Goal: Information Seeking & Learning: Learn about a topic

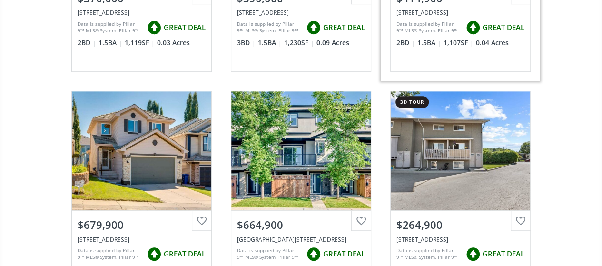
scroll to position [333, 0]
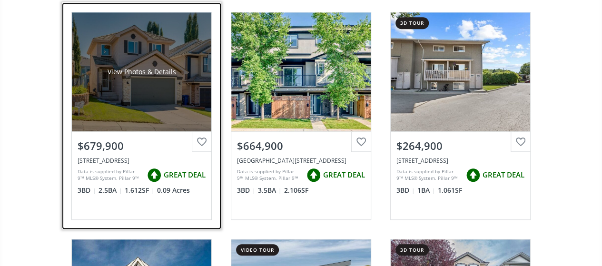
click at [154, 71] on div "View Photos & Details" at bounding box center [141, 72] width 68 height 10
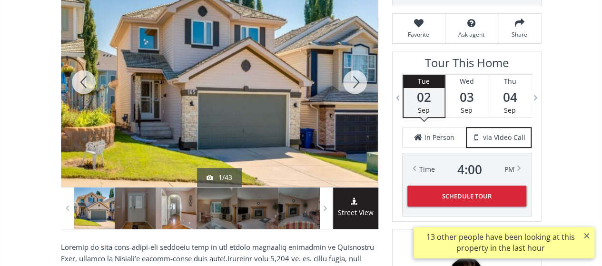
scroll to position [143, 0]
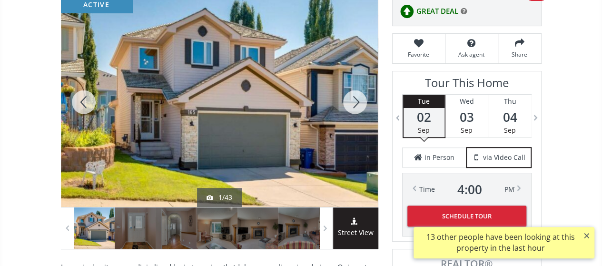
click at [354, 97] on div at bounding box center [355, 102] width 46 height 210
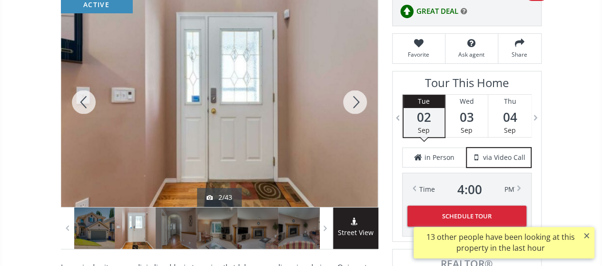
click at [354, 97] on div at bounding box center [355, 102] width 46 height 210
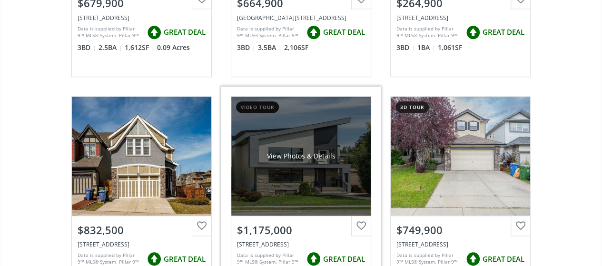
scroll to position [523, 0]
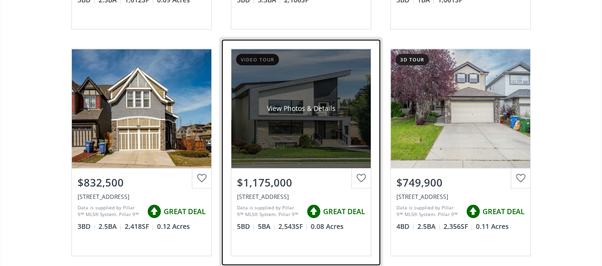
click at [283, 88] on div "View Photos & Details" at bounding box center [300, 108] width 139 height 119
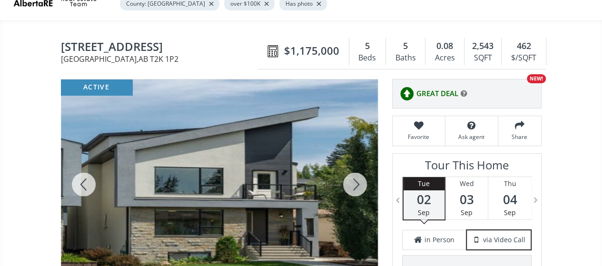
scroll to position [95, 0]
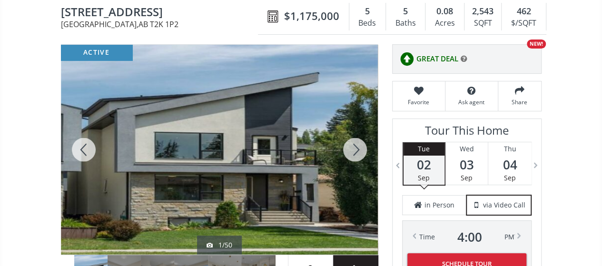
click at [357, 144] on div at bounding box center [355, 150] width 46 height 210
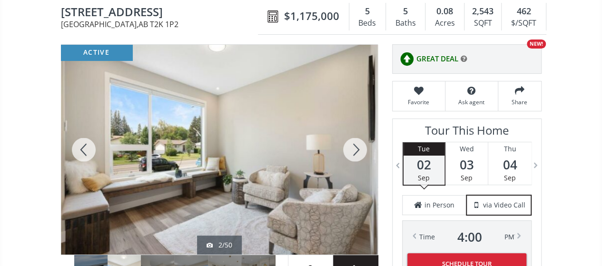
click at [357, 144] on div at bounding box center [355, 150] width 46 height 210
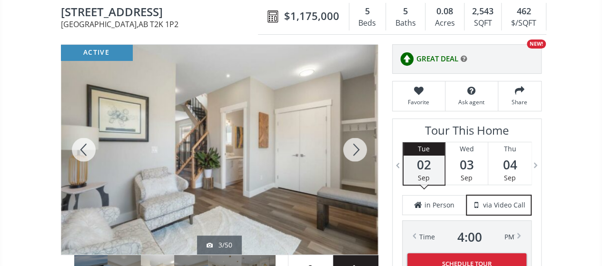
click at [85, 145] on div at bounding box center [84, 150] width 46 height 210
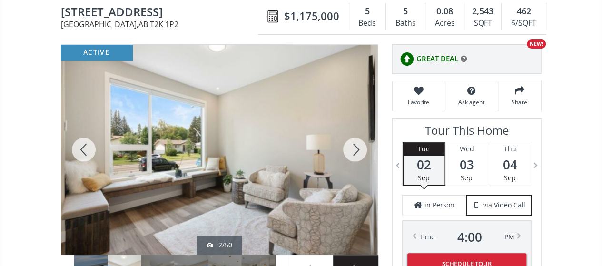
click at [355, 147] on div at bounding box center [355, 150] width 46 height 210
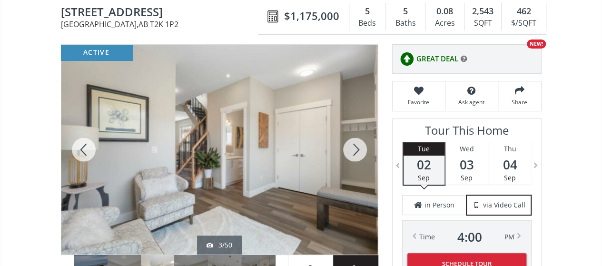
click at [77, 145] on div at bounding box center [84, 150] width 46 height 210
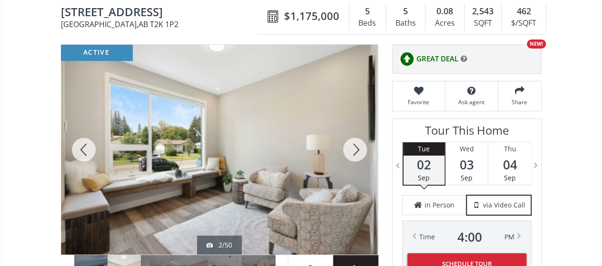
click at [362, 143] on div at bounding box center [355, 150] width 46 height 210
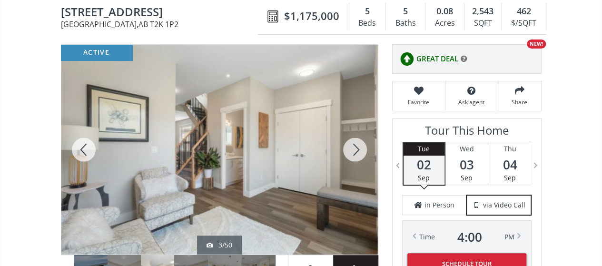
click at [360, 144] on div at bounding box center [355, 150] width 46 height 210
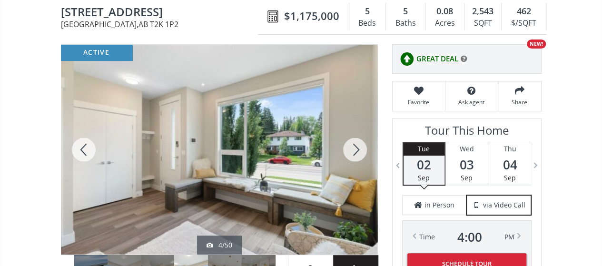
click at [360, 144] on div at bounding box center [355, 150] width 46 height 210
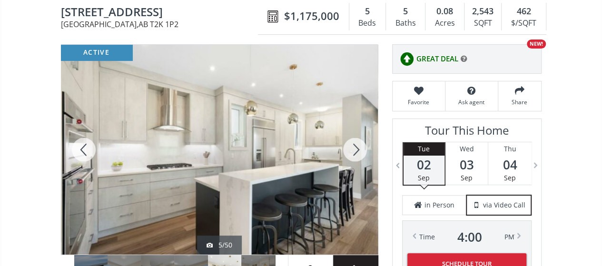
click at [360, 144] on div at bounding box center [355, 150] width 46 height 210
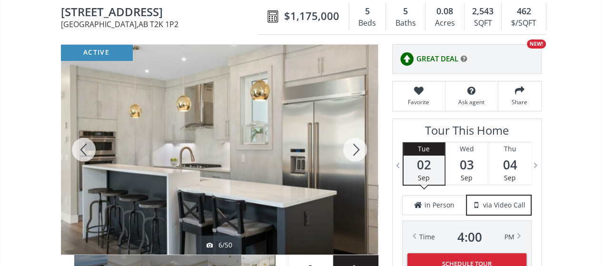
click at [360, 144] on div at bounding box center [355, 150] width 46 height 210
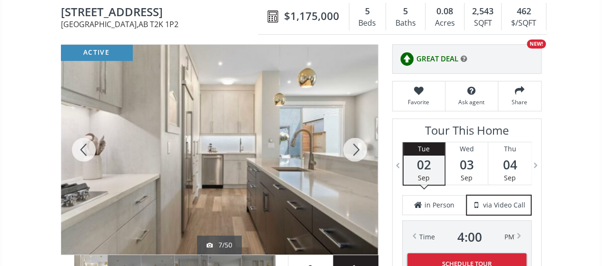
click at [360, 144] on div at bounding box center [355, 150] width 46 height 210
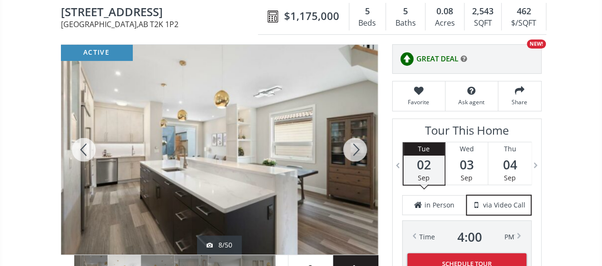
click at [360, 144] on div at bounding box center [355, 150] width 46 height 210
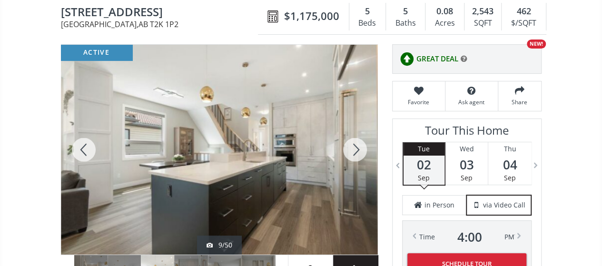
click at [360, 144] on div at bounding box center [355, 150] width 46 height 210
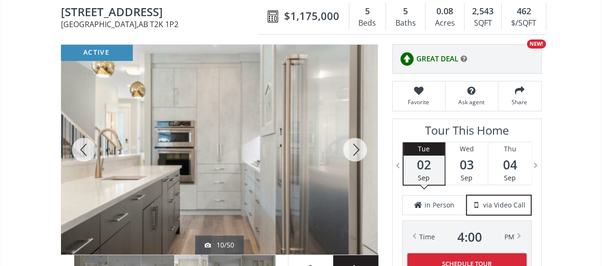
click at [360, 144] on div at bounding box center [355, 150] width 46 height 210
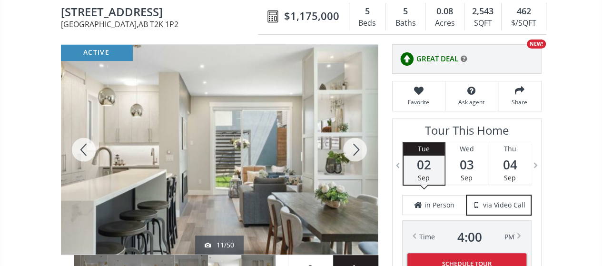
click at [360, 144] on div at bounding box center [355, 150] width 46 height 210
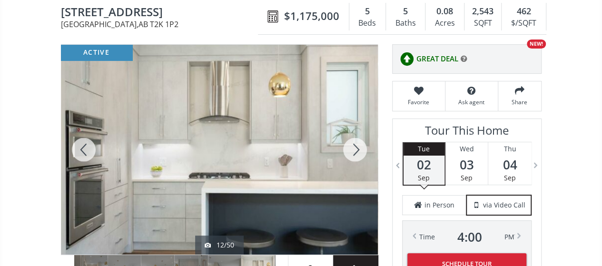
click at [360, 144] on div at bounding box center [355, 150] width 46 height 210
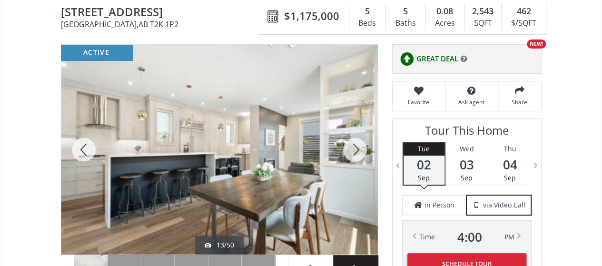
click at [360, 144] on div at bounding box center [355, 150] width 46 height 210
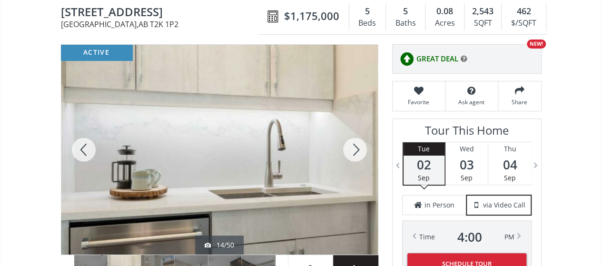
click at [360, 144] on div at bounding box center [355, 150] width 46 height 210
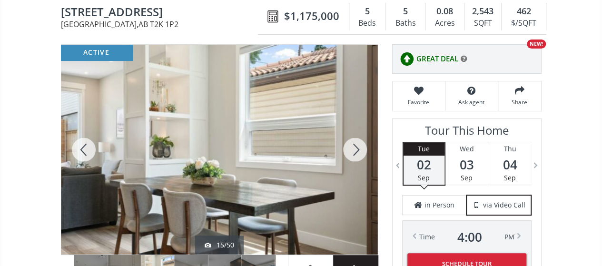
click at [360, 144] on div at bounding box center [355, 150] width 46 height 210
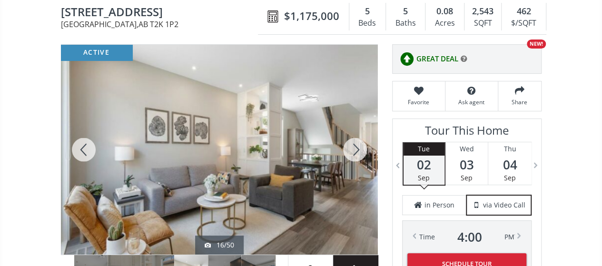
click at [360, 144] on div at bounding box center [355, 150] width 46 height 210
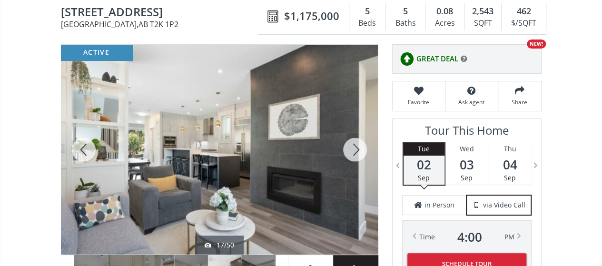
click at [360, 144] on div at bounding box center [355, 150] width 46 height 210
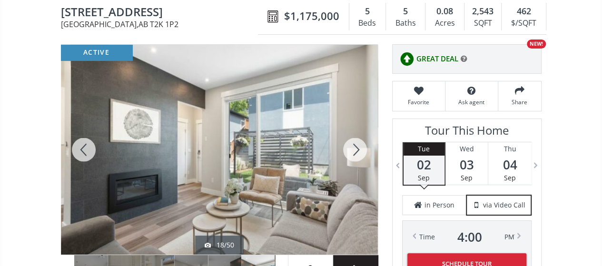
click at [360, 144] on div at bounding box center [355, 150] width 46 height 210
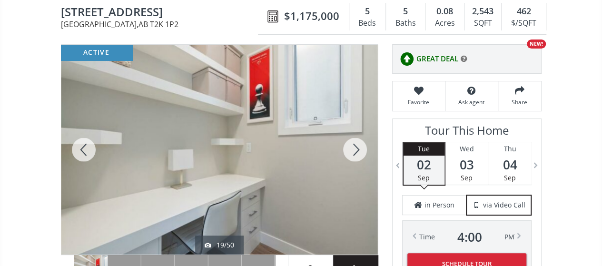
click at [360, 144] on div at bounding box center [355, 150] width 46 height 210
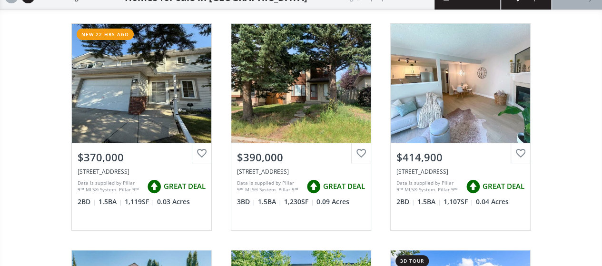
scroll to position [523, 0]
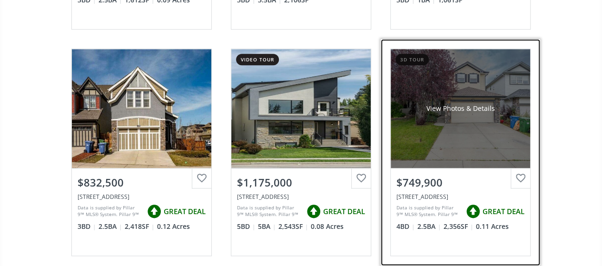
click at [448, 129] on div "View Photos & Details" at bounding box center [460, 108] width 139 height 119
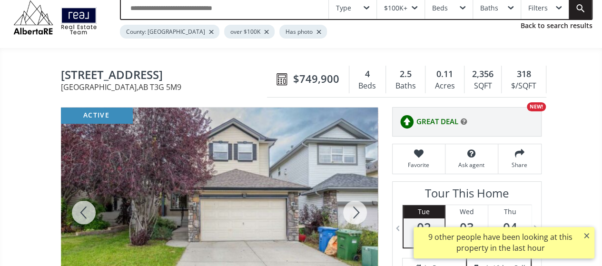
scroll to position [48, 0]
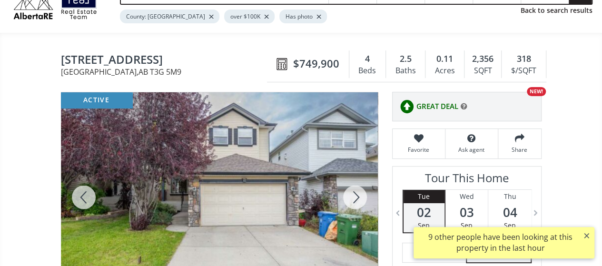
click at [360, 195] on div at bounding box center [355, 197] width 46 height 210
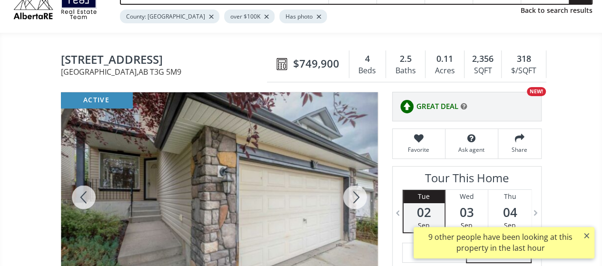
click at [360, 195] on div at bounding box center [355, 197] width 46 height 210
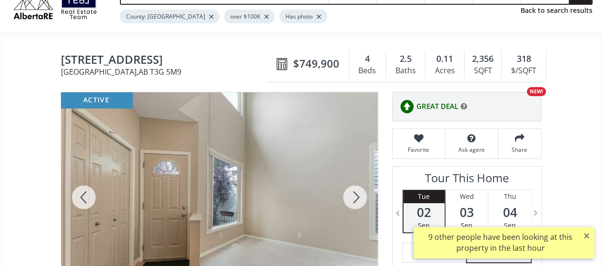
click at [353, 187] on div at bounding box center [355, 197] width 46 height 210
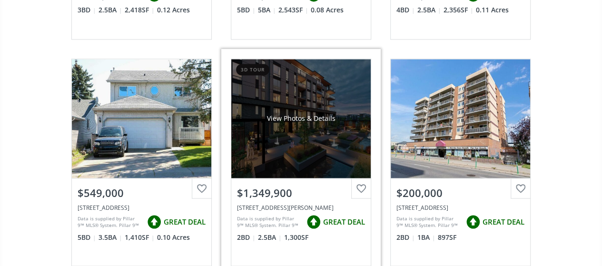
scroll to position [761, 0]
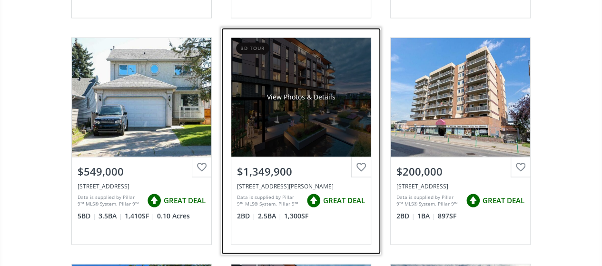
click at [318, 77] on div "View Photos & Details" at bounding box center [300, 97] width 139 height 119
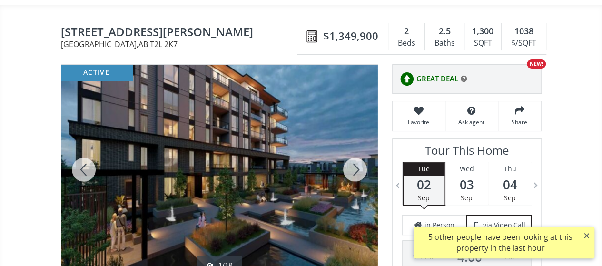
scroll to position [95, 0]
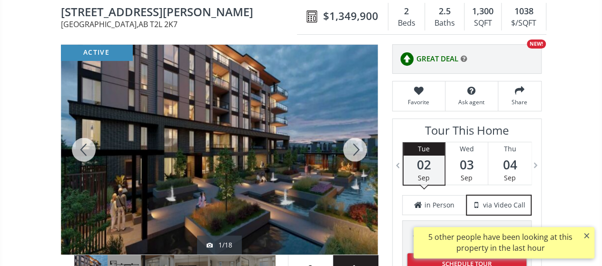
click at [353, 151] on div at bounding box center [355, 150] width 46 height 210
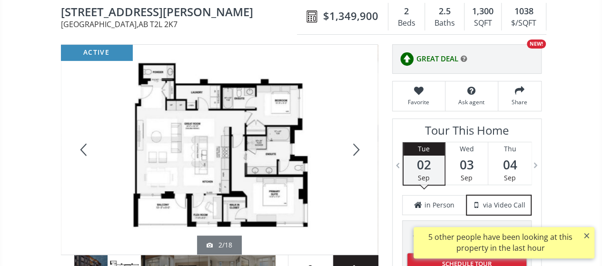
click at [353, 150] on div at bounding box center [355, 150] width 46 height 210
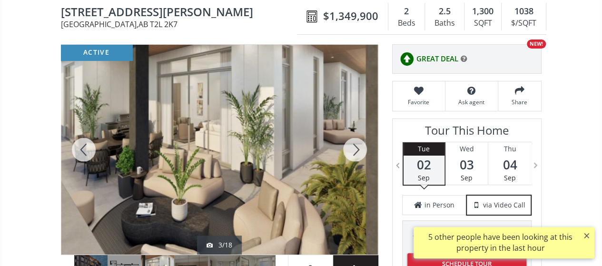
click at [353, 150] on div at bounding box center [355, 150] width 46 height 210
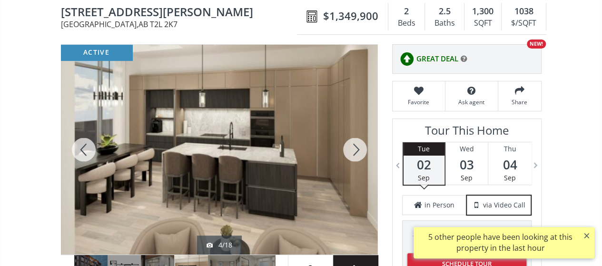
click at [353, 150] on div at bounding box center [355, 150] width 46 height 210
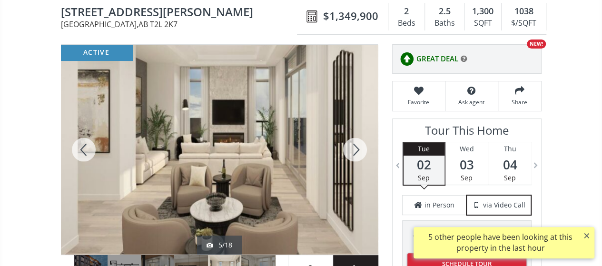
click at [353, 150] on div at bounding box center [355, 150] width 46 height 210
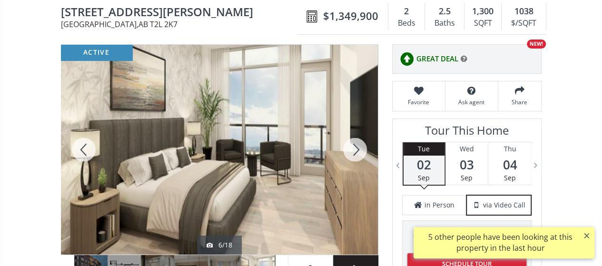
click at [353, 150] on div at bounding box center [355, 150] width 46 height 210
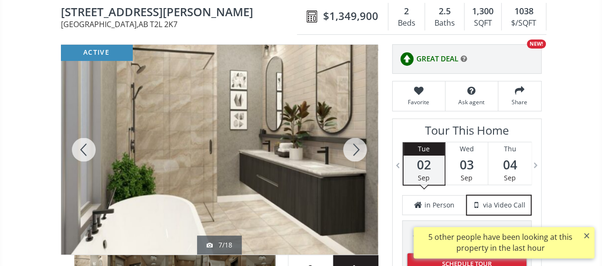
click at [353, 150] on div at bounding box center [355, 150] width 46 height 210
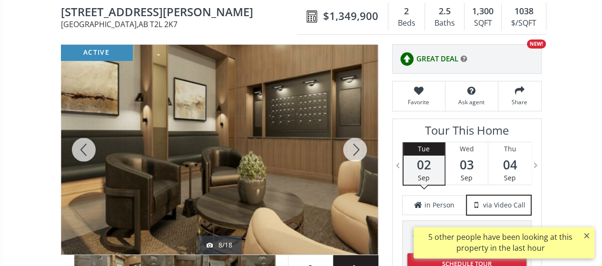
click at [353, 150] on div at bounding box center [355, 150] width 46 height 210
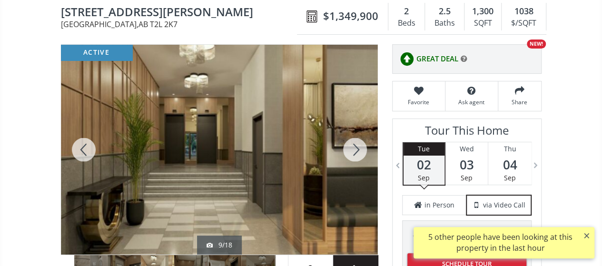
click at [353, 150] on div at bounding box center [355, 150] width 46 height 210
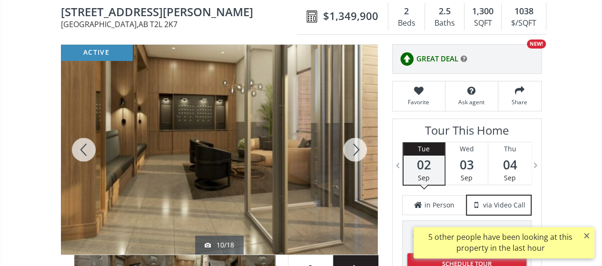
click at [353, 150] on div at bounding box center [355, 150] width 46 height 210
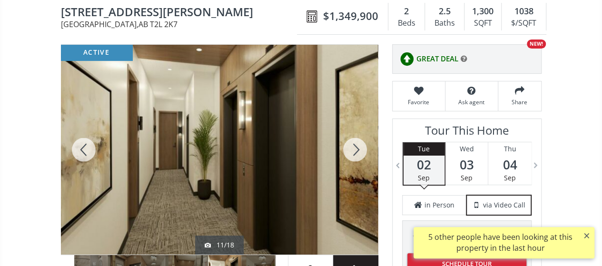
click at [353, 150] on div at bounding box center [355, 150] width 46 height 210
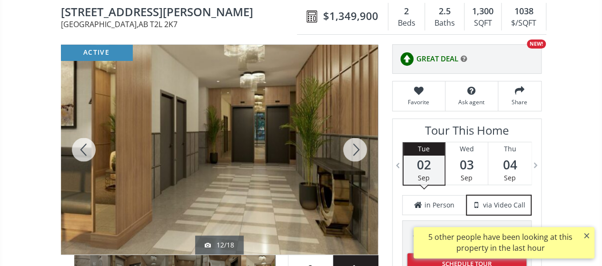
click at [353, 150] on div at bounding box center [355, 150] width 46 height 210
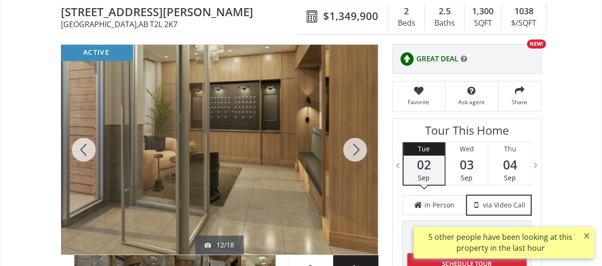
click at [353, 150] on div at bounding box center [355, 150] width 46 height 210
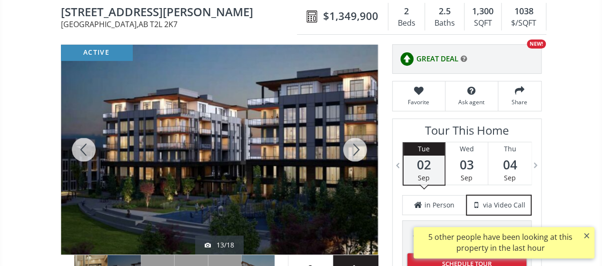
click at [353, 150] on div at bounding box center [355, 150] width 46 height 210
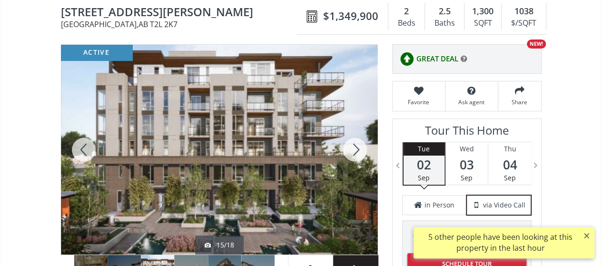
click at [353, 150] on div at bounding box center [355, 150] width 46 height 210
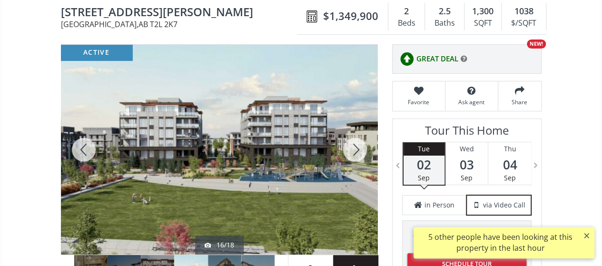
click at [353, 150] on div at bounding box center [355, 150] width 46 height 210
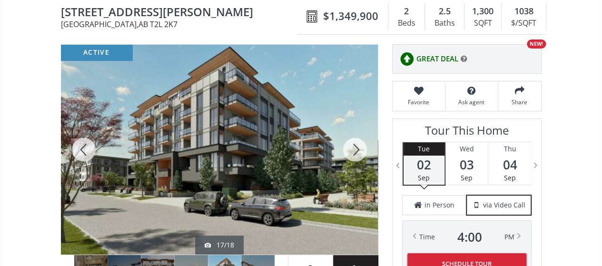
click at [353, 150] on div at bounding box center [355, 150] width 46 height 210
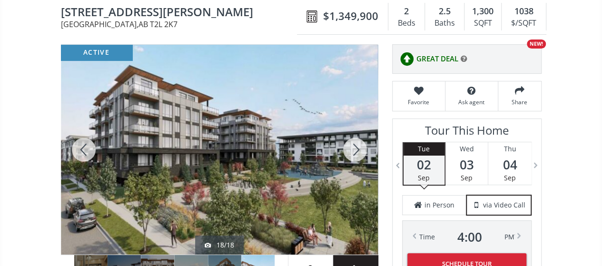
click at [353, 150] on div at bounding box center [355, 150] width 46 height 210
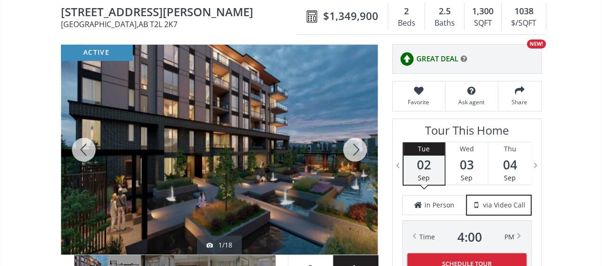
click at [353, 150] on div at bounding box center [355, 150] width 46 height 210
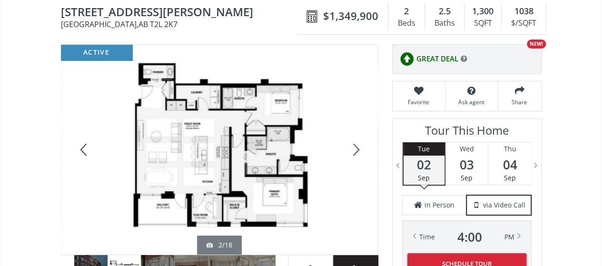
click at [353, 150] on div at bounding box center [355, 150] width 46 height 210
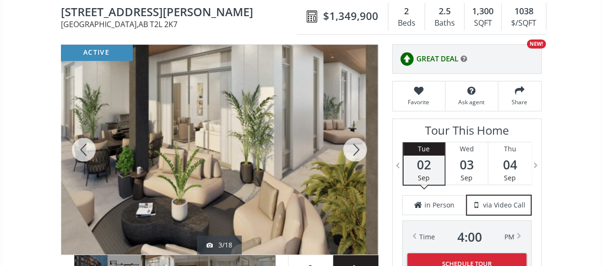
click at [353, 150] on div at bounding box center [355, 150] width 46 height 210
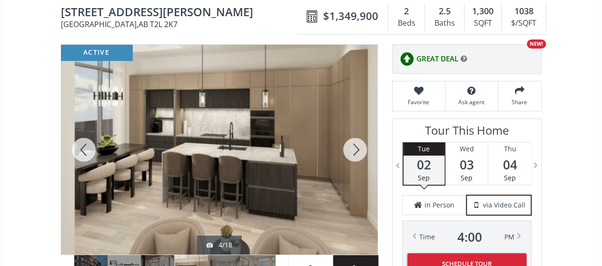
click at [353, 150] on div at bounding box center [355, 150] width 46 height 210
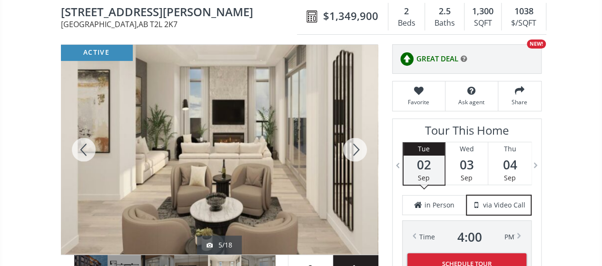
click at [353, 150] on div at bounding box center [355, 150] width 46 height 210
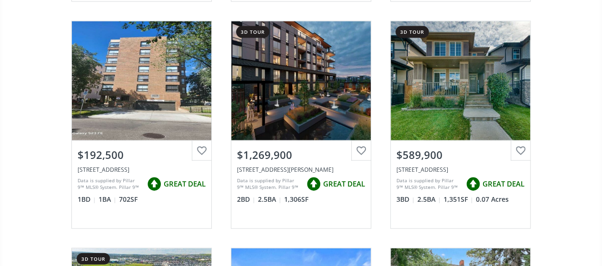
scroll to position [951, 0]
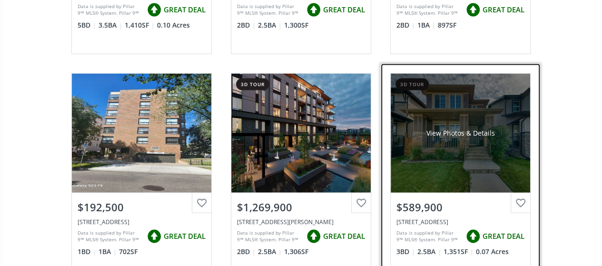
click at [440, 147] on div "View Photos & Details" at bounding box center [460, 133] width 139 height 119
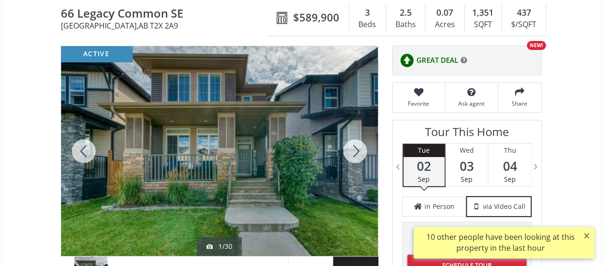
scroll to position [95, 0]
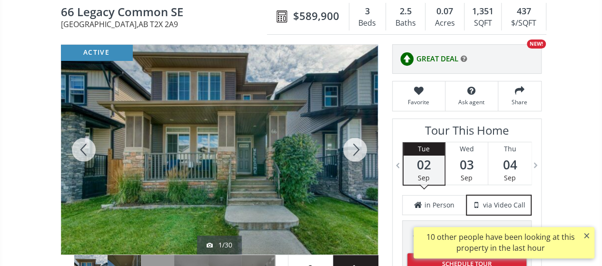
click at [355, 150] on div at bounding box center [355, 150] width 46 height 210
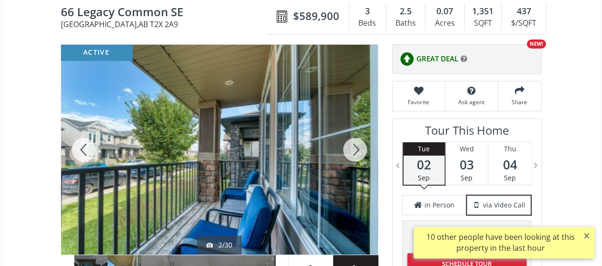
click at [355, 150] on div at bounding box center [355, 150] width 46 height 210
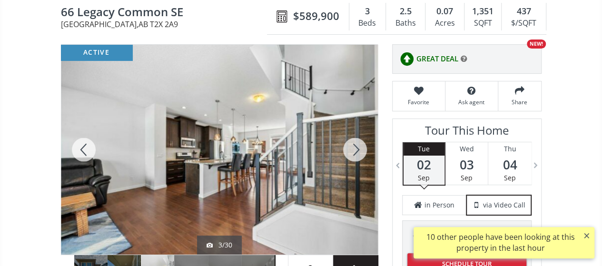
click at [355, 150] on div at bounding box center [355, 150] width 46 height 210
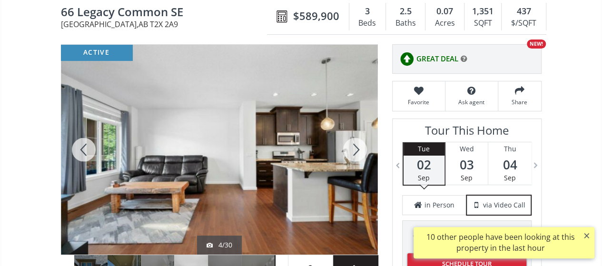
click at [354, 149] on div at bounding box center [355, 150] width 46 height 210
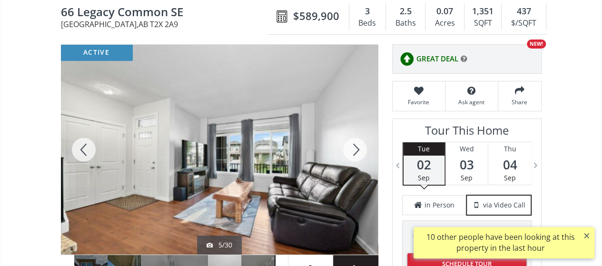
click at [354, 149] on div at bounding box center [355, 150] width 46 height 210
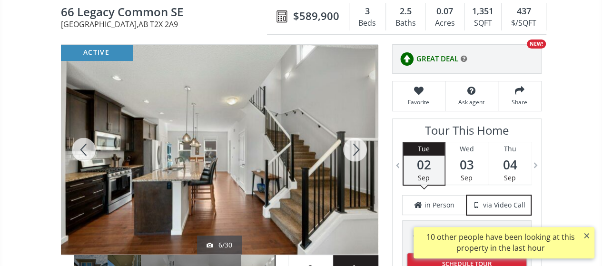
click at [354, 148] on div at bounding box center [355, 150] width 46 height 210
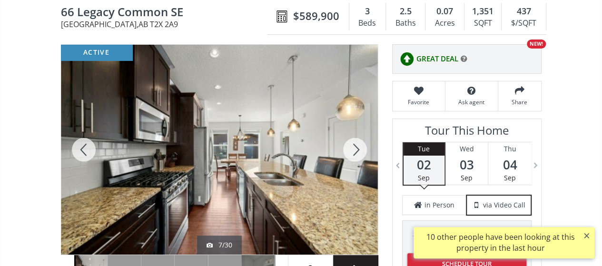
click at [354, 147] on div at bounding box center [355, 150] width 46 height 210
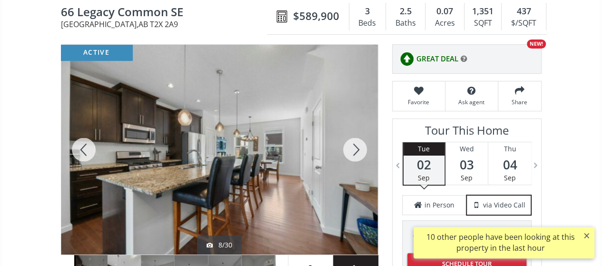
click at [354, 147] on div at bounding box center [355, 150] width 46 height 210
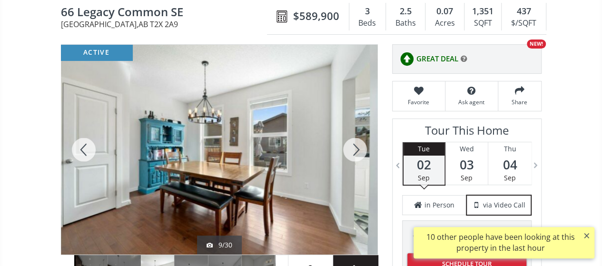
click at [354, 147] on div at bounding box center [355, 150] width 46 height 210
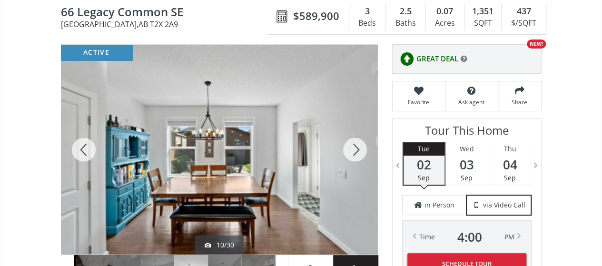
click at [354, 147] on div at bounding box center [355, 150] width 46 height 210
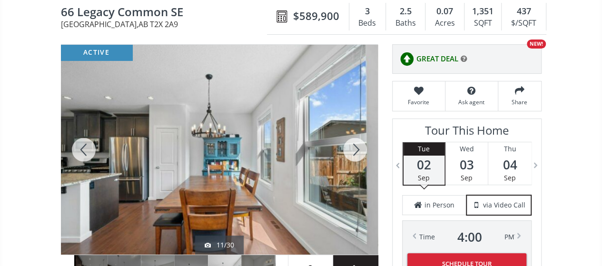
click at [354, 147] on div at bounding box center [355, 150] width 46 height 210
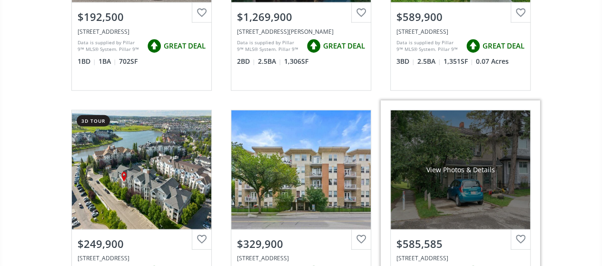
scroll to position [1189, 0]
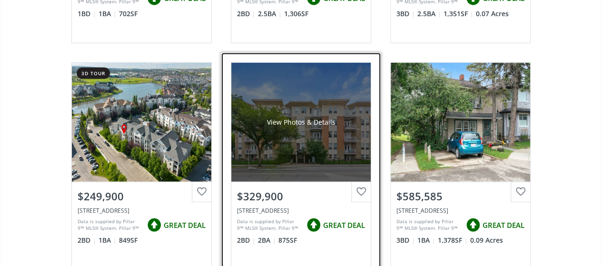
click at [306, 99] on div "View Photos & Details" at bounding box center [300, 122] width 139 height 119
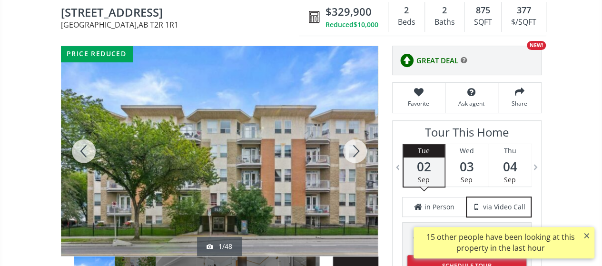
scroll to position [144, 0]
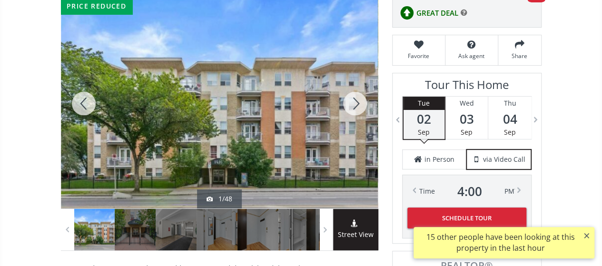
click at [355, 104] on div at bounding box center [355, 104] width 46 height 210
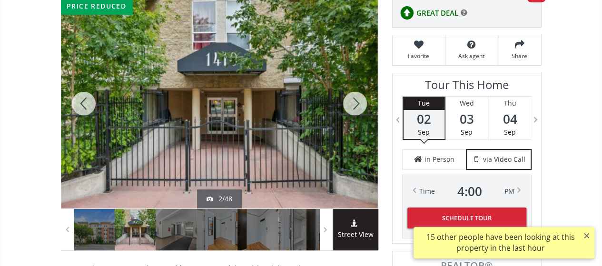
click at [355, 104] on div at bounding box center [355, 104] width 46 height 210
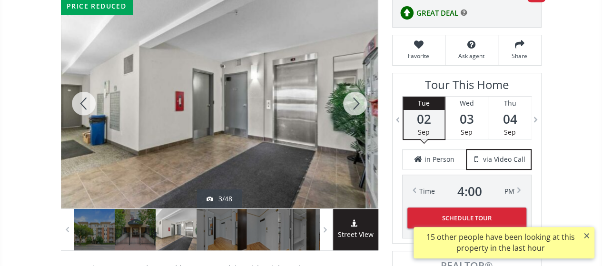
click at [355, 104] on div at bounding box center [355, 104] width 46 height 210
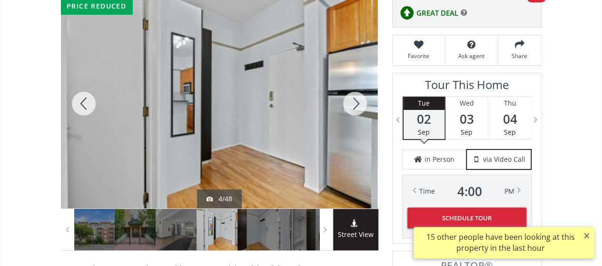
click at [355, 104] on div at bounding box center [355, 104] width 46 height 210
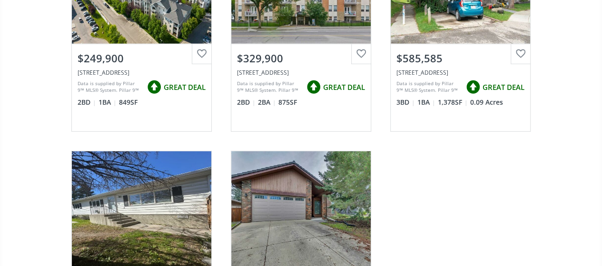
scroll to position [1379, 0]
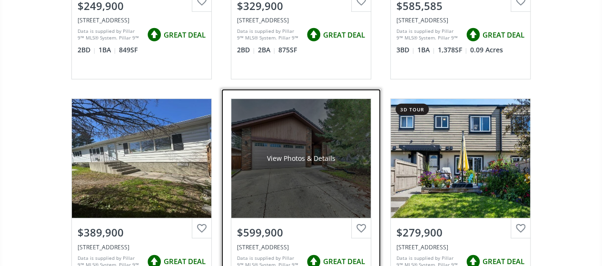
click at [306, 156] on div "View Photos & Details" at bounding box center [300, 159] width 68 height 10
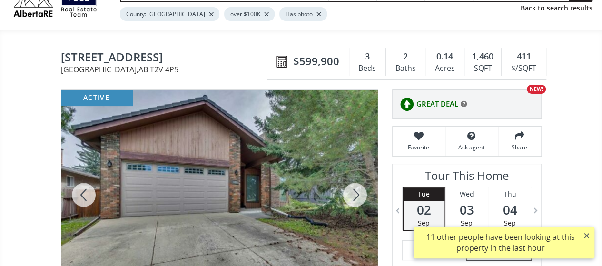
scroll to position [95, 0]
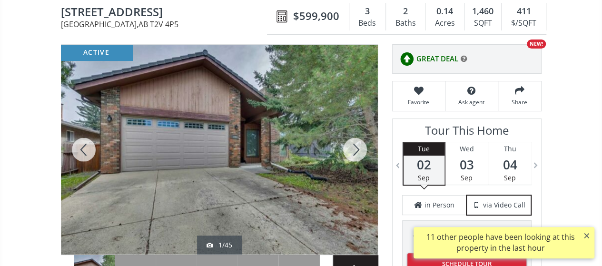
click at [357, 152] on div at bounding box center [355, 150] width 46 height 210
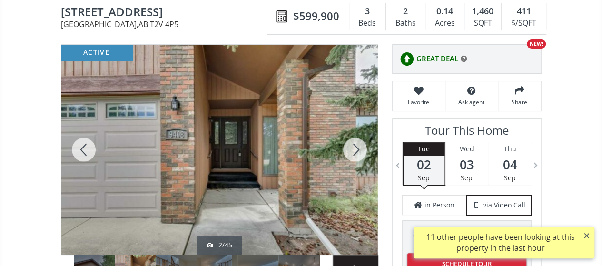
click at [357, 152] on div at bounding box center [355, 150] width 46 height 210
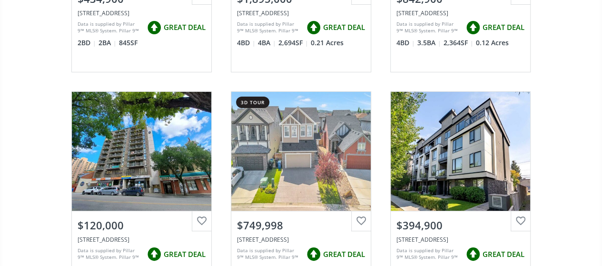
scroll to position [1903, 0]
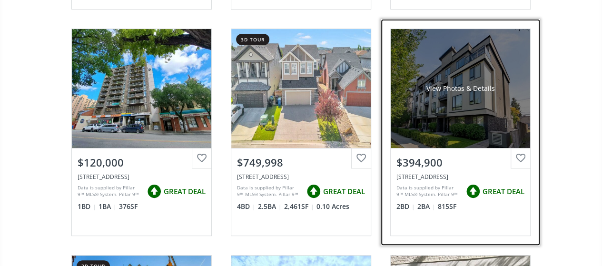
click at [444, 101] on div "View Photos & Details" at bounding box center [460, 88] width 139 height 119
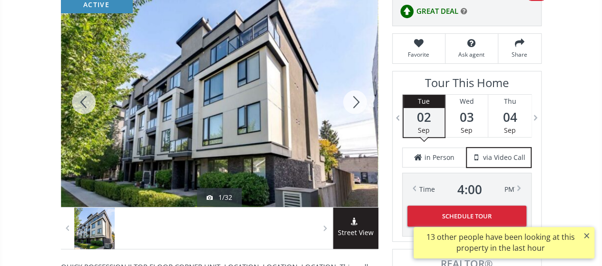
scroll to position [146, 0]
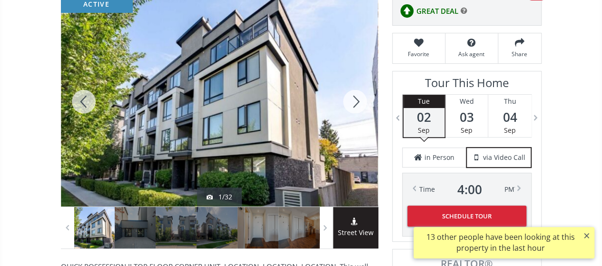
click at [354, 100] on div at bounding box center [355, 102] width 46 height 210
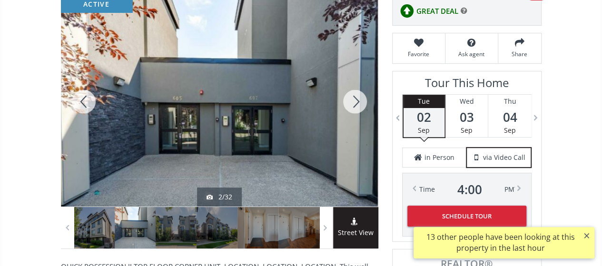
click at [354, 100] on div at bounding box center [355, 102] width 46 height 210
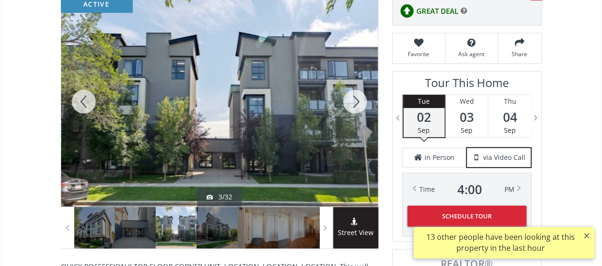
click at [354, 100] on div at bounding box center [355, 102] width 46 height 210
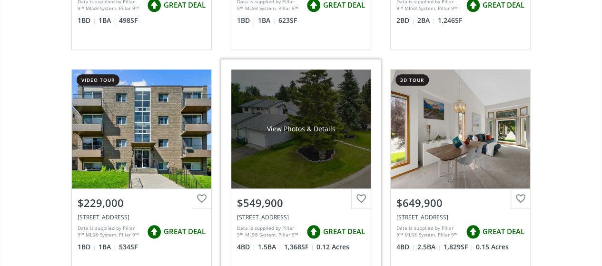
scroll to position [2331, 0]
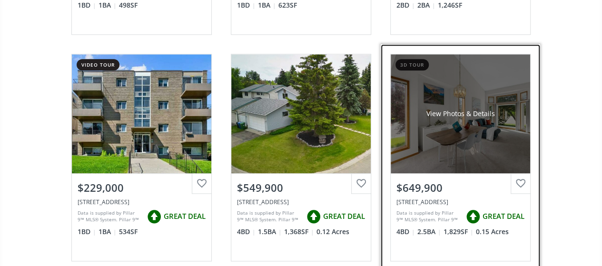
click at [442, 111] on div "View Photos & Details" at bounding box center [460, 114] width 68 height 10
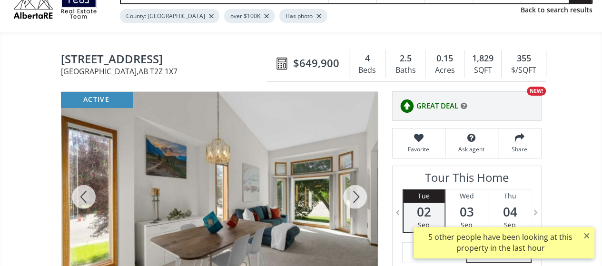
scroll to position [95, 0]
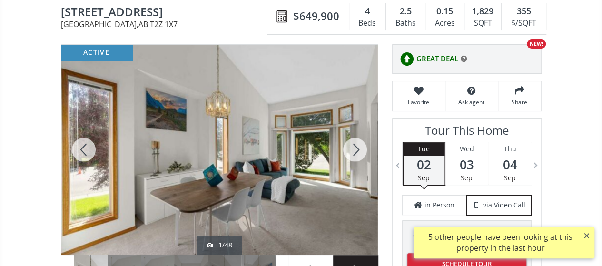
click at [355, 150] on div at bounding box center [355, 150] width 46 height 210
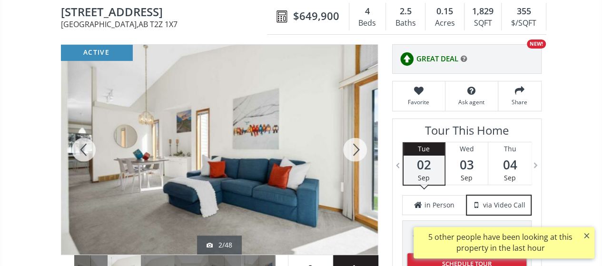
click at [355, 150] on div at bounding box center [355, 150] width 46 height 210
click at [356, 148] on div at bounding box center [355, 150] width 46 height 210
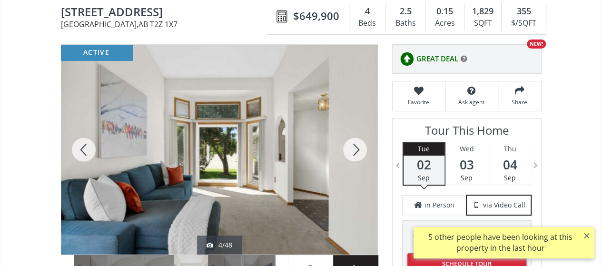
click at [356, 148] on div at bounding box center [355, 150] width 46 height 210
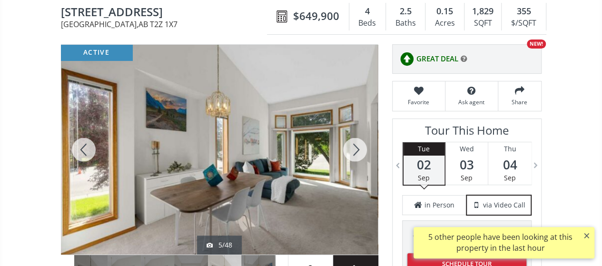
click at [356, 148] on div at bounding box center [355, 150] width 46 height 210
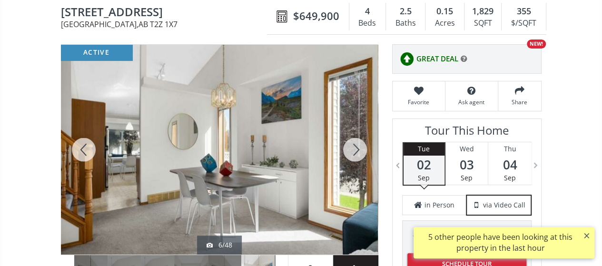
click at [356, 148] on div at bounding box center [355, 150] width 46 height 210
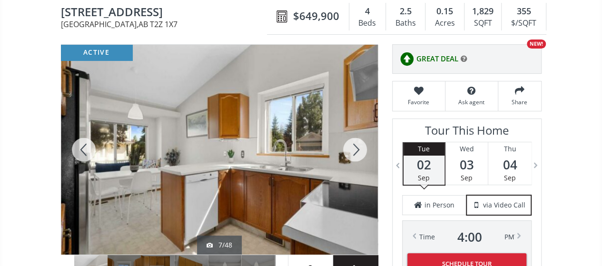
click at [356, 148] on div at bounding box center [355, 150] width 46 height 210
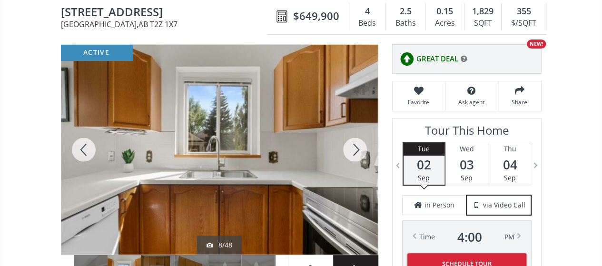
click at [356, 148] on div at bounding box center [355, 150] width 46 height 210
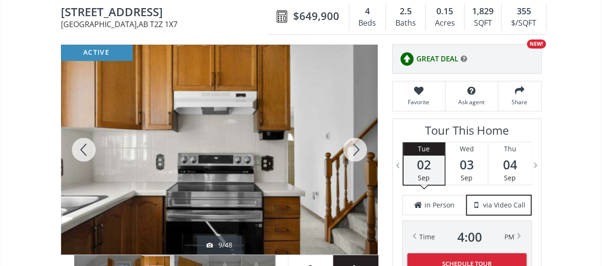
click at [356, 148] on div at bounding box center [355, 150] width 46 height 210
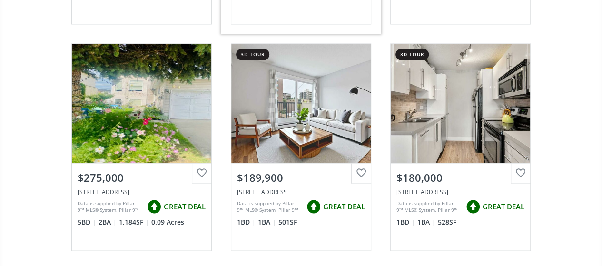
scroll to position [2569, 0]
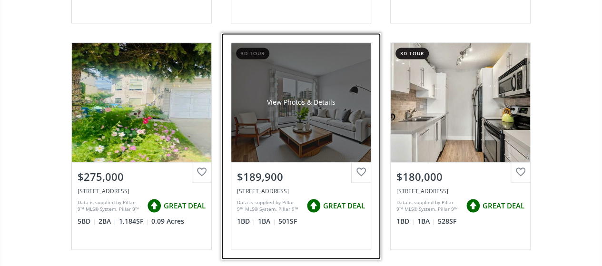
click at [326, 88] on div "View Photos & Details" at bounding box center [300, 102] width 139 height 119
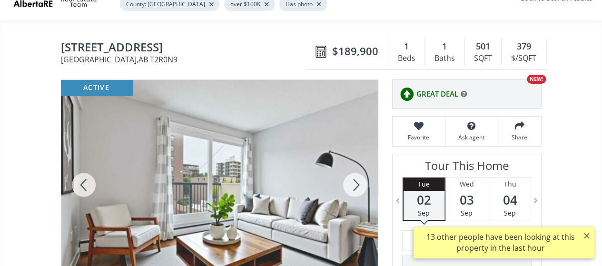
scroll to position [95, 0]
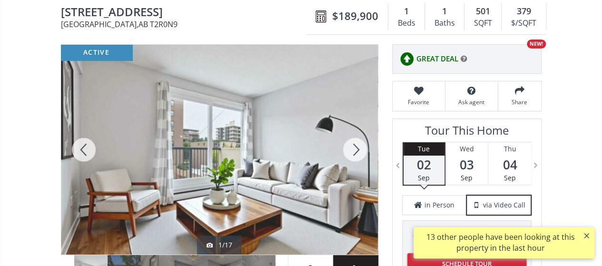
click at [352, 149] on div at bounding box center [355, 150] width 46 height 210
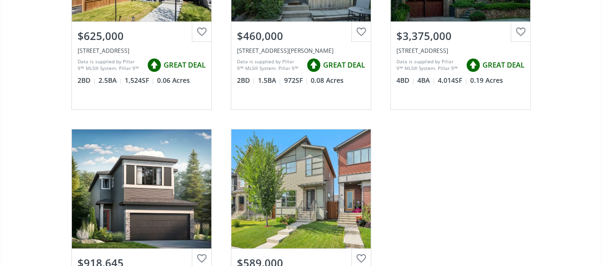
scroll to position [3806, 0]
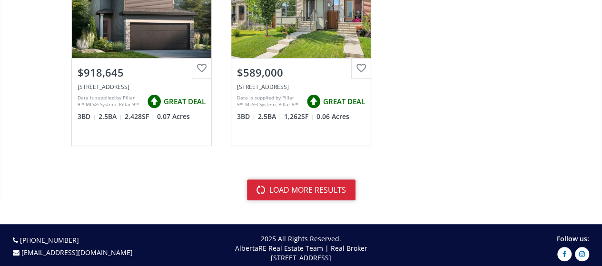
click at [325, 181] on button "load more results" at bounding box center [301, 189] width 108 height 21
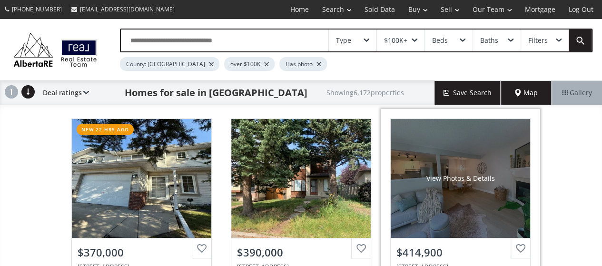
scroll to position [95, 0]
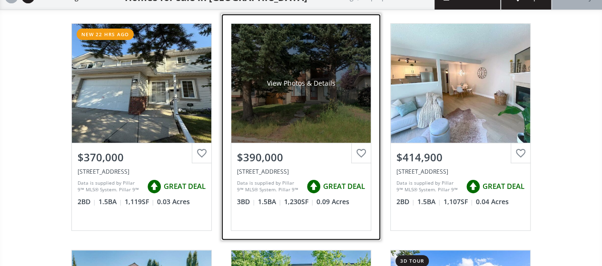
click at [331, 85] on div "View Photos & Details" at bounding box center [300, 83] width 68 height 10
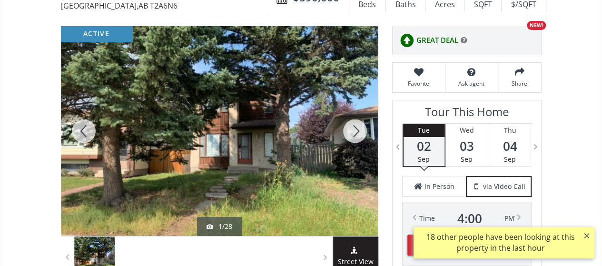
scroll to position [143, 0]
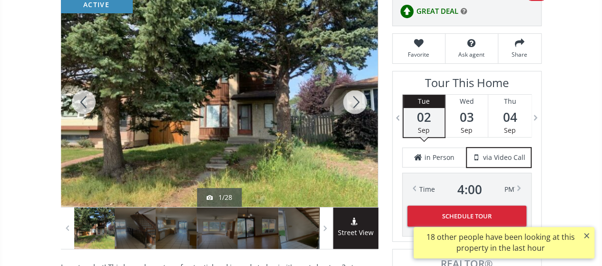
click at [352, 100] on div at bounding box center [355, 102] width 46 height 210
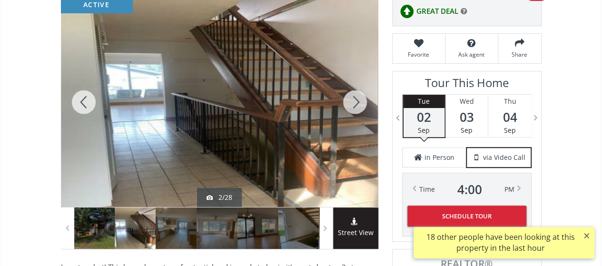
click at [352, 100] on div at bounding box center [355, 102] width 46 height 210
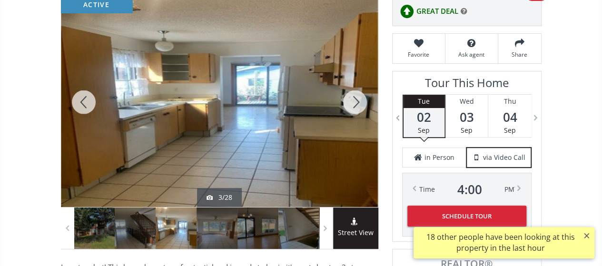
click at [352, 100] on div at bounding box center [355, 102] width 46 height 210
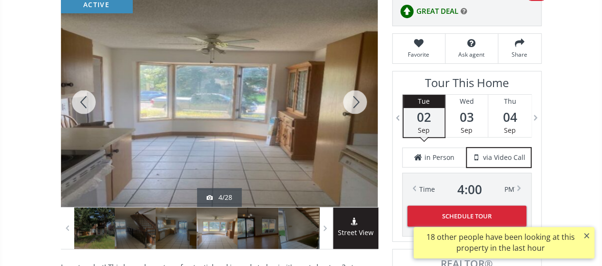
click at [352, 100] on div at bounding box center [355, 102] width 46 height 210
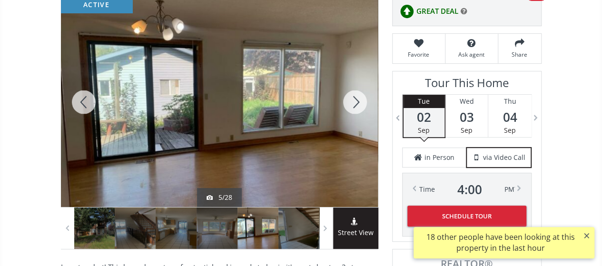
click at [352, 100] on div at bounding box center [355, 102] width 46 height 210
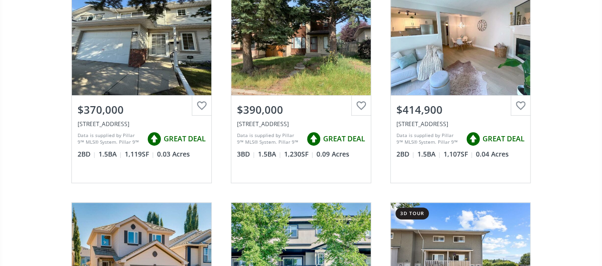
scroll to position [95, 0]
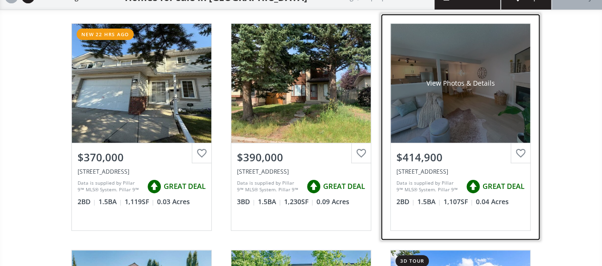
click at [475, 92] on div "View Photos & Details" at bounding box center [460, 83] width 139 height 119
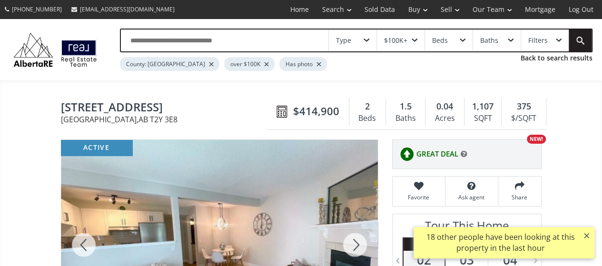
scroll to position [95, 0]
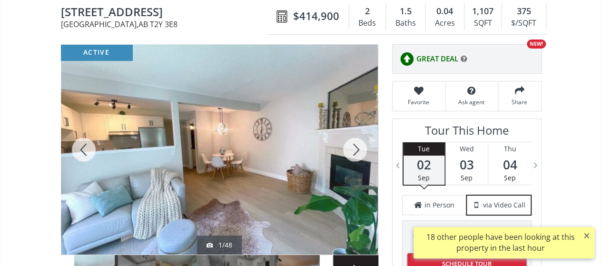
click at [354, 148] on div at bounding box center [355, 150] width 46 height 210
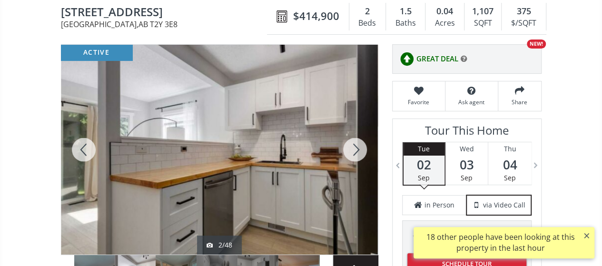
click at [354, 148] on div at bounding box center [355, 150] width 46 height 210
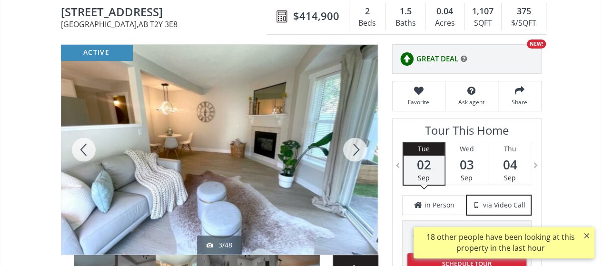
click at [354, 148] on div at bounding box center [355, 150] width 46 height 210
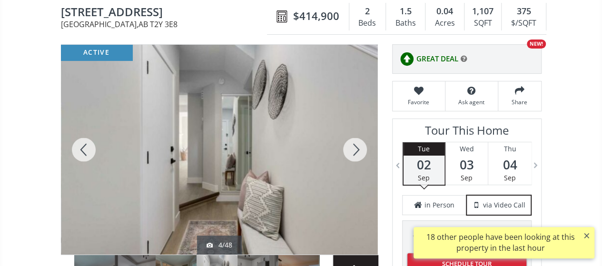
click at [354, 148] on div at bounding box center [355, 150] width 46 height 210
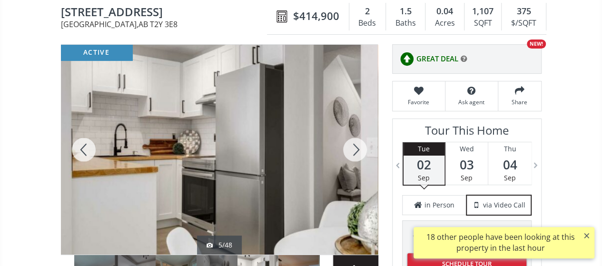
click at [354, 148] on div at bounding box center [355, 150] width 46 height 210
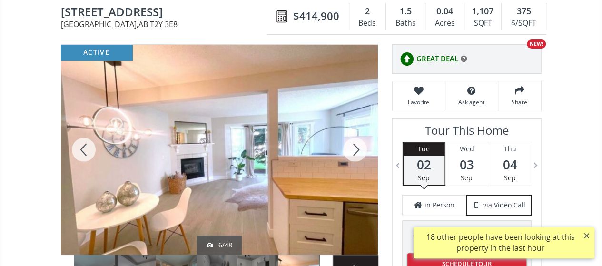
click at [354, 148] on div at bounding box center [355, 150] width 46 height 210
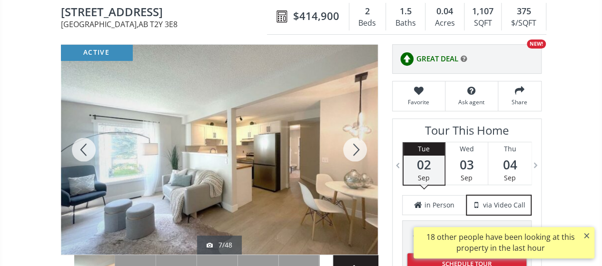
click at [354, 148] on div at bounding box center [355, 150] width 46 height 210
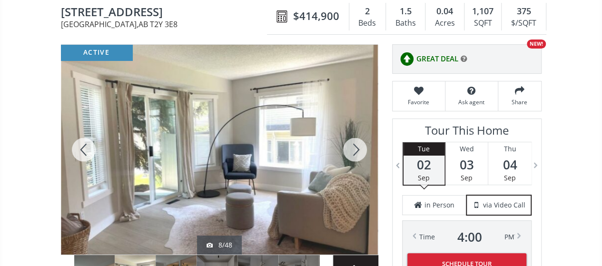
click at [355, 147] on div at bounding box center [355, 150] width 46 height 210
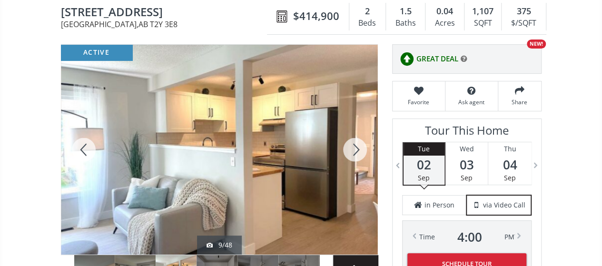
click at [355, 147] on div at bounding box center [355, 150] width 46 height 210
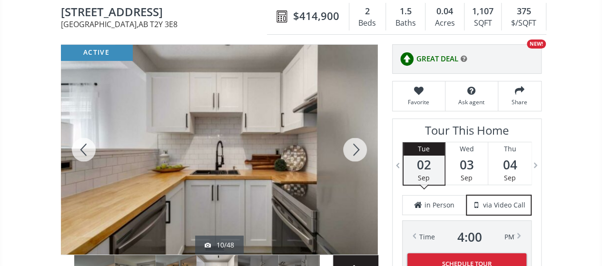
click at [355, 147] on div at bounding box center [355, 150] width 46 height 210
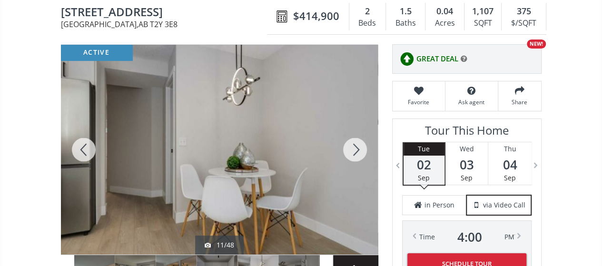
click at [355, 147] on div at bounding box center [355, 150] width 46 height 210
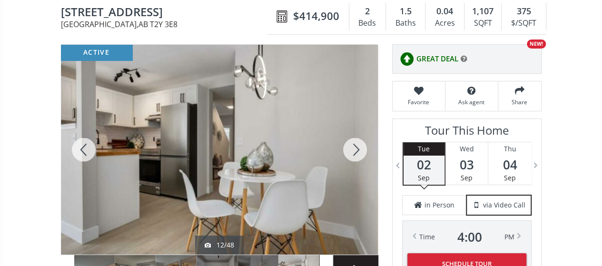
click at [355, 147] on div at bounding box center [355, 150] width 46 height 210
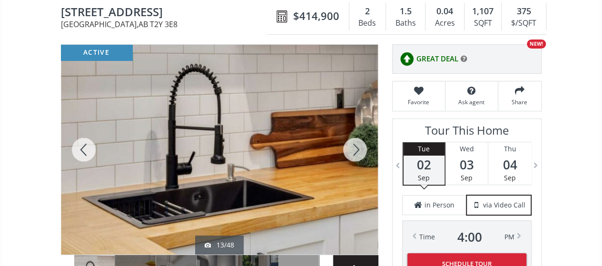
click at [355, 147] on div at bounding box center [355, 150] width 46 height 210
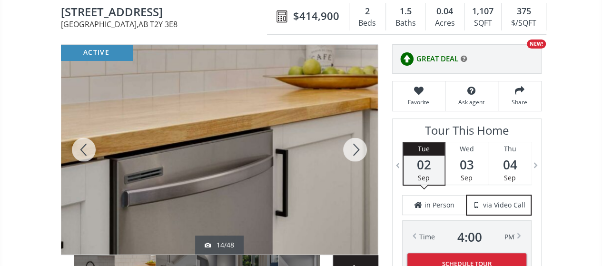
click at [355, 147] on div at bounding box center [355, 150] width 46 height 210
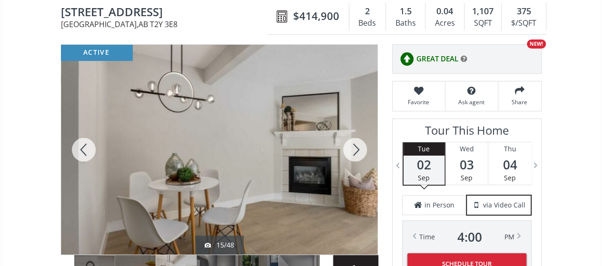
click at [355, 147] on div at bounding box center [355, 150] width 46 height 210
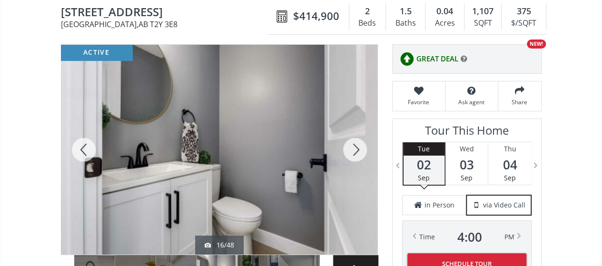
click at [355, 147] on div at bounding box center [355, 150] width 46 height 210
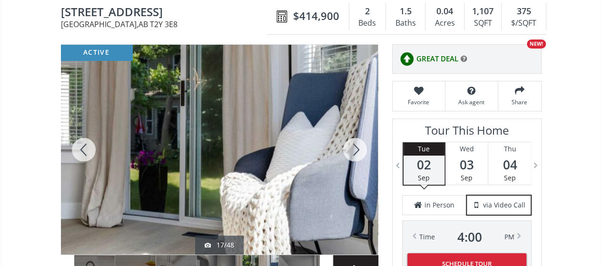
click at [355, 147] on div at bounding box center [355, 150] width 46 height 210
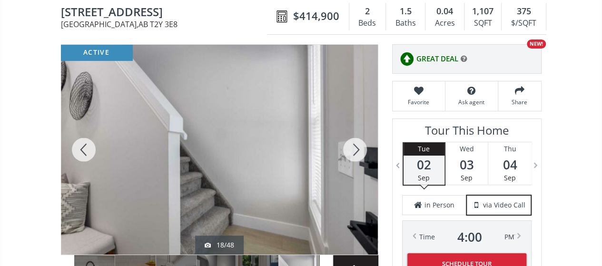
click at [355, 147] on div at bounding box center [355, 150] width 46 height 210
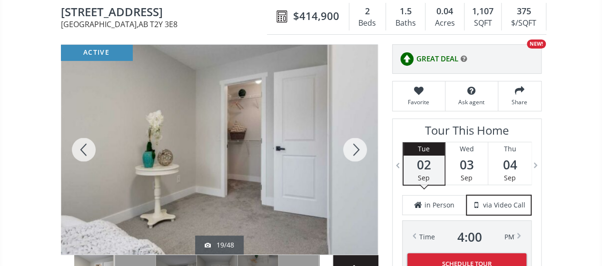
click at [355, 147] on div at bounding box center [355, 150] width 46 height 210
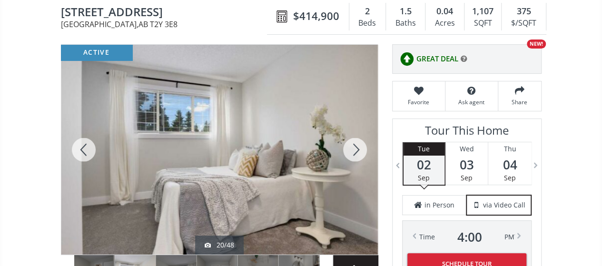
click at [355, 147] on div at bounding box center [355, 150] width 46 height 210
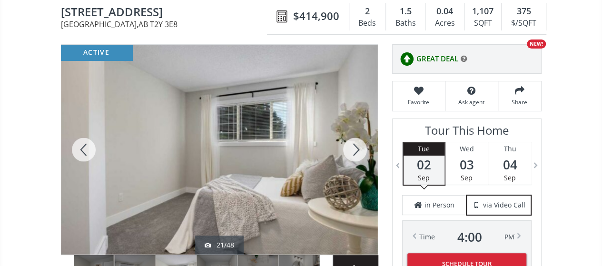
click at [355, 147] on div at bounding box center [355, 150] width 46 height 210
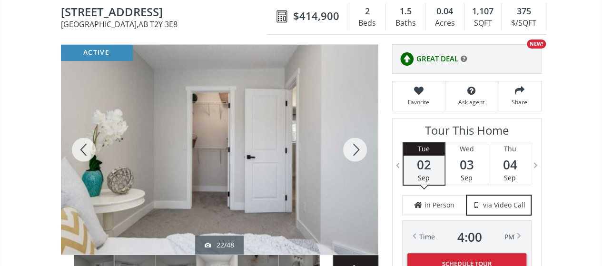
click at [355, 147] on div at bounding box center [355, 150] width 46 height 210
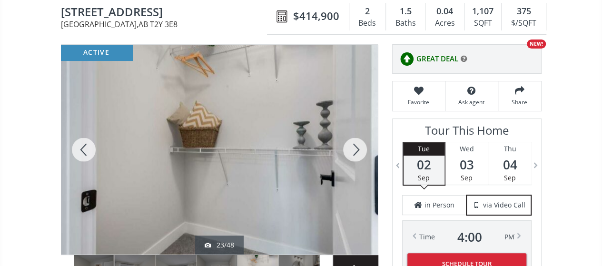
click at [355, 147] on div at bounding box center [355, 150] width 46 height 210
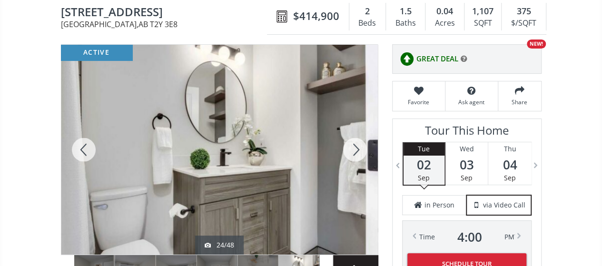
click at [355, 147] on div at bounding box center [355, 150] width 46 height 210
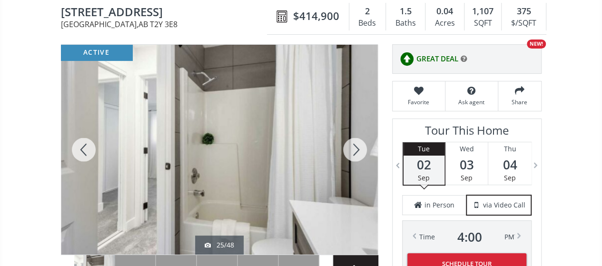
click at [355, 147] on div at bounding box center [355, 150] width 46 height 210
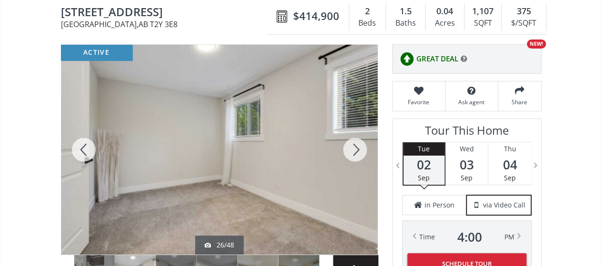
click at [355, 147] on div at bounding box center [355, 150] width 46 height 210
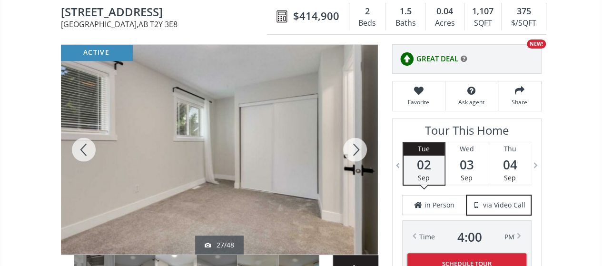
click at [355, 147] on div at bounding box center [355, 150] width 46 height 210
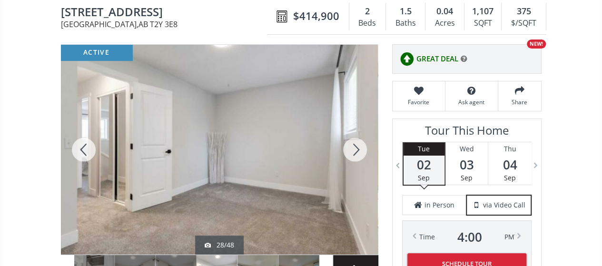
click at [355, 147] on div at bounding box center [355, 150] width 46 height 210
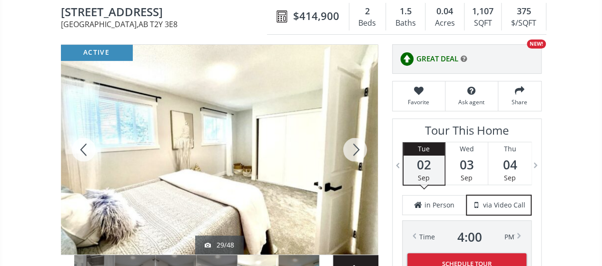
click at [355, 147] on div at bounding box center [355, 150] width 46 height 210
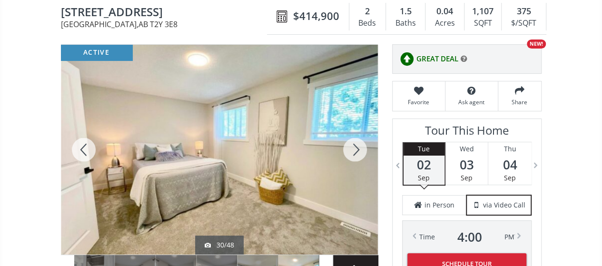
click at [355, 147] on div at bounding box center [355, 150] width 46 height 210
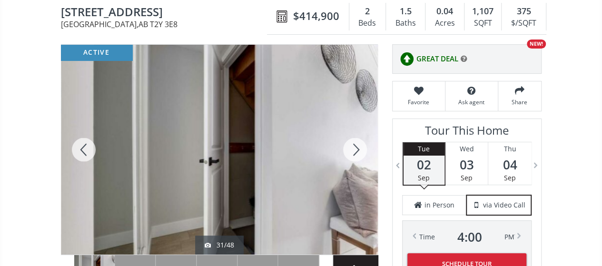
click at [355, 147] on div at bounding box center [355, 150] width 46 height 210
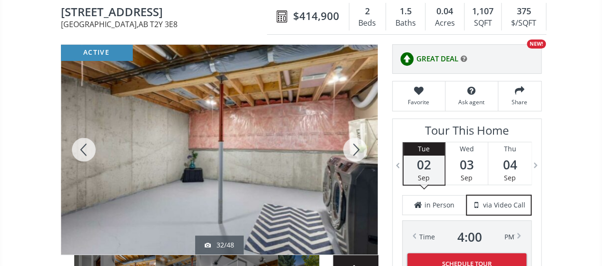
click at [355, 147] on div at bounding box center [355, 150] width 46 height 210
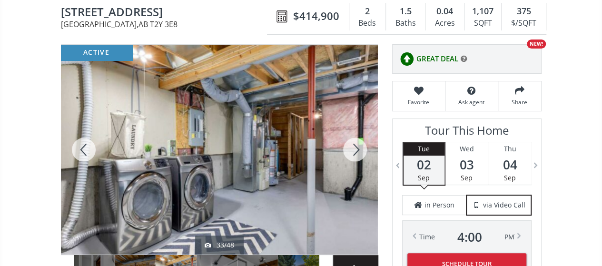
click at [355, 147] on div at bounding box center [355, 150] width 46 height 210
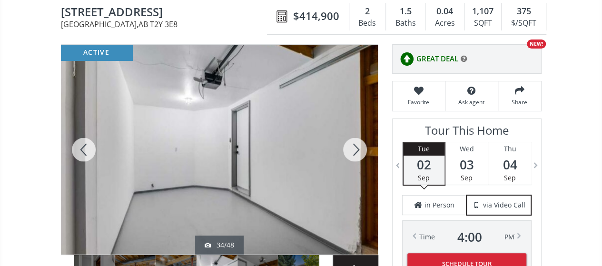
click at [355, 147] on div at bounding box center [355, 150] width 46 height 210
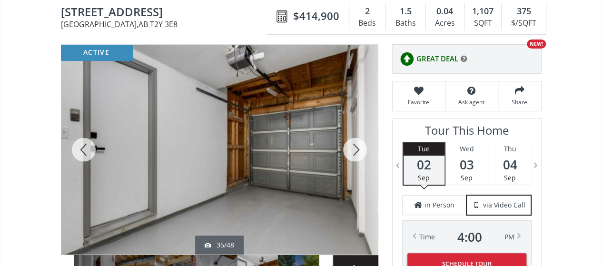
click at [355, 147] on div at bounding box center [355, 150] width 46 height 210
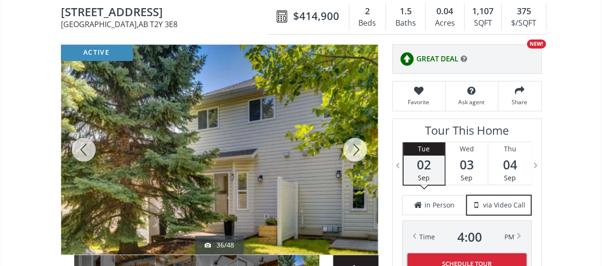
click at [355, 147] on div at bounding box center [355, 150] width 46 height 210
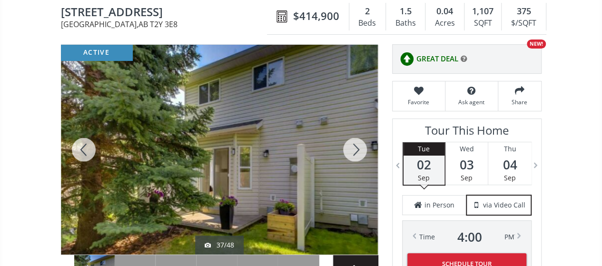
click at [355, 147] on div at bounding box center [355, 150] width 46 height 210
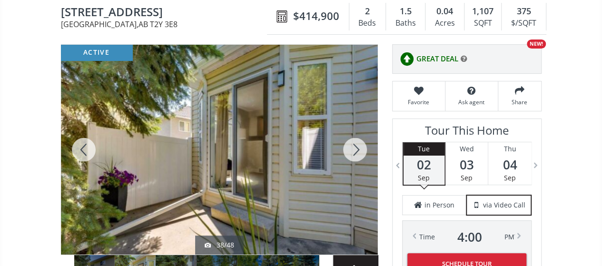
click at [355, 147] on div at bounding box center [355, 150] width 46 height 210
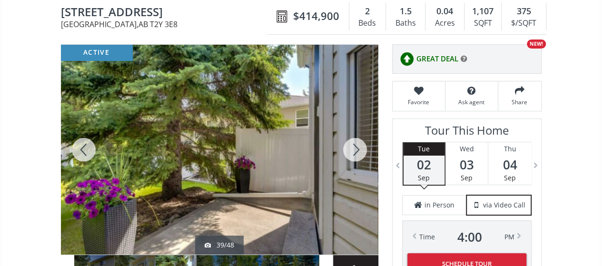
click at [355, 147] on div at bounding box center [355, 150] width 46 height 210
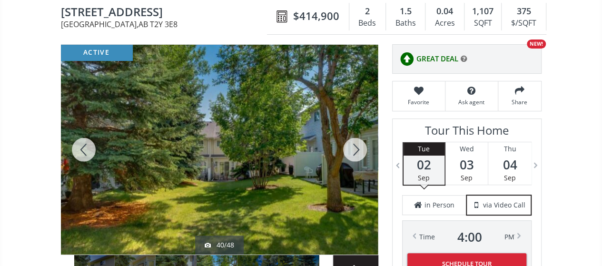
click at [355, 147] on div at bounding box center [355, 150] width 46 height 210
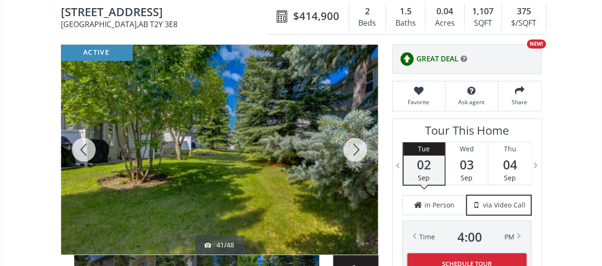
click at [355, 147] on div at bounding box center [355, 150] width 46 height 210
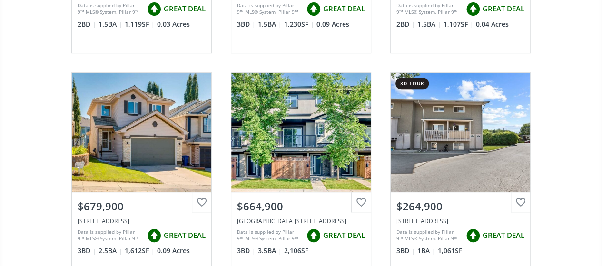
scroll to position [285, 0]
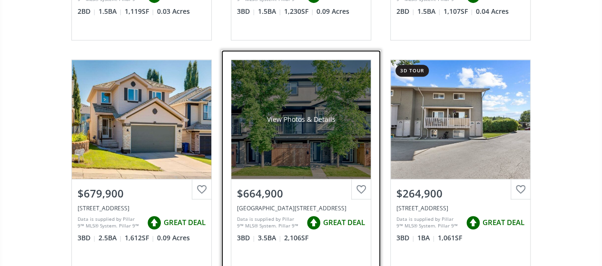
click at [260, 133] on div "View Photos & Details" at bounding box center [300, 119] width 139 height 119
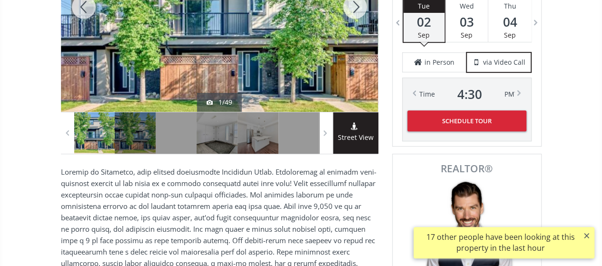
scroll to position [190, 0]
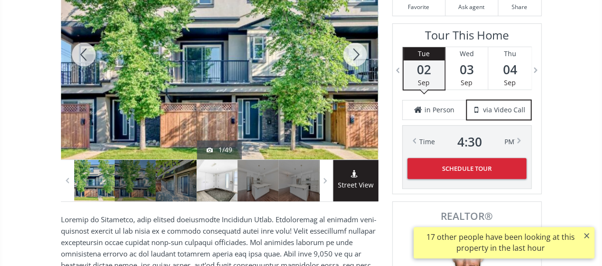
click at [237, 175] on div at bounding box center [216, 180] width 41 height 41
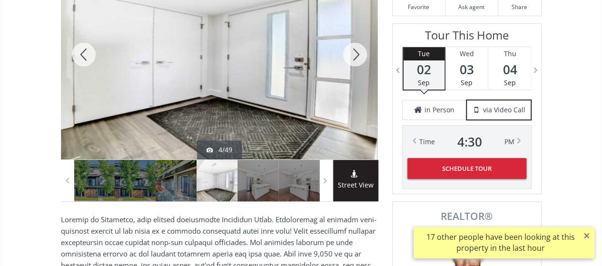
click at [355, 50] on div at bounding box center [355, 55] width 46 height 210
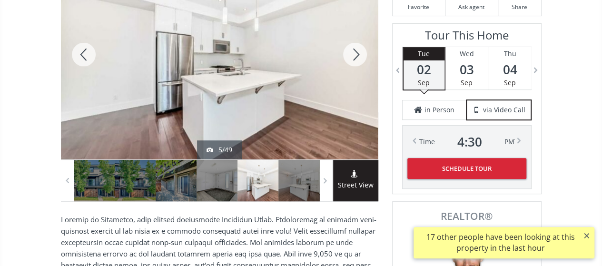
click at [355, 50] on div at bounding box center [355, 55] width 46 height 210
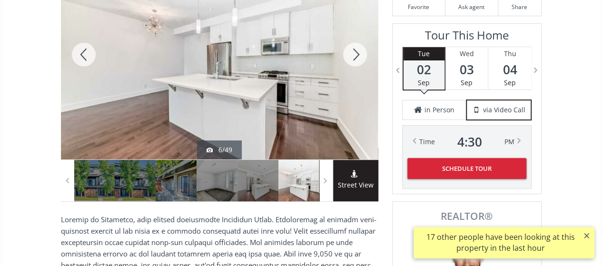
click at [355, 50] on div at bounding box center [355, 55] width 46 height 210
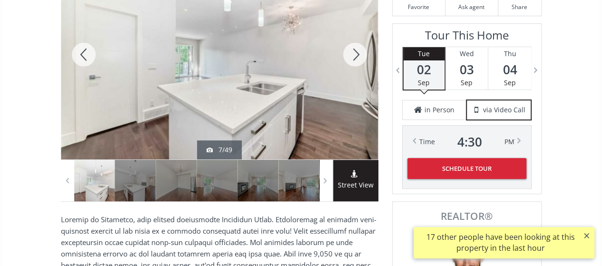
click at [355, 50] on div at bounding box center [355, 55] width 46 height 210
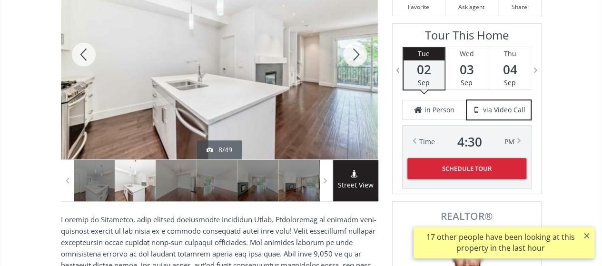
click at [355, 50] on div at bounding box center [355, 55] width 46 height 210
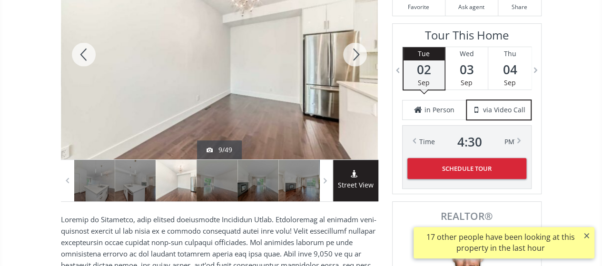
click at [355, 50] on div at bounding box center [355, 55] width 46 height 210
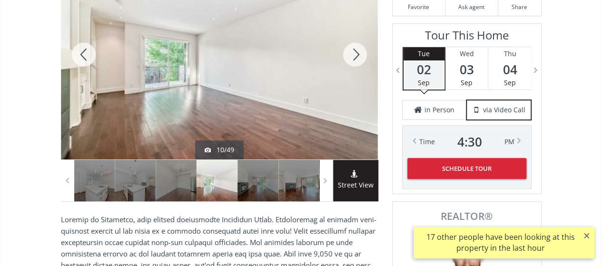
click at [355, 50] on div at bounding box center [355, 55] width 46 height 210
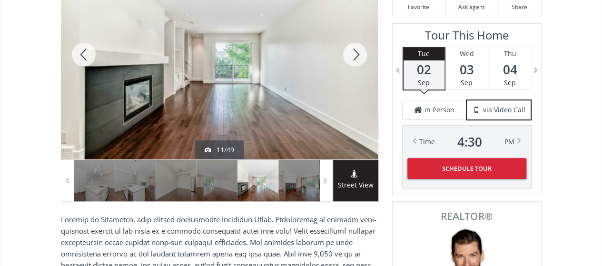
click at [355, 50] on div at bounding box center [355, 55] width 46 height 210
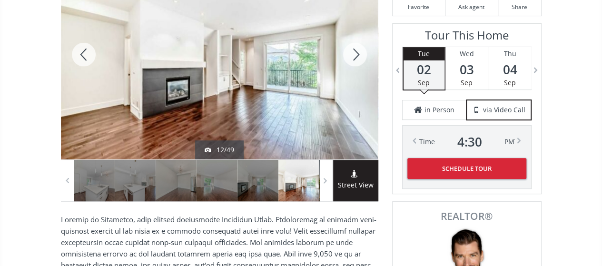
click at [355, 50] on div at bounding box center [355, 55] width 46 height 210
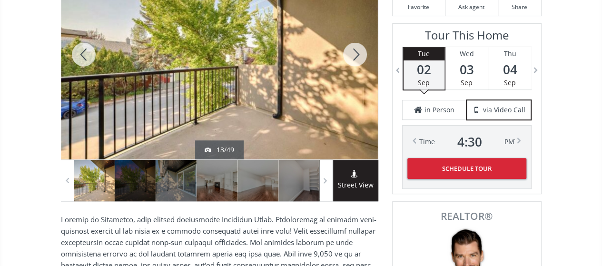
click at [355, 50] on div at bounding box center [355, 55] width 46 height 210
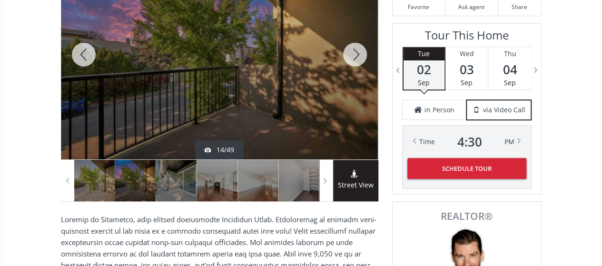
click at [355, 50] on div at bounding box center [355, 55] width 46 height 210
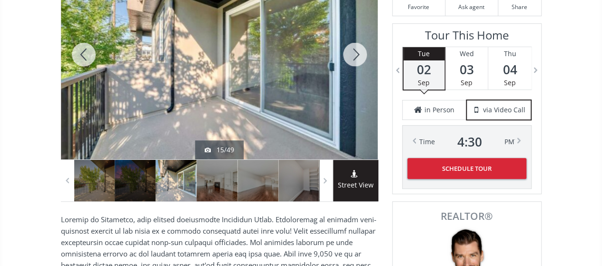
click at [355, 50] on div at bounding box center [355, 55] width 46 height 210
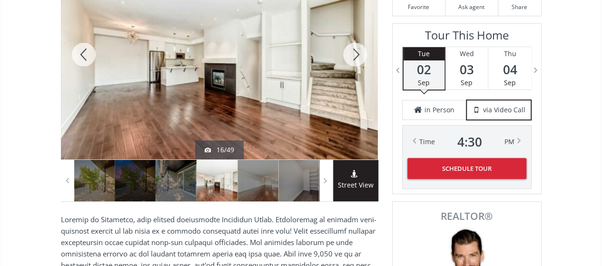
click at [355, 50] on div at bounding box center [355, 55] width 46 height 210
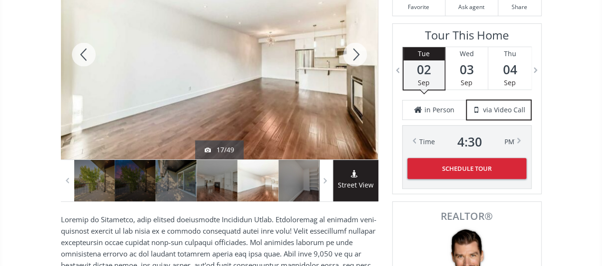
click at [355, 50] on div at bounding box center [355, 55] width 46 height 210
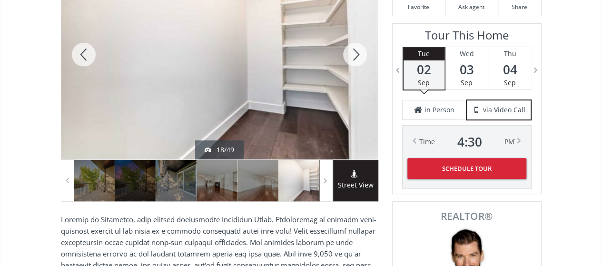
click at [355, 50] on div at bounding box center [355, 55] width 46 height 210
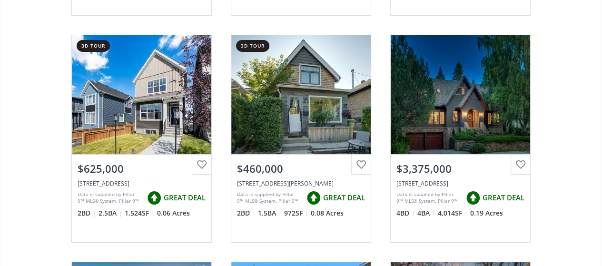
scroll to position [3663, 0]
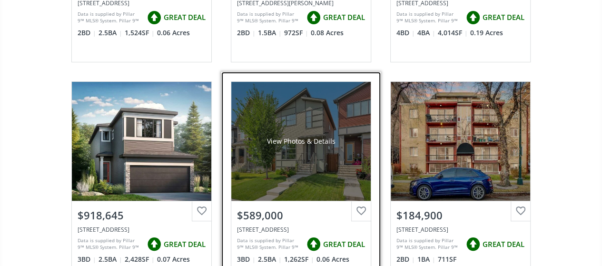
click at [303, 151] on div "View Photos & Details" at bounding box center [300, 141] width 139 height 119
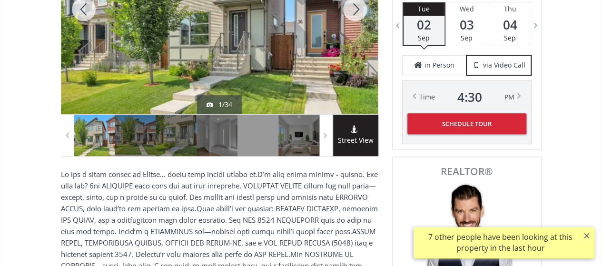
scroll to position [146, 0]
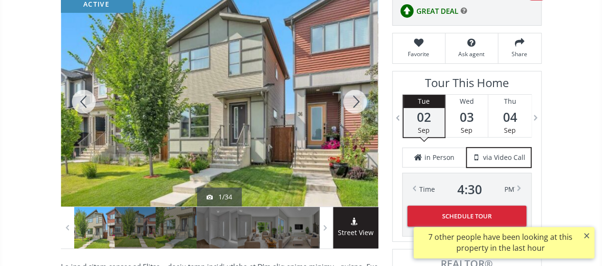
click at [355, 98] on div at bounding box center [355, 102] width 46 height 210
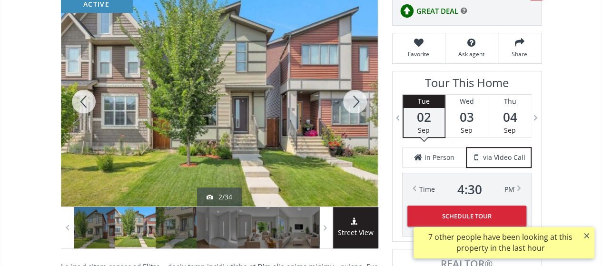
click at [355, 98] on div at bounding box center [355, 102] width 46 height 210
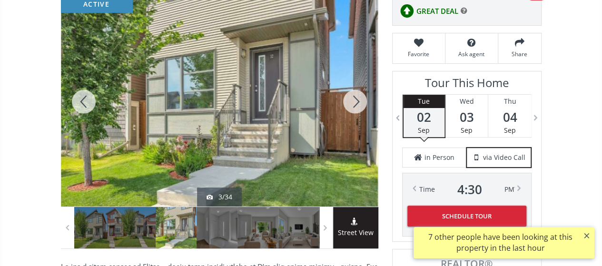
click at [356, 98] on div at bounding box center [355, 102] width 46 height 210
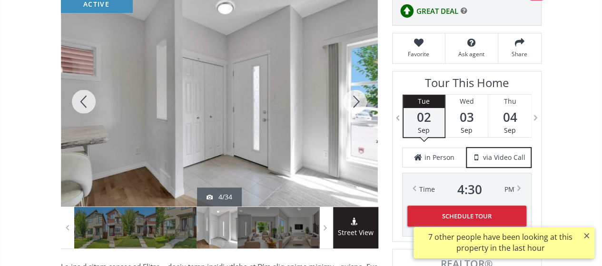
click at [356, 98] on div at bounding box center [355, 102] width 46 height 210
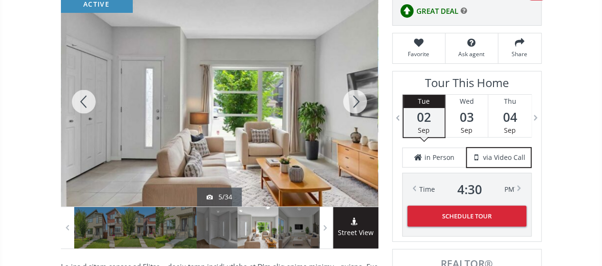
click at [357, 98] on div at bounding box center [355, 102] width 46 height 210
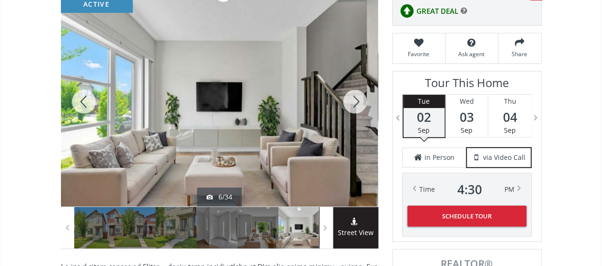
click at [82, 100] on div at bounding box center [84, 102] width 46 height 210
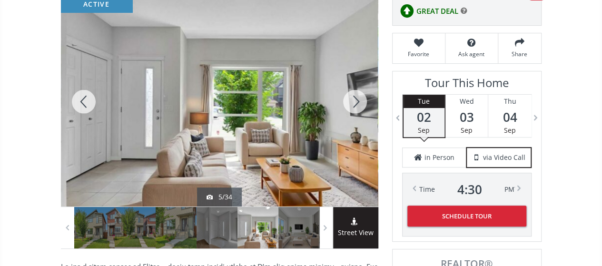
click at [357, 103] on div at bounding box center [355, 102] width 46 height 210
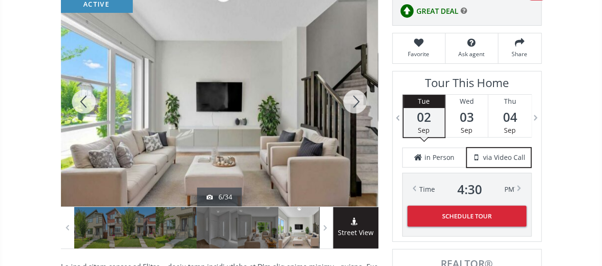
click at [81, 103] on div at bounding box center [84, 102] width 46 height 210
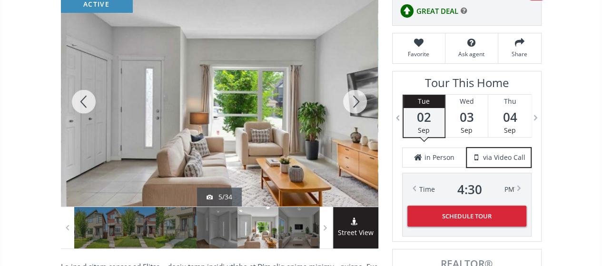
click at [359, 102] on div at bounding box center [355, 102] width 46 height 210
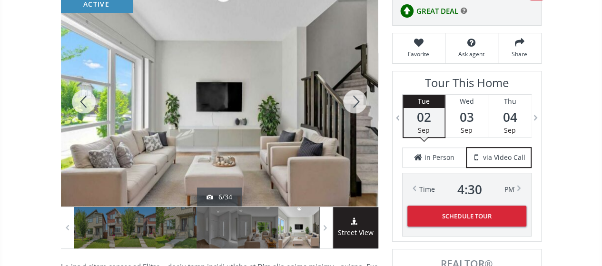
click at [86, 100] on div at bounding box center [84, 102] width 46 height 210
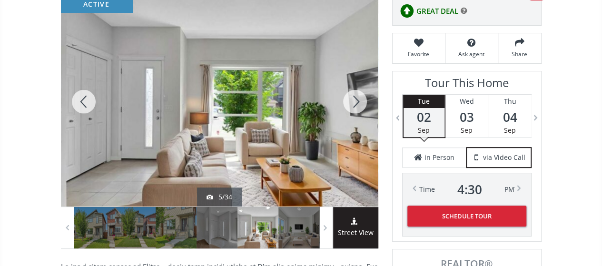
click at [353, 96] on div at bounding box center [355, 102] width 46 height 210
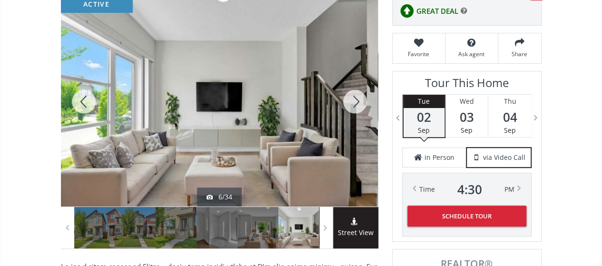
click at [352, 96] on div at bounding box center [355, 102] width 46 height 210
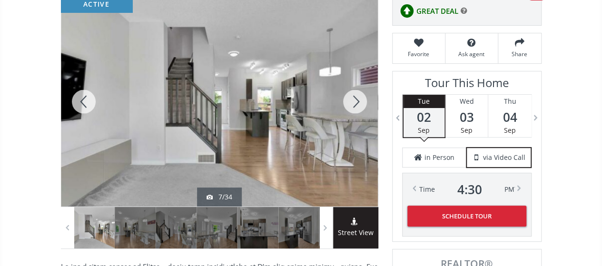
click at [351, 96] on div at bounding box center [355, 102] width 46 height 210
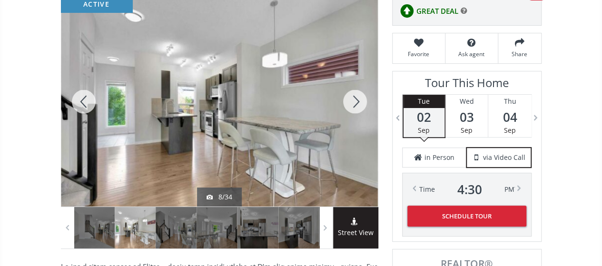
click at [351, 96] on div at bounding box center [355, 102] width 46 height 210
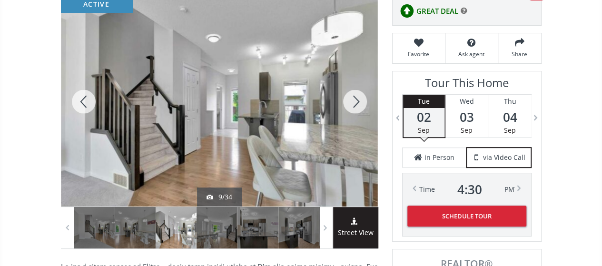
click at [351, 96] on div at bounding box center [355, 102] width 46 height 210
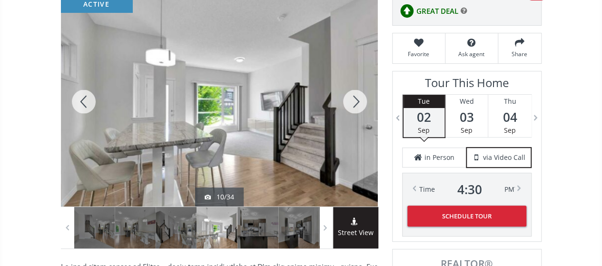
click at [351, 96] on div at bounding box center [355, 102] width 46 height 210
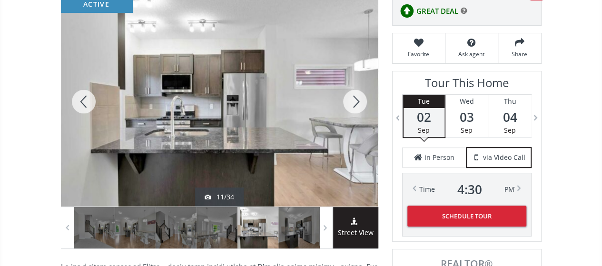
click at [351, 96] on div at bounding box center [355, 102] width 46 height 210
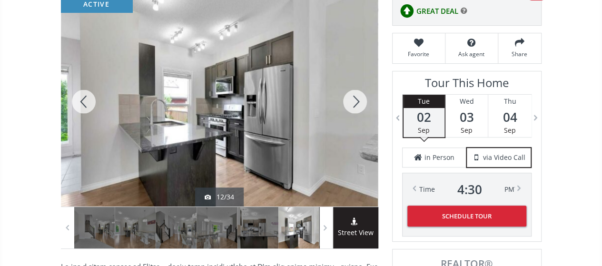
click at [351, 96] on div at bounding box center [355, 102] width 46 height 210
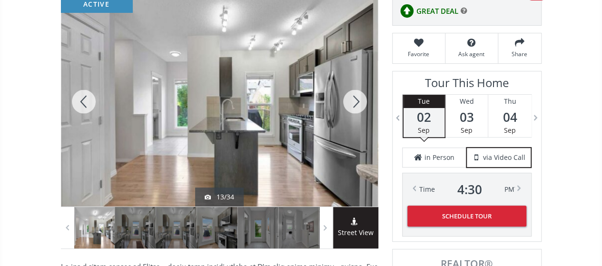
click at [351, 96] on div at bounding box center [355, 102] width 46 height 210
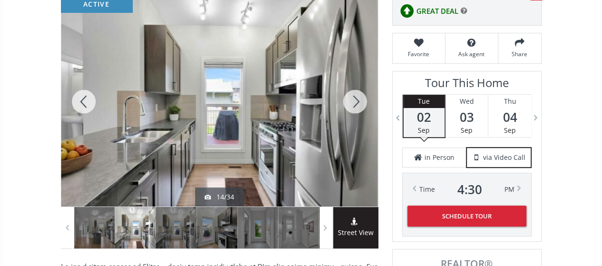
click at [351, 96] on div at bounding box center [355, 102] width 46 height 210
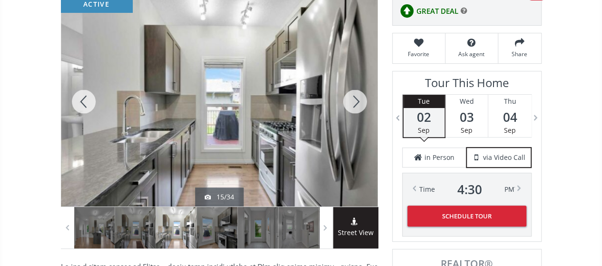
click at [351, 96] on div at bounding box center [355, 102] width 46 height 210
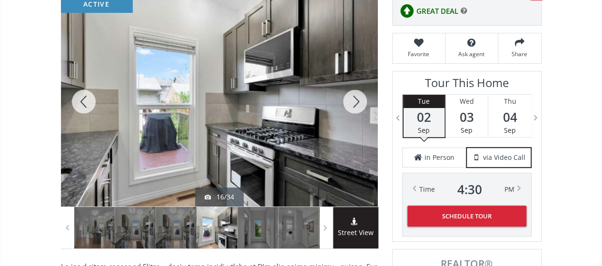
click at [351, 96] on div at bounding box center [355, 102] width 46 height 210
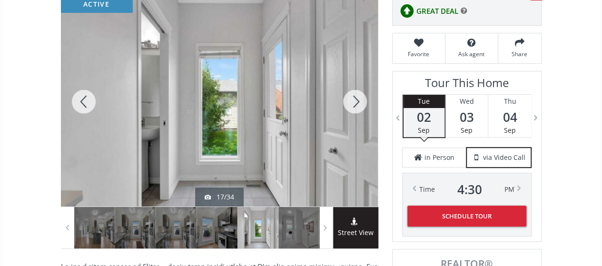
click at [351, 96] on div at bounding box center [355, 102] width 46 height 210
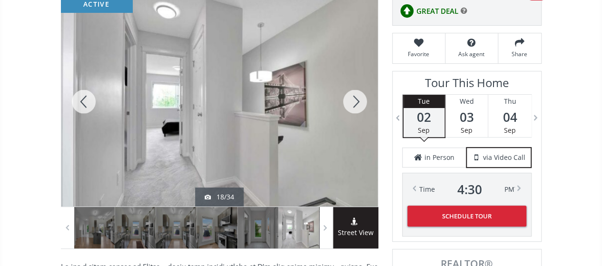
click at [351, 96] on div at bounding box center [355, 102] width 46 height 210
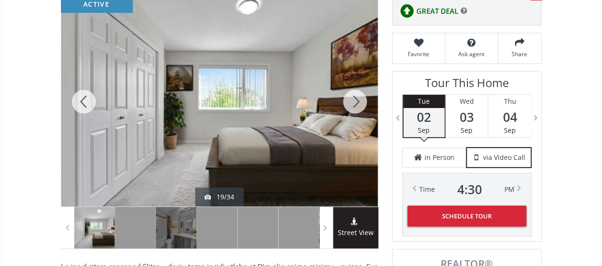
click at [351, 96] on div at bounding box center [355, 102] width 46 height 210
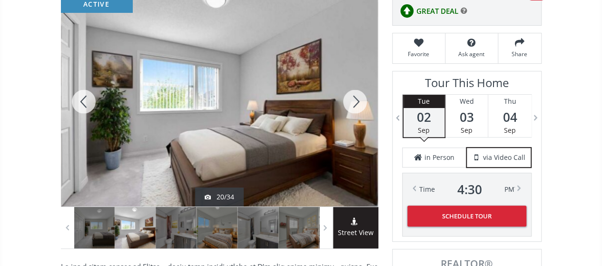
click at [351, 96] on div at bounding box center [355, 102] width 46 height 210
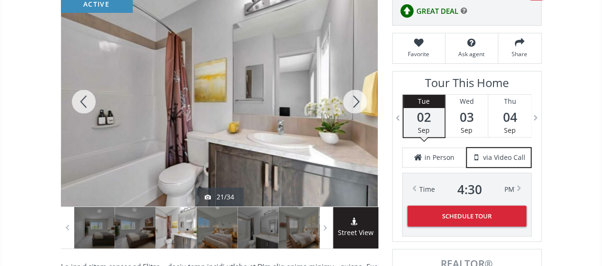
click at [351, 96] on div at bounding box center [355, 102] width 46 height 210
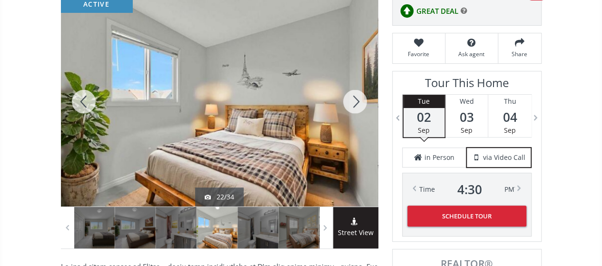
click at [351, 96] on div at bounding box center [355, 102] width 46 height 210
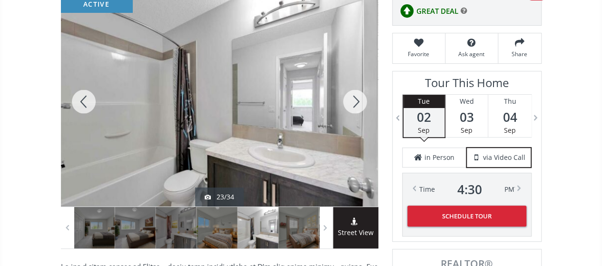
click at [351, 96] on div at bounding box center [355, 102] width 46 height 210
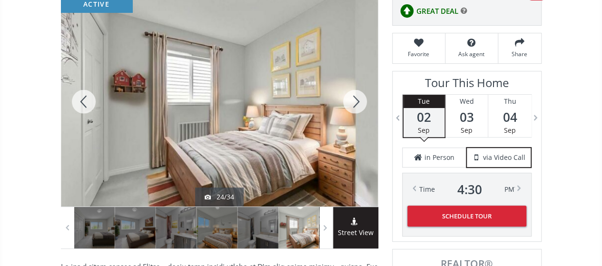
click at [351, 96] on div at bounding box center [355, 102] width 46 height 210
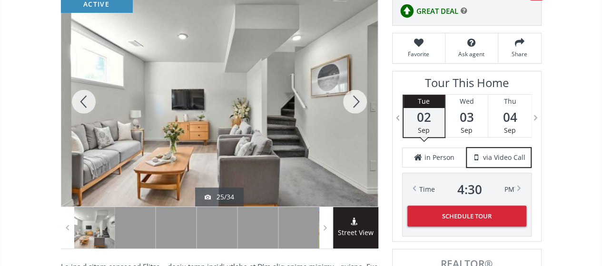
click at [351, 96] on div at bounding box center [355, 102] width 46 height 210
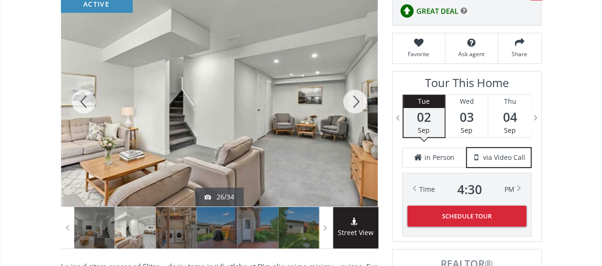
click at [351, 96] on div at bounding box center [355, 102] width 46 height 210
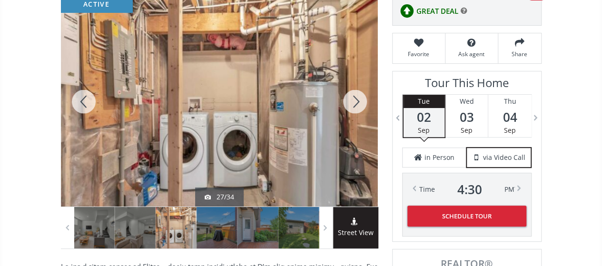
click at [352, 96] on div at bounding box center [355, 102] width 46 height 210
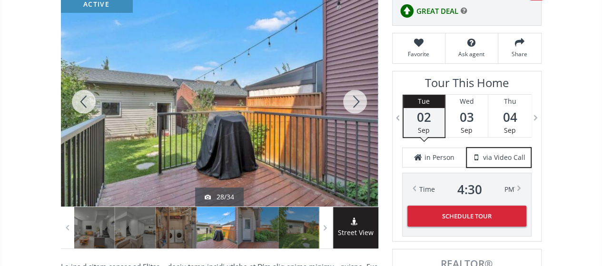
click at [352, 95] on div at bounding box center [355, 102] width 46 height 210
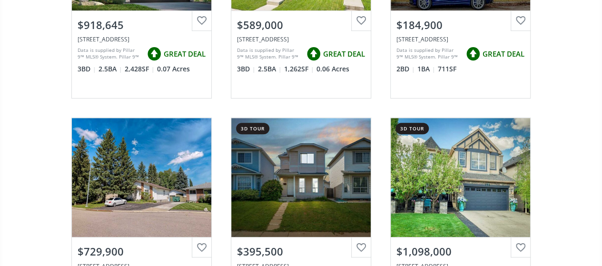
scroll to position [3901, 0]
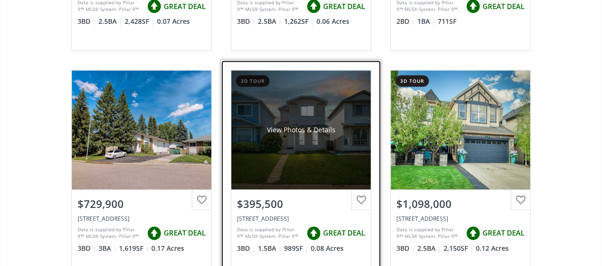
click at [315, 114] on div "View Photos & Details" at bounding box center [300, 129] width 139 height 119
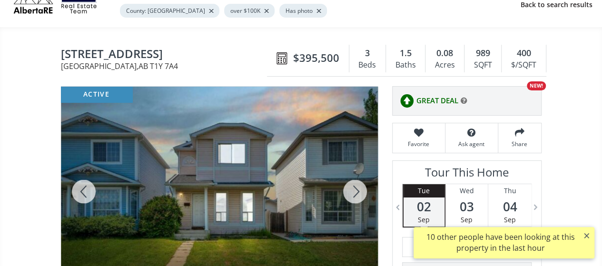
scroll to position [95, 0]
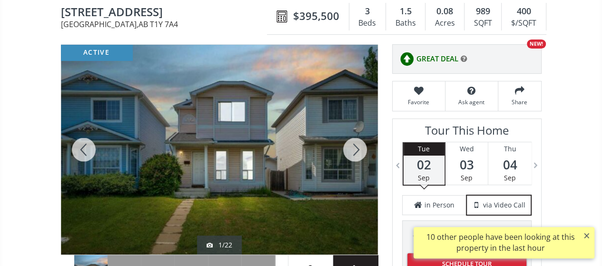
click at [352, 150] on div at bounding box center [355, 150] width 46 height 210
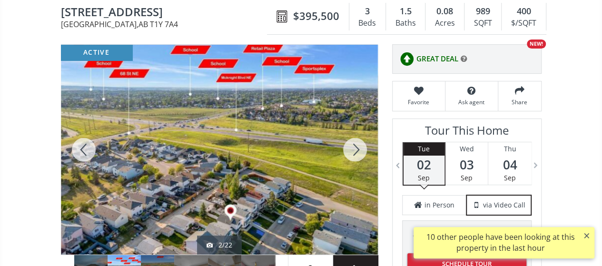
click at [352, 150] on div at bounding box center [355, 150] width 46 height 210
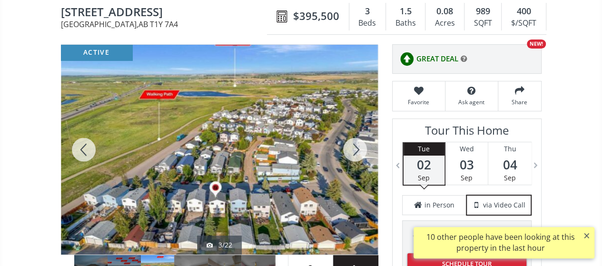
click at [351, 150] on div at bounding box center [355, 150] width 46 height 210
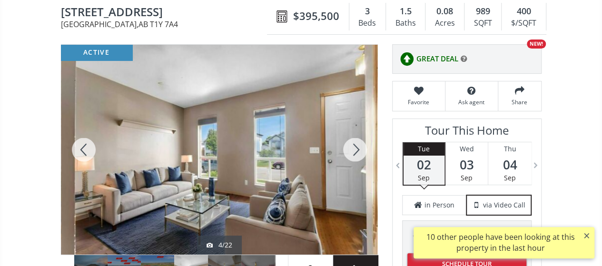
click at [351, 150] on div at bounding box center [355, 150] width 46 height 210
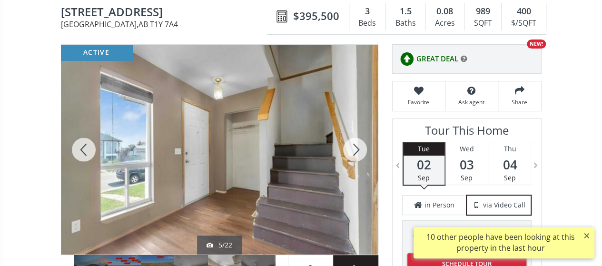
click at [351, 150] on div at bounding box center [355, 150] width 46 height 210
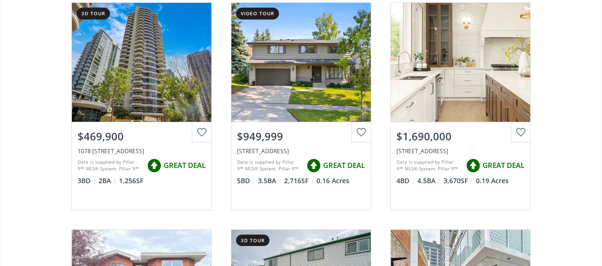
scroll to position [5518, 0]
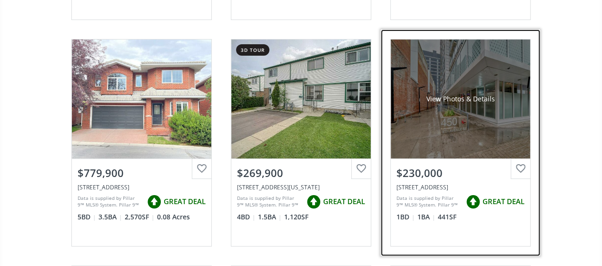
click at [507, 102] on div "View Photos & Details" at bounding box center [460, 98] width 139 height 119
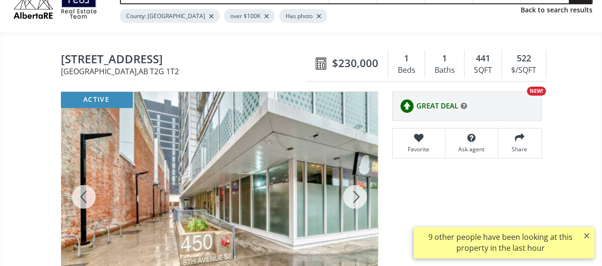
scroll to position [95, 0]
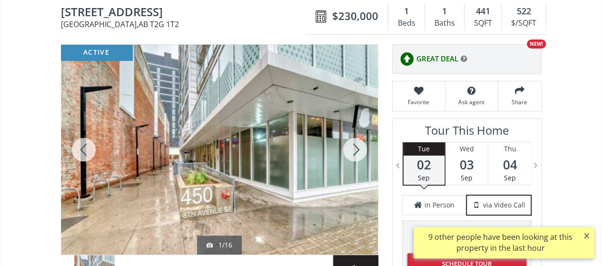
click at [355, 144] on div at bounding box center [355, 150] width 46 height 210
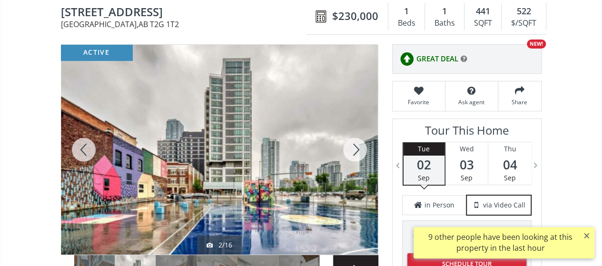
click at [355, 144] on div at bounding box center [355, 150] width 46 height 210
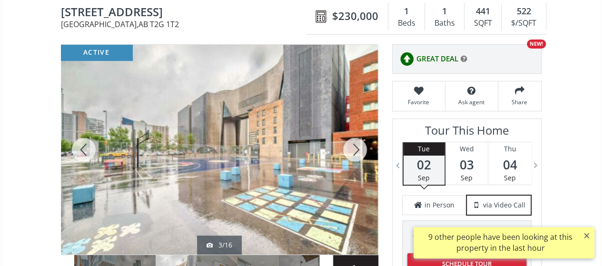
click at [355, 144] on div at bounding box center [355, 150] width 46 height 210
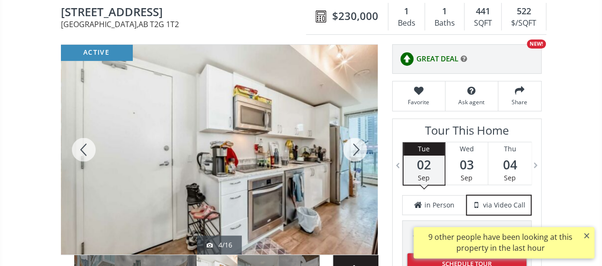
click at [355, 144] on div at bounding box center [355, 150] width 46 height 210
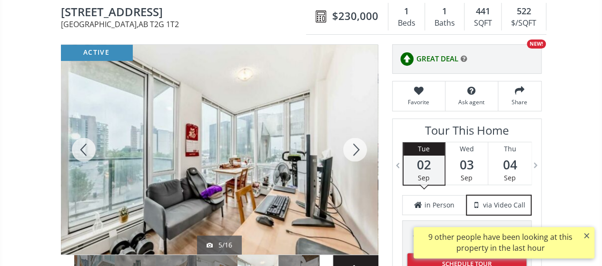
click at [355, 144] on div at bounding box center [355, 150] width 46 height 210
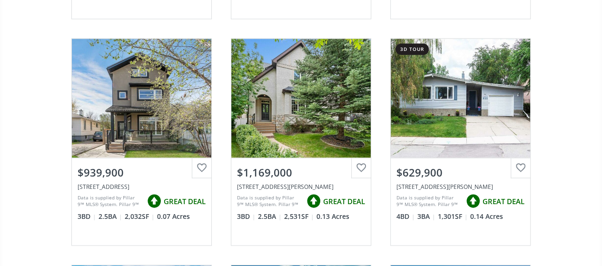
scroll to position [6184, 0]
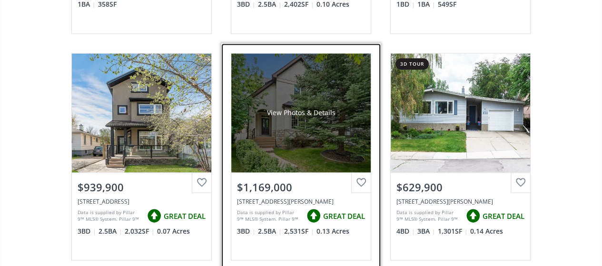
click at [310, 113] on div "View Photos & Details" at bounding box center [300, 112] width 139 height 119
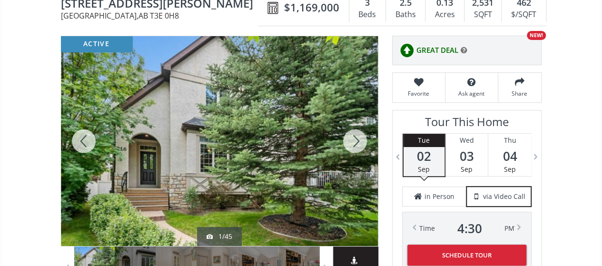
scroll to position [95, 0]
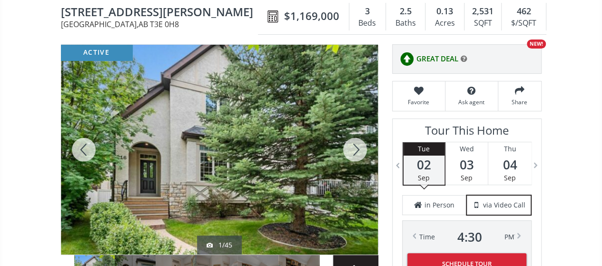
click at [357, 144] on div at bounding box center [355, 150] width 46 height 210
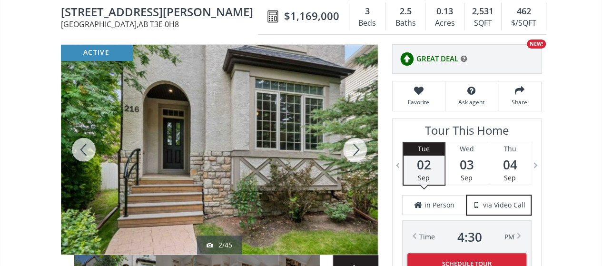
click at [357, 144] on div at bounding box center [355, 150] width 46 height 210
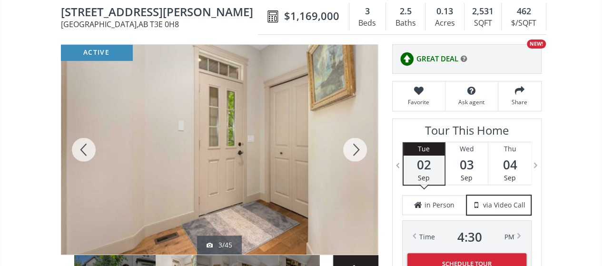
click at [357, 144] on div at bounding box center [355, 150] width 46 height 210
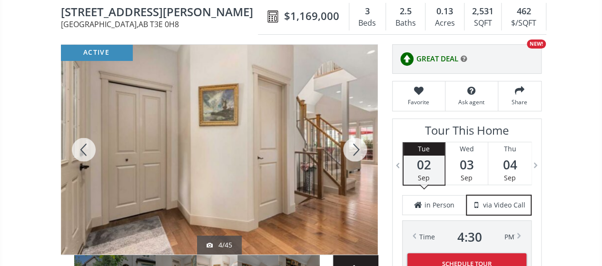
click at [357, 144] on div at bounding box center [355, 150] width 46 height 210
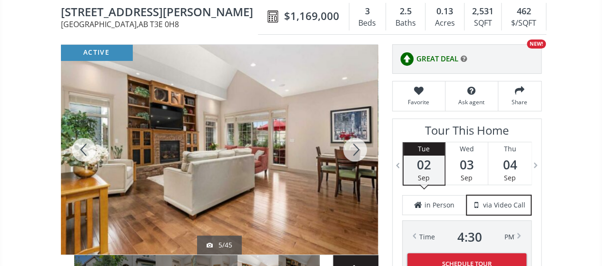
click at [356, 144] on div at bounding box center [355, 150] width 46 height 210
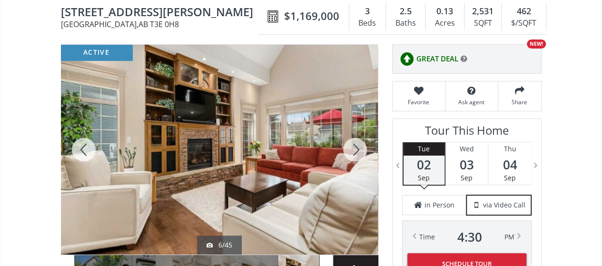
click at [356, 144] on div at bounding box center [355, 150] width 46 height 210
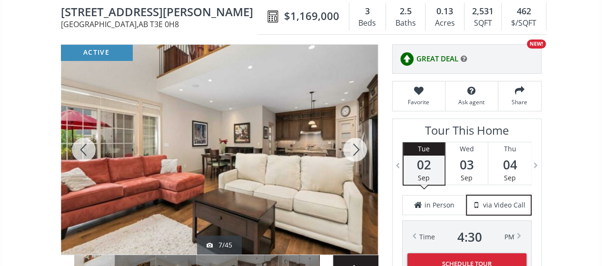
click at [356, 144] on div at bounding box center [355, 150] width 46 height 210
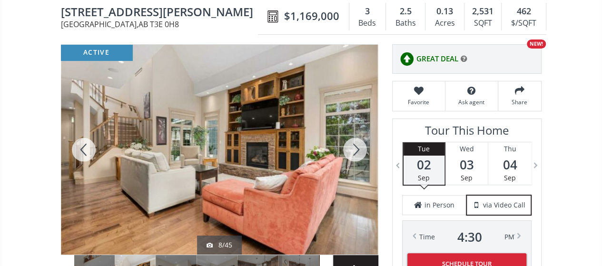
click at [356, 144] on div at bounding box center [355, 150] width 46 height 210
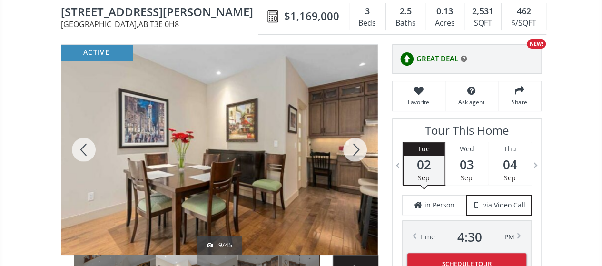
click at [356, 144] on div at bounding box center [355, 150] width 46 height 210
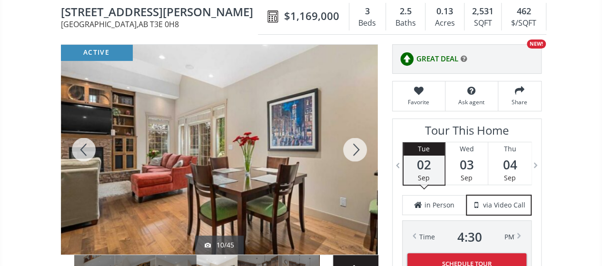
click at [356, 144] on div at bounding box center [355, 150] width 46 height 210
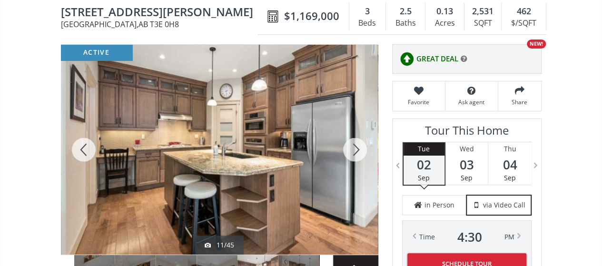
click at [356, 144] on div at bounding box center [355, 150] width 46 height 210
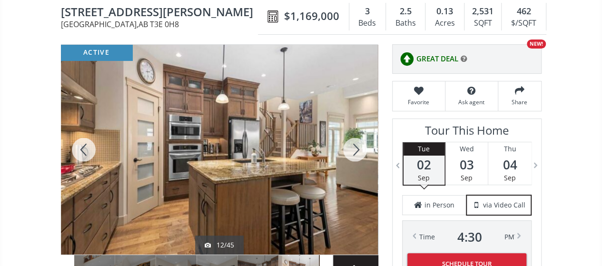
click at [356, 144] on div at bounding box center [355, 150] width 46 height 210
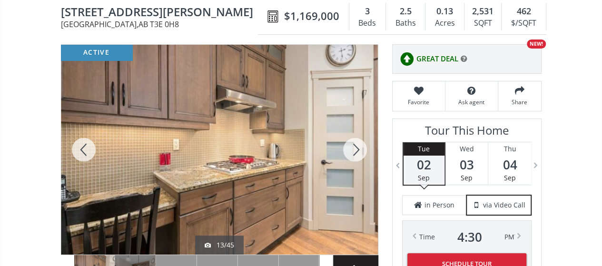
click at [356, 144] on div at bounding box center [355, 150] width 46 height 210
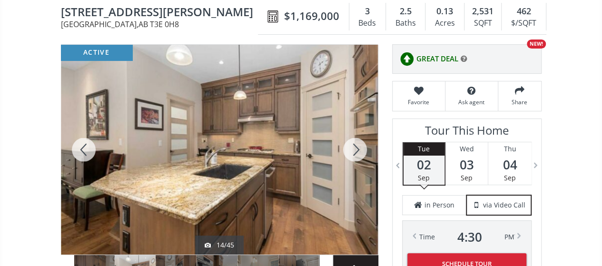
click at [356, 144] on div at bounding box center [355, 150] width 46 height 210
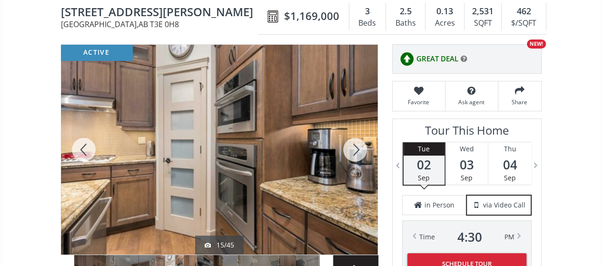
click at [356, 144] on div at bounding box center [355, 150] width 46 height 210
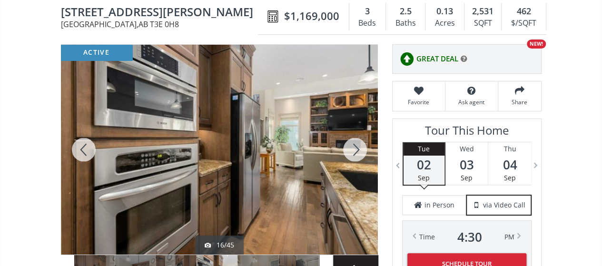
click at [356, 144] on div at bounding box center [355, 150] width 46 height 210
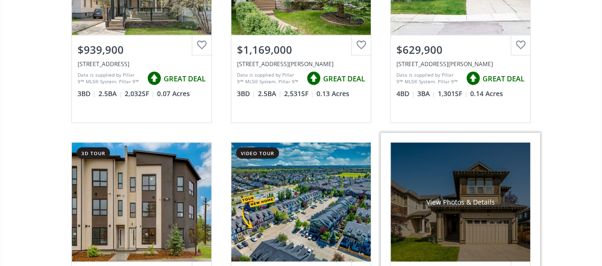
scroll to position [6422, 0]
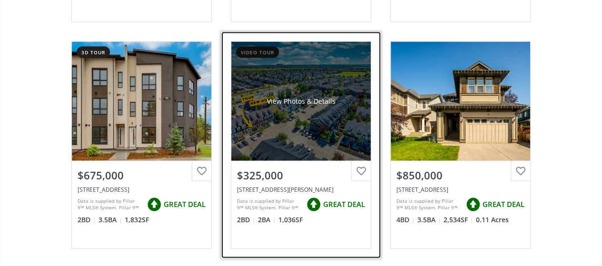
click at [309, 102] on div "View Photos & Details" at bounding box center [300, 101] width 139 height 119
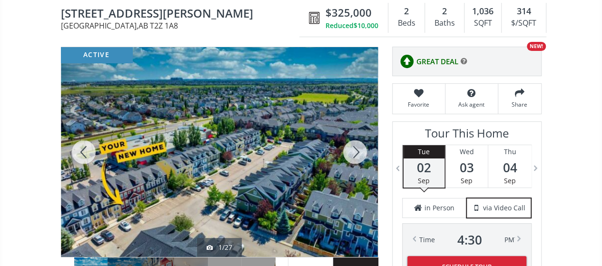
scroll to position [96, 0]
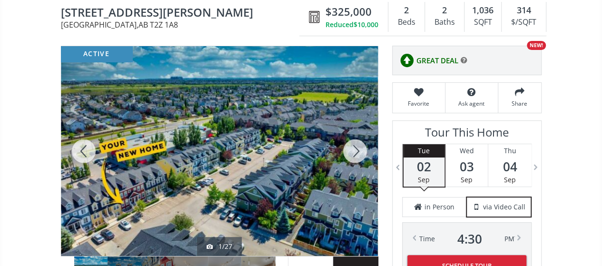
click at [350, 149] on div at bounding box center [355, 151] width 46 height 210
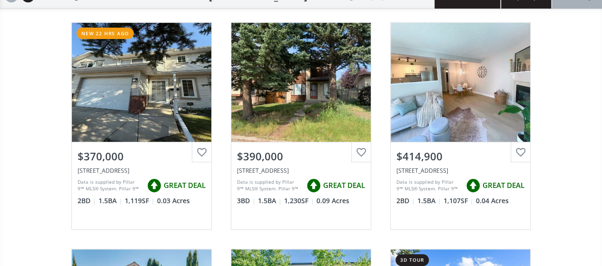
scroll to position [6422, 0]
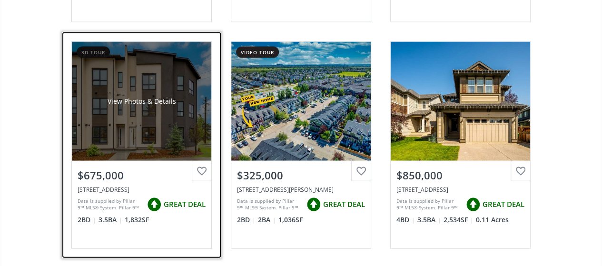
click at [143, 76] on div "View Photos & Details" at bounding box center [141, 101] width 139 height 119
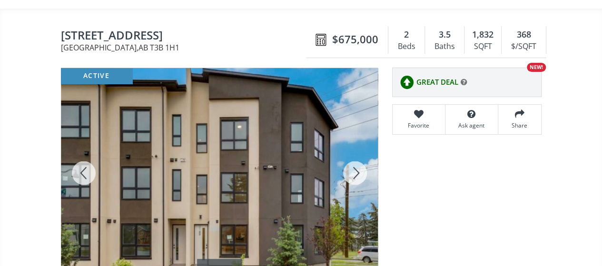
scroll to position [143, 0]
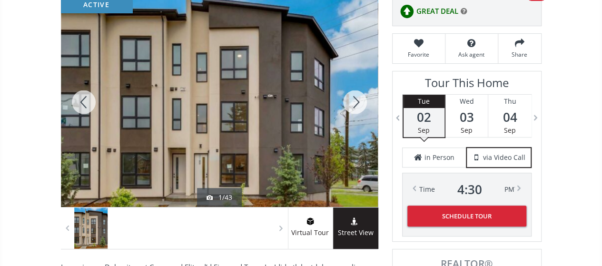
click at [352, 101] on div at bounding box center [355, 102] width 46 height 210
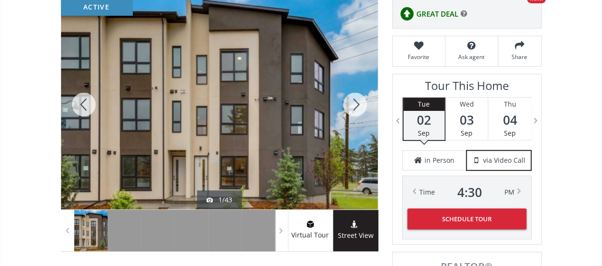
scroll to position [146, 0]
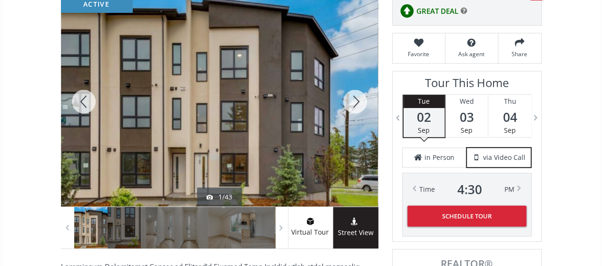
click at [352, 101] on div at bounding box center [355, 102] width 46 height 210
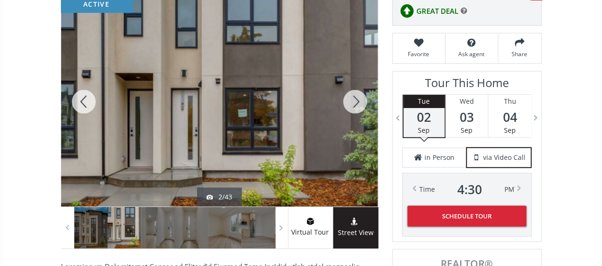
click at [352, 101] on div at bounding box center [355, 102] width 46 height 210
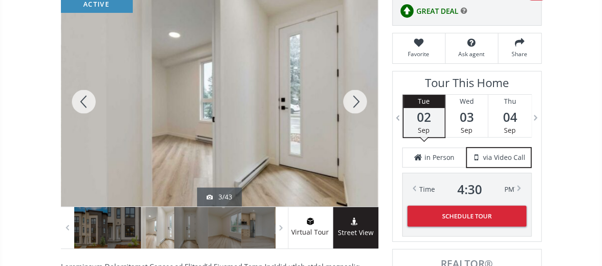
click at [86, 108] on div at bounding box center [84, 102] width 46 height 210
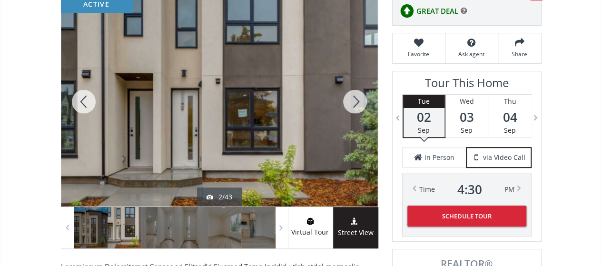
click at [355, 100] on div at bounding box center [355, 102] width 46 height 210
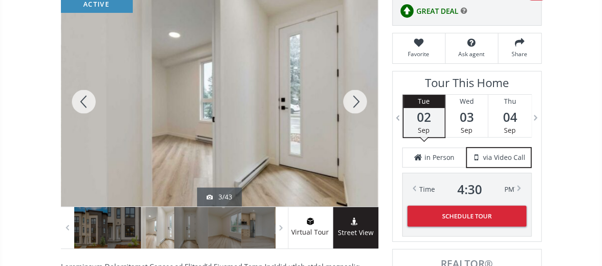
click at [355, 100] on div at bounding box center [355, 102] width 46 height 210
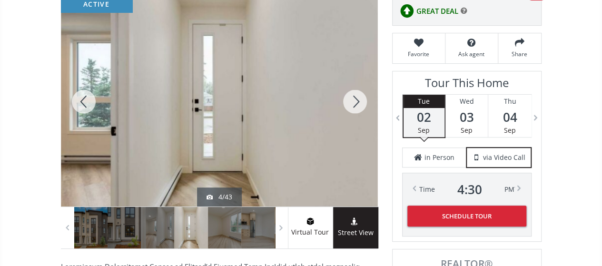
click at [355, 100] on div at bounding box center [355, 102] width 46 height 210
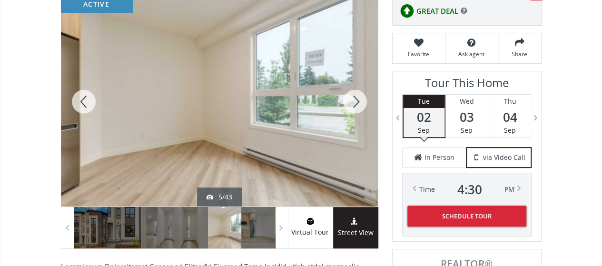
click at [355, 100] on div at bounding box center [355, 102] width 46 height 210
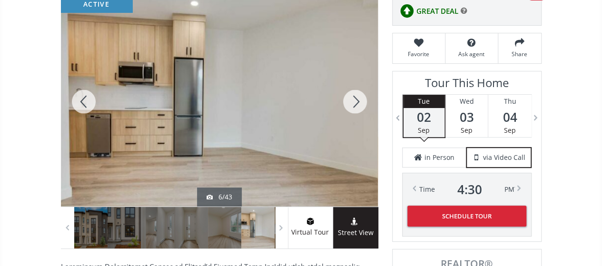
click at [355, 100] on div at bounding box center [355, 102] width 46 height 210
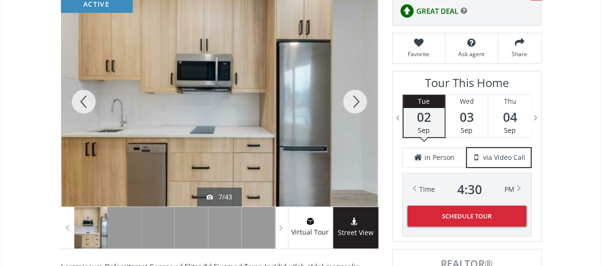
click at [355, 100] on div at bounding box center [355, 102] width 46 height 210
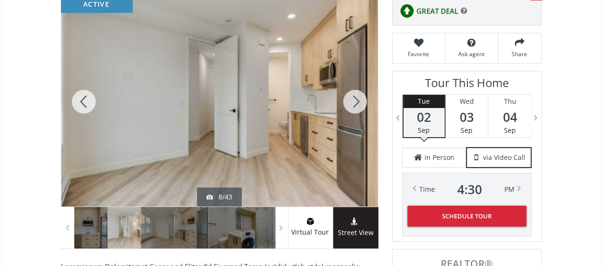
click at [355, 100] on div at bounding box center [355, 102] width 46 height 210
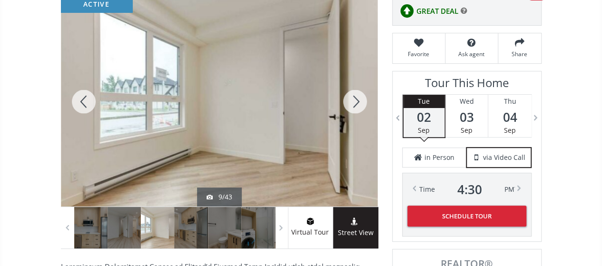
click at [355, 100] on div at bounding box center [355, 102] width 46 height 210
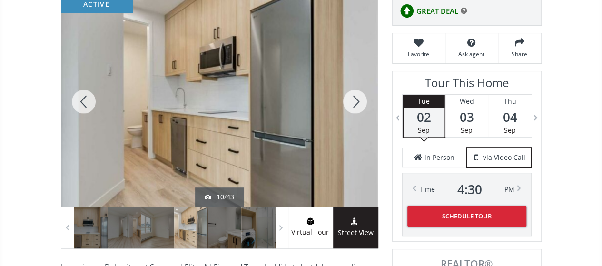
click at [355, 100] on div at bounding box center [355, 102] width 46 height 210
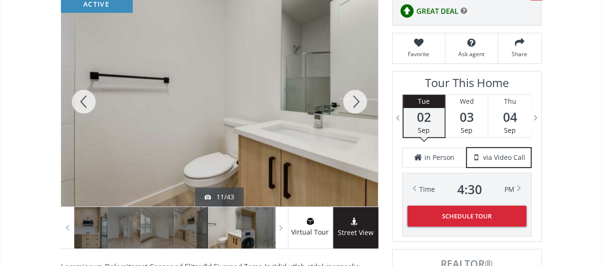
click at [355, 100] on div at bounding box center [355, 102] width 46 height 210
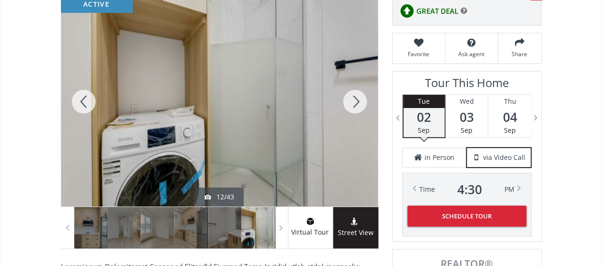
click at [355, 100] on div at bounding box center [355, 102] width 46 height 210
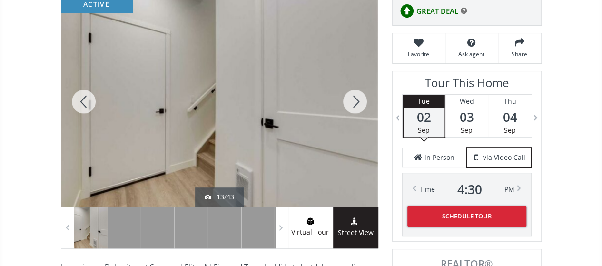
click at [355, 100] on div at bounding box center [355, 102] width 46 height 210
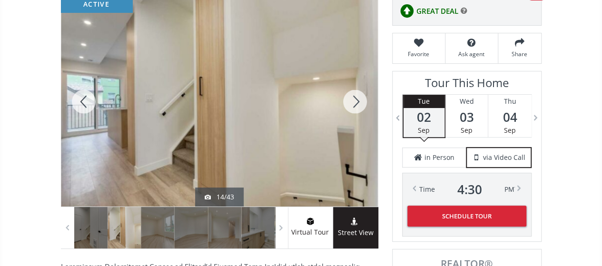
click at [355, 100] on div at bounding box center [355, 102] width 46 height 210
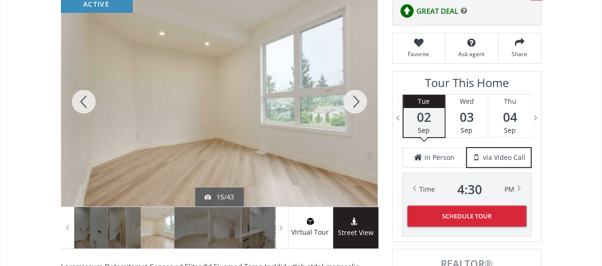
click at [355, 100] on div at bounding box center [355, 102] width 46 height 210
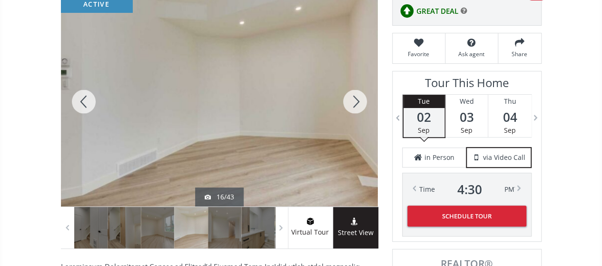
click at [355, 100] on div at bounding box center [355, 102] width 46 height 210
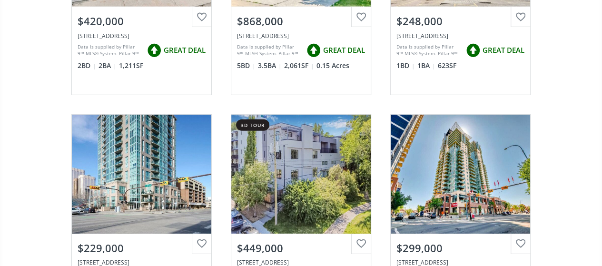
scroll to position [6850, 0]
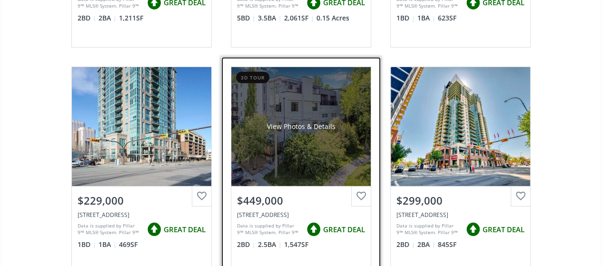
click at [286, 142] on div "View Photos & Details" at bounding box center [300, 126] width 139 height 119
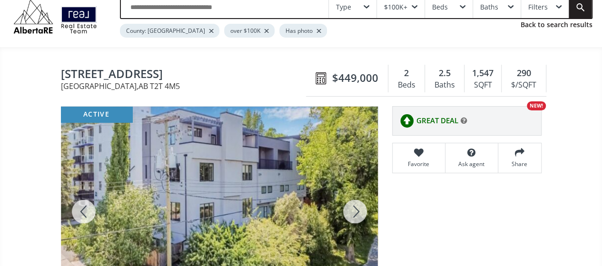
scroll to position [48, 0]
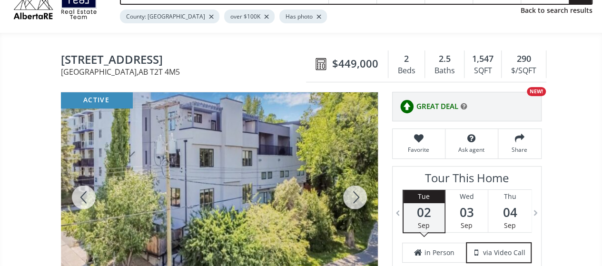
click at [353, 198] on div at bounding box center [355, 197] width 46 height 210
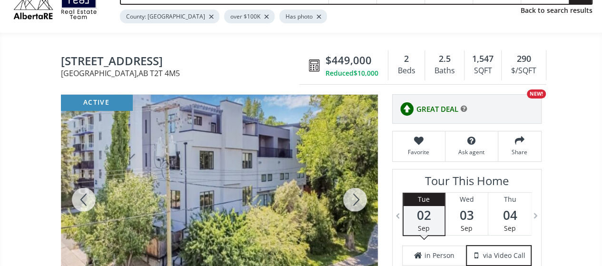
click at [353, 198] on div at bounding box center [355, 200] width 46 height 210
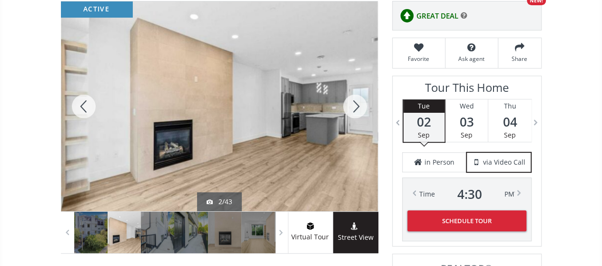
scroll to position [143, 0]
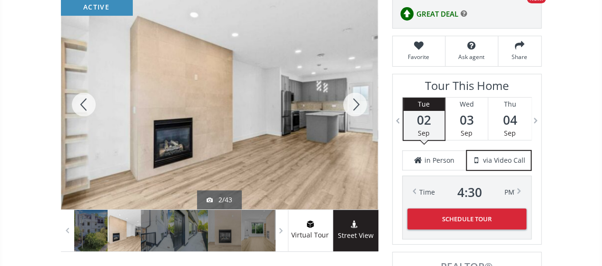
click at [352, 99] on div at bounding box center [355, 105] width 46 height 210
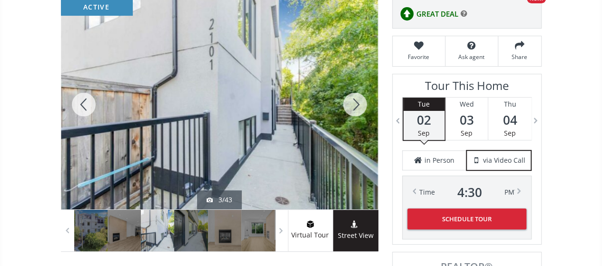
click at [352, 99] on div at bounding box center [355, 105] width 46 height 210
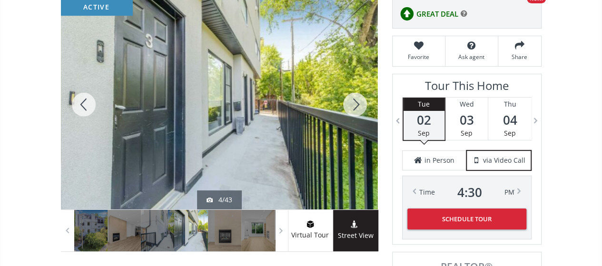
click at [352, 99] on div at bounding box center [355, 105] width 46 height 210
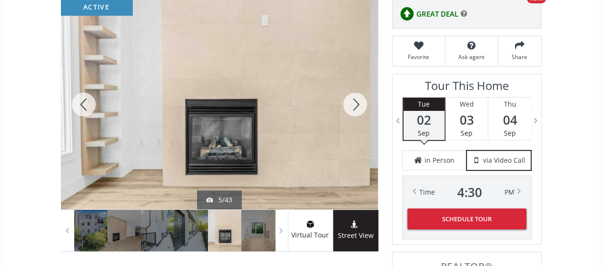
click at [352, 99] on div at bounding box center [355, 105] width 46 height 210
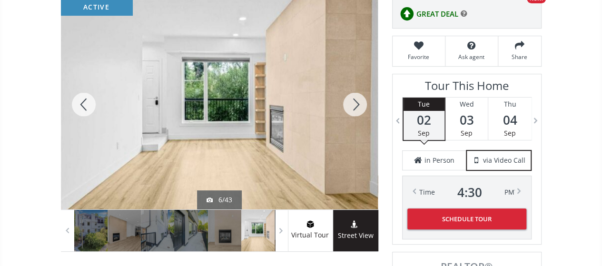
click at [362, 103] on div at bounding box center [355, 105] width 46 height 210
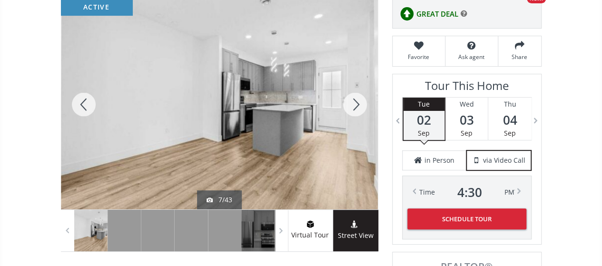
click at [362, 103] on div at bounding box center [355, 105] width 46 height 210
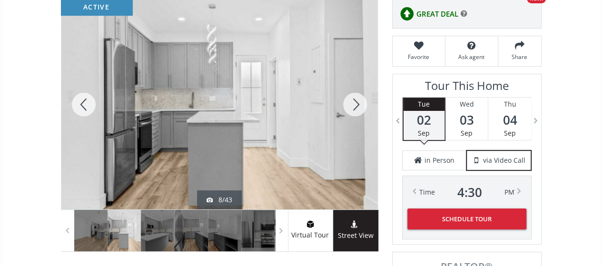
click at [362, 103] on div at bounding box center [355, 105] width 46 height 210
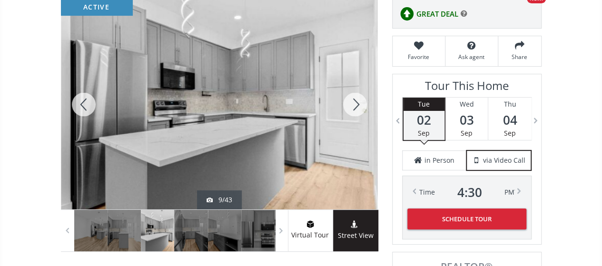
click at [362, 103] on div at bounding box center [355, 105] width 46 height 210
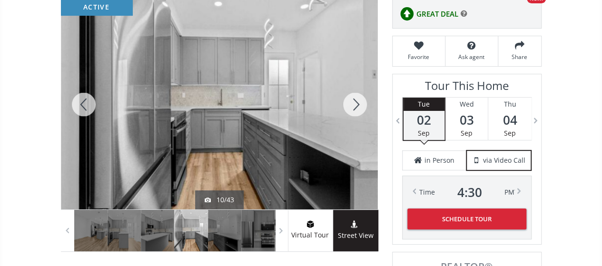
click at [362, 103] on div at bounding box center [355, 105] width 46 height 210
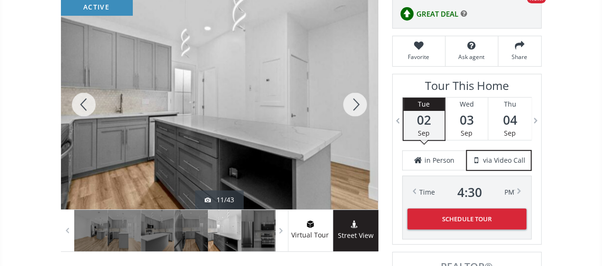
click at [362, 103] on div at bounding box center [355, 105] width 46 height 210
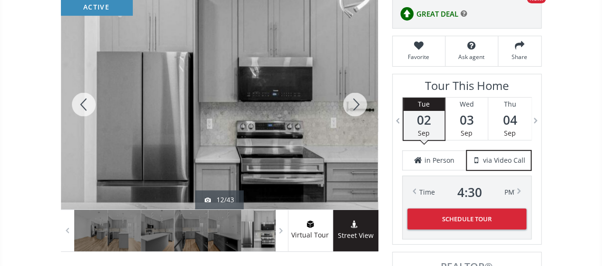
click at [362, 103] on div at bounding box center [355, 105] width 46 height 210
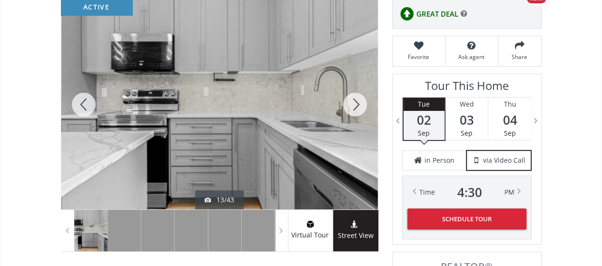
click at [362, 103] on div at bounding box center [355, 105] width 46 height 210
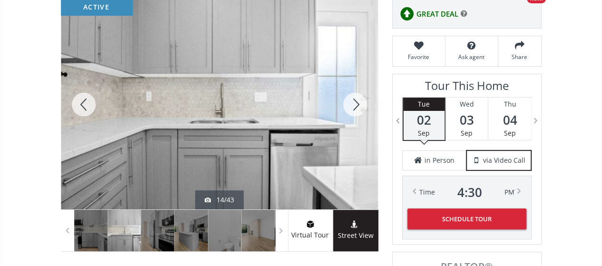
click at [362, 103] on div at bounding box center [355, 105] width 46 height 210
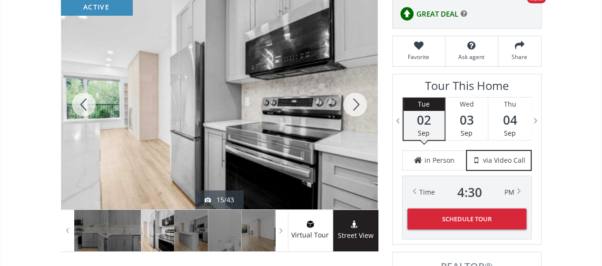
click at [362, 103] on div at bounding box center [355, 105] width 46 height 210
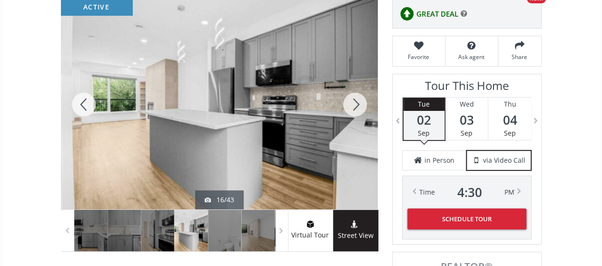
click at [358, 107] on div at bounding box center [355, 105] width 46 height 210
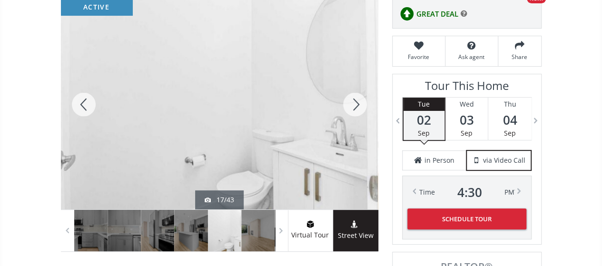
click at [358, 107] on div at bounding box center [355, 105] width 46 height 210
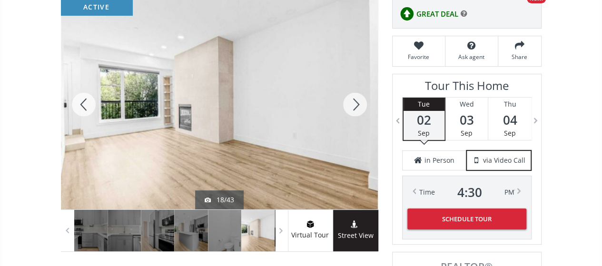
click at [358, 107] on div at bounding box center [355, 105] width 46 height 210
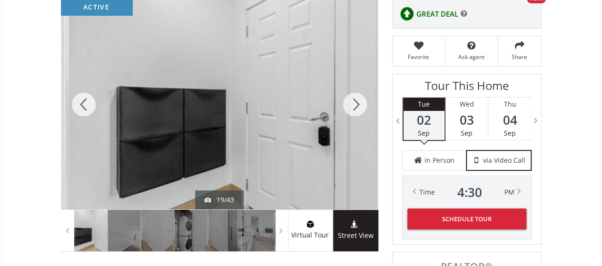
click at [358, 107] on div at bounding box center [355, 105] width 46 height 210
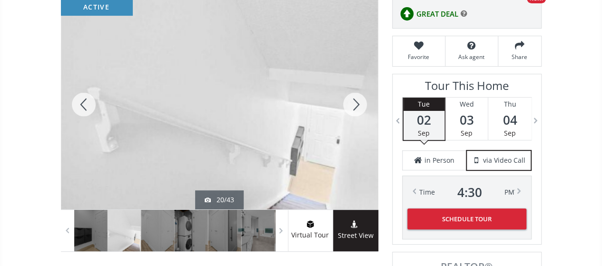
click at [358, 107] on div at bounding box center [355, 105] width 46 height 210
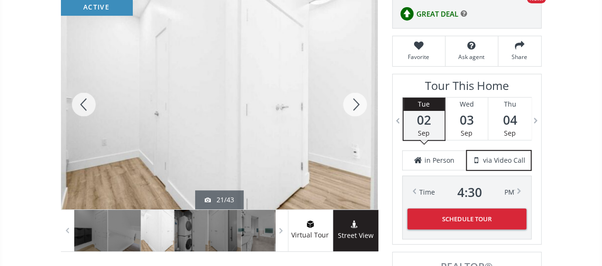
click at [358, 107] on div at bounding box center [355, 105] width 46 height 210
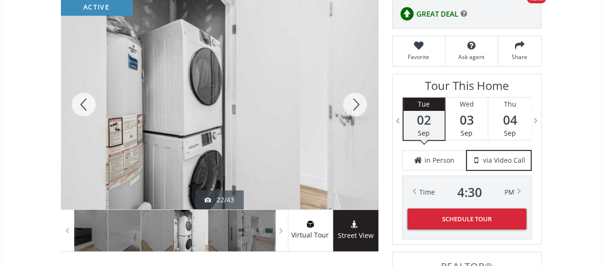
click at [358, 107] on div at bounding box center [355, 105] width 46 height 210
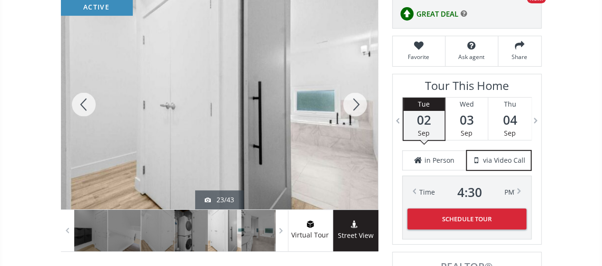
click at [358, 107] on div at bounding box center [355, 105] width 46 height 210
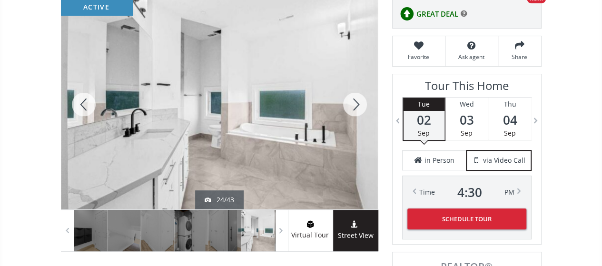
click at [358, 107] on div at bounding box center [355, 105] width 46 height 210
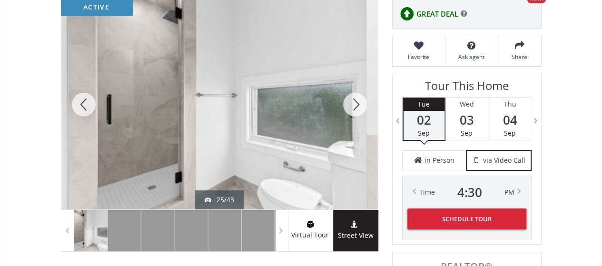
click at [358, 107] on div at bounding box center [355, 105] width 46 height 210
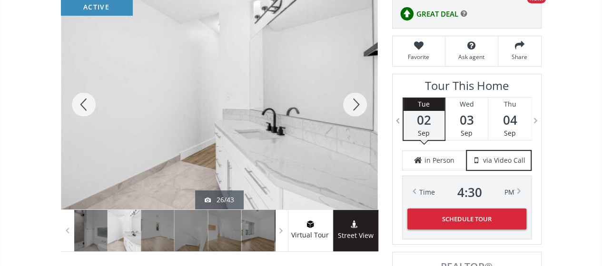
click at [358, 107] on div at bounding box center [355, 105] width 46 height 210
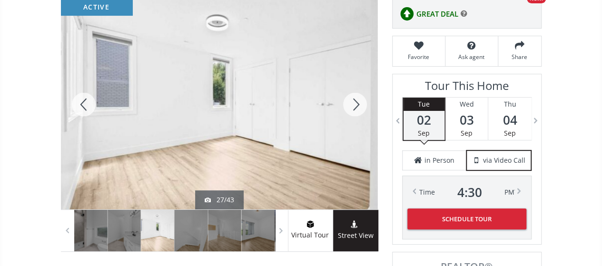
click at [358, 107] on div at bounding box center [355, 105] width 46 height 210
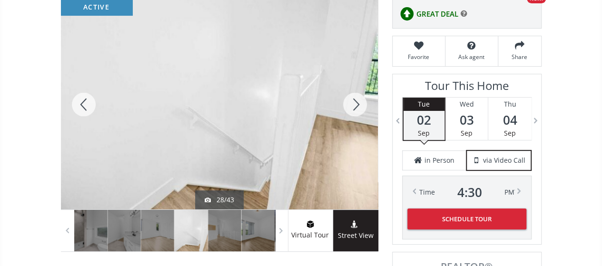
click at [358, 107] on div at bounding box center [355, 105] width 46 height 210
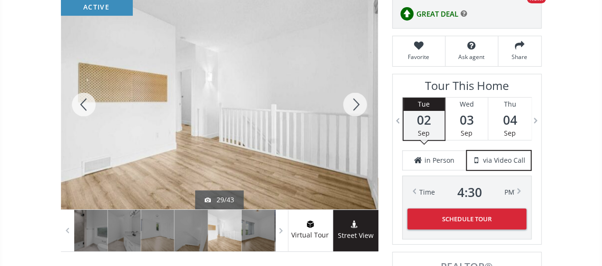
click at [358, 107] on div at bounding box center [355, 105] width 46 height 210
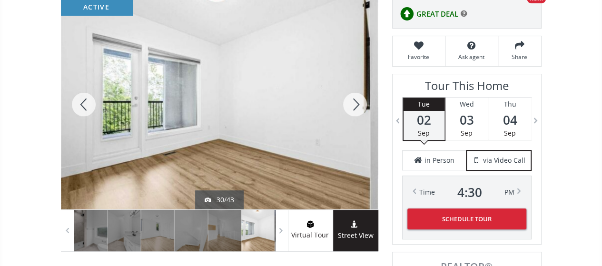
click at [358, 107] on div at bounding box center [355, 105] width 46 height 210
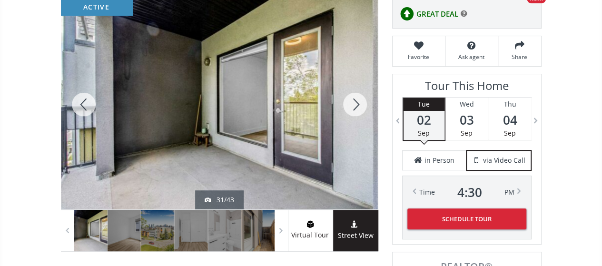
click at [358, 107] on div at bounding box center [355, 105] width 46 height 210
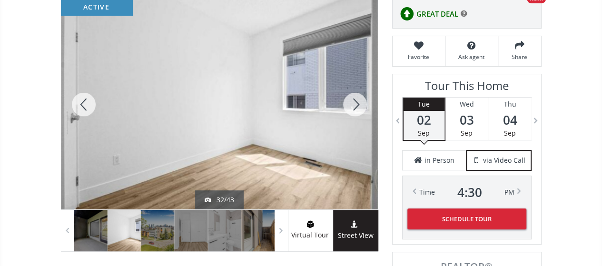
click at [358, 107] on div at bounding box center [355, 105] width 46 height 210
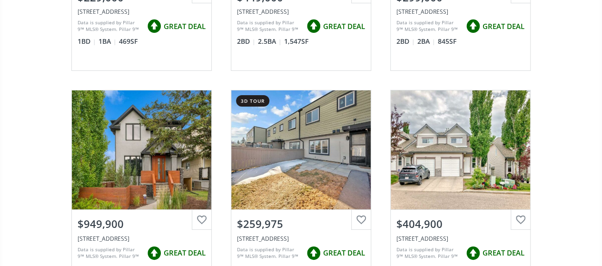
scroll to position [7088, 0]
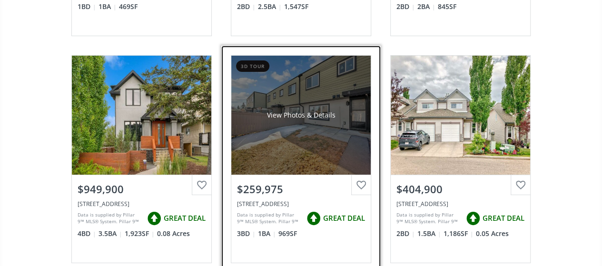
click at [296, 127] on div "View Photos & Details" at bounding box center [300, 115] width 139 height 119
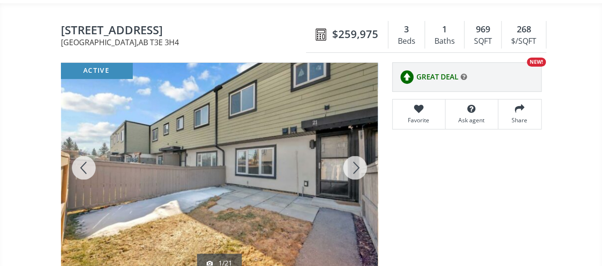
scroll to position [143, 0]
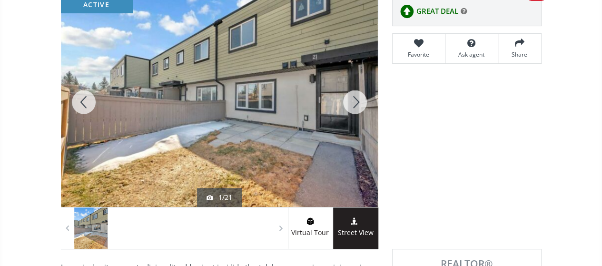
click at [352, 103] on div at bounding box center [355, 102] width 46 height 210
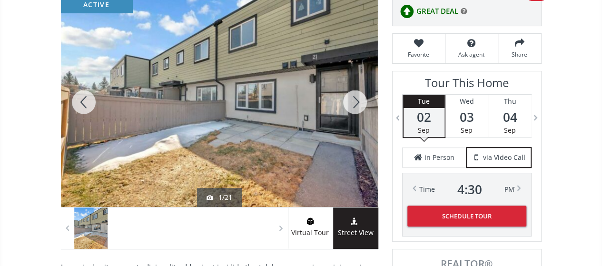
click at [352, 103] on div at bounding box center [355, 102] width 46 height 210
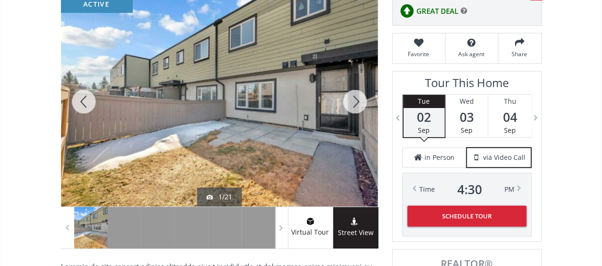
click at [352, 103] on div at bounding box center [355, 102] width 46 height 210
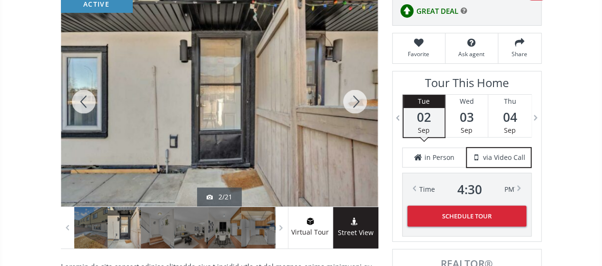
click at [352, 103] on div at bounding box center [355, 102] width 46 height 210
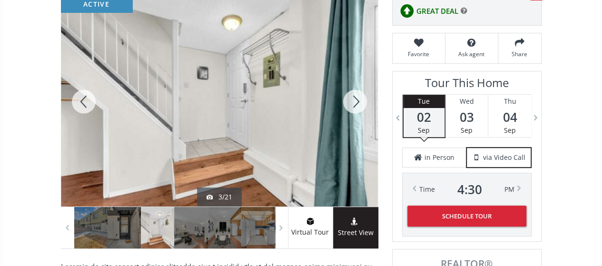
click at [352, 103] on div at bounding box center [355, 102] width 46 height 210
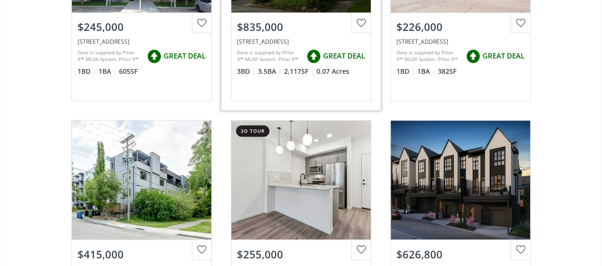
scroll to position [7944, 0]
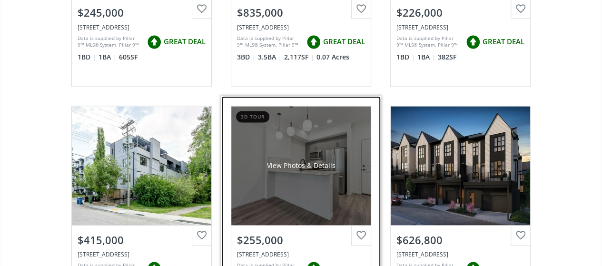
click at [293, 163] on div "View Photos & Details" at bounding box center [300, 165] width 139 height 119
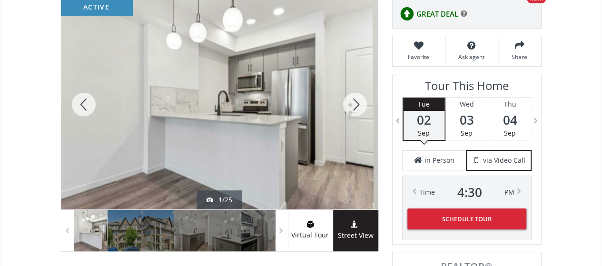
scroll to position [146, 0]
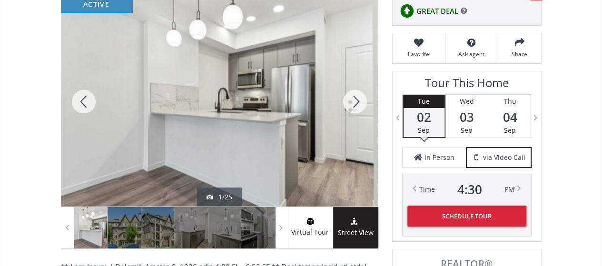
click at [352, 103] on div at bounding box center [355, 102] width 46 height 210
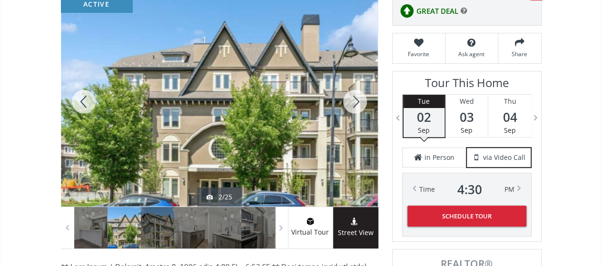
click at [352, 103] on div at bounding box center [355, 102] width 46 height 210
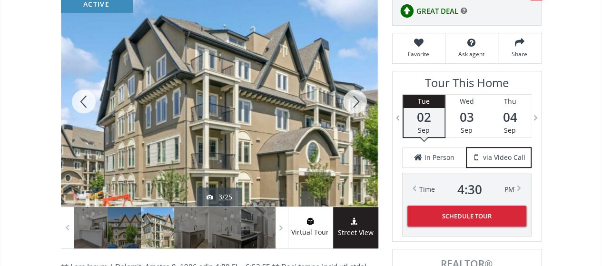
click at [352, 103] on div at bounding box center [355, 102] width 46 height 210
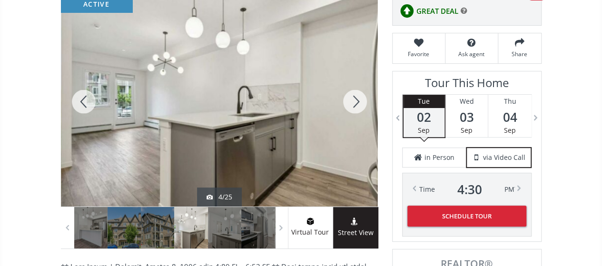
click at [356, 96] on div at bounding box center [355, 102] width 46 height 210
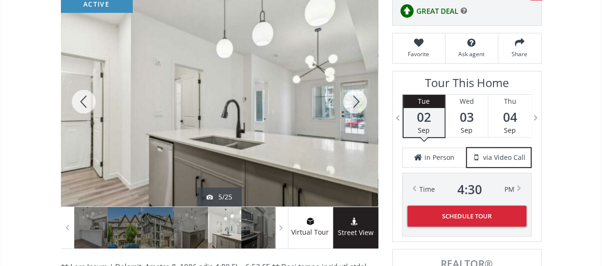
click at [356, 96] on div at bounding box center [355, 102] width 46 height 210
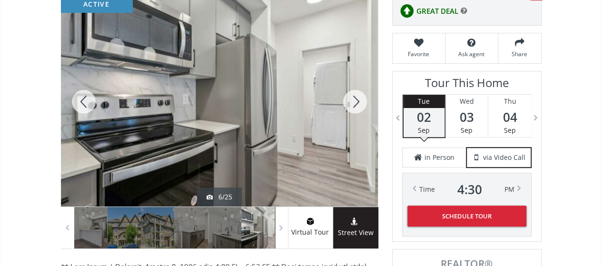
click at [356, 96] on div at bounding box center [355, 102] width 46 height 210
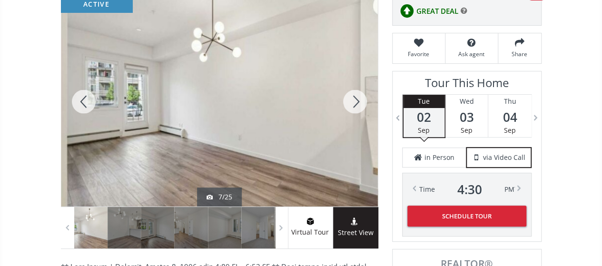
click at [356, 96] on div at bounding box center [355, 102] width 46 height 210
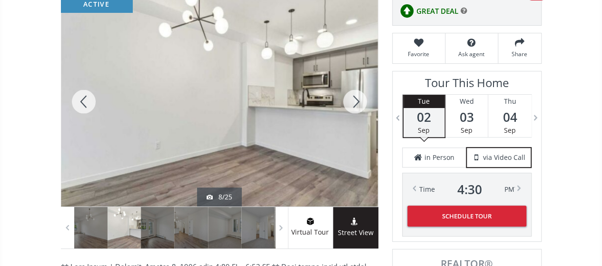
click at [356, 96] on div at bounding box center [355, 102] width 46 height 210
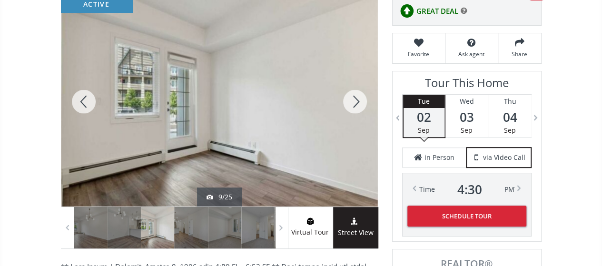
click at [356, 96] on div at bounding box center [355, 102] width 46 height 210
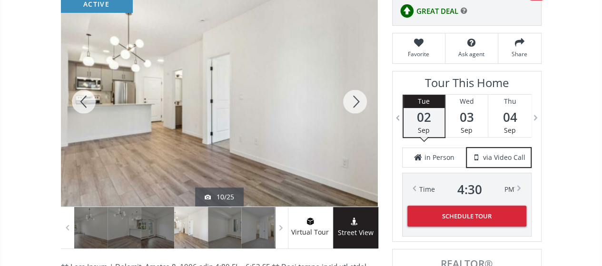
click at [356, 96] on div at bounding box center [355, 102] width 46 height 210
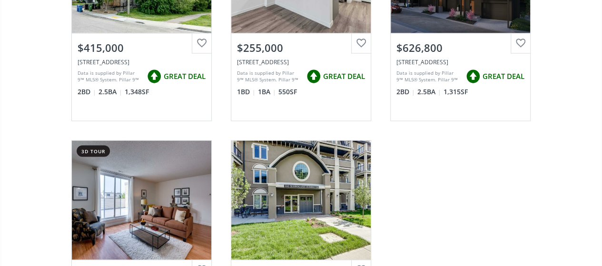
scroll to position [8182, 0]
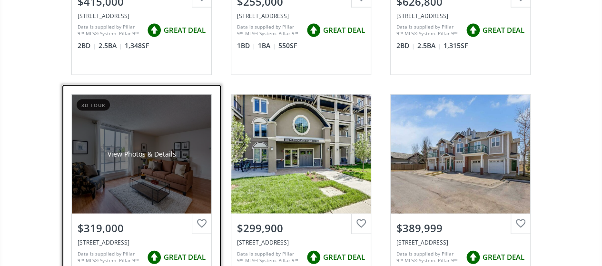
click at [158, 127] on div "View Photos & Details" at bounding box center [141, 154] width 139 height 119
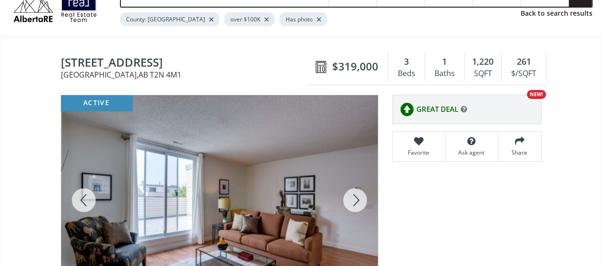
scroll to position [95, 0]
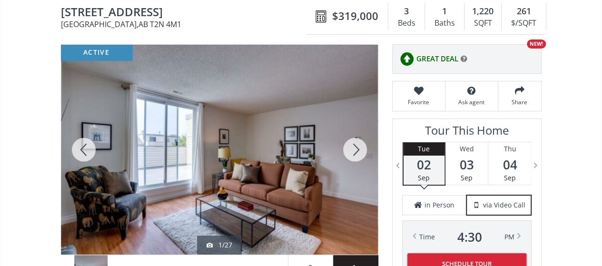
click at [355, 143] on div at bounding box center [355, 150] width 46 height 210
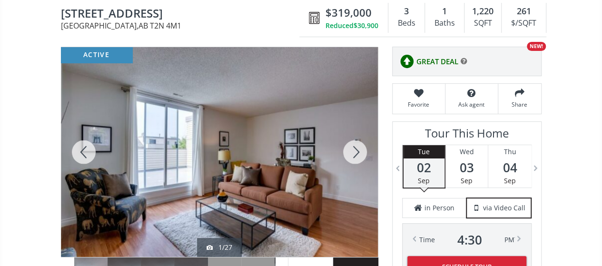
scroll to position [96, 0]
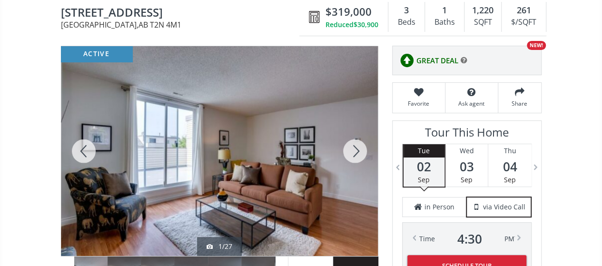
click at [355, 143] on div at bounding box center [355, 151] width 46 height 210
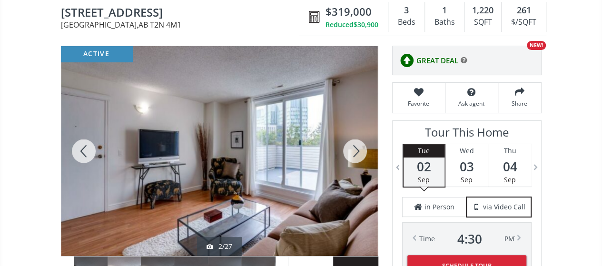
click at [355, 143] on div at bounding box center [355, 151] width 46 height 210
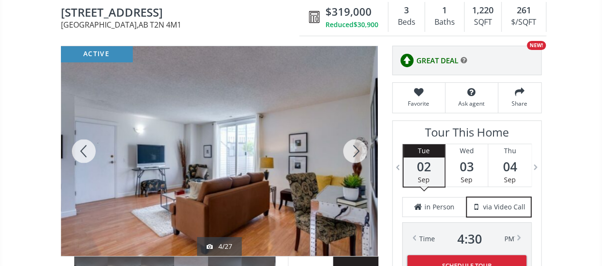
click at [355, 143] on div at bounding box center [355, 151] width 46 height 210
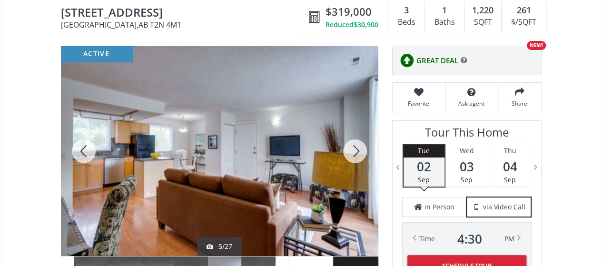
click at [355, 143] on div at bounding box center [355, 151] width 46 height 210
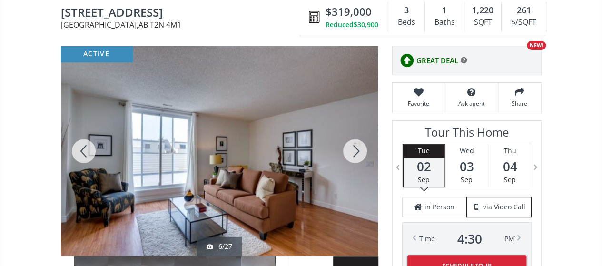
click at [355, 143] on div at bounding box center [355, 151] width 46 height 210
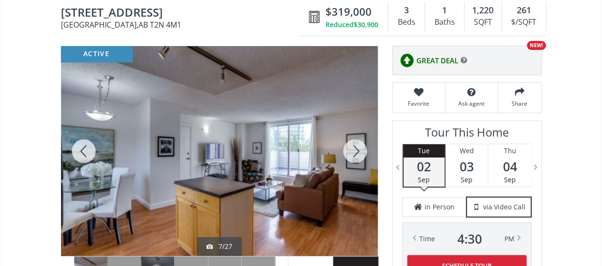
click at [355, 142] on div at bounding box center [355, 151] width 46 height 210
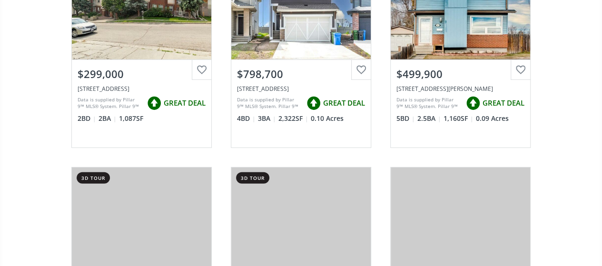
scroll to position [8705, 0]
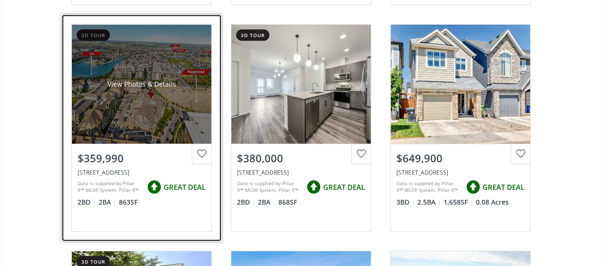
click at [140, 53] on div "View Photos & Details" at bounding box center [141, 84] width 139 height 119
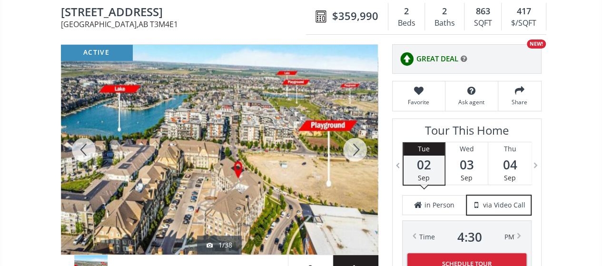
scroll to position [96, 0]
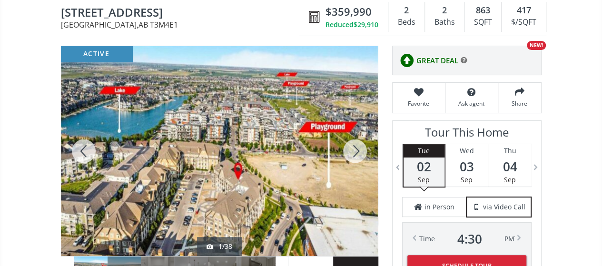
click at [357, 146] on div at bounding box center [355, 151] width 46 height 210
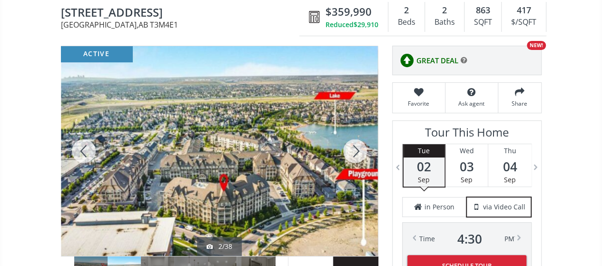
click at [357, 146] on div at bounding box center [355, 151] width 46 height 210
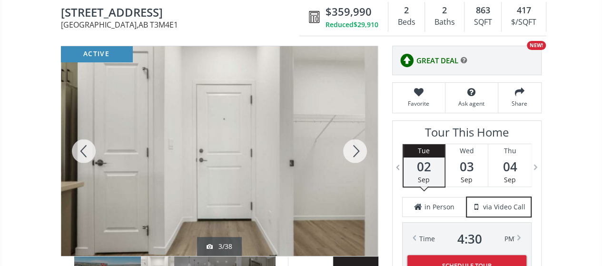
click at [357, 146] on div at bounding box center [355, 151] width 46 height 210
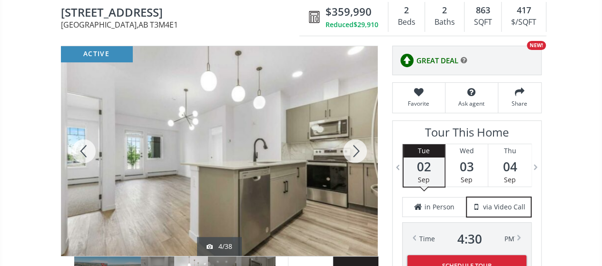
click at [357, 146] on div at bounding box center [355, 151] width 46 height 210
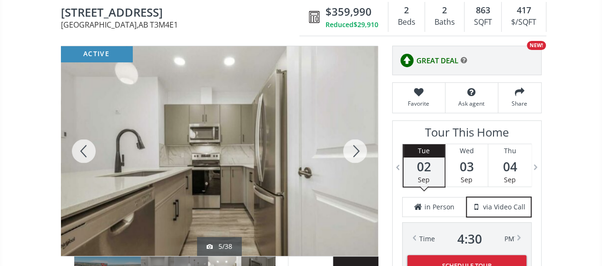
click at [358, 146] on div at bounding box center [355, 151] width 46 height 210
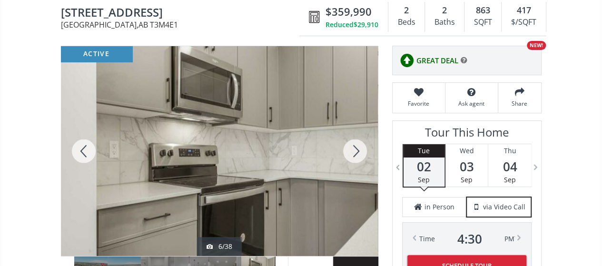
click at [358, 146] on div at bounding box center [355, 151] width 46 height 210
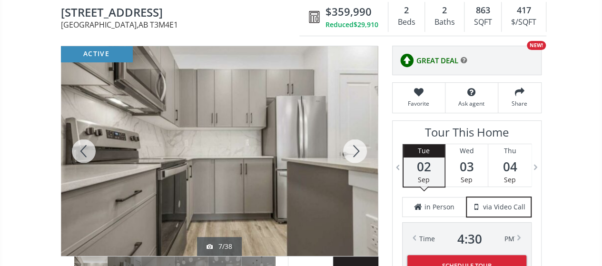
click at [358, 146] on div at bounding box center [355, 151] width 46 height 210
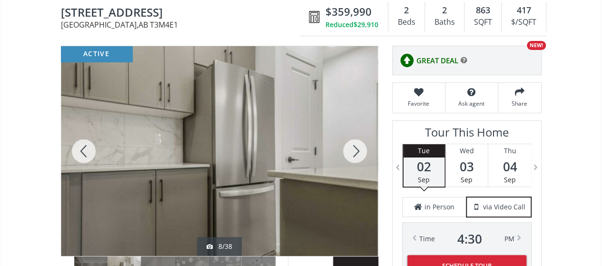
click at [358, 146] on div at bounding box center [355, 151] width 46 height 210
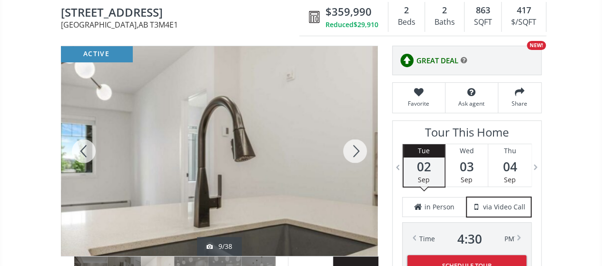
click at [358, 146] on div at bounding box center [355, 151] width 46 height 210
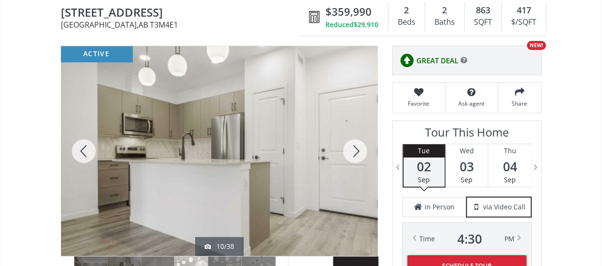
click at [358, 146] on div at bounding box center [355, 151] width 46 height 210
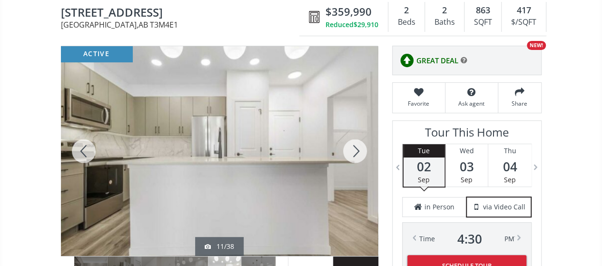
click at [358, 146] on div at bounding box center [355, 151] width 46 height 210
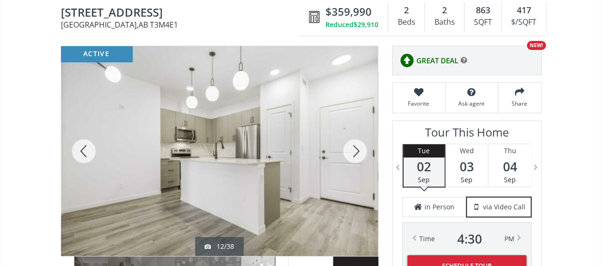
click at [358, 146] on div at bounding box center [355, 151] width 46 height 210
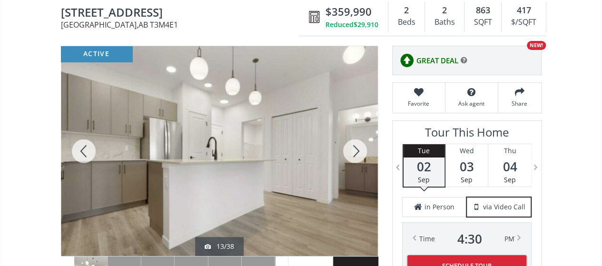
click at [358, 146] on div at bounding box center [355, 151] width 46 height 210
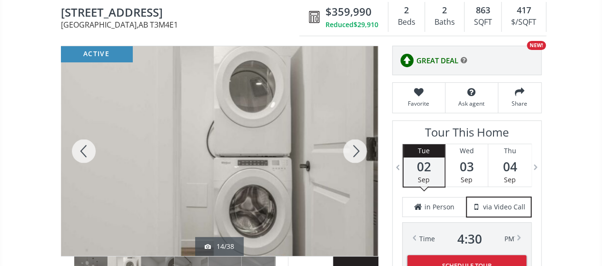
click at [358, 146] on div at bounding box center [355, 151] width 46 height 210
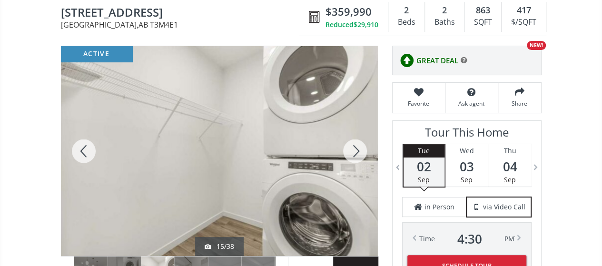
click at [358, 146] on div at bounding box center [355, 151] width 46 height 210
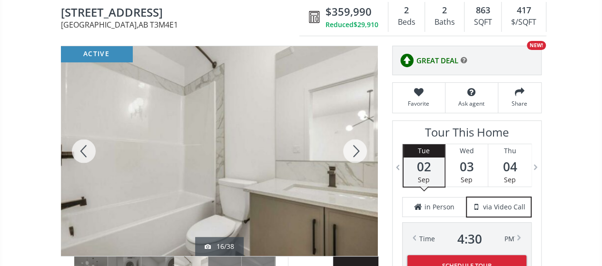
click at [358, 146] on div at bounding box center [355, 151] width 46 height 210
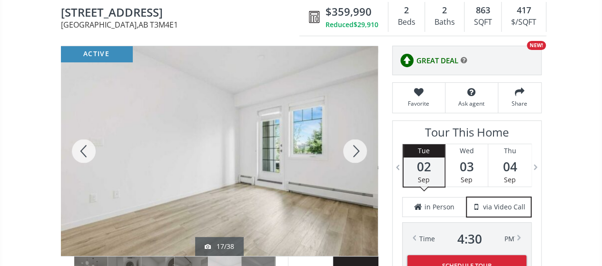
click at [361, 151] on div at bounding box center [355, 151] width 46 height 210
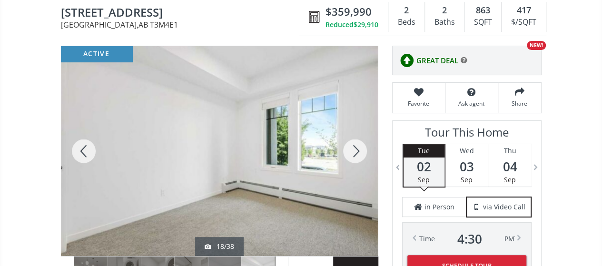
click at [361, 151] on div at bounding box center [355, 151] width 46 height 210
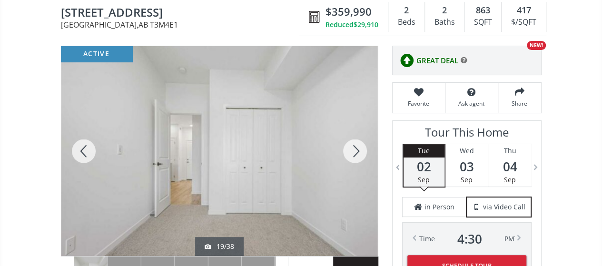
click at [361, 151] on div at bounding box center [355, 151] width 46 height 210
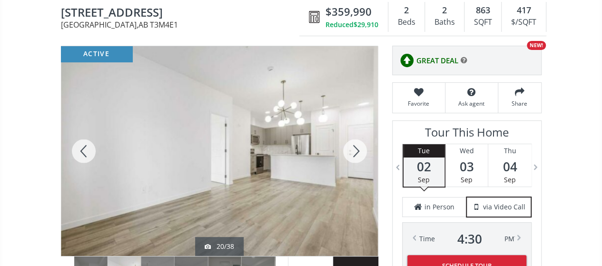
click at [361, 151] on div at bounding box center [355, 151] width 46 height 210
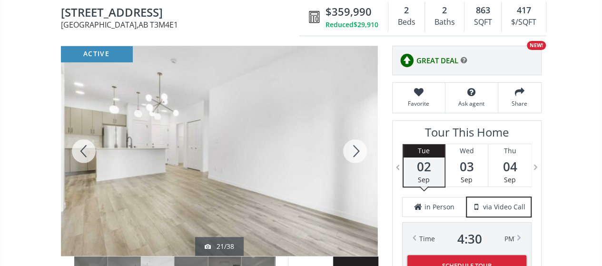
click at [361, 151] on div at bounding box center [355, 151] width 46 height 210
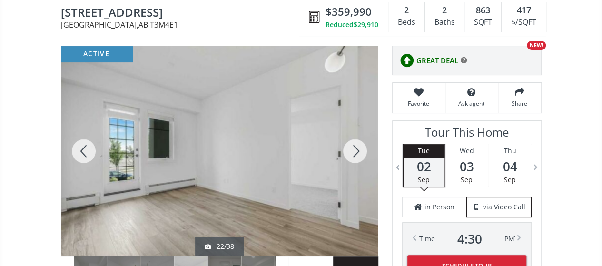
click at [361, 151] on div at bounding box center [355, 151] width 46 height 210
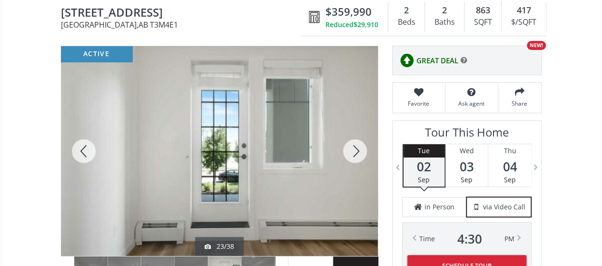
click at [361, 151] on div at bounding box center [355, 151] width 46 height 210
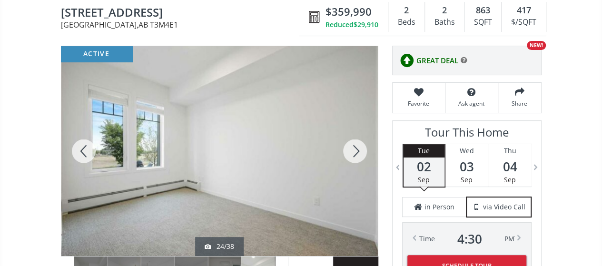
click at [361, 151] on div at bounding box center [355, 151] width 46 height 210
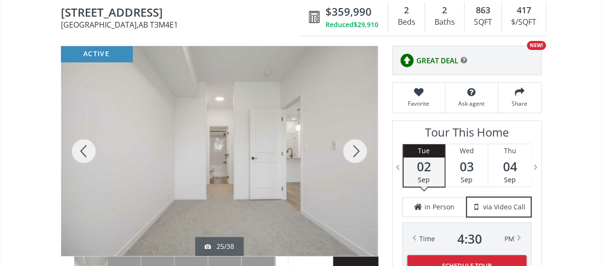
click at [361, 151] on div at bounding box center [355, 151] width 46 height 210
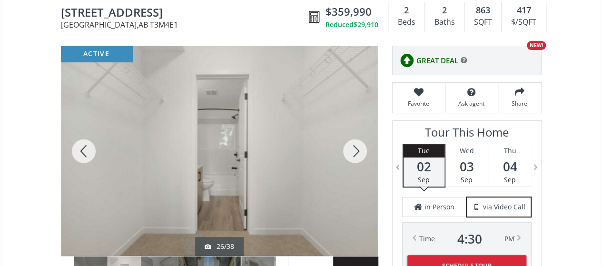
click at [361, 151] on div at bounding box center [355, 151] width 46 height 210
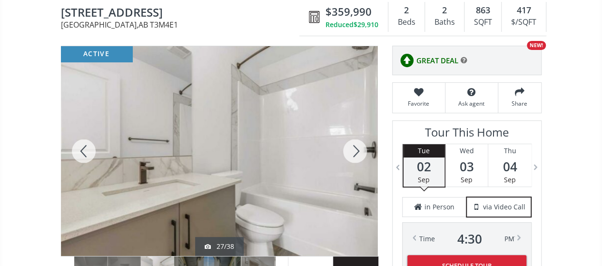
click at [361, 151] on div at bounding box center [355, 151] width 46 height 210
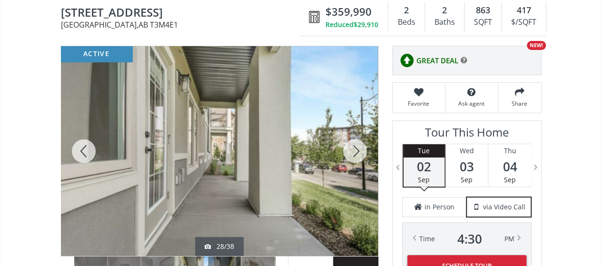
click at [361, 151] on div at bounding box center [355, 151] width 46 height 210
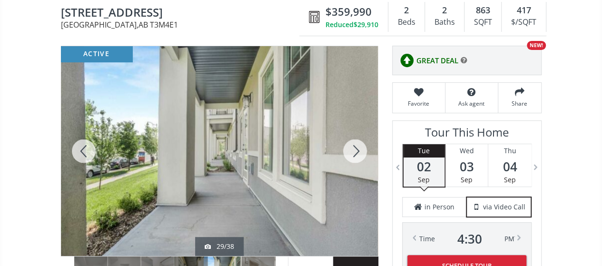
click at [361, 151] on div at bounding box center [355, 151] width 46 height 210
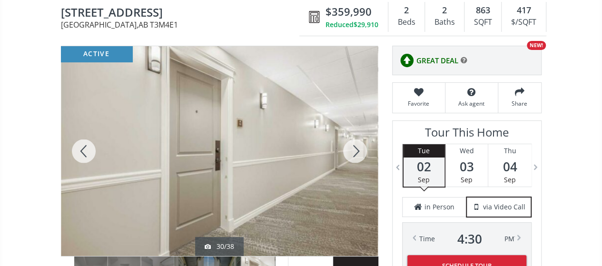
click at [361, 151] on div at bounding box center [355, 151] width 46 height 210
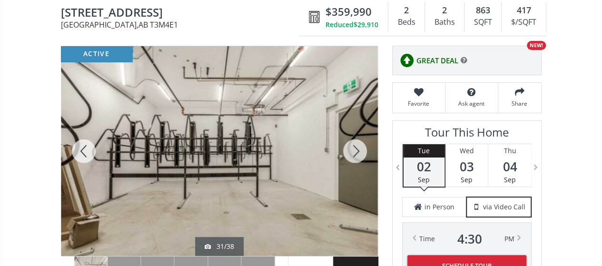
click at [361, 151] on div at bounding box center [355, 151] width 46 height 210
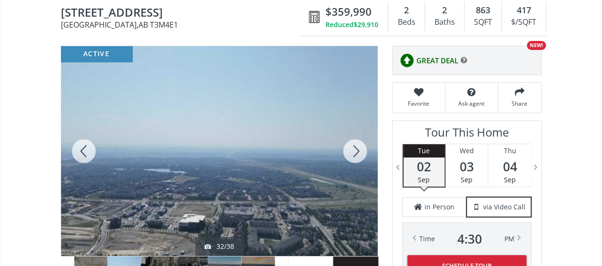
click at [361, 151] on div at bounding box center [355, 151] width 46 height 210
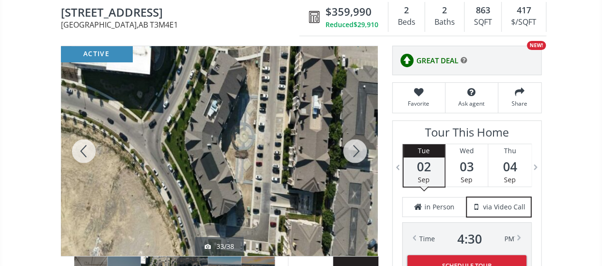
click at [361, 151] on div at bounding box center [355, 151] width 46 height 210
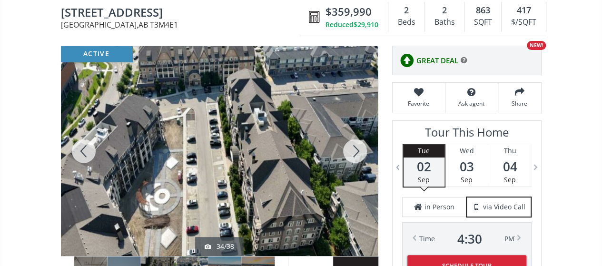
click at [361, 151] on div at bounding box center [355, 151] width 46 height 210
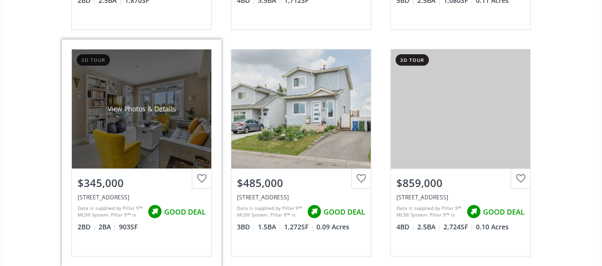
scroll to position [10703, 0]
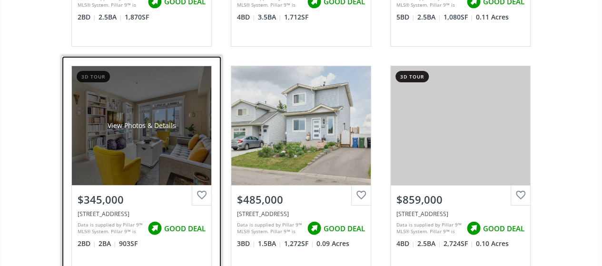
click at [146, 117] on div "View Photos & Details" at bounding box center [141, 125] width 139 height 119
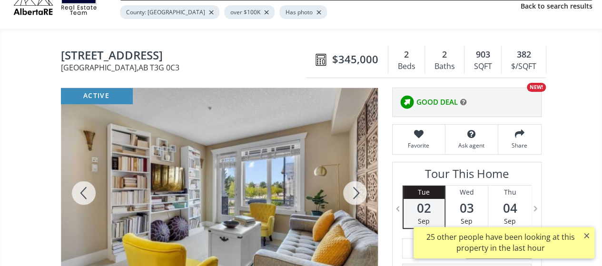
scroll to position [95, 0]
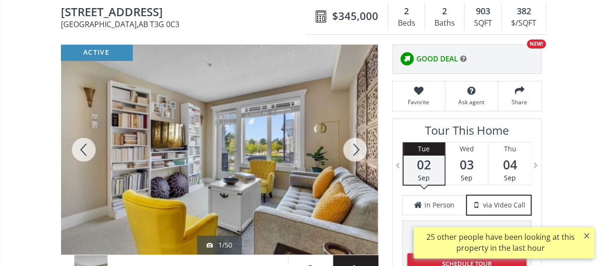
click at [351, 147] on div at bounding box center [355, 150] width 46 height 210
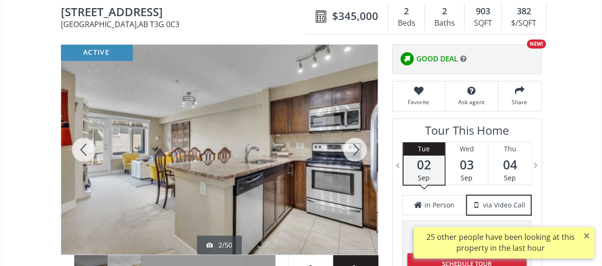
click at [352, 147] on div at bounding box center [355, 150] width 46 height 210
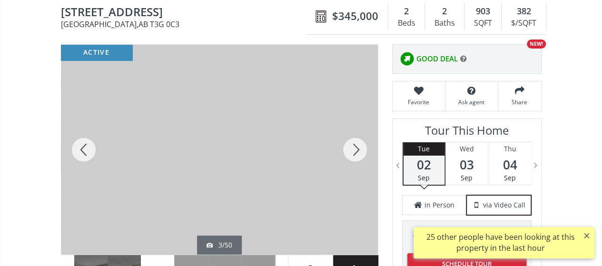
click at [352, 147] on div at bounding box center [355, 150] width 46 height 210
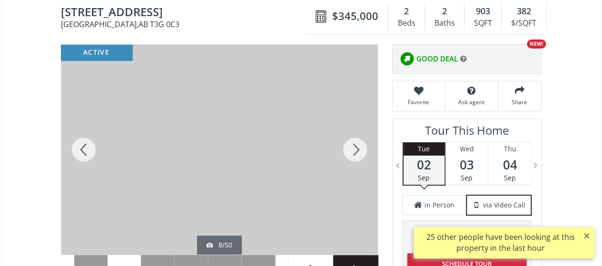
click at [352, 147] on div at bounding box center [355, 150] width 46 height 210
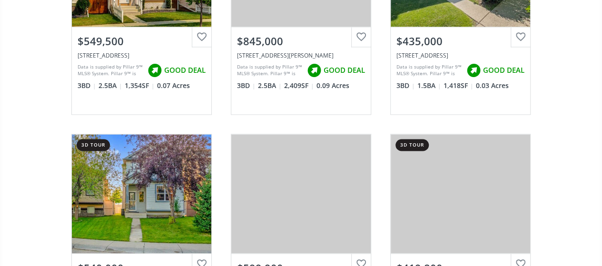
scroll to position [11607, 0]
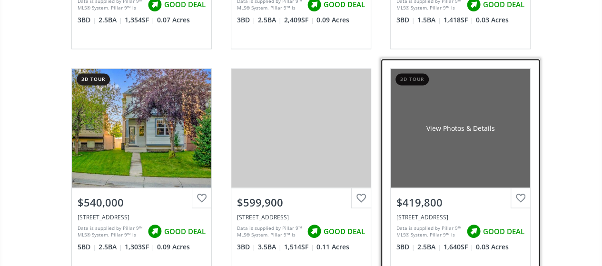
click at [465, 142] on div "View Photos & Details" at bounding box center [460, 127] width 139 height 119
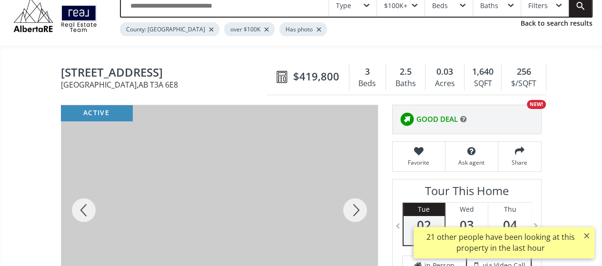
scroll to position [95, 0]
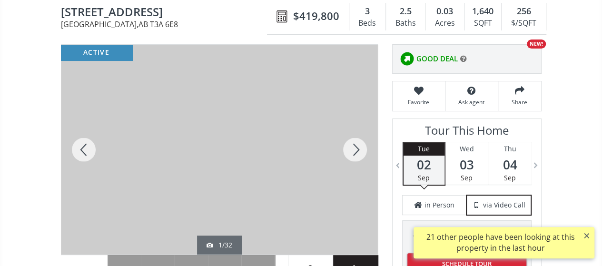
click at [350, 148] on div at bounding box center [355, 150] width 46 height 210
click at [352, 149] on div at bounding box center [355, 150] width 46 height 210
click at [353, 149] on div at bounding box center [355, 150] width 46 height 210
click at [359, 152] on div at bounding box center [355, 150] width 46 height 210
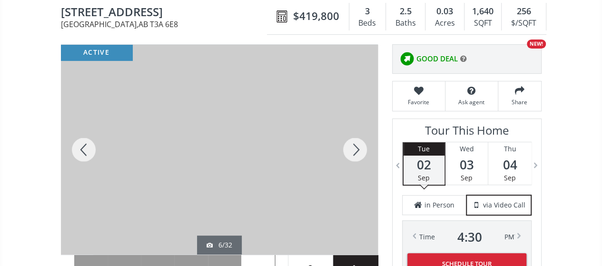
click at [359, 152] on div at bounding box center [355, 150] width 46 height 210
click at [359, 151] on div at bounding box center [355, 150] width 46 height 210
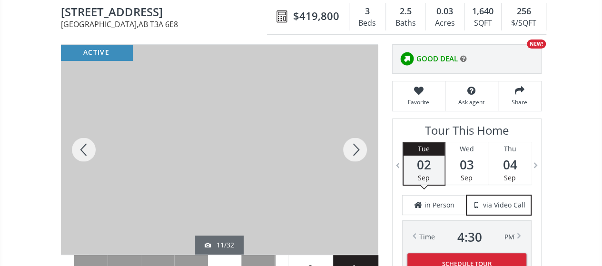
click at [359, 151] on div at bounding box center [355, 150] width 46 height 210
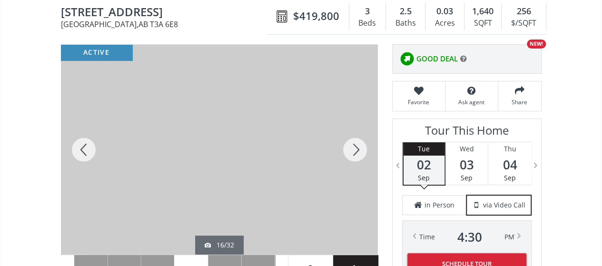
click at [359, 151] on div at bounding box center [355, 150] width 46 height 210
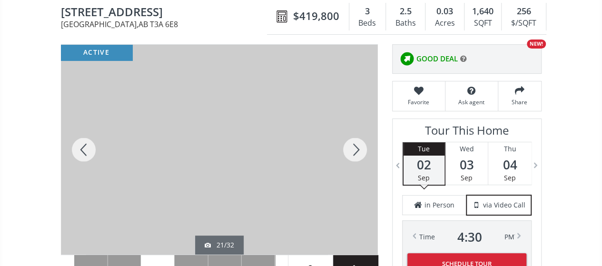
click at [359, 151] on div at bounding box center [355, 150] width 46 height 210
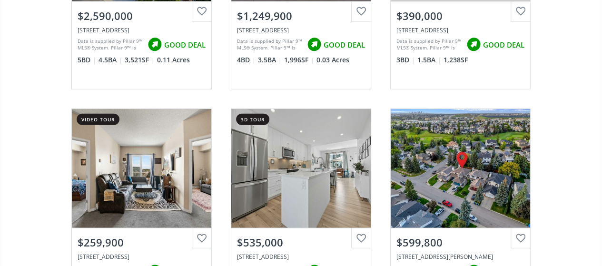
scroll to position [12035, 0]
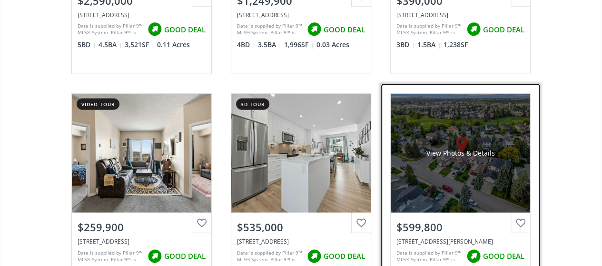
click at [474, 148] on div "View Photos & Details" at bounding box center [460, 153] width 68 height 10
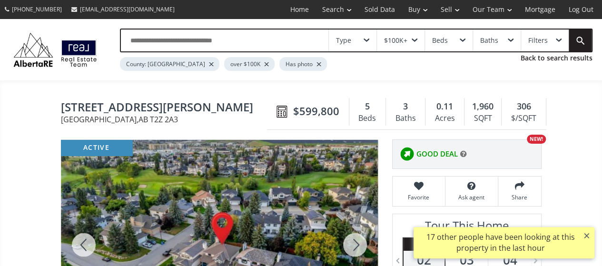
scroll to position [95, 0]
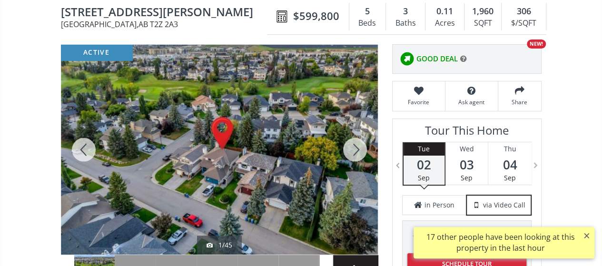
click at [354, 153] on div at bounding box center [355, 150] width 46 height 210
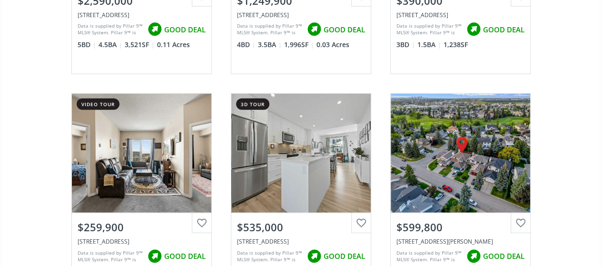
scroll to position [12273, 0]
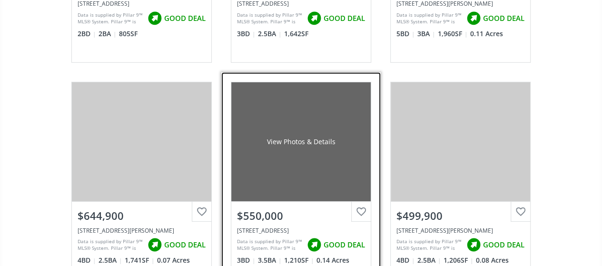
click at [346, 130] on div "View Photos & Details" at bounding box center [300, 141] width 139 height 119
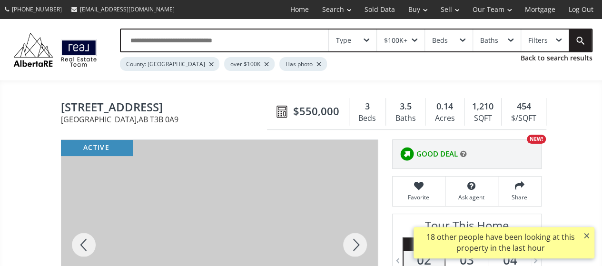
click at [354, 243] on div at bounding box center [355, 245] width 46 height 210
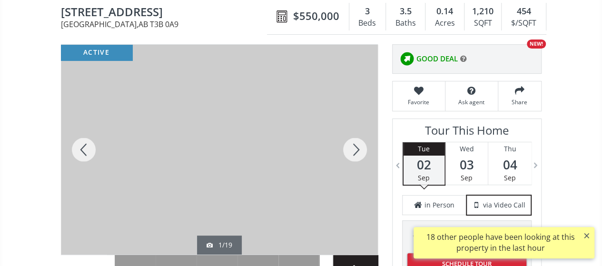
scroll to position [143, 0]
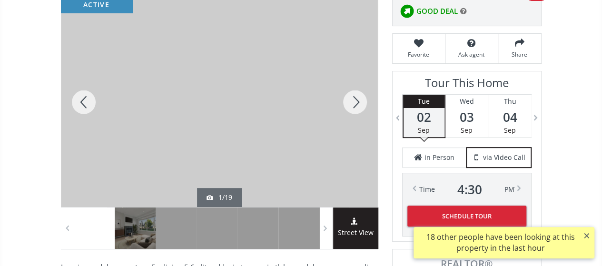
click at [357, 95] on div at bounding box center [355, 102] width 46 height 210
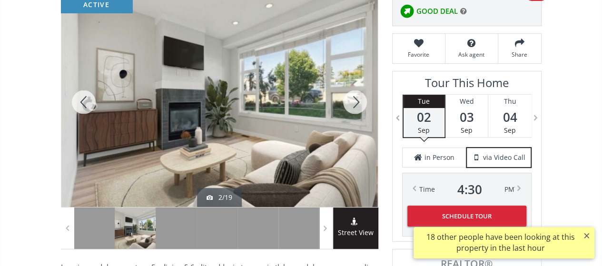
click at [357, 95] on div at bounding box center [355, 102] width 46 height 210
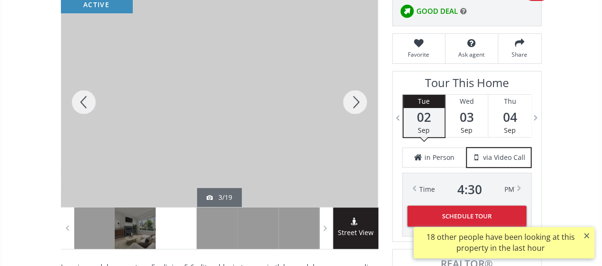
click at [357, 95] on div at bounding box center [355, 102] width 46 height 210
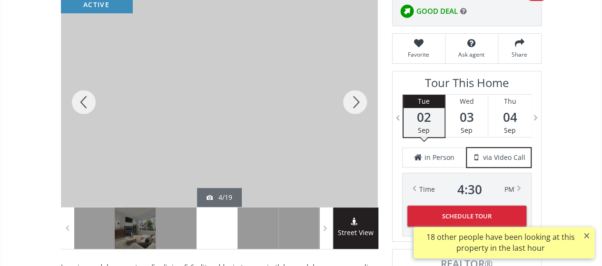
click at [361, 98] on div at bounding box center [355, 102] width 46 height 210
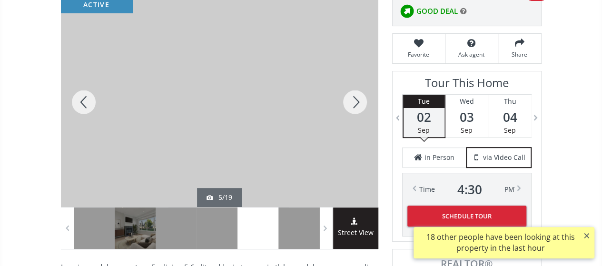
click at [366, 103] on div at bounding box center [355, 102] width 46 height 210
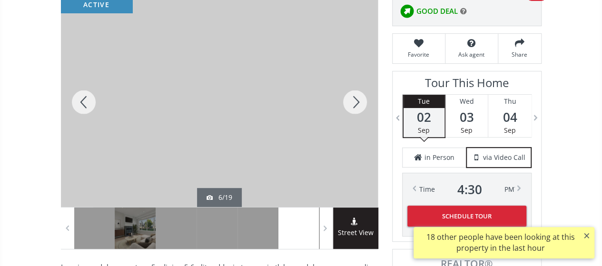
click at [359, 98] on div at bounding box center [355, 102] width 46 height 210
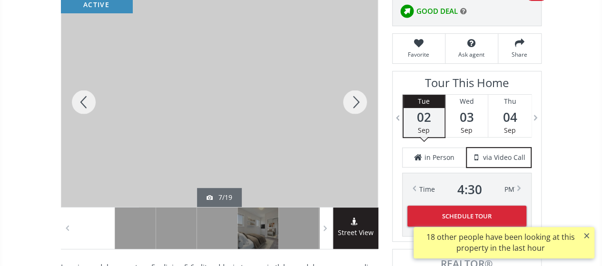
click at [359, 98] on div at bounding box center [355, 102] width 46 height 210
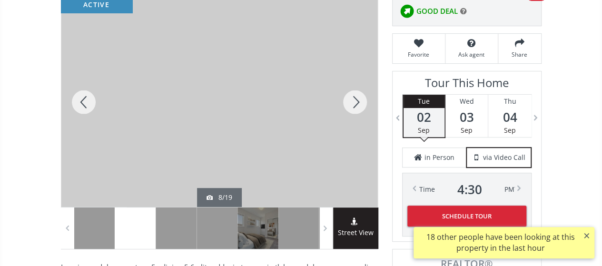
click at [359, 98] on div at bounding box center [355, 102] width 46 height 210
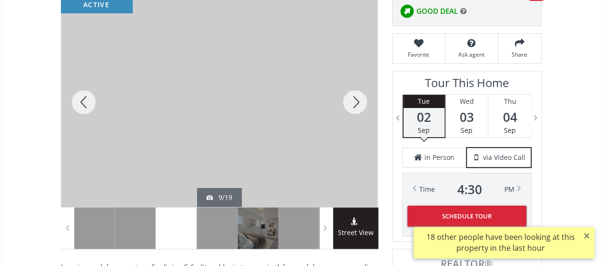
click at [357, 96] on div at bounding box center [355, 102] width 46 height 210
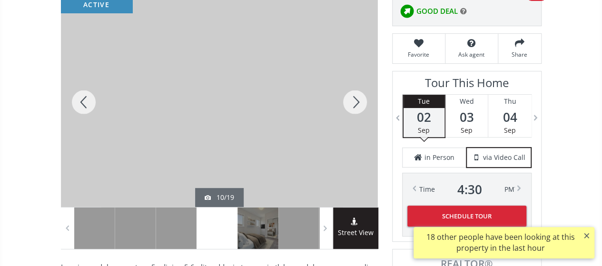
click at [349, 92] on div at bounding box center [355, 102] width 46 height 210
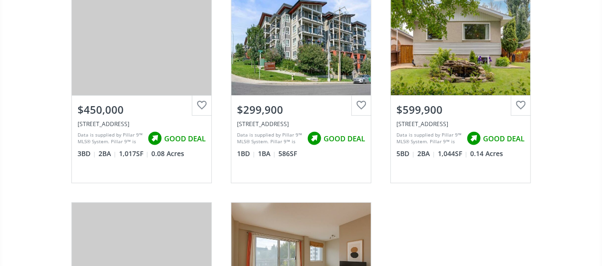
scroll to position [12748, 0]
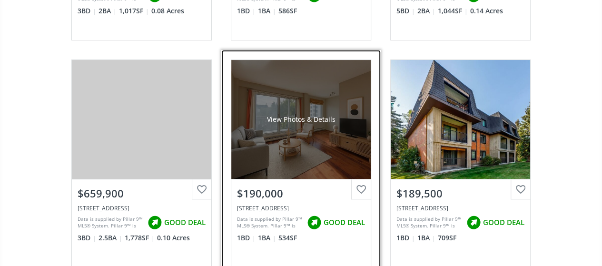
click at [282, 68] on div "View Photos & Details" at bounding box center [300, 119] width 139 height 119
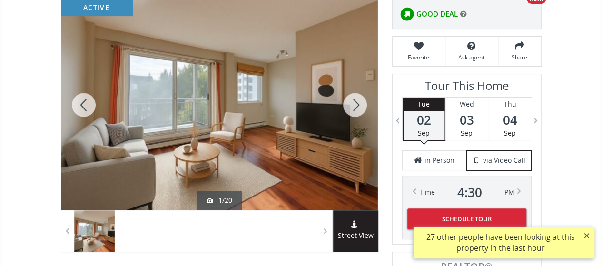
scroll to position [143, 0]
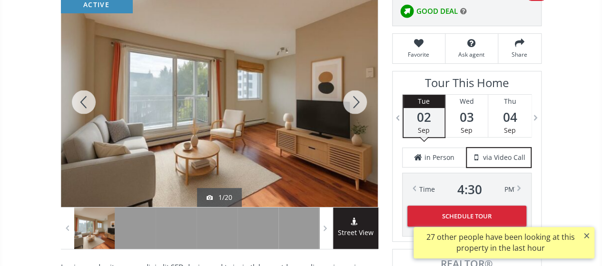
click at [357, 101] on div at bounding box center [355, 102] width 46 height 210
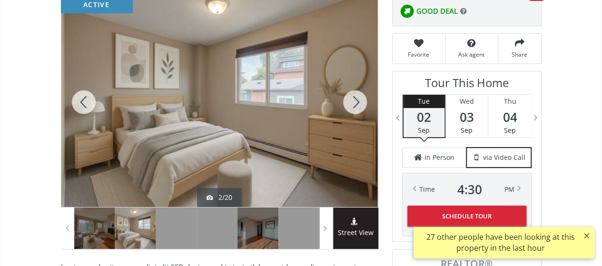
click at [357, 101] on div at bounding box center [355, 102] width 46 height 210
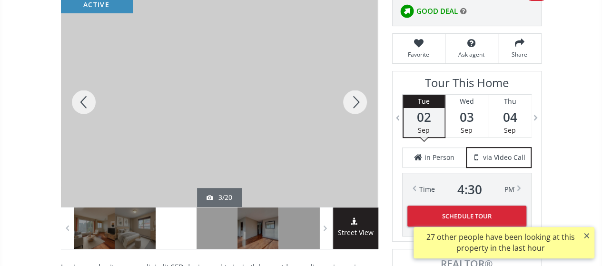
click at [357, 101] on div at bounding box center [355, 102] width 46 height 210
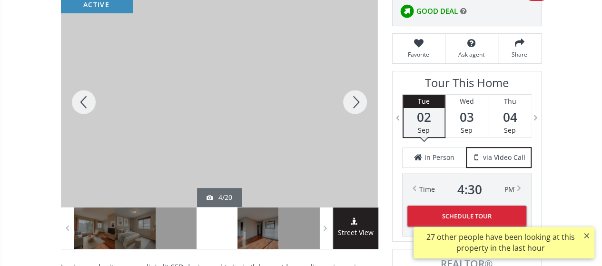
click at [357, 101] on div at bounding box center [355, 102] width 46 height 210
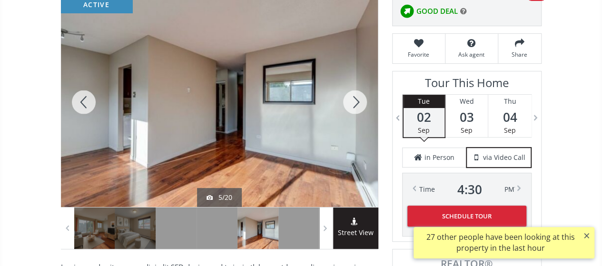
click at [357, 101] on div at bounding box center [355, 102] width 46 height 210
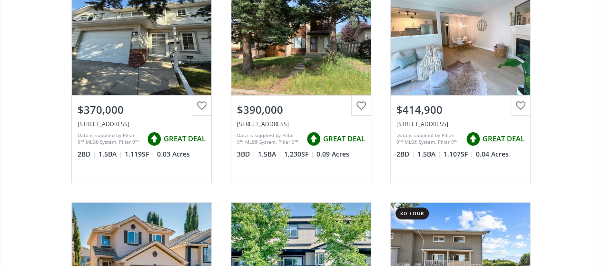
scroll to position [12748, 0]
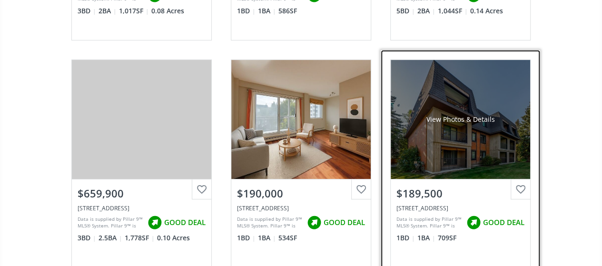
click at [457, 106] on div "View Photos & Details" at bounding box center [460, 119] width 139 height 119
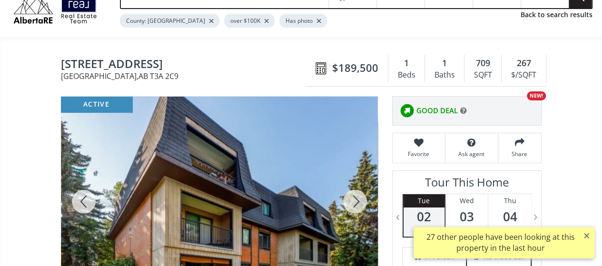
scroll to position [95, 0]
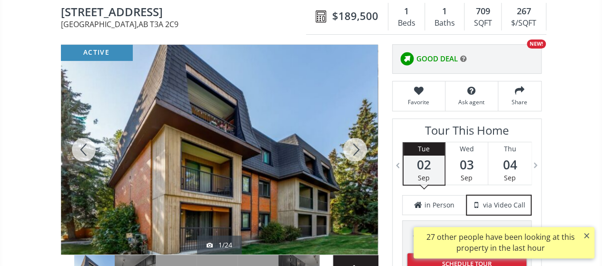
click at [351, 151] on div at bounding box center [355, 150] width 46 height 210
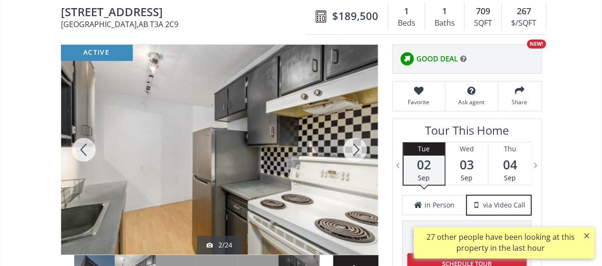
click at [351, 151] on div at bounding box center [355, 150] width 46 height 210
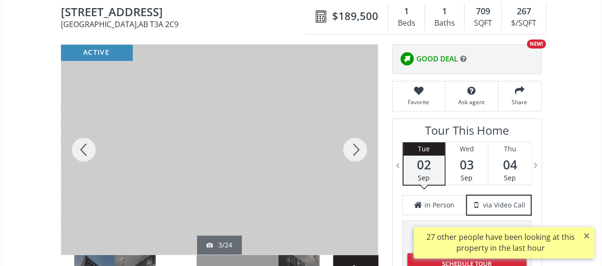
click at [351, 151] on div at bounding box center [355, 150] width 46 height 210
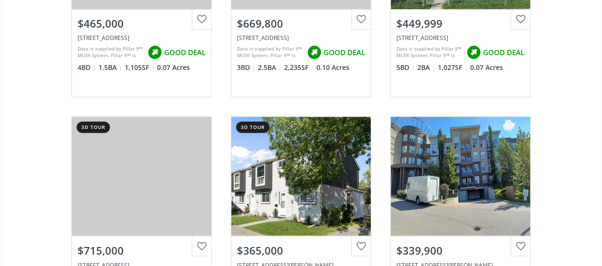
scroll to position [13414, 0]
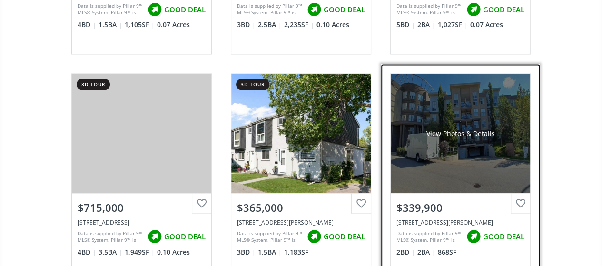
click at [468, 134] on div "View Photos & Details" at bounding box center [460, 133] width 139 height 119
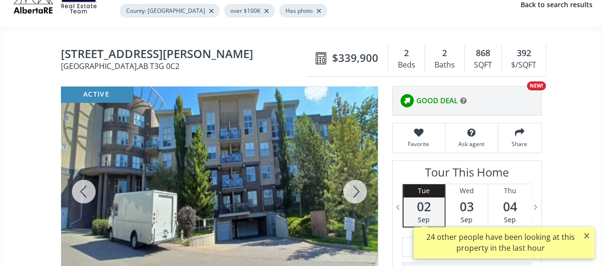
scroll to position [95, 0]
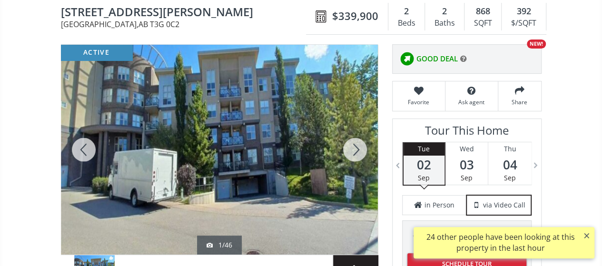
click at [356, 145] on div at bounding box center [355, 150] width 46 height 210
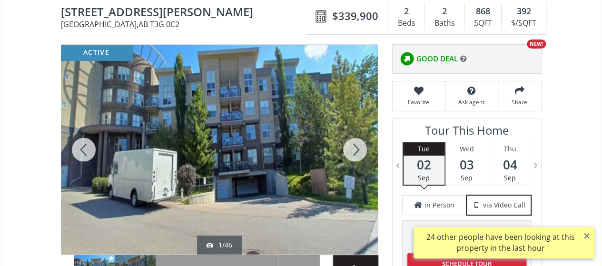
click at [356, 145] on div at bounding box center [355, 150] width 46 height 210
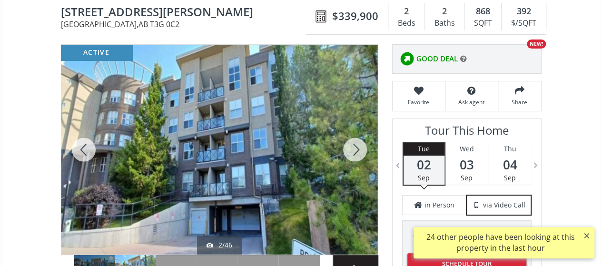
click at [356, 145] on div at bounding box center [355, 150] width 46 height 210
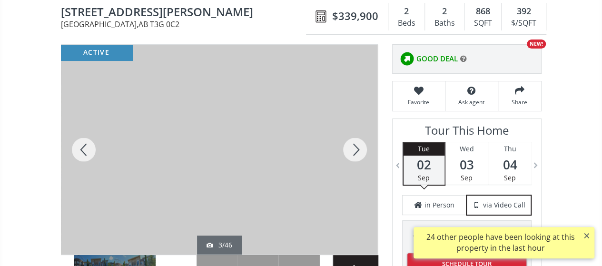
click at [356, 145] on div at bounding box center [355, 150] width 46 height 210
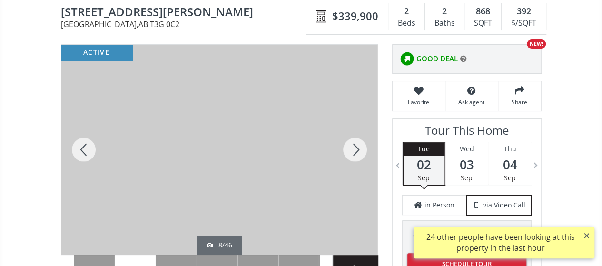
click at [356, 145] on div at bounding box center [355, 150] width 46 height 210
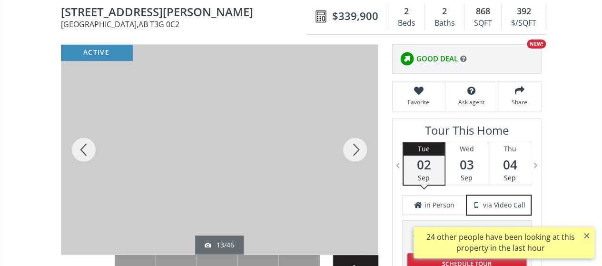
click at [356, 145] on div at bounding box center [355, 150] width 46 height 210
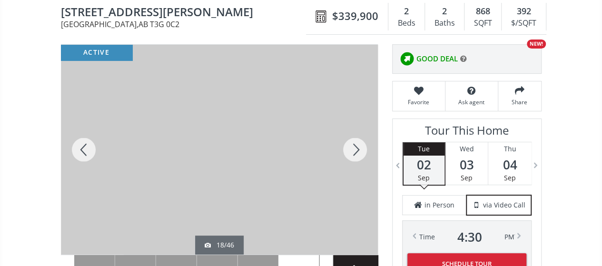
click at [356, 145] on div at bounding box center [355, 150] width 46 height 210
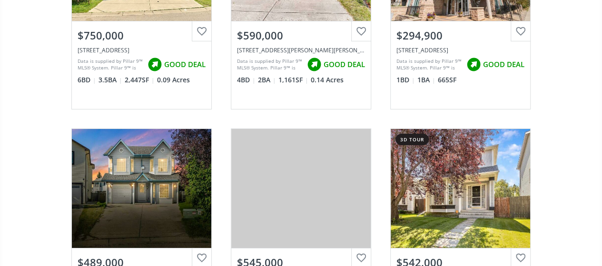
scroll to position [14366, 0]
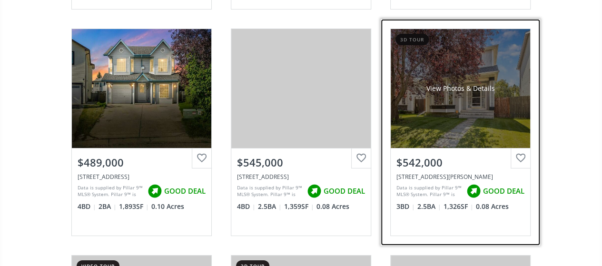
click at [471, 79] on div "View Photos & Details" at bounding box center [460, 88] width 139 height 119
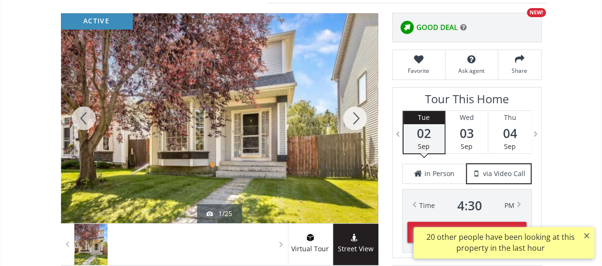
scroll to position [143, 0]
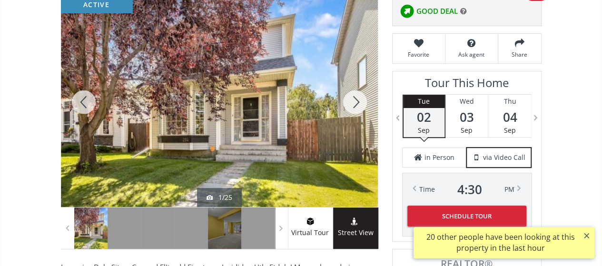
click at [360, 98] on div at bounding box center [355, 102] width 46 height 210
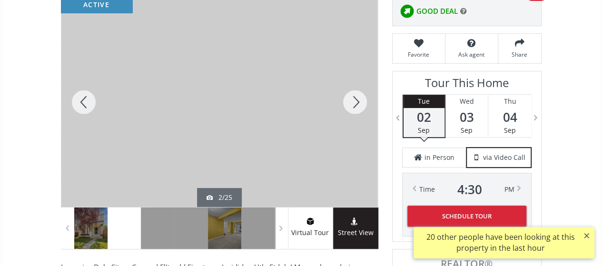
click at [360, 98] on div at bounding box center [355, 102] width 46 height 210
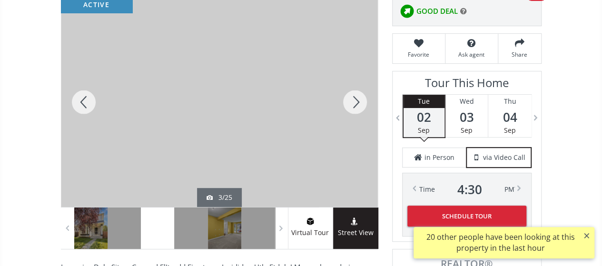
click at [360, 98] on div at bounding box center [355, 102] width 46 height 210
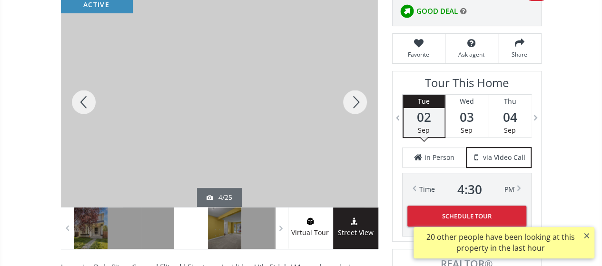
click at [360, 98] on div at bounding box center [355, 102] width 46 height 210
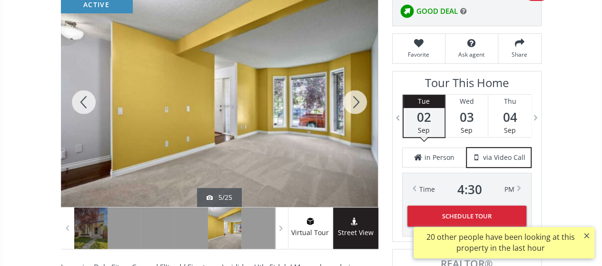
click at [359, 98] on div at bounding box center [355, 102] width 46 height 210
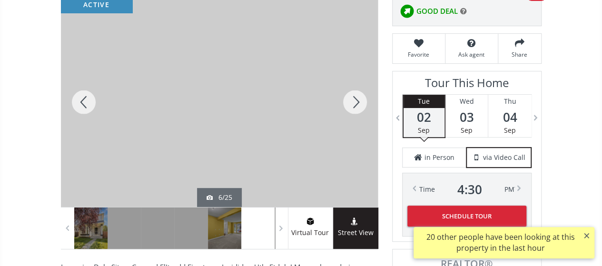
click at [359, 98] on div at bounding box center [355, 102] width 46 height 210
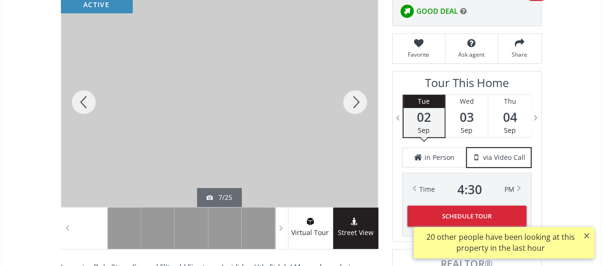
click at [359, 98] on div at bounding box center [355, 102] width 46 height 210
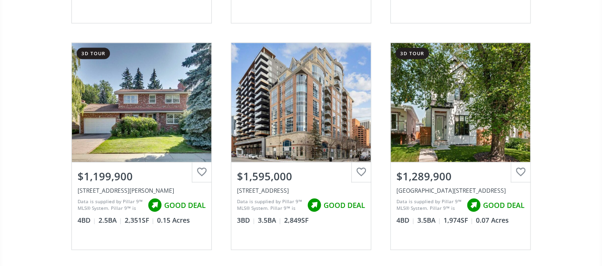
scroll to position [15222, 0]
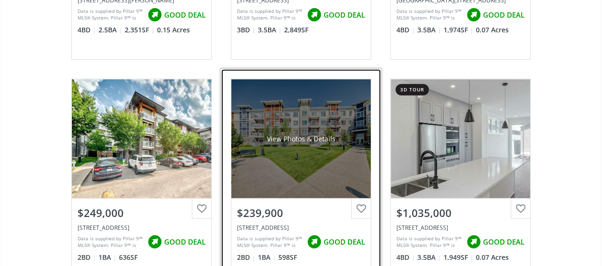
click at [282, 96] on div "View Photos & Details" at bounding box center [300, 138] width 139 height 119
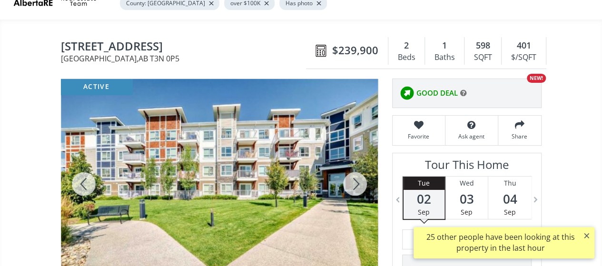
scroll to position [95, 0]
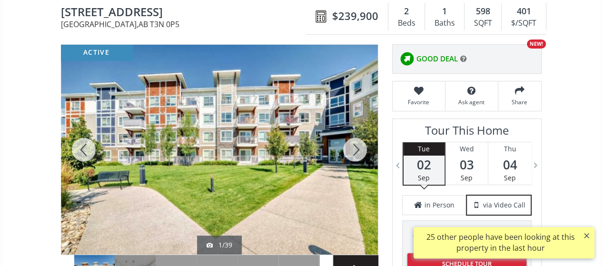
click at [357, 144] on div at bounding box center [355, 150] width 46 height 210
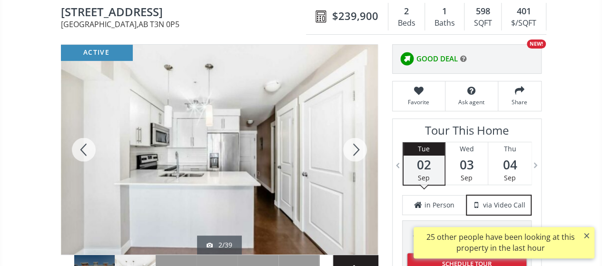
click at [357, 144] on div at bounding box center [355, 150] width 46 height 210
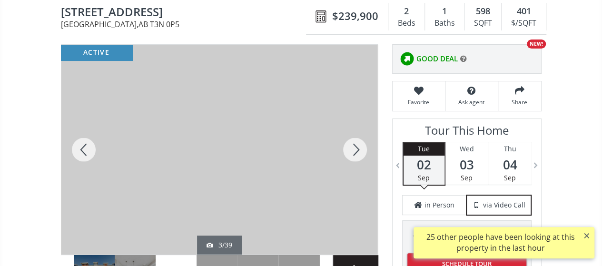
click at [357, 144] on div at bounding box center [355, 150] width 46 height 210
click at [356, 144] on div at bounding box center [355, 150] width 46 height 210
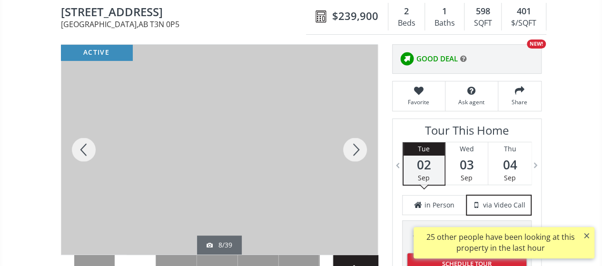
click at [356, 144] on div at bounding box center [355, 150] width 46 height 210
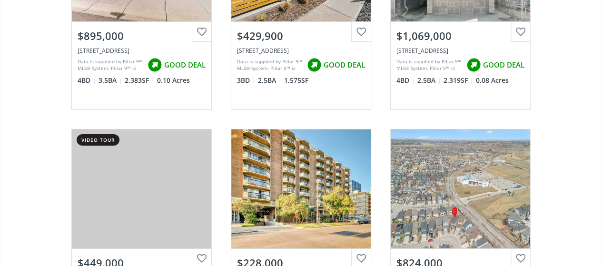
scroll to position [16173, 0]
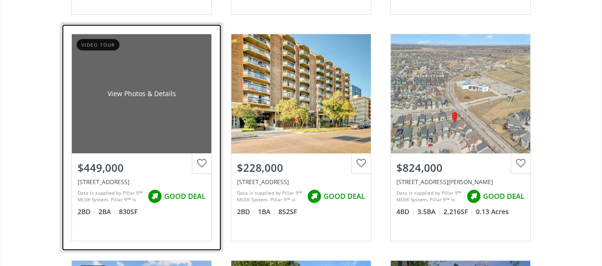
click at [151, 86] on div "View Photos & Details" at bounding box center [141, 93] width 139 height 119
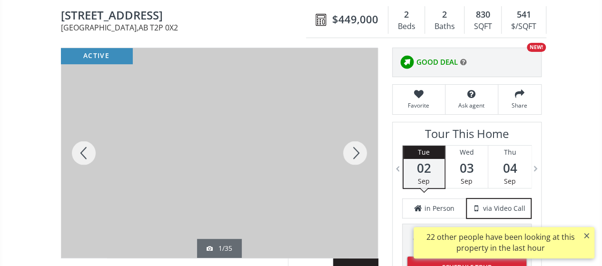
scroll to position [95, 0]
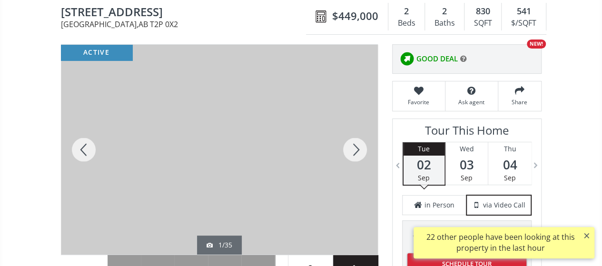
click at [355, 148] on div at bounding box center [355, 150] width 46 height 210
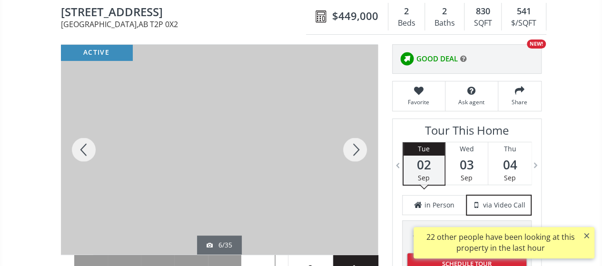
click at [355, 148] on div at bounding box center [355, 150] width 46 height 210
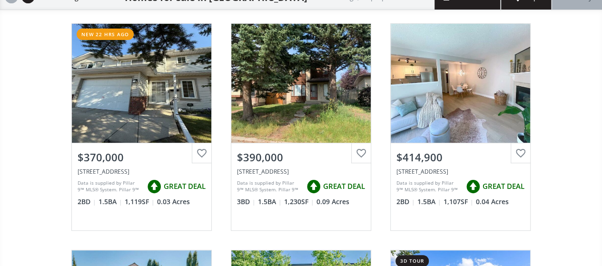
scroll to position [16173, 0]
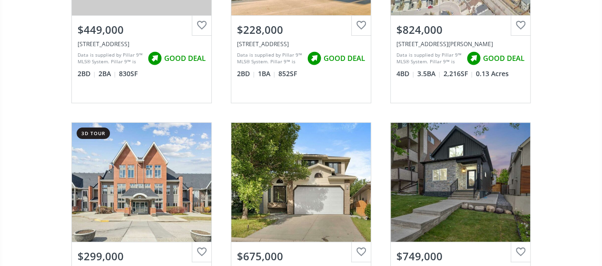
scroll to position [16364, 0]
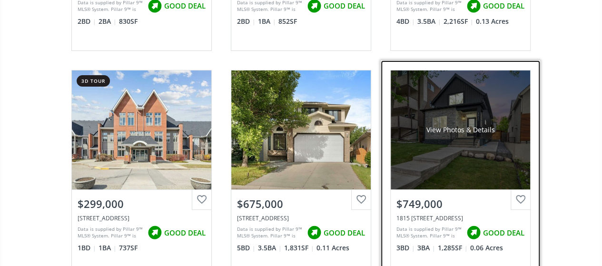
click at [480, 108] on div "View Photos & Details" at bounding box center [460, 129] width 139 height 119
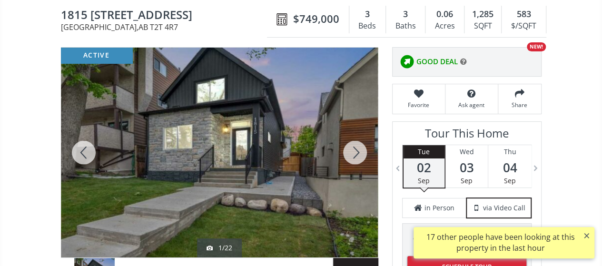
scroll to position [95, 0]
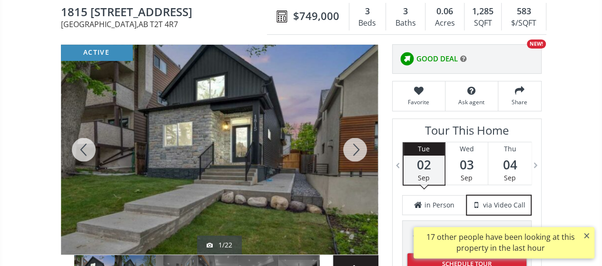
click at [354, 144] on div at bounding box center [355, 150] width 46 height 210
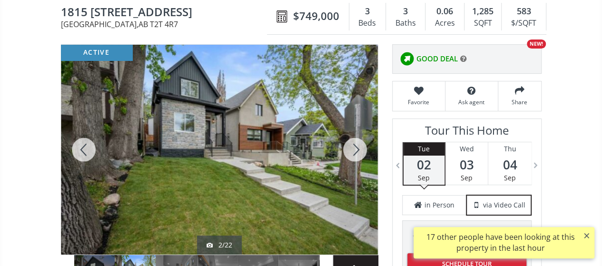
click at [354, 144] on div at bounding box center [355, 150] width 46 height 210
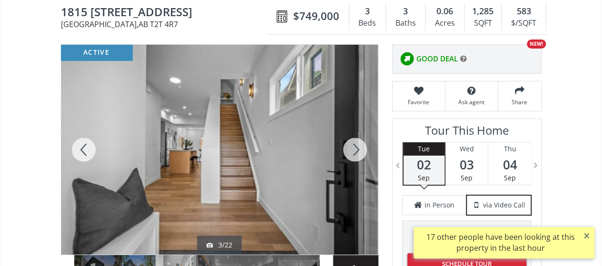
click at [355, 146] on div at bounding box center [355, 150] width 46 height 210
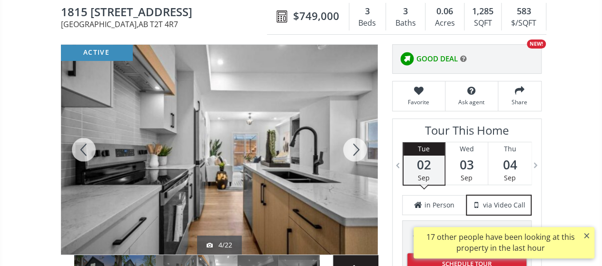
click at [356, 148] on div at bounding box center [355, 150] width 46 height 210
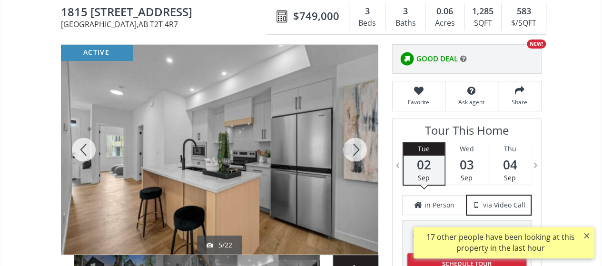
click at [356, 148] on div at bounding box center [355, 150] width 46 height 210
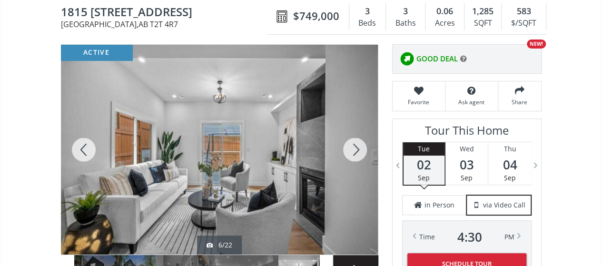
click at [356, 148] on div at bounding box center [355, 150] width 46 height 210
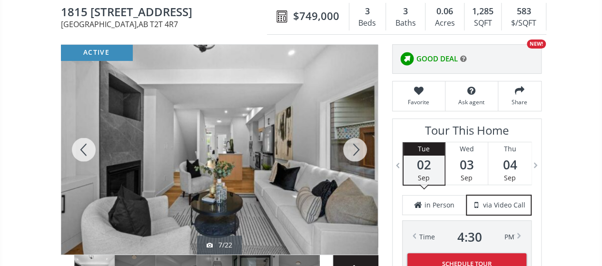
click at [356, 148] on div at bounding box center [355, 150] width 46 height 210
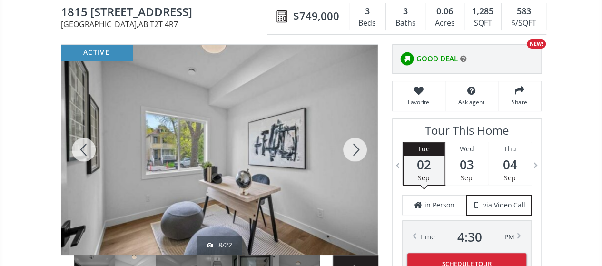
click at [356, 148] on div at bounding box center [355, 150] width 46 height 210
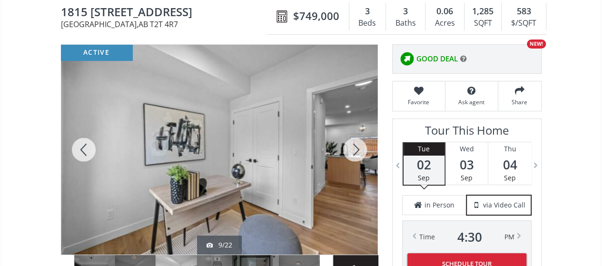
click at [356, 148] on div at bounding box center [355, 150] width 46 height 210
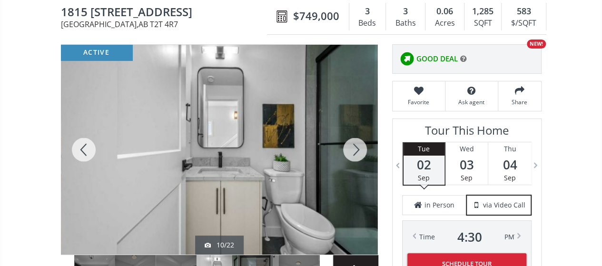
click at [356, 148] on div at bounding box center [355, 150] width 46 height 210
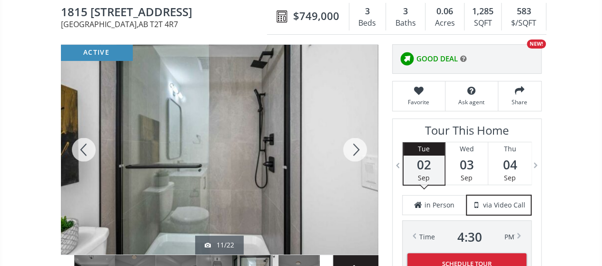
click at [356, 148] on div at bounding box center [355, 150] width 46 height 210
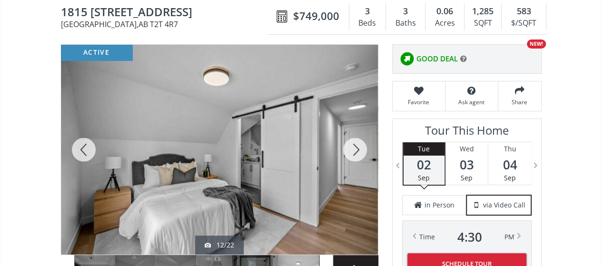
click at [356, 148] on div at bounding box center [355, 150] width 46 height 210
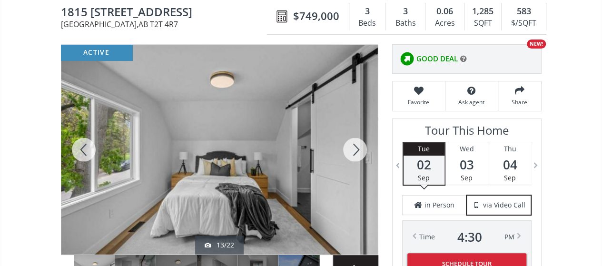
click at [356, 148] on div at bounding box center [355, 150] width 46 height 210
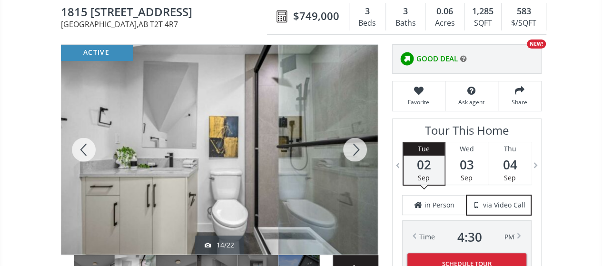
click at [356, 148] on div at bounding box center [355, 150] width 46 height 210
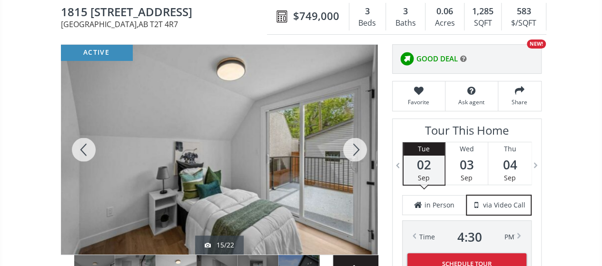
click at [356, 148] on div at bounding box center [355, 150] width 46 height 210
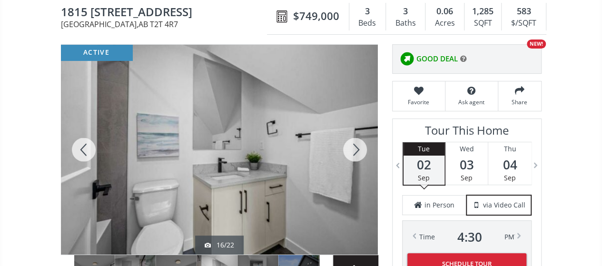
click at [356, 148] on div at bounding box center [355, 150] width 46 height 210
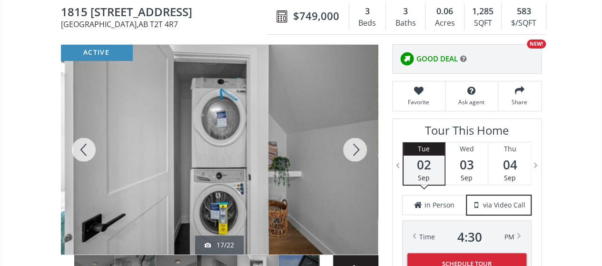
click at [356, 148] on div at bounding box center [355, 150] width 46 height 210
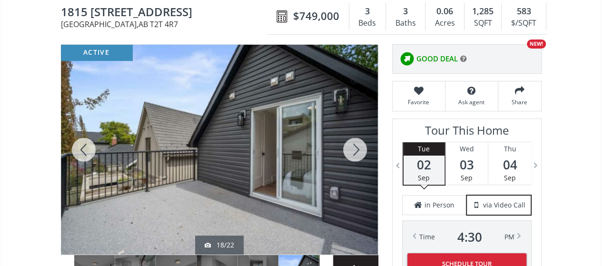
click at [356, 148] on div at bounding box center [355, 150] width 46 height 210
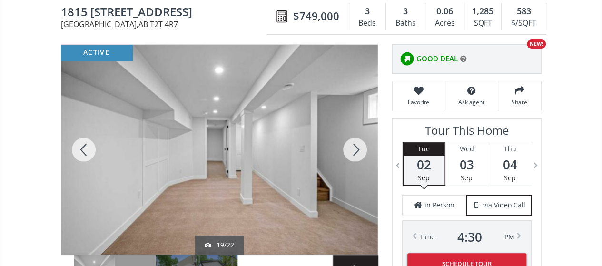
click at [356, 148] on div at bounding box center [355, 150] width 46 height 210
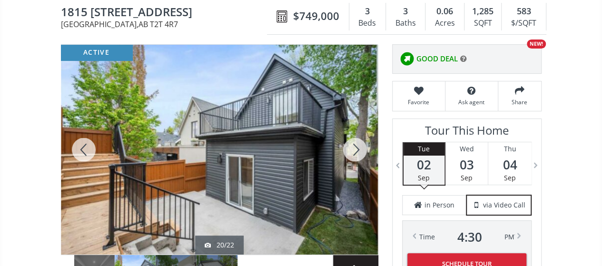
click at [356, 148] on div at bounding box center [355, 150] width 46 height 210
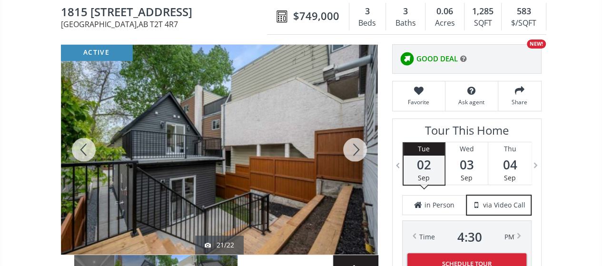
click at [356, 148] on div at bounding box center [355, 150] width 46 height 210
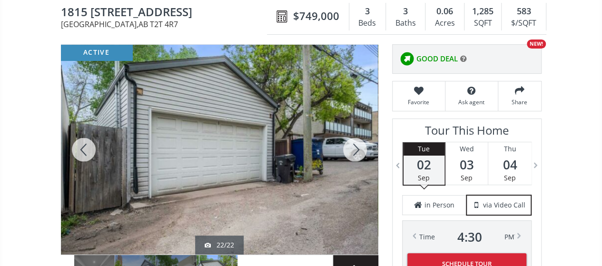
click at [356, 148] on div at bounding box center [355, 150] width 46 height 210
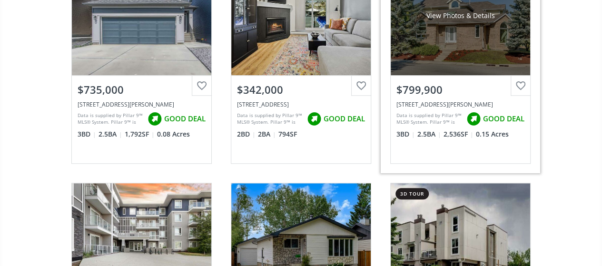
scroll to position [16792, 0]
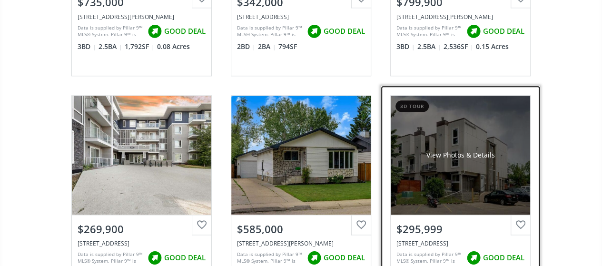
click at [460, 150] on div "View Photos & Details" at bounding box center [460, 155] width 68 height 10
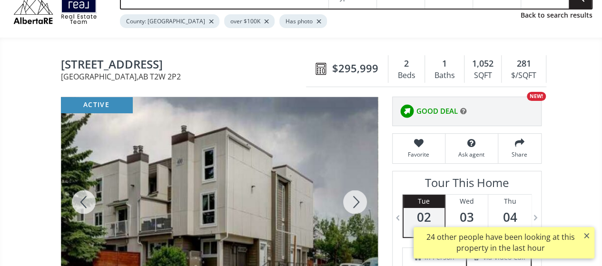
scroll to position [95, 0]
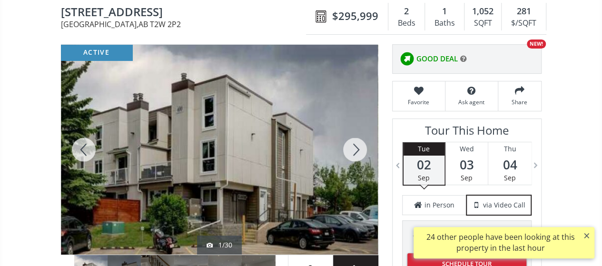
click at [358, 150] on div at bounding box center [355, 150] width 46 height 210
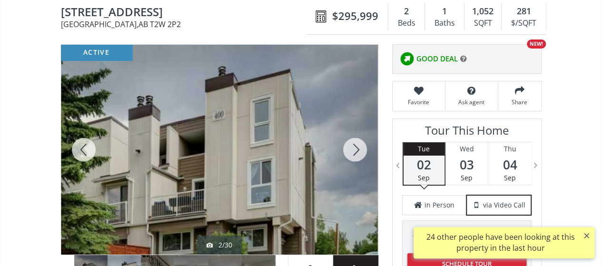
click at [358, 150] on div at bounding box center [355, 150] width 46 height 210
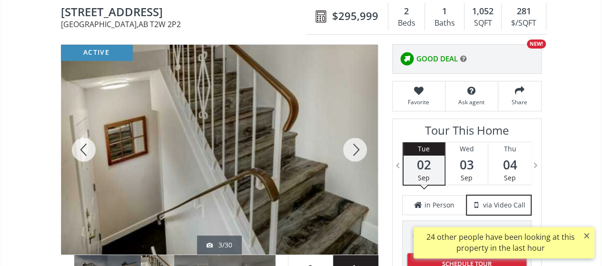
click at [358, 150] on div at bounding box center [355, 150] width 46 height 210
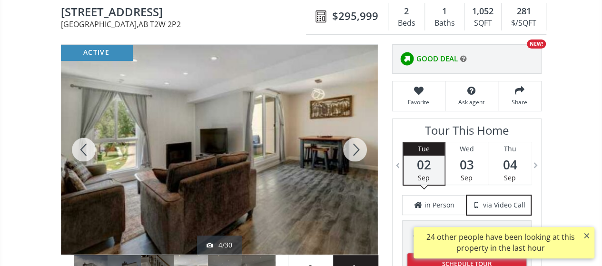
click at [358, 150] on div at bounding box center [355, 150] width 46 height 210
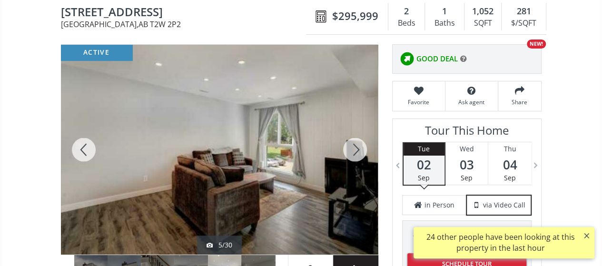
click at [358, 150] on div at bounding box center [355, 150] width 46 height 210
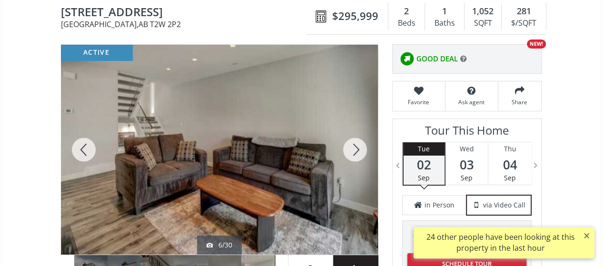
click at [358, 150] on div at bounding box center [355, 150] width 46 height 210
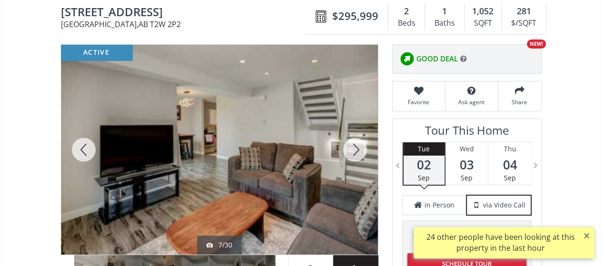
click at [358, 150] on div at bounding box center [355, 150] width 46 height 210
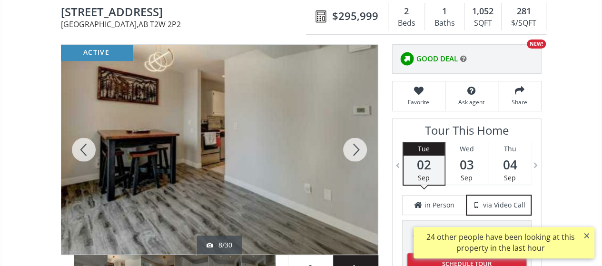
click at [358, 150] on div at bounding box center [355, 150] width 46 height 210
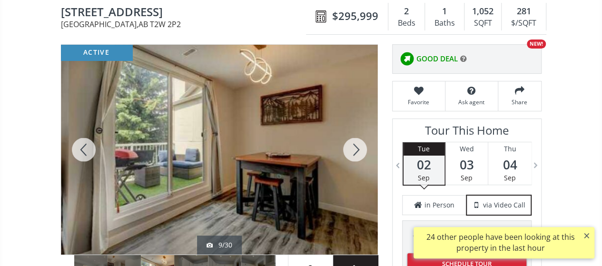
click at [358, 150] on div at bounding box center [355, 150] width 46 height 210
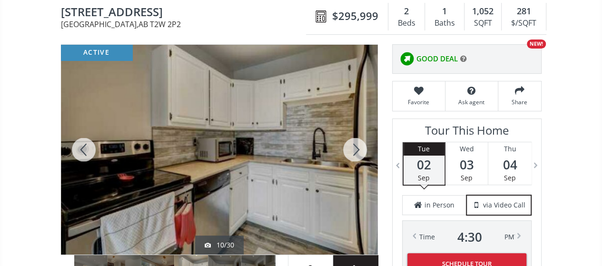
click at [358, 150] on div at bounding box center [355, 150] width 46 height 210
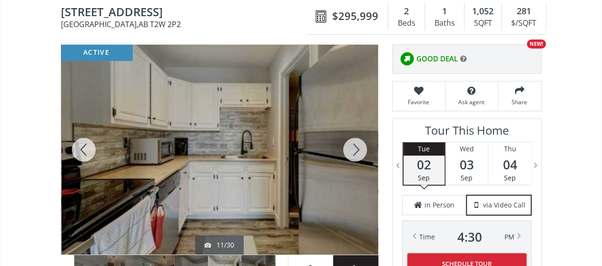
click at [358, 150] on div at bounding box center [355, 150] width 46 height 210
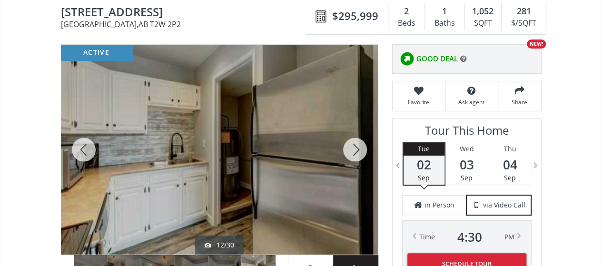
click at [358, 150] on div at bounding box center [355, 150] width 46 height 210
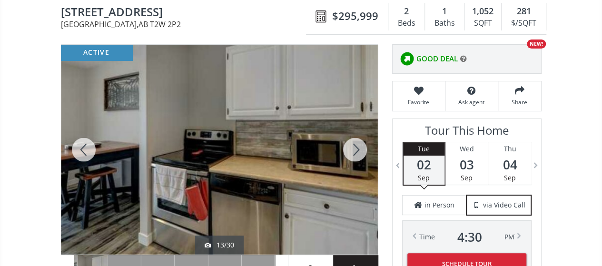
click at [358, 150] on div at bounding box center [355, 150] width 46 height 210
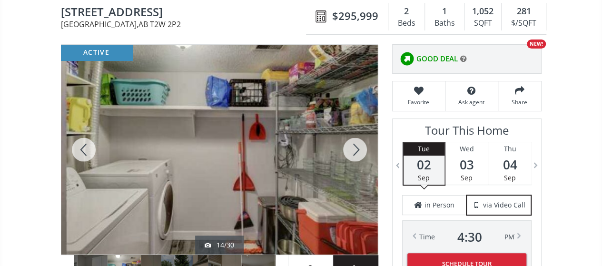
click at [358, 150] on div at bounding box center [355, 150] width 46 height 210
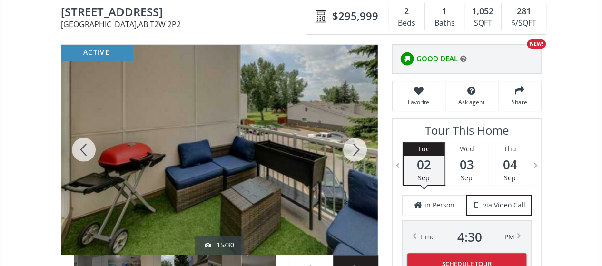
click at [358, 150] on div at bounding box center [355, 150] width 46 height 210
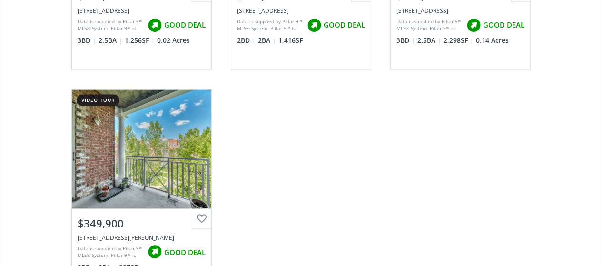
scroll to position [19075, 0]
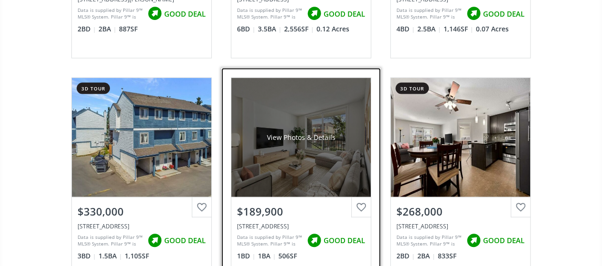
click at [297, 116] on div "View Photos & Details" at bounding box center [300, 137] width 139 height 119
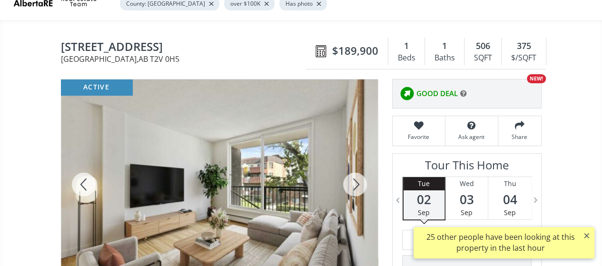
scroll to position [143, 0]
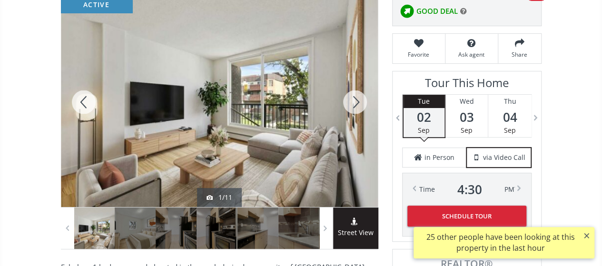
click at [352, 97] on div at bounding box center [355, 102] width 46 height 210
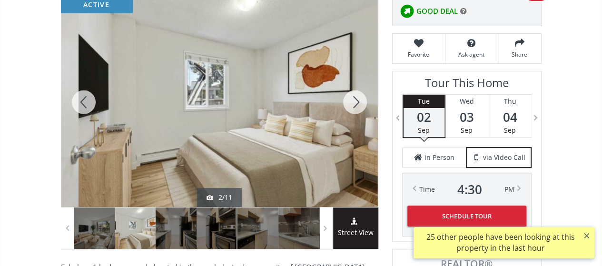
click at [352, 97] on div at bounding box center [355, 102] width 46 height 210
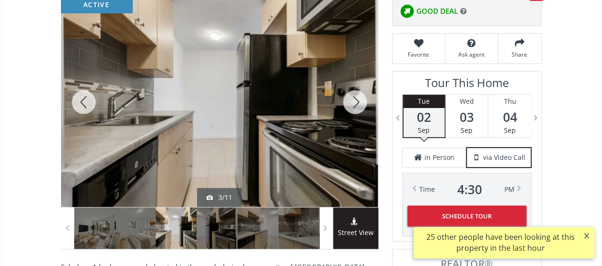
click at [352, 97] on div at bounding box center [355, 102] width 46 height 210
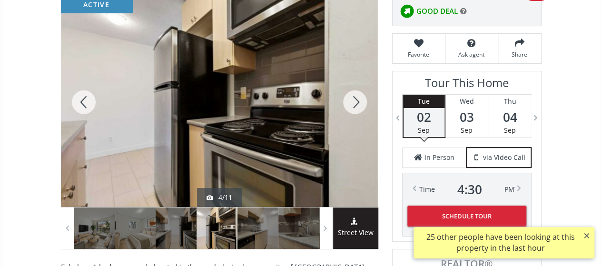
click at [352, 97] on div at bounding box center [355, 102] width 46 height 210
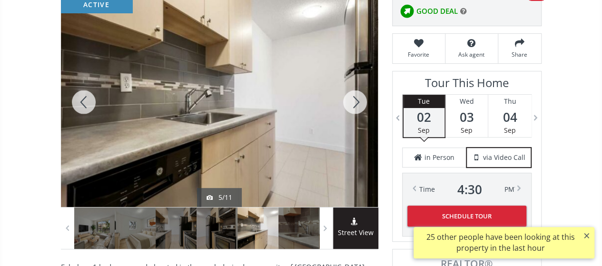
click at [352, 97] on div at bounding box center [355, 102] width 46 height 210
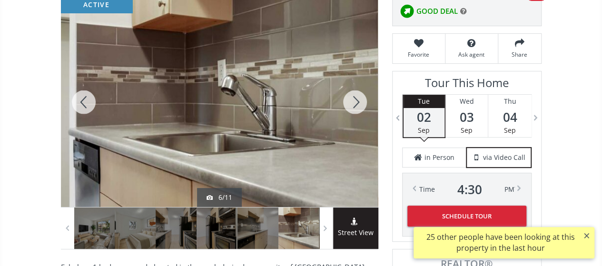
click at [352, 97] on div at bounding box center [355, 102] width 46 height 210
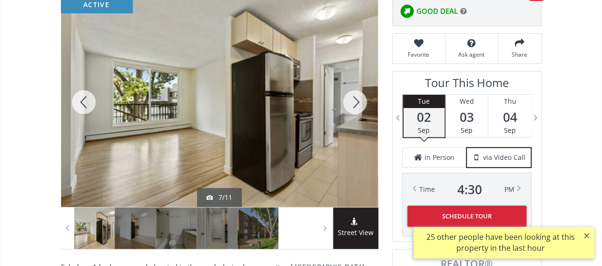
click at [352, 97] on div at bounding box center [355, 102] width 46 height 210
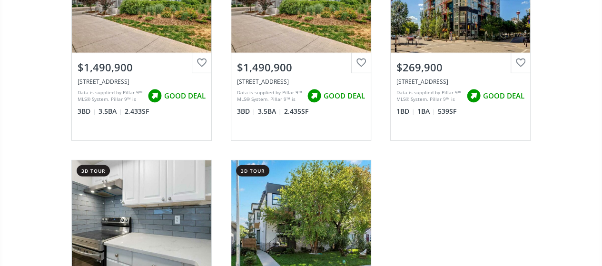
scroll to position [19503, 0]
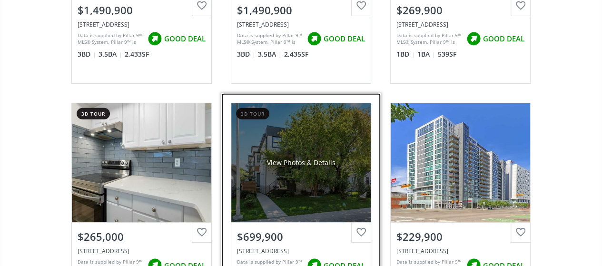
click at [298, 133] on div "View Photos & Details" at bounding box center [300, 162] width 139 height 119
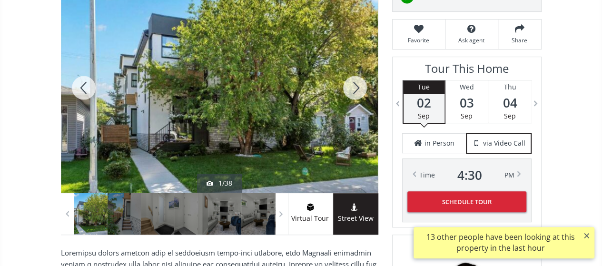
scroll to position [143, 0]
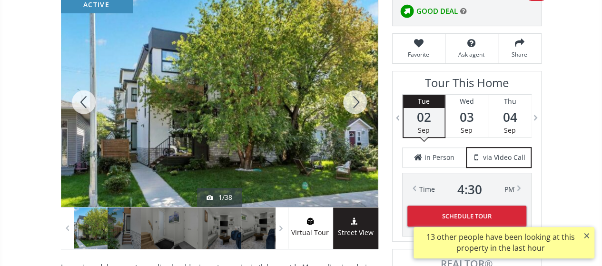
click at [357, 101] on div at bounding box center [355, 102] width 46 height 210
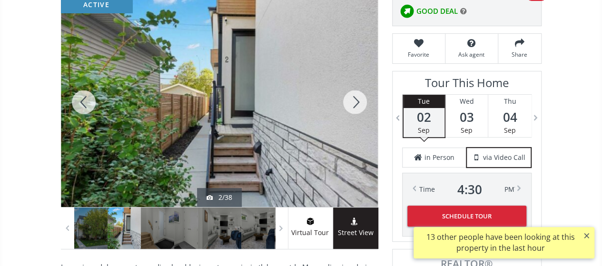
click at [357, 101] on div at bounding box center [355, 102] width 46 height 210
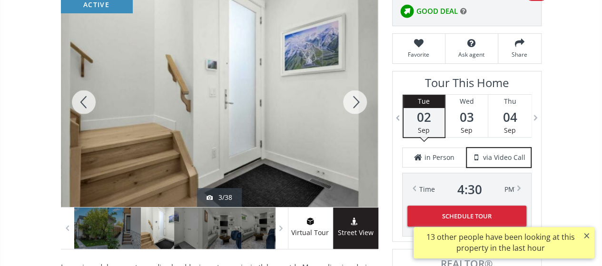
click at [357, 101] on div at bounding box center [355, 102] width 46 height 210
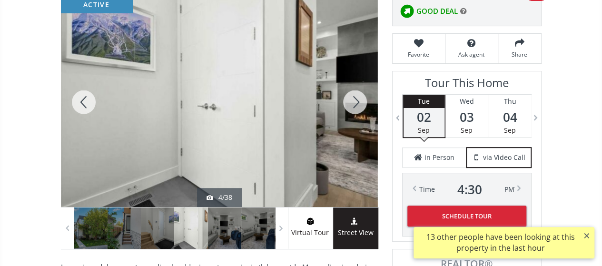
click at [357, 101] on div at bounding box center [355, 102] width 46 height 210
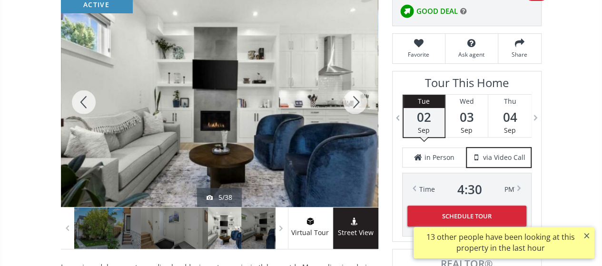
click at [357, 101] on div at bounding box center [355, 102] width 46 height 210
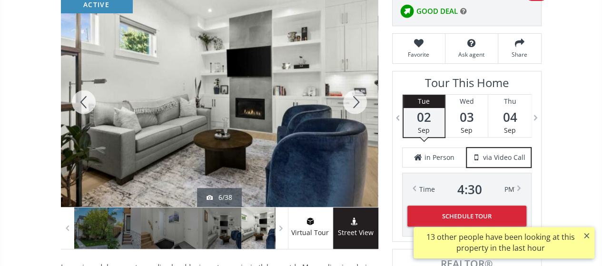
click at [357, 101] on div at bounding box center [355, 102] width 46 height 210
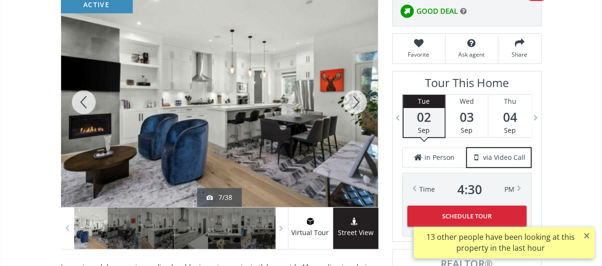
click at [357, 101] on div at bounding box center [355, 102] width 46 height 210
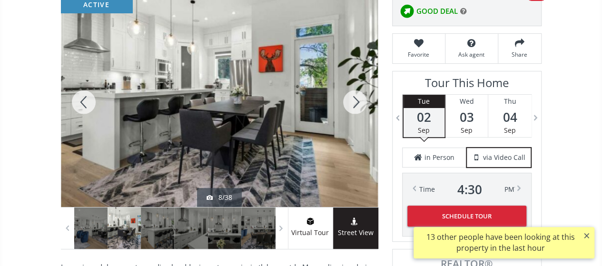
click at [357, 101] on div at bounding box center [355, 102] width 46 height 210
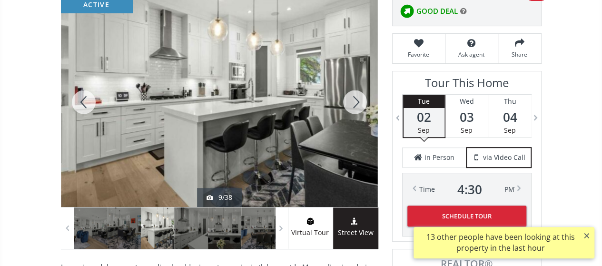
click at [357, 101] on div at bounding box center [355, 102] width 46 height 210
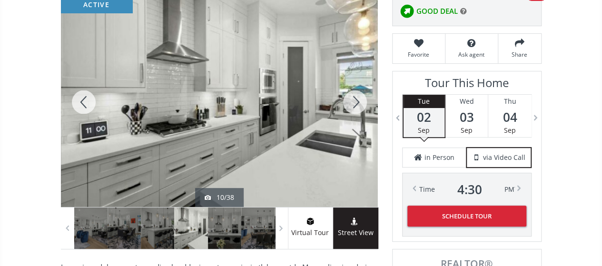
click at [357, 101] on div at bounding box center [355, 102] width 46 height 210
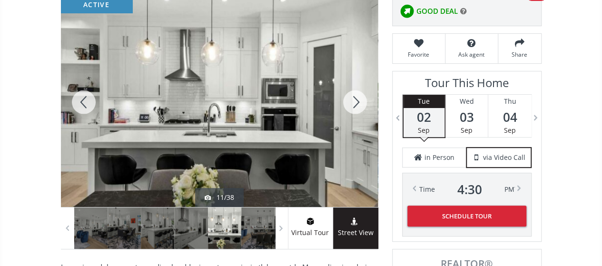
click at [357, 101] on div at bounding box center [355, 102] width 46 height 210
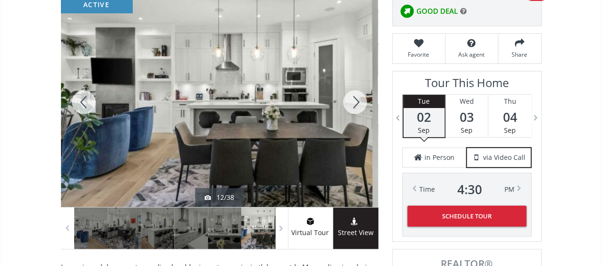
click at [357, 101] on div at bounding box center [355, 102] width 46 height 210
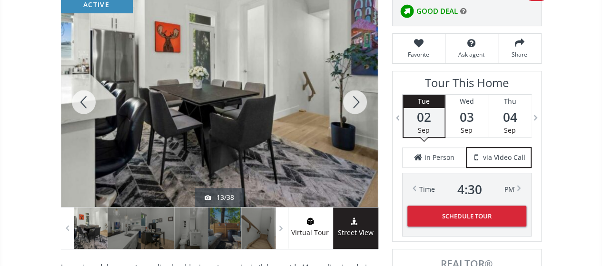
click at [357, 101] on div at bounding box center [355, 102] width 46 height 210
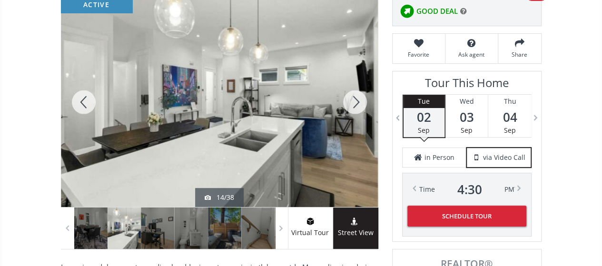
click at [357, 101] on div at bounding box center [355, 102] width 46 height 210
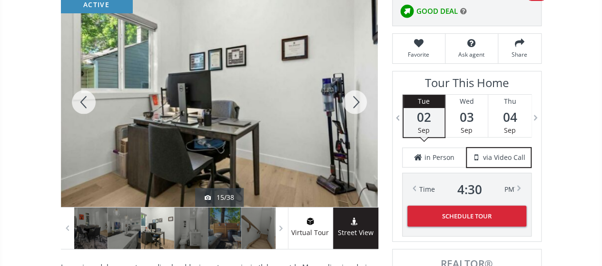
click at [357, 101] on div at bounding box center [355, 102] width 46 height 210
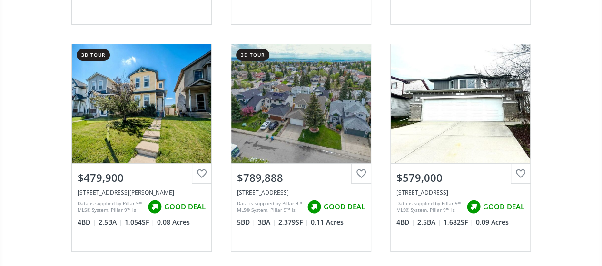
scroll to position [19931, 0]
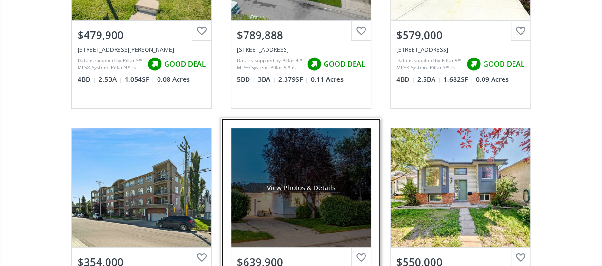
click at [309, 131] on div "View Photos & Details" at bounding box center [300, 187] width 139 height 119
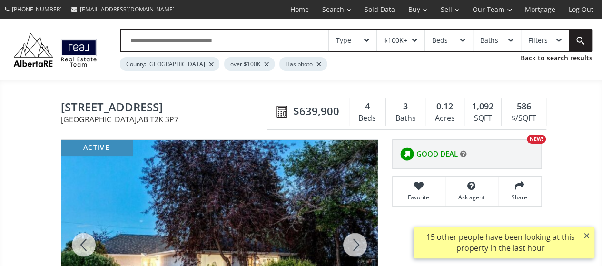
scroll to position [143, 0]
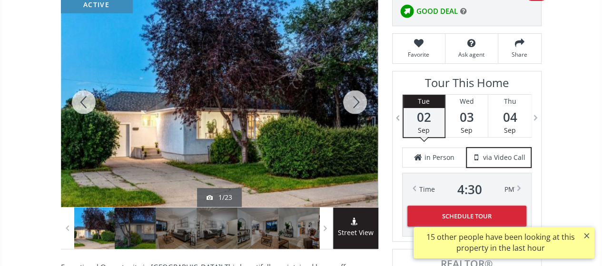
click at [354, 98] on div at bounding box center [355, 102] width 46 height 210
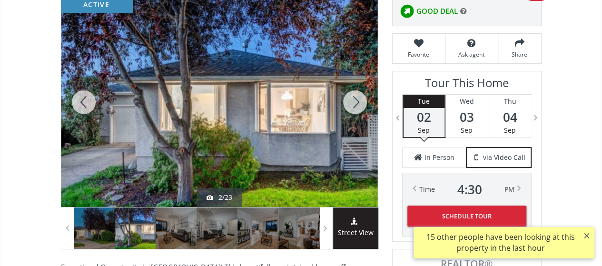
click at [354, 98] on div at bounding box center [355, 102] width 46 height 210
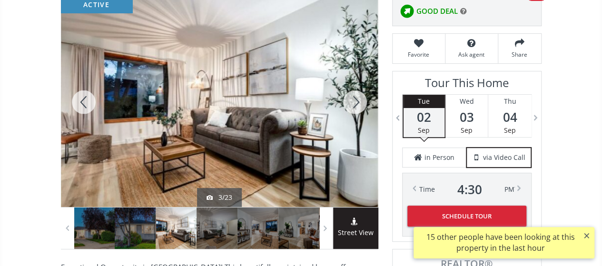
click at [354, 98] on div at bounding box center [355, 102] width 46 height 210
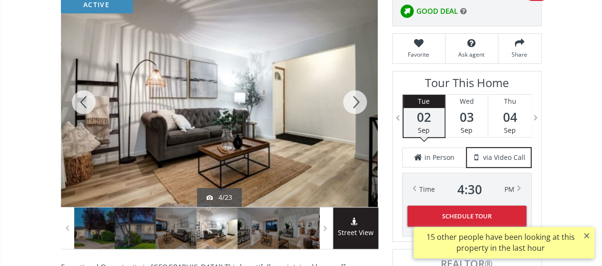
click at [354, 98] on div at bounding box center [355, 102] width 46 height 210
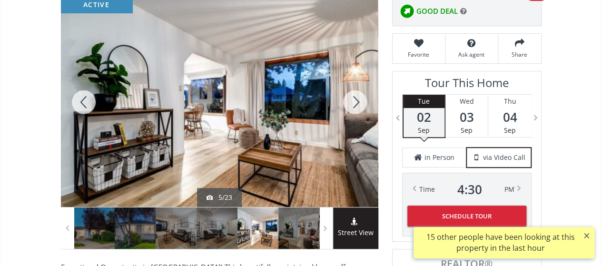
click at [354, 98] on div at bounding box center [355, 102] width 46 height 210
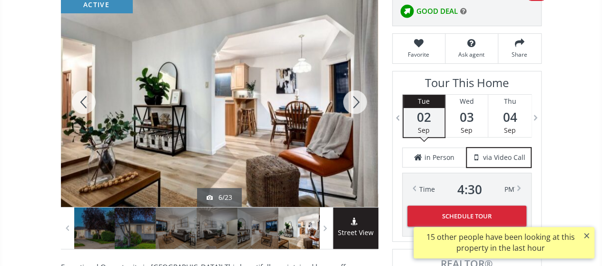
click at [356, 98] on div at bounding box center [355, 102] width 46 height 210
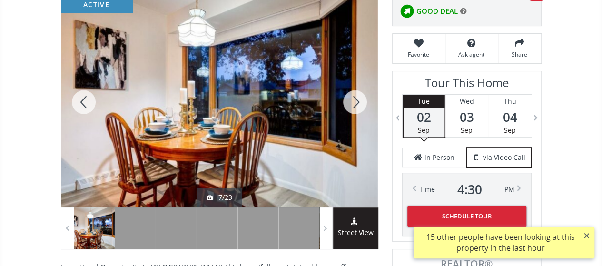
click at [356, 98] on div at bounding box center [355, 102] width 46 height 210
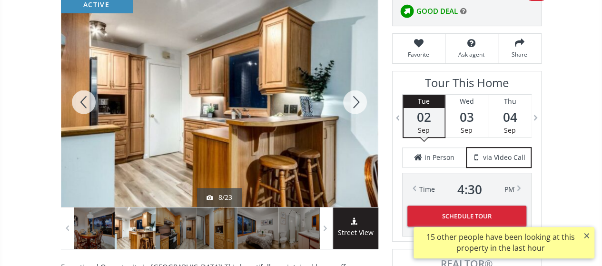
click at [356, 98] on div at bounding box center [355, 102] width 46 height 210
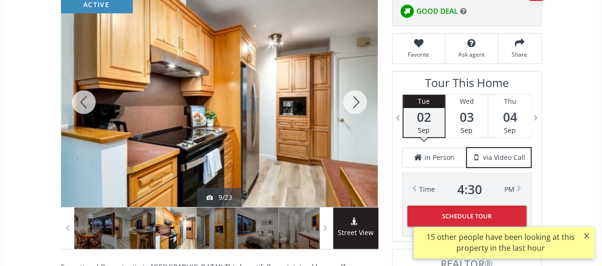
click at [356, 98] on div at bounding box center [355, 102] width 46 height 210
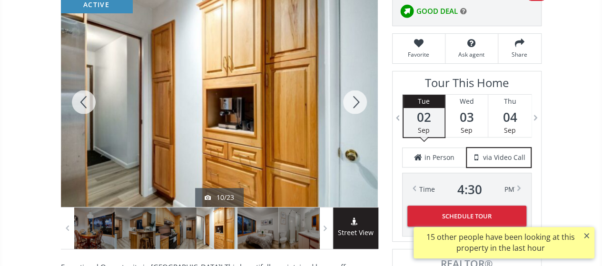
click at [356, 98] on div at bounding box center [355, 102] width 46 height 210
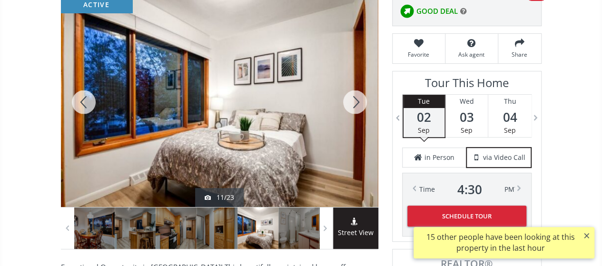
click at [356, 98] on div at bounding box center [355, 102] width 46 height 210
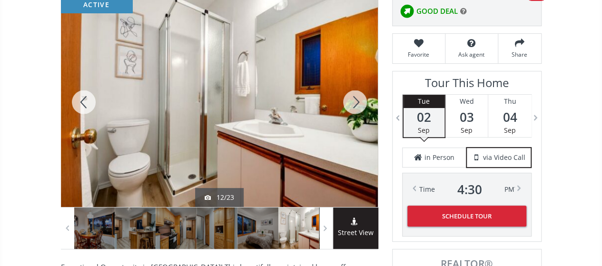
click at [356, 98] on div at bounding box center [355, 102] width 46 height 210
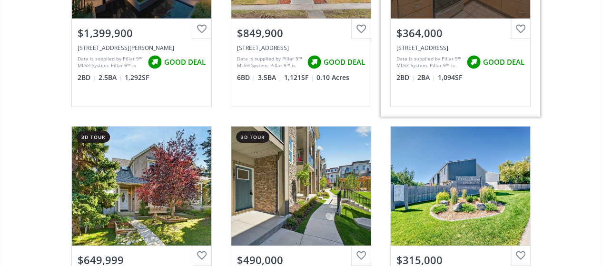
scroll to position [21311, 0]
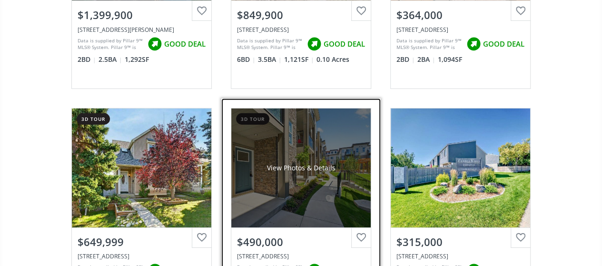
click at [300, 111] on div "View Photos & Details" at bounding box center [300, 167] width 139 height 119
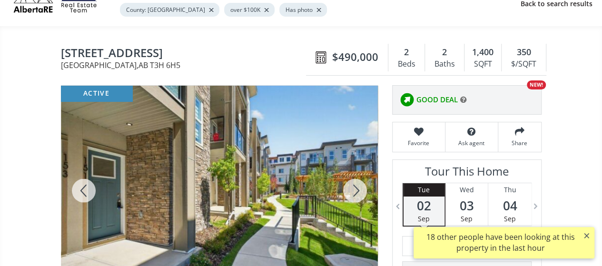
scroll to position [95, 0]
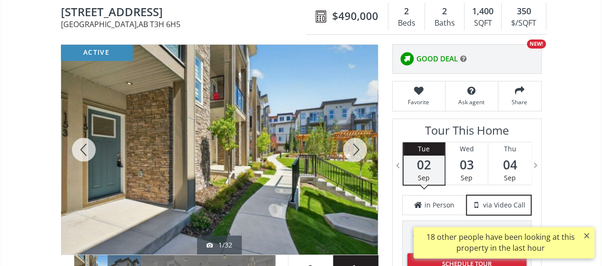
click at [352, 142] on div at bounding box center [355, 150] width 46 height 210
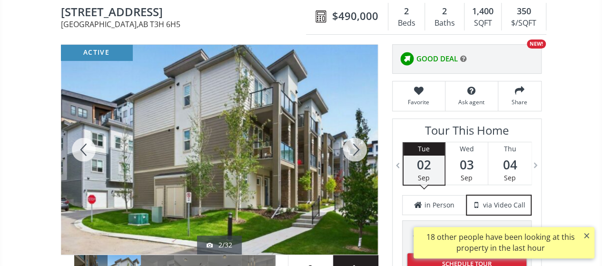
click at [351, 142] on div at bounding box center [355, 150] width 46 height 210
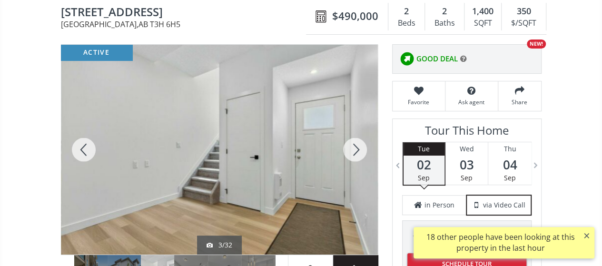
click at [351, 142] on div at bounding box center [355, 150] width 46 height 210
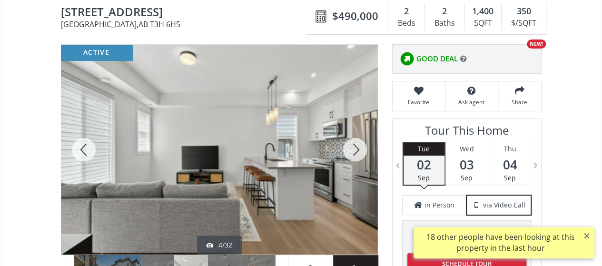
click at [360, 148] on div at bounding box center [355, 150] width 46 height 210
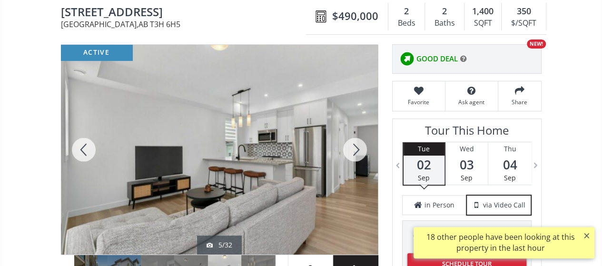
click at [357, 147] on div at bounding box center [355, 150] width 46 height 210
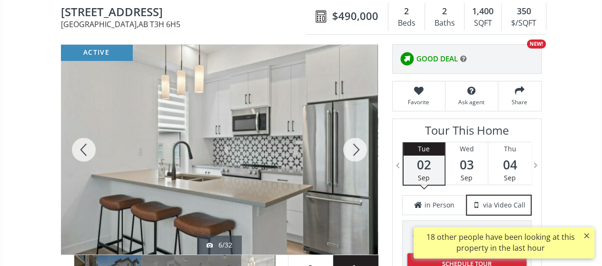
click at [357, 147] on div at bounding box center [355, 150] width 46 height 210
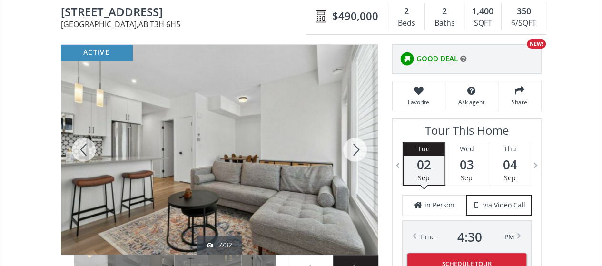
click at [357, 147] on div at bounding box center [355, 150] width 46 height 210
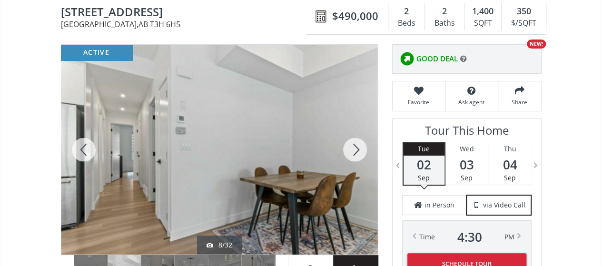
click at [86, 146] on div at bounding box center [84, 150] width 46 height 210
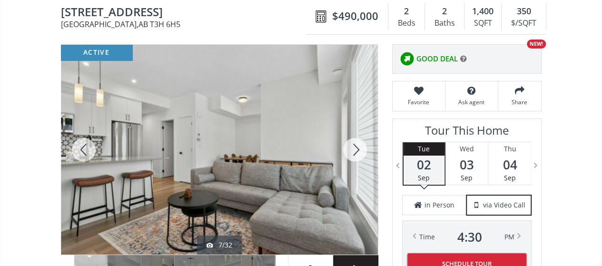
click at [352, 150] on div at bounding box center [355, 150] width 46 height 210
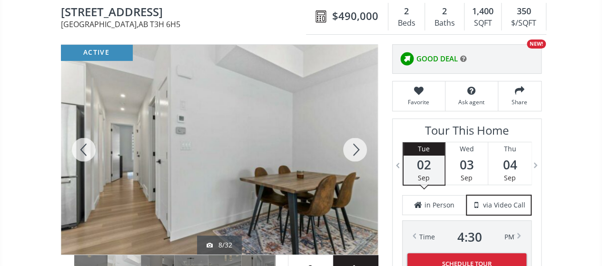
click at [352, 150] on div at bounding box center [355, 150] width 46 height 210
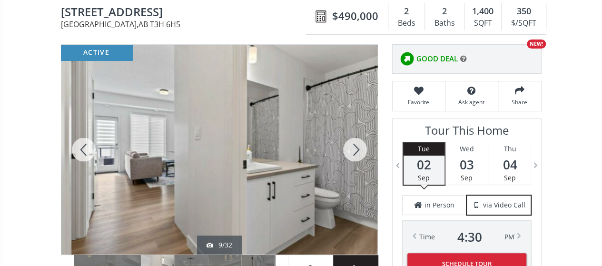
click at [352, 150] on div at bounding box center [355, 150] width 46 height 210
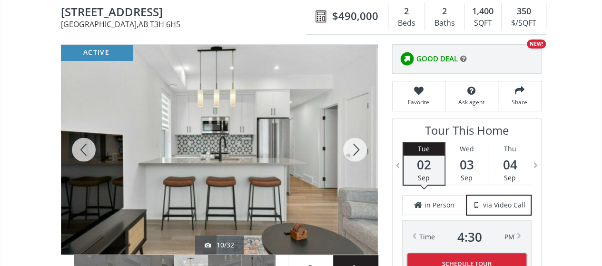
click at [352, 150] on div at bounding box center [355, 150] width 46 height 210
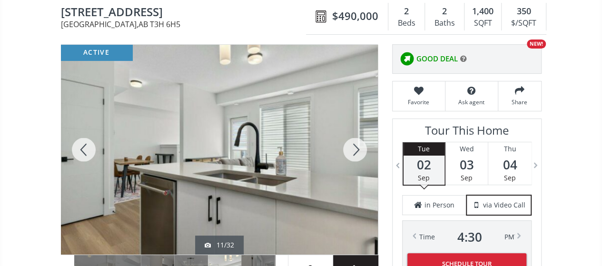
click at [352, 150] on div at bounding box center [355, 150] width 46 height 210
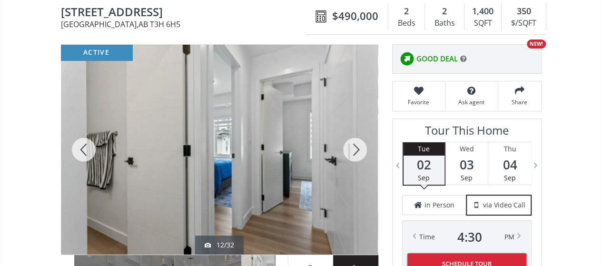
click at [352, 150] on div at bounding box center [355, 150] width 46 height 210
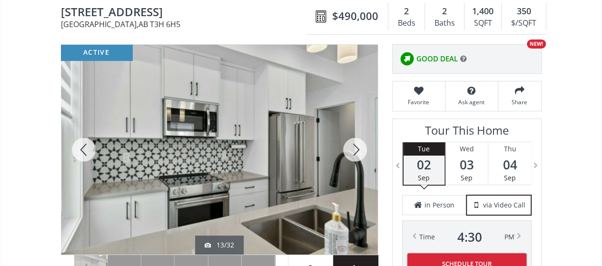
click at [352, 150] on div at bounding box center [355, 150] width 46 height 210
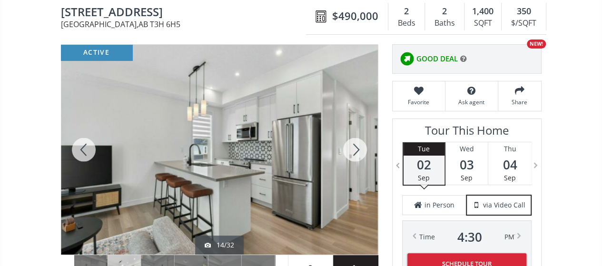
click at [352, 150] on div at bounding box center [355, 150] width 46 height 210
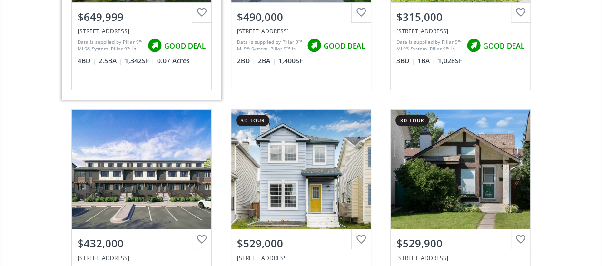
scroll to position [21596, 0]
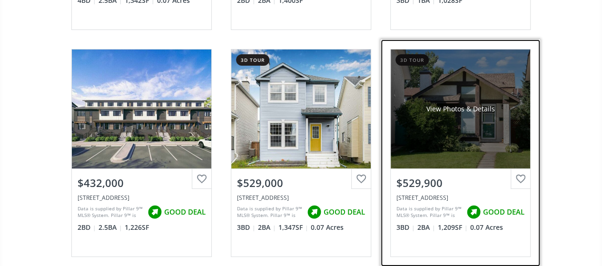
click at [453, 79] on div "View Photos & Details" at bounding box center [460, 108] width 139 height 119
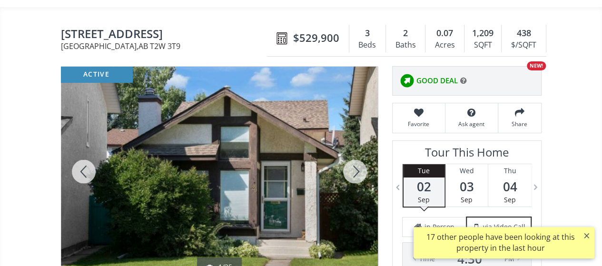
scroll to position [95, 0]
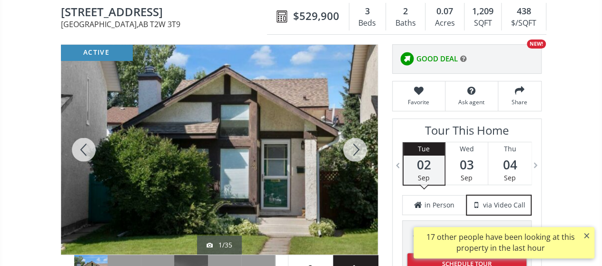
click at [352, 148] on div at bounding box center [355, 150] width 46 height 210
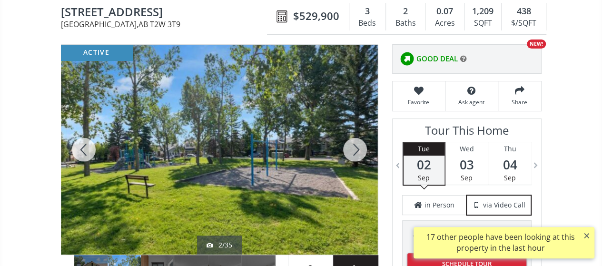
click at [352, 149] on div at bounding box center [355, 150] width 46 height 210
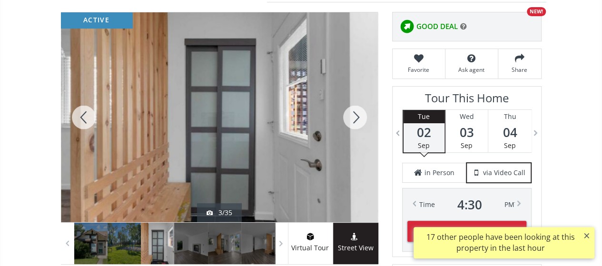
scroll to position [143, 0]
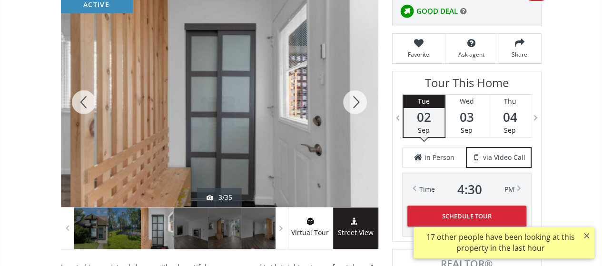
click at [358, 98] on div at bounding box center [355, 102] width 46 height 210
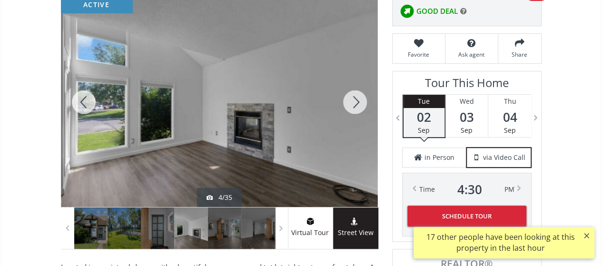
click at [358, 98] on div at bounding box center [355, 102] width 46 height 210
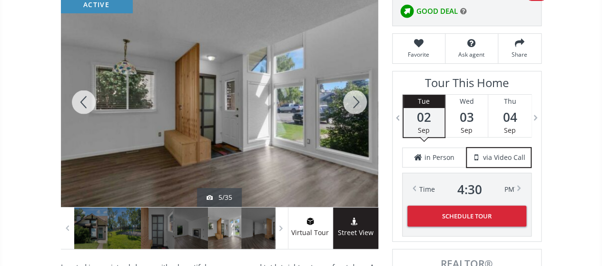
click at [358, 98] on div at bounding box center [355, 102] width 46 height 210
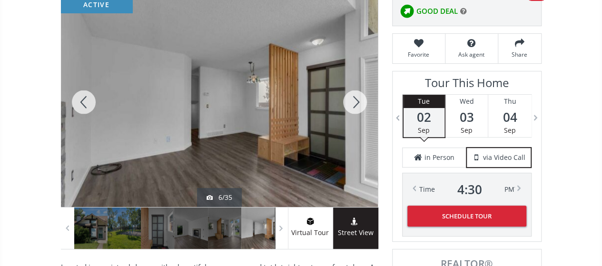
click at [358, 98] on div at bounding box center [355, 102] width 46 height 210
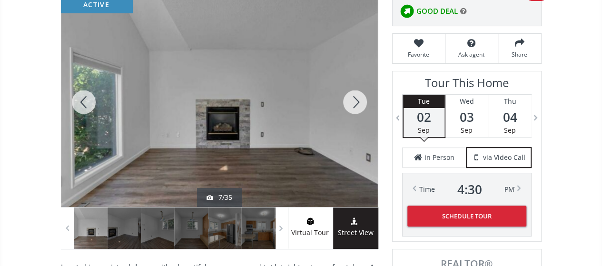
click at [358, 98] on div at bounding box center [355, 102] width 46 height 210
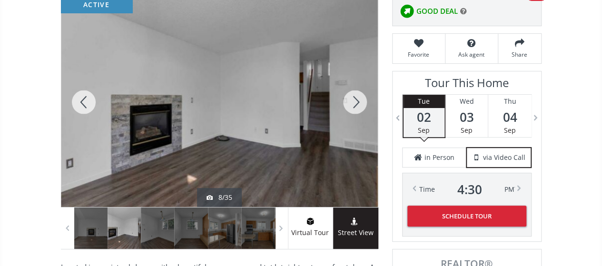
click at [358, 98] on div at bounding box center [355, 102] width 46 height 210
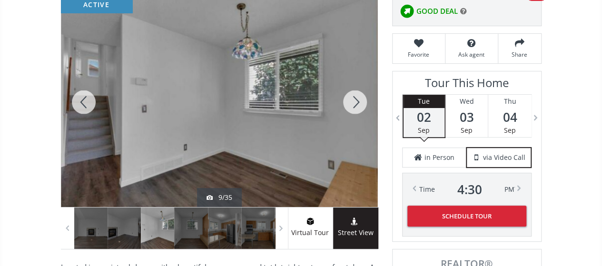
click at [358, 98] on div at bounding box center [355, 102] width 46 height 210
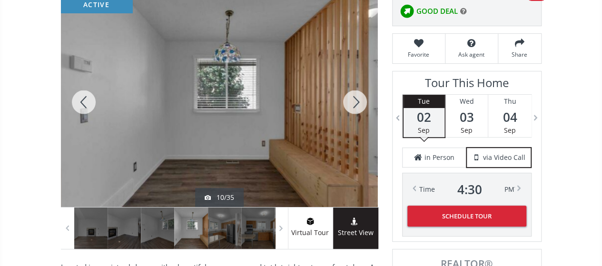
click at [84, 94] on div at bounding box center [84, 102] width 46 height 210
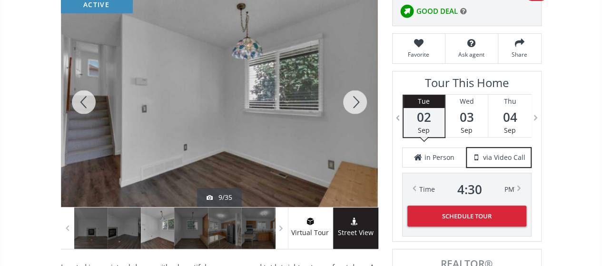
click at [357, 99] on div at bounding box center [355, 102] width 46 height 210
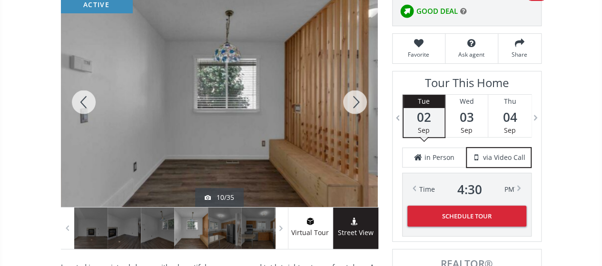
click at [357, 99] on div at bounding box center [355, 102] width 46 height 210
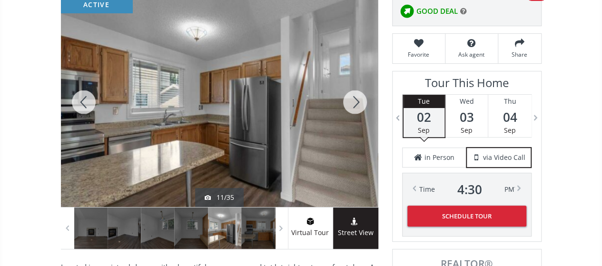
click at [357, 99] on div at bounding box center [355, 102] width 46 height 210
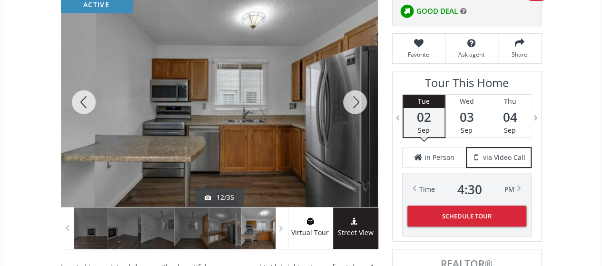
click at [357, 99] on div at bounding box center [355, 102] width 46 height 210
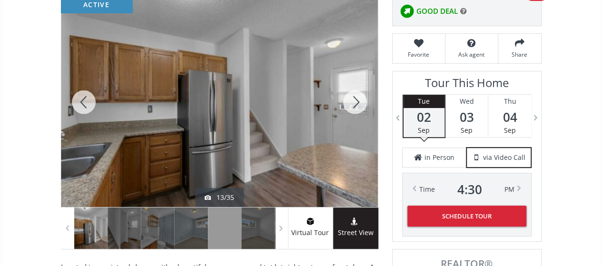
click at [357, 99] on div at bounding box center [355, 102] width 46 height 210
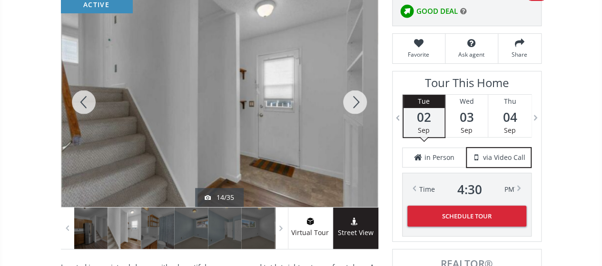
click at [357, 99] on div at bounding box center [355, 102] width 46 height 210
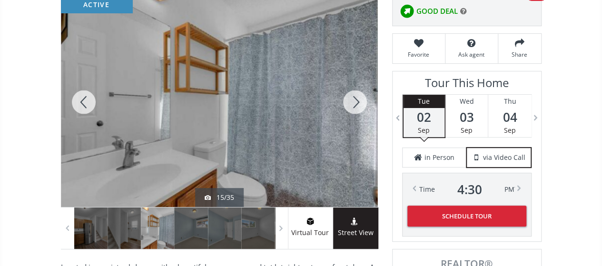
click at [357, 99] on div at bounding box center [355, 102] width 46 height 210
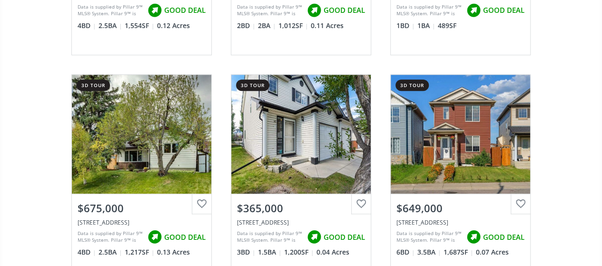
scroll to position [22215, 0]
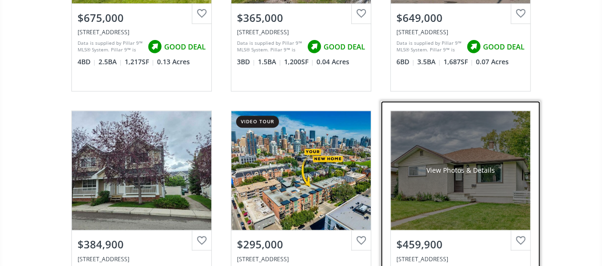
click at [474, 132] on div "View Photos & Details" at bounding box center [460, 170] width 139 height 119
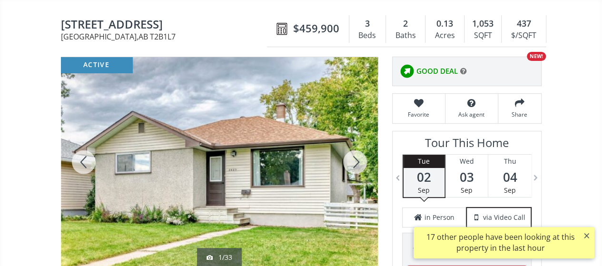
scroll to position [143, 0]
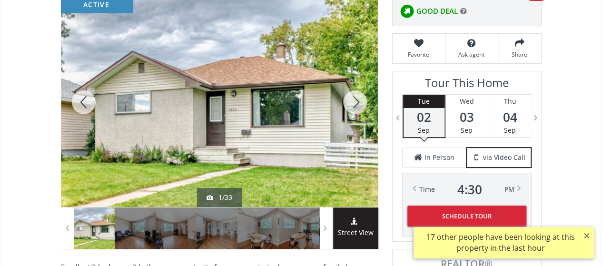
click at [359, 99] on div at bounding box center [355, 102] width 46 height 210
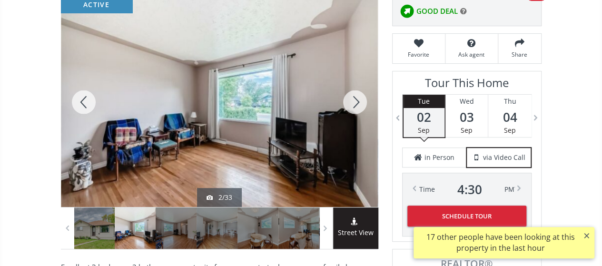
click at [359, 99] on div at bounding box center [355, 102] width 46 height 210
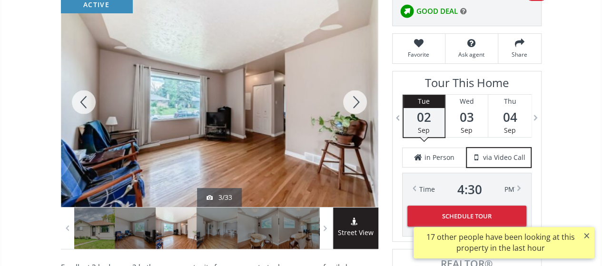
click at [359, 99] on div at bounding box center [355, 102] width 46 height 210
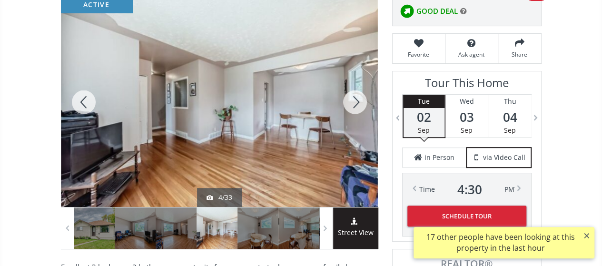
click at [359, 99] on div at bounding box center [355, 102] width 46 height 210
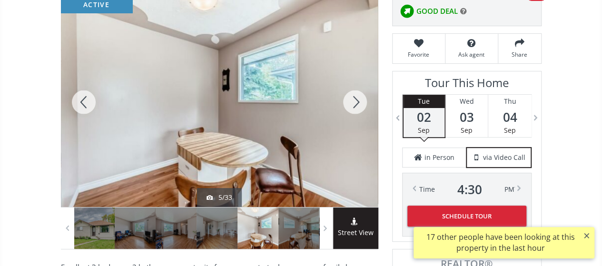
click at [360, 99] on div at bounding box center [355, 102] width 46 height 210
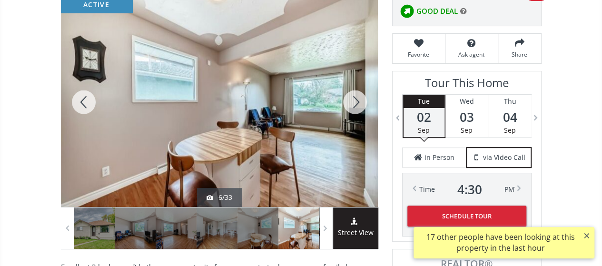
click at [360, 99] on div at bounding box center [355, 102] width 46 height 210
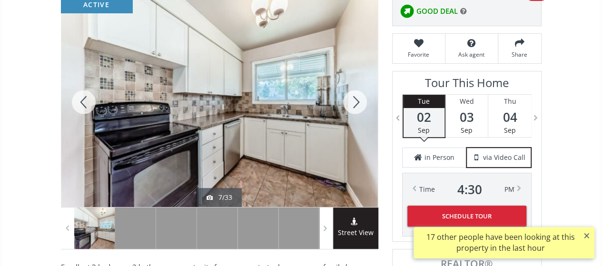
click at [360, 99] on div at bounding box center [355, 102] width 46 height 210
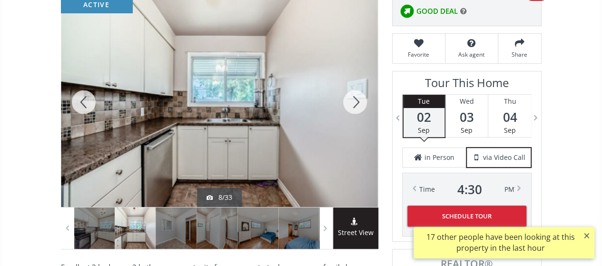
click at [360, 99] on div at bounding box center [355, 102] width 46 height 210
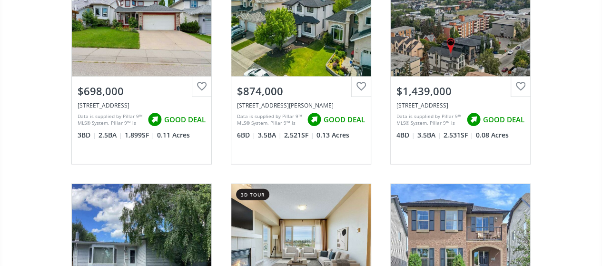
scroll to position [22643, 0]
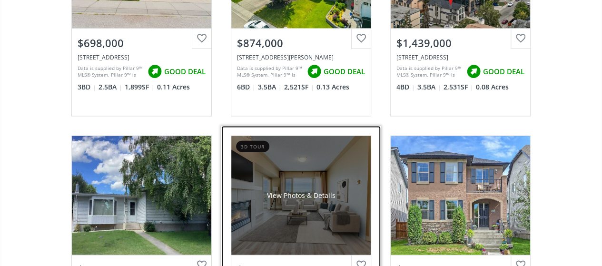
click at [306, 136] on div "View Photos & Details" at bounding box center [300, 195] width 139 height 119
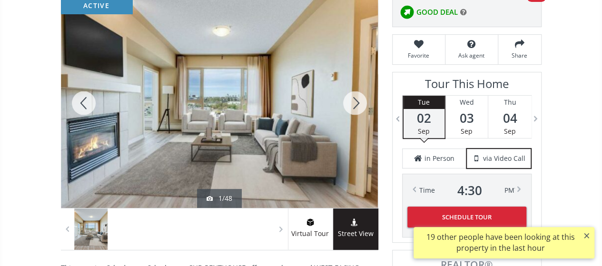
scroll to position [143, 0]
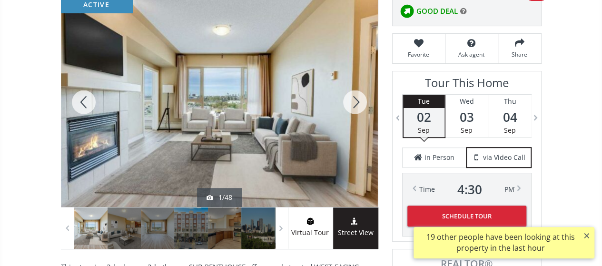
click at [355, 100] on div at bounding box center [355, 102] width 46 height 210
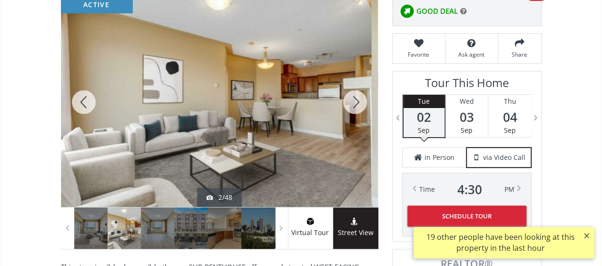
click at [356, 100] on div at bounding box center [355, 102] width 46 height 210
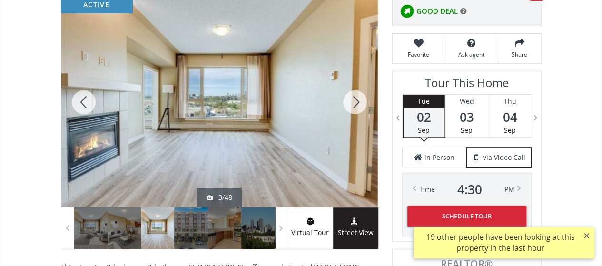
click at [356, 100] on div at bounding box center [355, 102] width 46 height 210
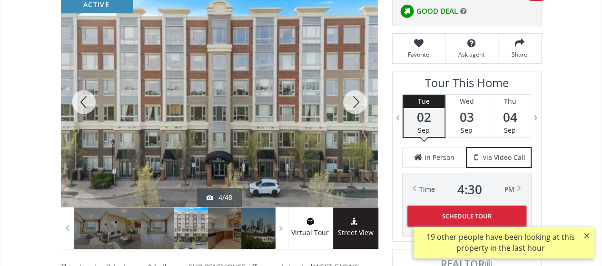
click at [356, 100] on div at bounding box center [355, 102] width 46 height 210
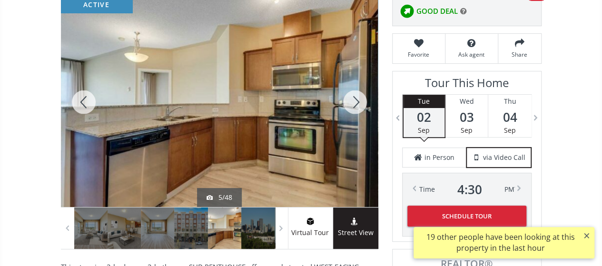
click at [356, 100] on div at bounding box center [355, 102] width 46 height 210
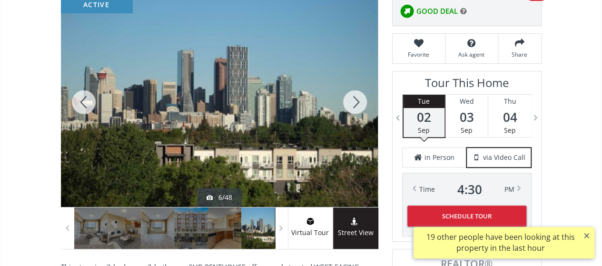
click at [356, 100] on div at bounding box center [355, 102] width 46 height 210
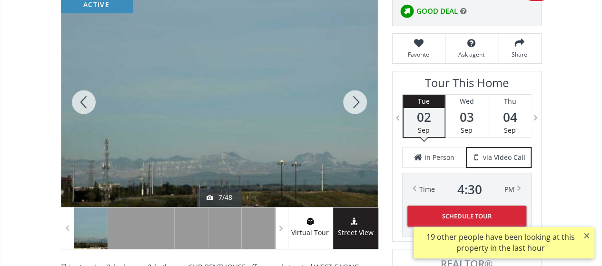
click at [356, 100] on div at bounding box center [355, 102] width 46 height 210
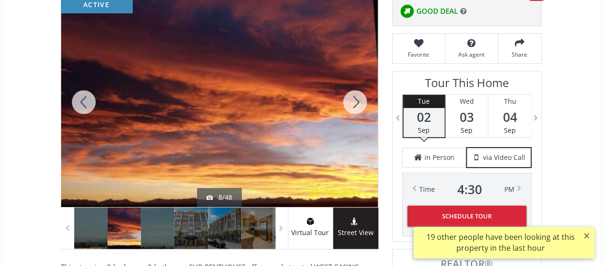
click at [356, 100] on div at bounding box center [355, 102] width 46 height 210
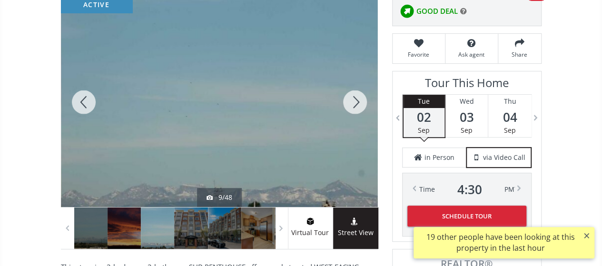
click at [356, 100] on div at bounding box center [355, 102] width 46 height 210
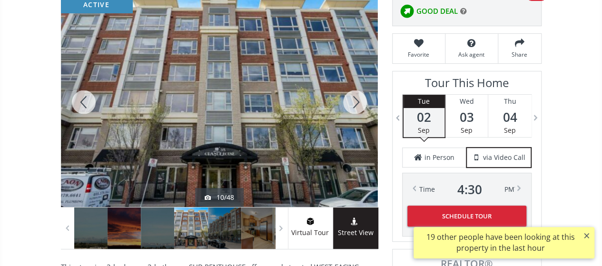
click at [356, 100] on div at bounding box center [355, 102] width 46 height 210
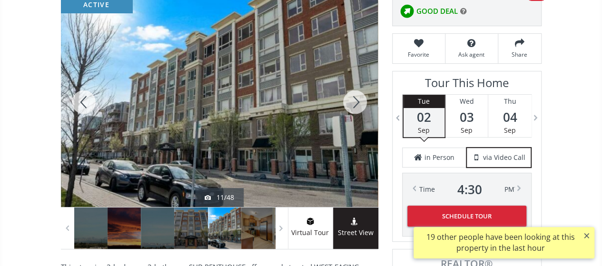
click at [356, 100] on div at bounding box center [355, 102] width 46 height 210
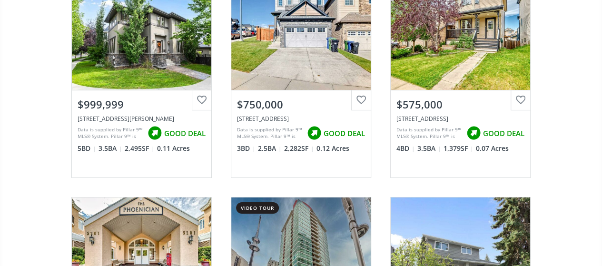
scroll to position [23356, 0]
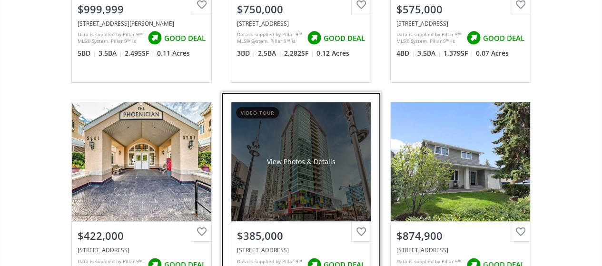
click at [303, 103] on div "View Photos & Details" at bounding box center [300, 161] width 139 height 119
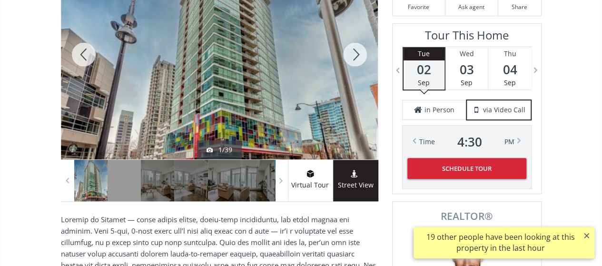
scroll to position [143, 0]
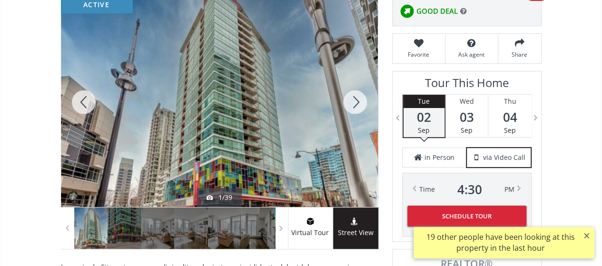
click at [354, 98] on div at bounding box center [355, 102] width 46 height 210
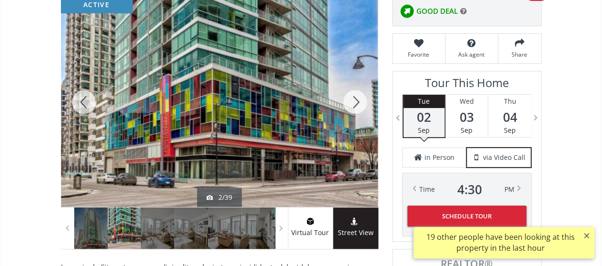
scroll to position [95, 0]
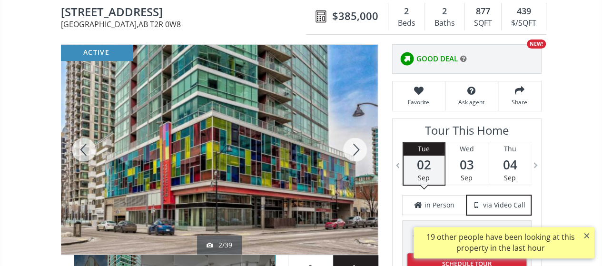
click at [355, 146] on div at bounding box center [355, 150] width 46 height 210
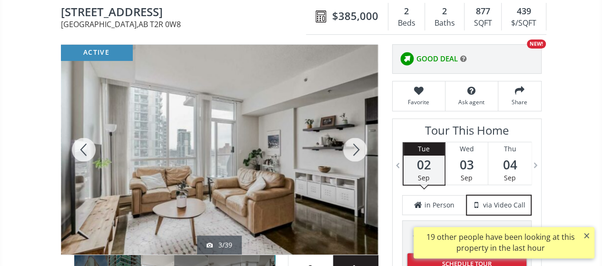
click at [355, 147] on div at bounding box center [355, 150] width 46 height 210
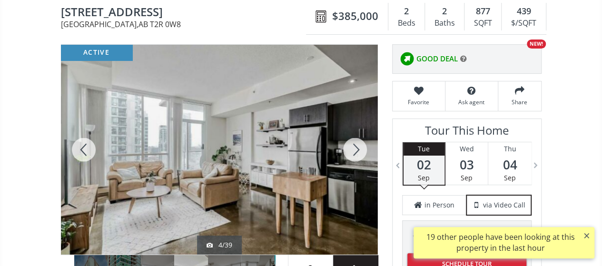
click at [355, 147] on div at bounding box center [355, 150] width 46 height 210
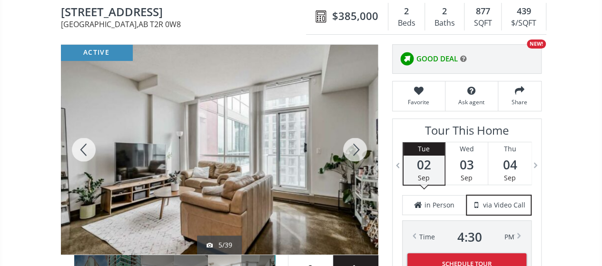
click at [355, 147] on div at bounding box center [355, 150] width 46 height 210
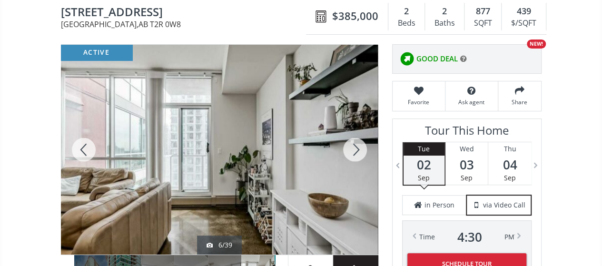
click at [355, 147] on div at bounding box center [355, 150] width 46 height 210
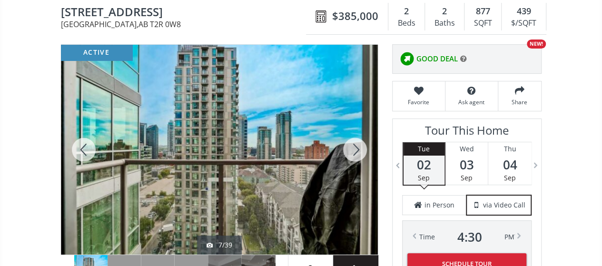
click at [355, 147] on div at bounding box center [355, 150] width 46 height 210
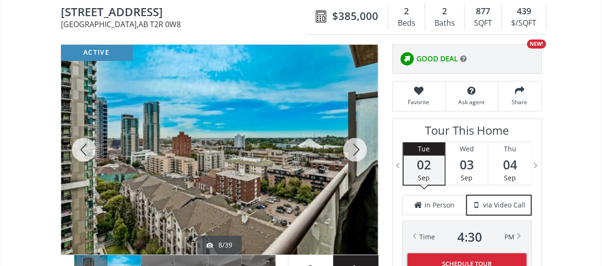
click at [355, 147] on div at bounding box center [355, 150] width 46 height 210
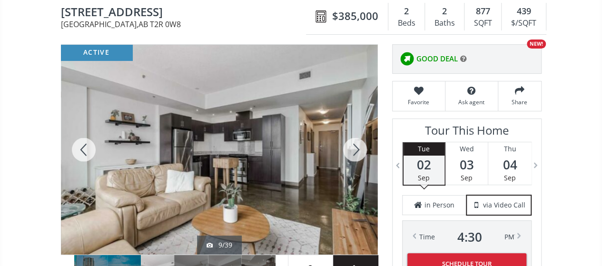
click at [355, 147] on div at bounding box center [355, 150] width 46 height 210
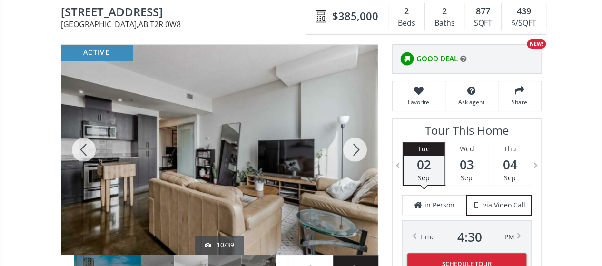
click at [355, 147] on div at bounding box center [355, 150] width 46 height 210
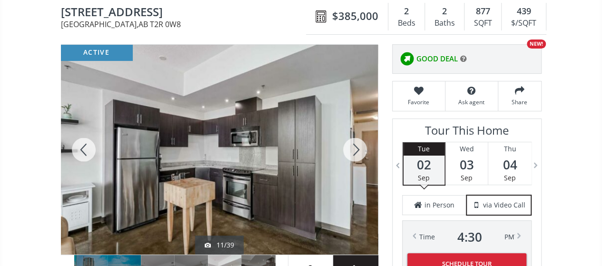
click at [355, 147] on div at bounding box center [355, 150] width 46 height 210
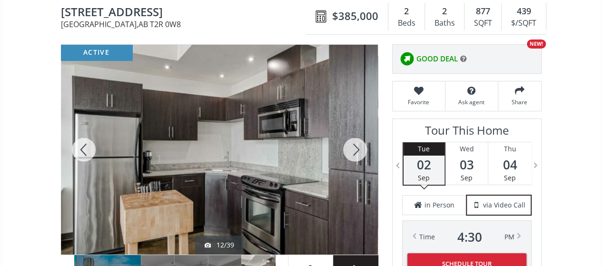
click at [355, 147] on div at bounding box center [355, 150] width 46 height 210
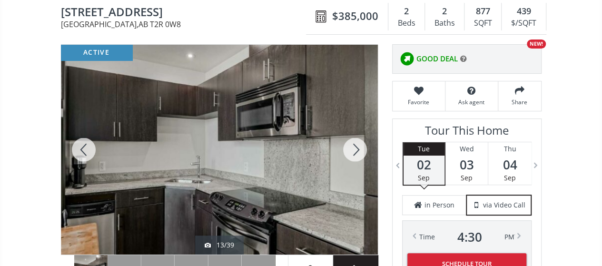
click at [355, 147] on div at bounding box center [355, 150] width 46 height 210
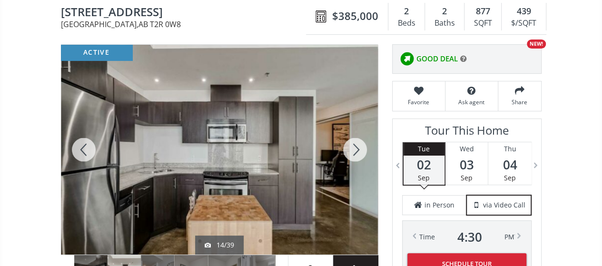
click at [355, 147] on div at bounding box center [355, 150] width 46 height 210
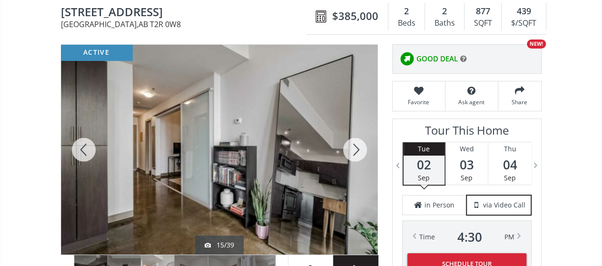
click at [355, 147] on div at bounding box center [355, 150] width 46 height 210
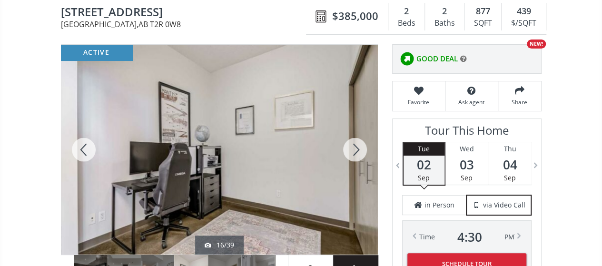
click at [355, 147] on div at bounding box center [355, 150] width 46 height 210
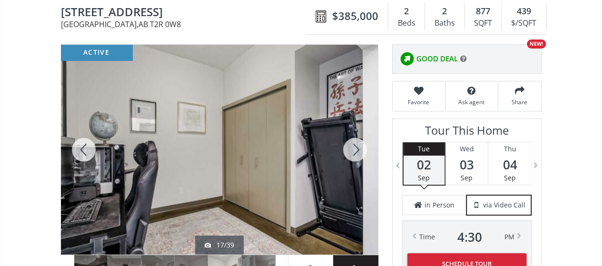
click at [355, 147] on div at bounding box center [355, 150] width 46 height 210
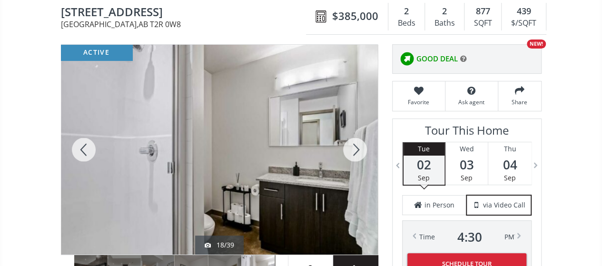
click at [355, 147] on div at bounding box center [355, 150] width 46 height 210
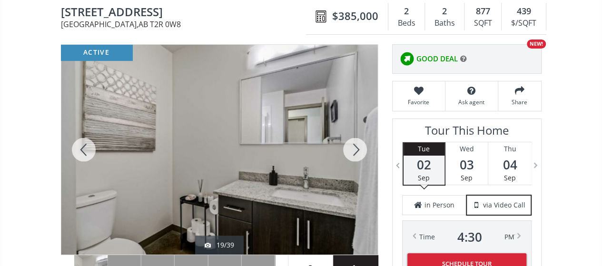
click at [355, 147] on div at bounding box center [355, 150] width 46 height 210
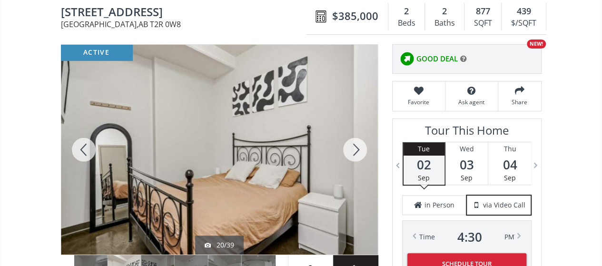
click at [355, 147] on div at bounding box center [355, 150] width 46 height 210
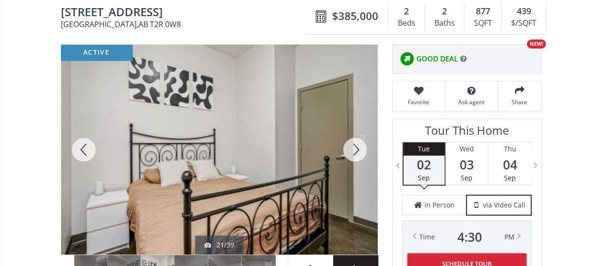
click at [355, 147] on div at bounding box center [355, 150] width 46 height 210
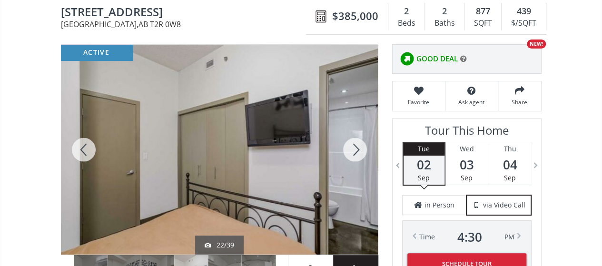
click at [355, 147] on div at bounding box center [355, 150] width 46 height 210
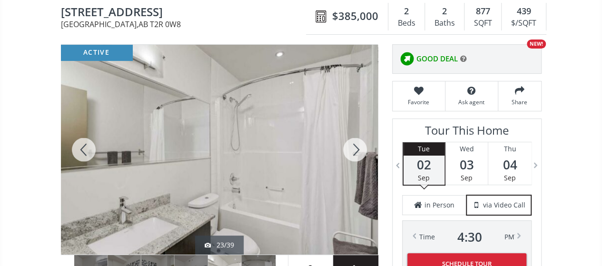
click at [355, 147] on div at bounding box center [355, 150] width 46 height 210
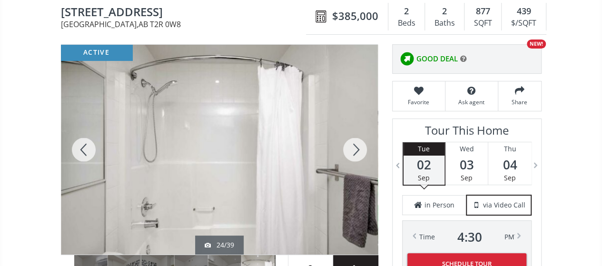
click at [355, 147] on div at bounding box center [355, 150] width 46 height 210
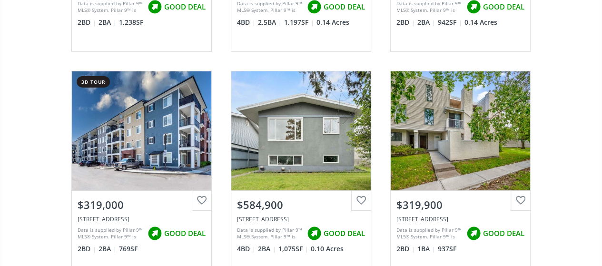
scroll to position [24926, 0]
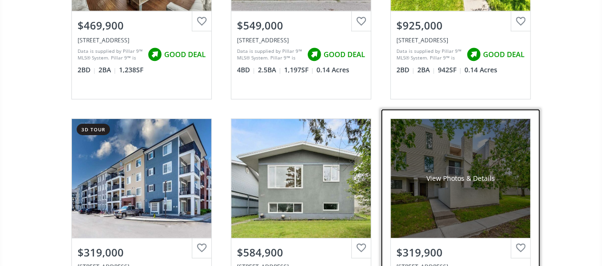
click at [475, 147] on div "View Photos & Details" at bounding box center [460, 178] width 139 height 119
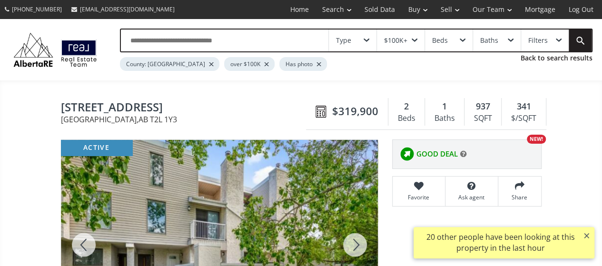
scroll to position [95, 0]
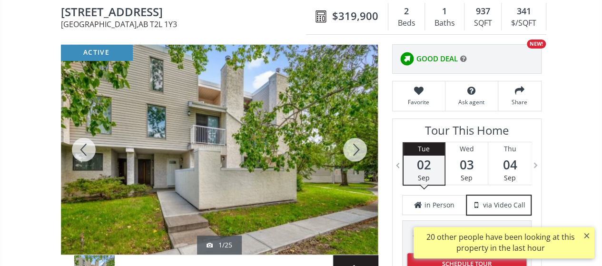
click at [354, 146] on div at bounding box center [355, 150] width 46 height 210
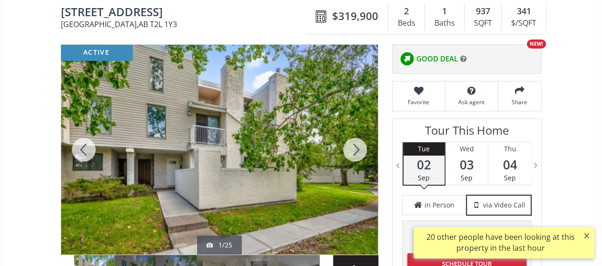
click at [354, 146] on div at bounding box center [355, 150] width 46 height 210
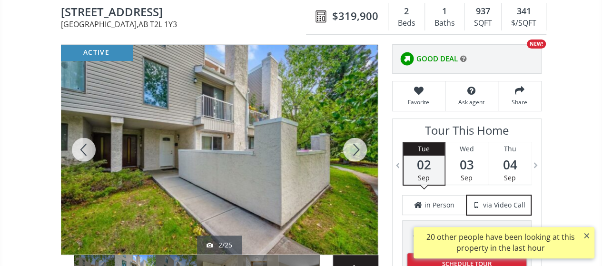
click at [354, 146] on div at bounding box center [355, 150] width 46 height 210
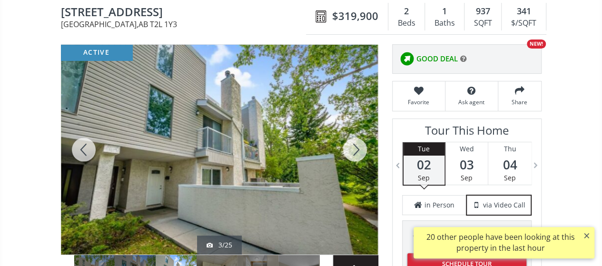
click at [354, 146] on div at bounding box center [355, 150] width 46 height 210
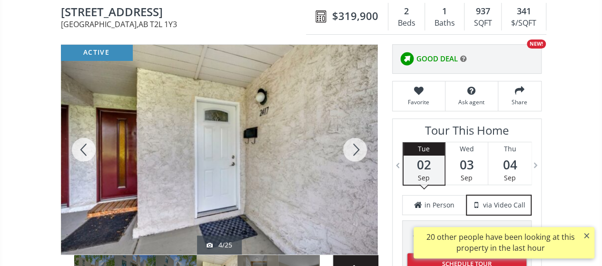
click at [354, 146] on div at bounding box center [355, 150] width 46 height 210
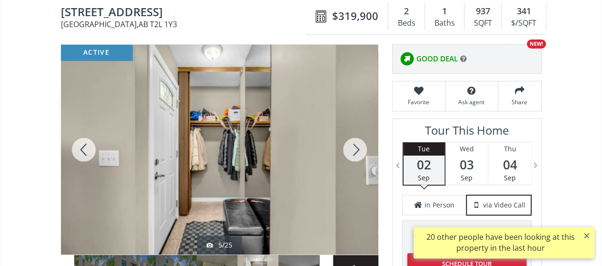
click at [354, 146] on div at bounding box center [355, 150] width 46 height 210
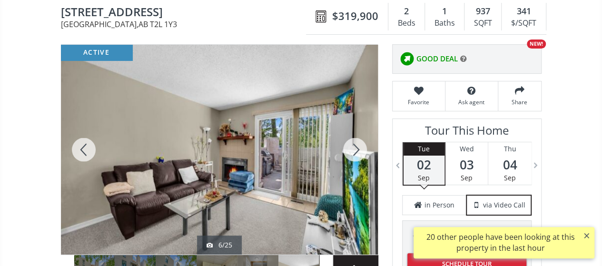
click at [354, 146] on div at bounding box center [355, 150] width 46 height 210
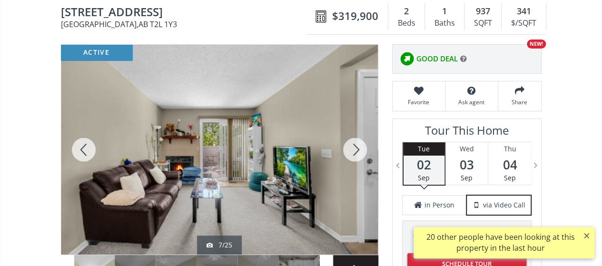
click at [354, 146] on div at bounding box center [355, 150] width 46 height 210
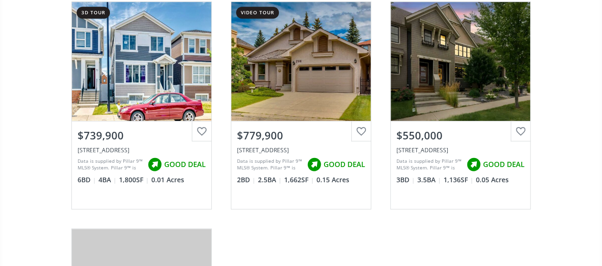
scroll to position [25592, 0]
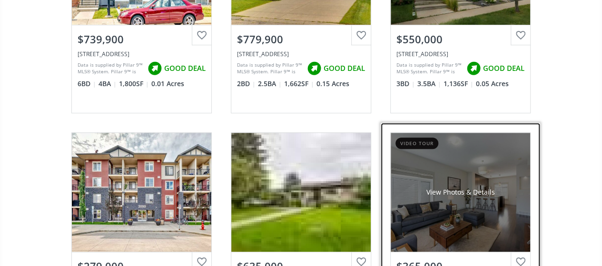
click at [442, 146] on div "View Photos & Details" at bounding box center [460, 192] width 139 height 119
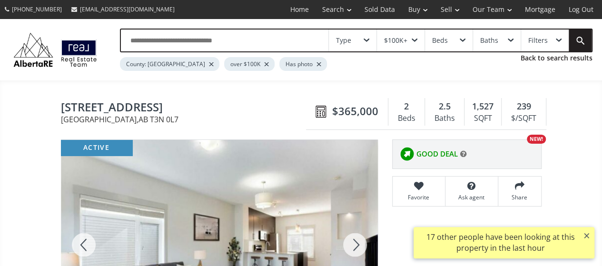
scroll to position [143, 0]
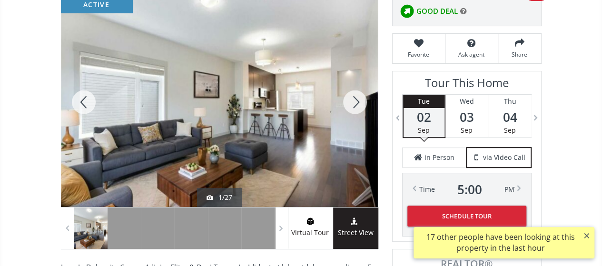
click at [350, 100] on div at bounding box center [355, 102] width 46 height 210
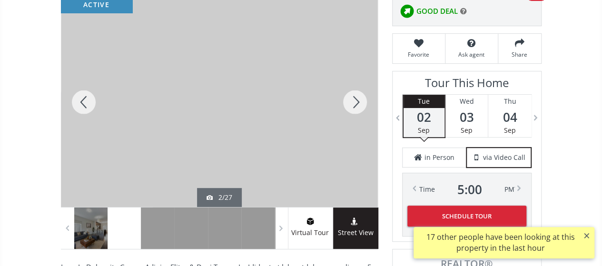
click at [350, 100] on div at bounding box center [355, 102] width 46 height 210
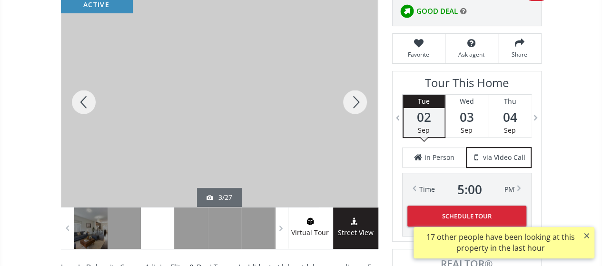
click at [350, 100] on div at bounding box center [355, 102] width 46 height 210
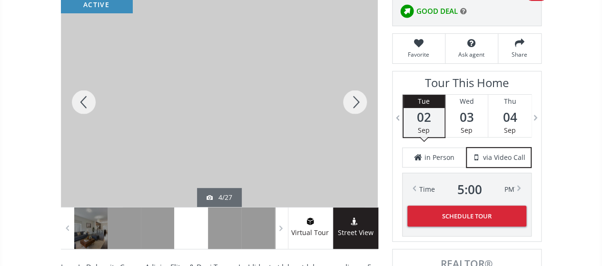
click at [354, 105] on div at bounding box center [355, 102] width 46 height 210
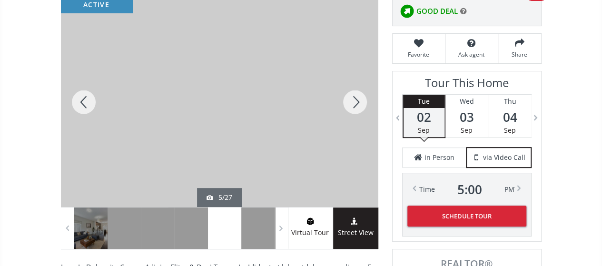
click at [354, 105] on div at bounding box center [355, 102] width 46 height 210
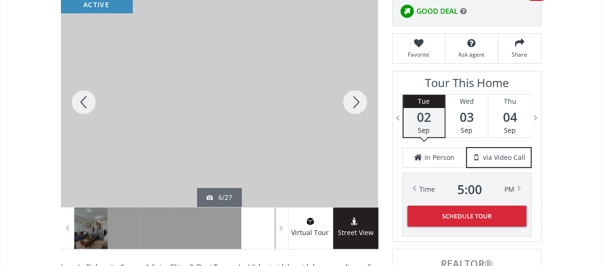
click at [354, 105] on div at bounding box center [355, 102] width 46 height 210
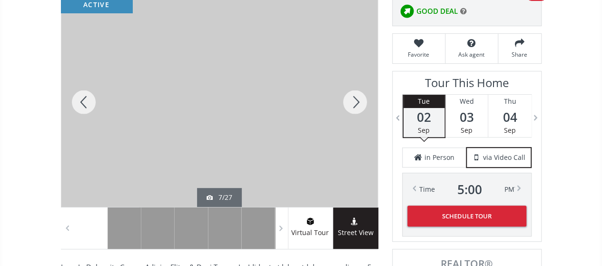
click at [354, 105] on div at bounding box center [355, 102] width 46 height 210
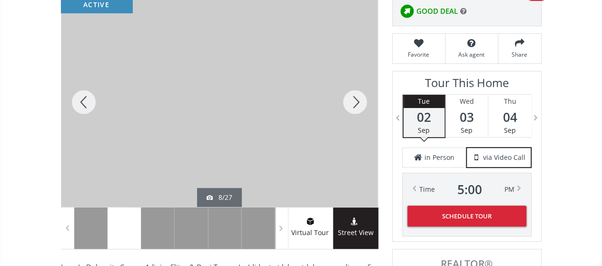
click at [354, 105] on div at bounding box center [355, 102] width 46 height 210
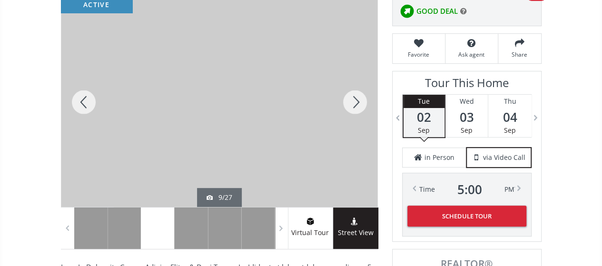
click at [354, 105] on div at bounding box center [355, 102] width 46 height 210
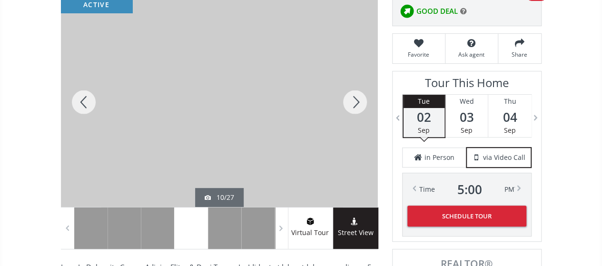
click at [354, 105] on div at bounding box center [355, 102] width 46 height 210
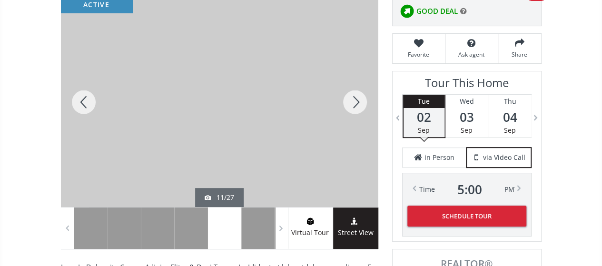
click at [354, 105] on div at bounding box center [355, 102] width 46 height 210
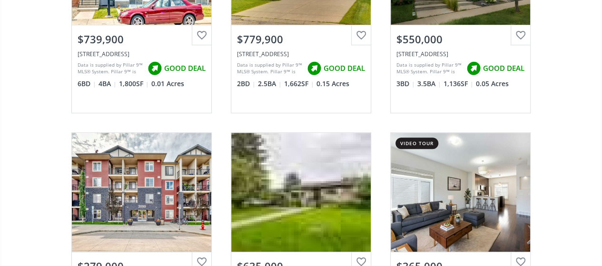
scroll to position [25877, 0]
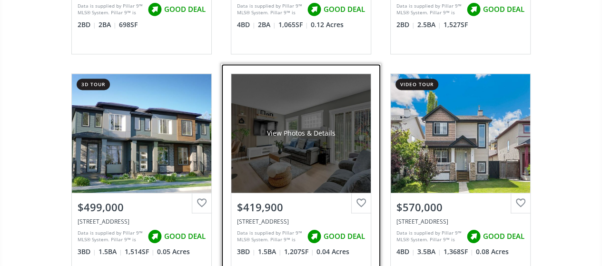
click at [316, 74] on div "View Photos & Details" at bounding box center [300, 133] width 139 height 119
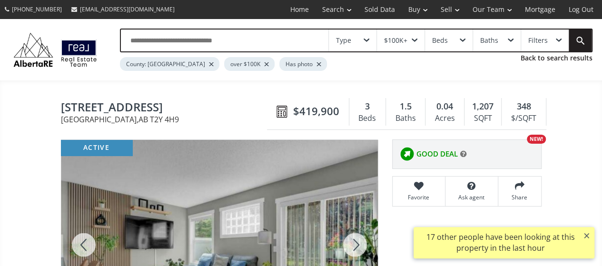
scroll to position [143, 0]
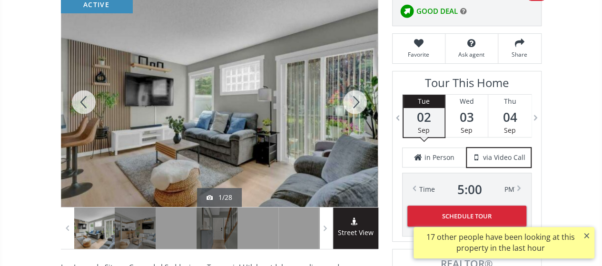
click at [350, 101] on div at bounding box center [355, 102] width 46 height 210
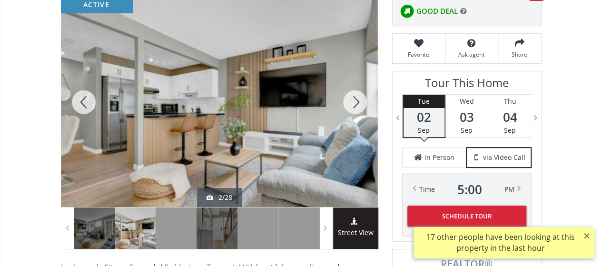
click at [350, 101] on div at bounding box center [355, 102] width 46 height 210
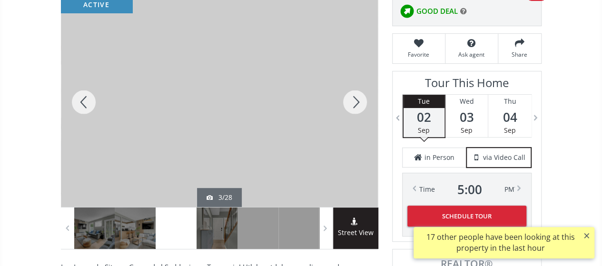
click at [350, 101] on div at bounding box center [355, 102] width 46 height 210
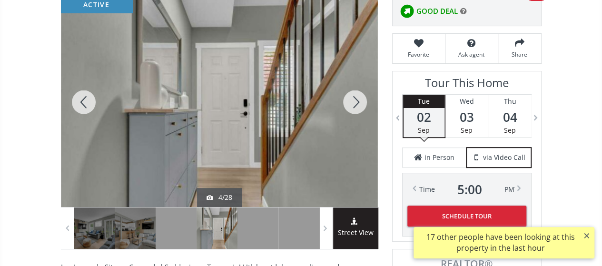
click at [350, 101] on div at bounding box center [355, 102] width 46 height 210
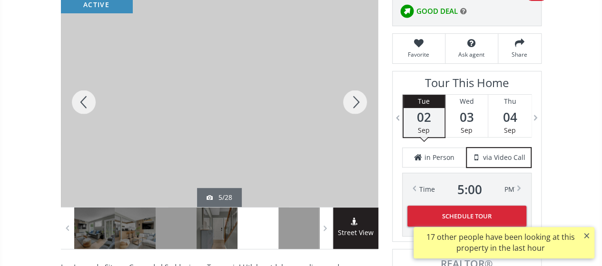
click at [350, 101] on div at bounding box center [355, 102] width 46 height 210
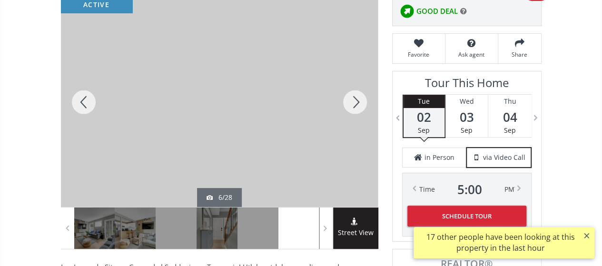
click at [350, 101] on div at bounding box center [355, 102] width 46 height 210
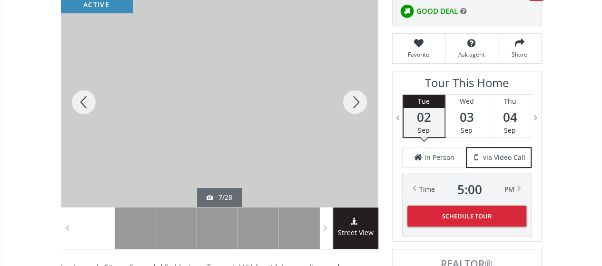
click at [350, 101] on div at bounding box center [355, 102] width 46 height 210
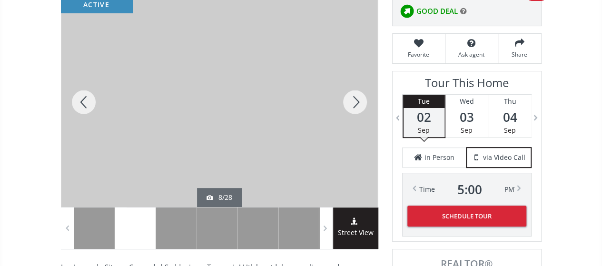
click at [350, 101] on div at bounding box center [355, 102] width 46 height 210
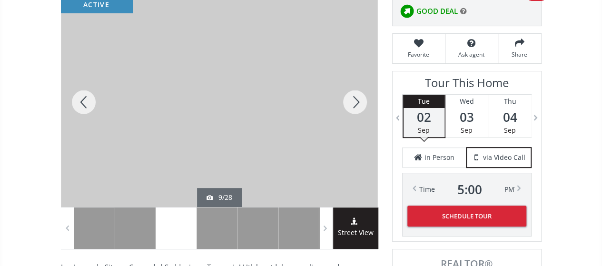
click at [350, 101] on div at bounding box center [355, 102] width 46 height 210
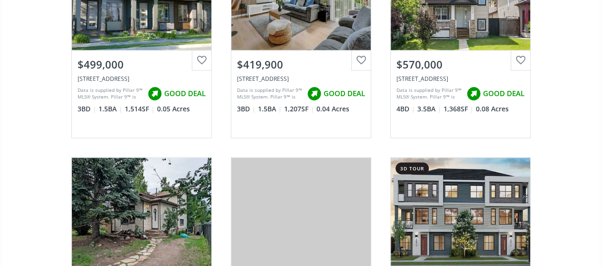
scroll to position [26068, 0]
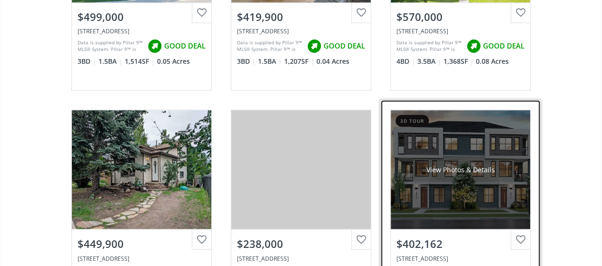
click at [435, 165] on div "View Photos & Details" at bounding box center [460, 170] width 68 height 10
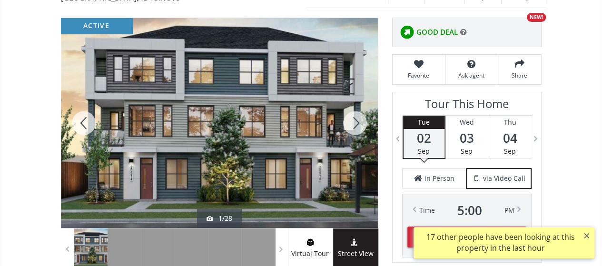
scroll to position [143, 0]
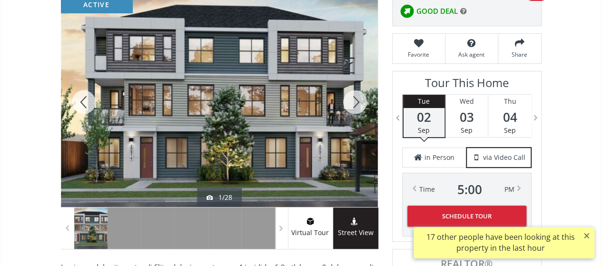
click at [357, 103] on div at bounding box center [355, 102] width 46 height 210
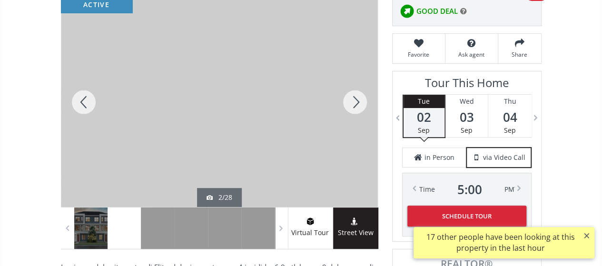
click at [357, 103] on div at bounding box center [355, 102] width 46 height 210
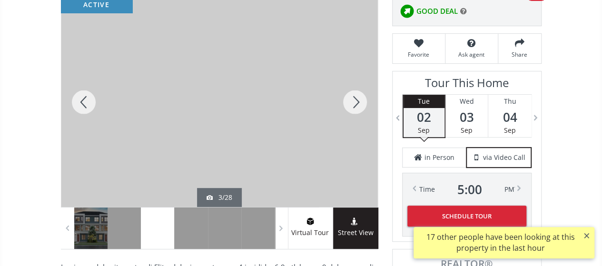
click at [357, 103] on div at bounding box center [355, 102] width 46 height 210
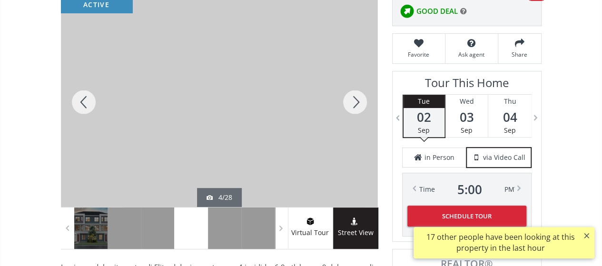
click at [357, 103] on div at bounding box center [355, 102] width 46 height 210
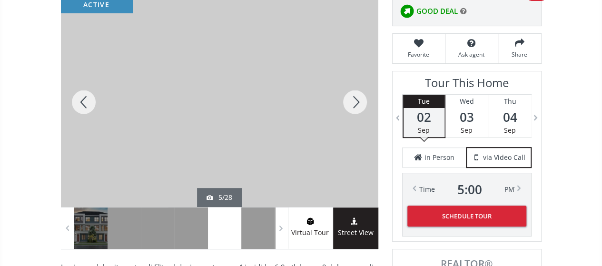
click at [357, 103] on div at bounding box center [355, 102] width 46 height 210
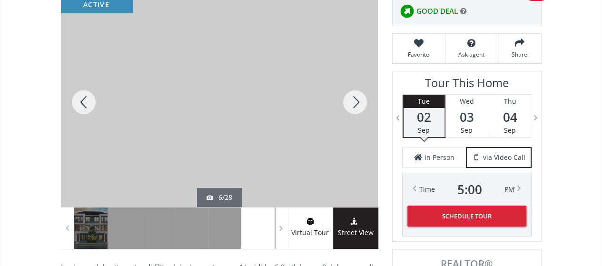
click at [357, 103] on div at bounding box center [355, 102] width 46 height 210
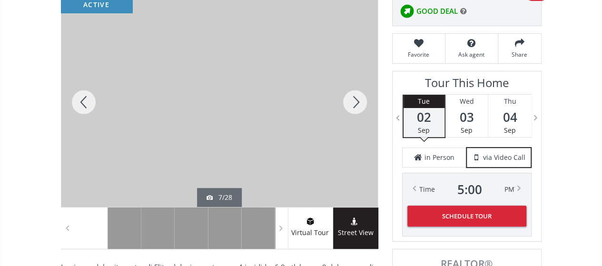
click at [357, 103] on div at bounding box center [355, 102] width 46 height 210
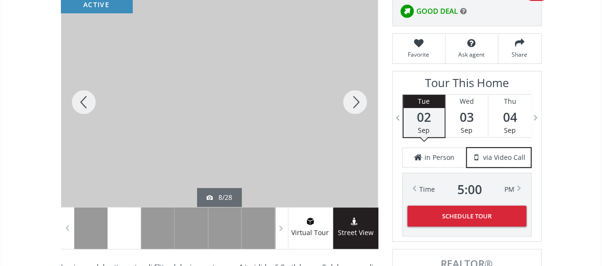
click at [358, 101] on div at bounding box center [355, 102] width 46 height 210
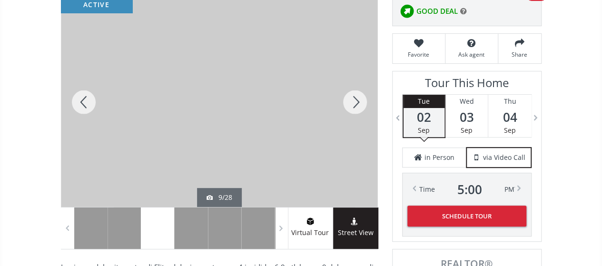
click at [358, 101] on div at bounding box center [355, 102] width 46 height 210
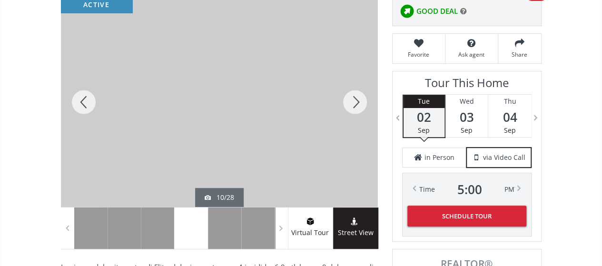
click at [364, 105] on div at bounding box center [355, 102] width 46 height 210
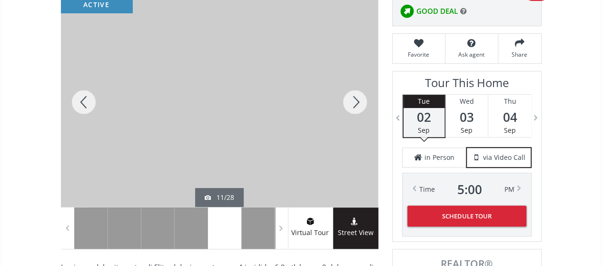
click at [364, 105] on div at bounding box center [355, 102] width 46 height 210
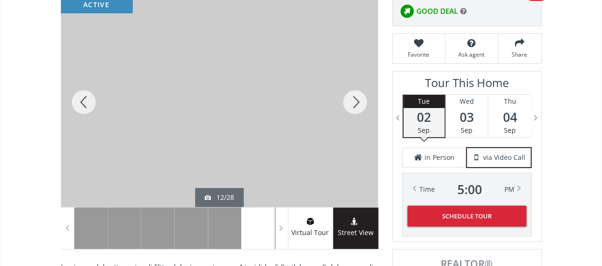
click at [364, 105] on div at bounding box center [355, 102] width 46 height 210
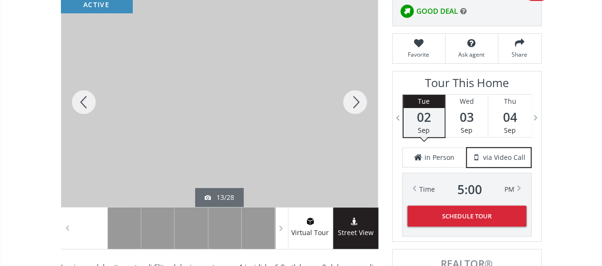
click at [364, 105] on div at bounding box center [355, 102] width 46 height 210
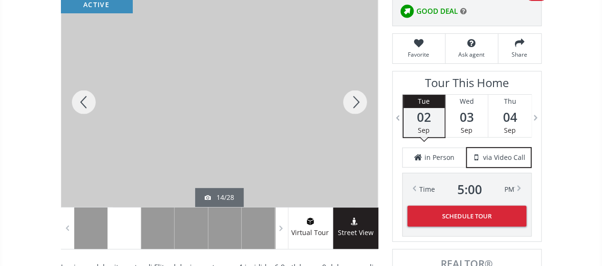
click at [364, 105] on div at bounding box center [355, 102] width 46 height 210
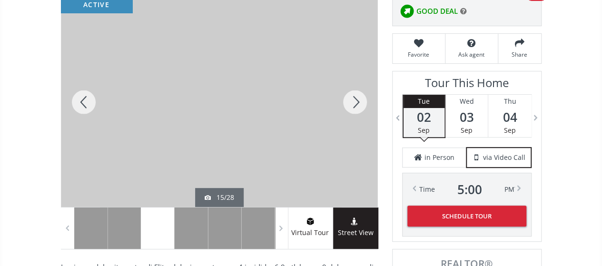
click at [364, 105] on div at bounding box center [355, 102] width 46 height 210
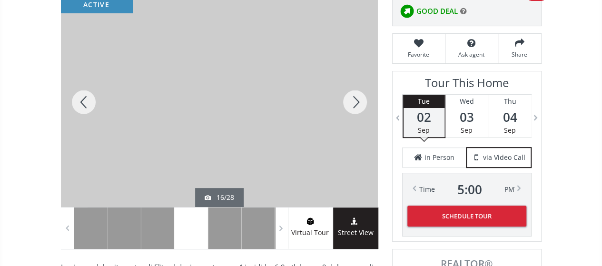
click at [364, 105] on div at bounding box center [355, 102] width 46 height 210
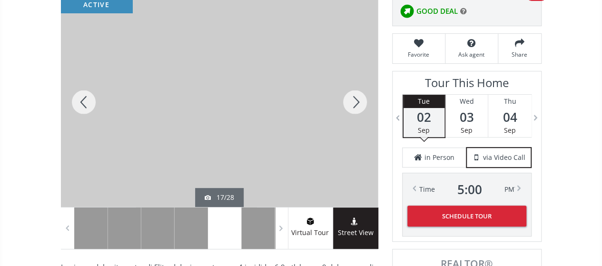
click at [364, 105] on div at bounding box center [355, 102] width 46 height 210
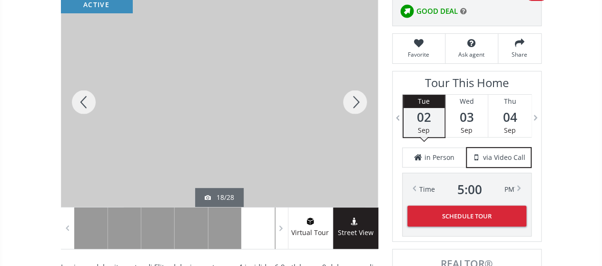
click at [364, 105] on div at bounding box center [355, 102] width 46 height 210
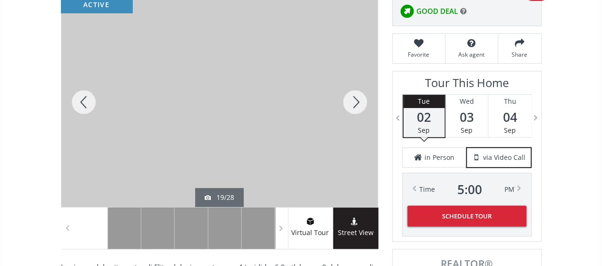
click at [364, 105] on div at bounding box center [355, 102] width 46 height 210
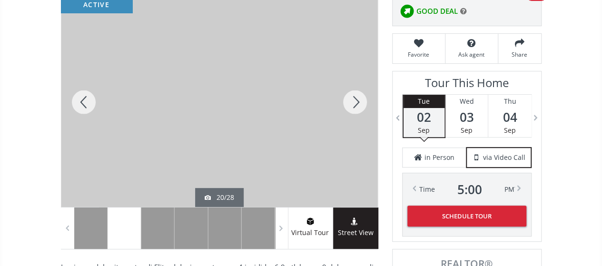
click at [364, 105] on div at bounding box center [355, 102] width 46 height 210
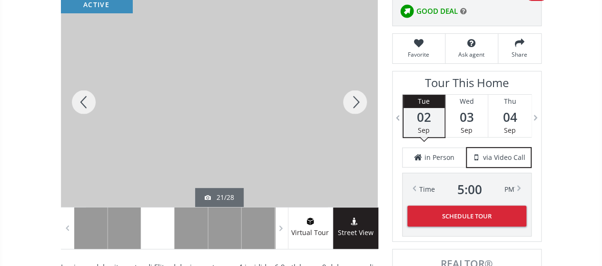
click at [364, 105] on div at bounding box center [355, 102] width 46 height 210
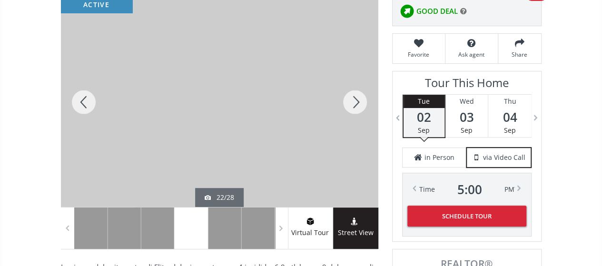
click at [364, 105] on div at bounding box center [355, 102] width 46 height 210
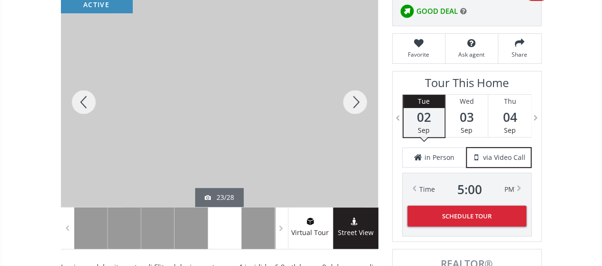
click at [364, 105] on div at bounding box center [355, 102] width 46 height 210
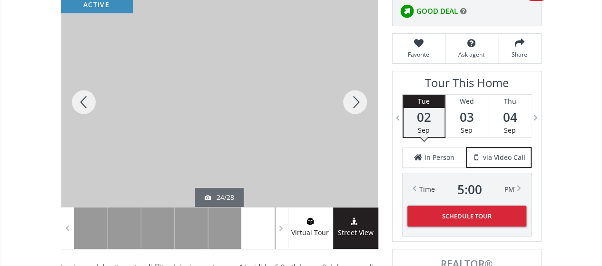
click at [364, 105] on div at bounding box center [355, 102] width 46 height 210
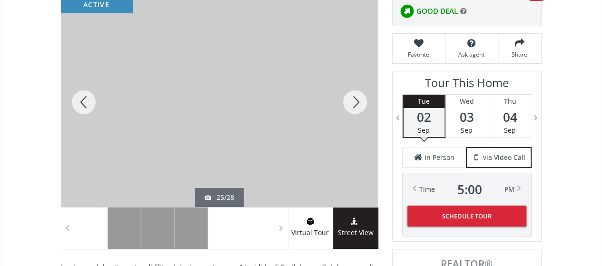
click at [364, 105] on div at bounding box center [355, 102] width 46 height 210
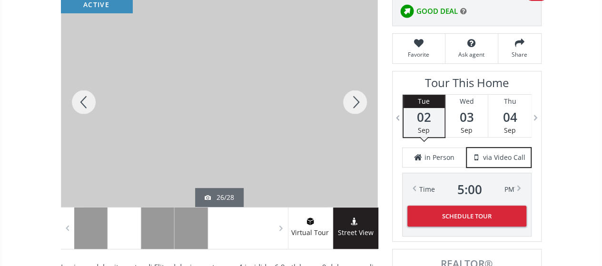
click at [364, 105] on div at bounding box center [355, 102] width 46 height 210
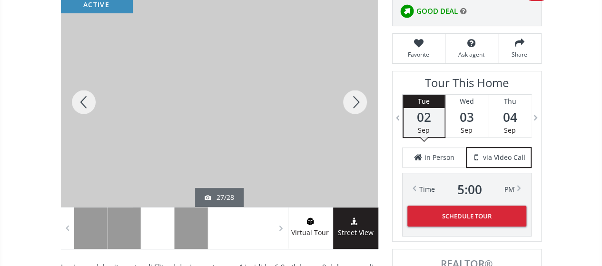
click at [364, 105] on div at bounding box center [355, 102] width 46 height 210
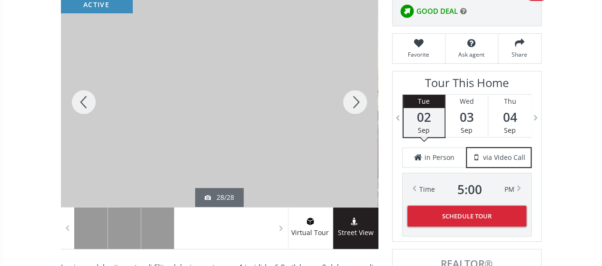
click at [364, 105] on div at bounding box center [355, 102] width 46 height 210
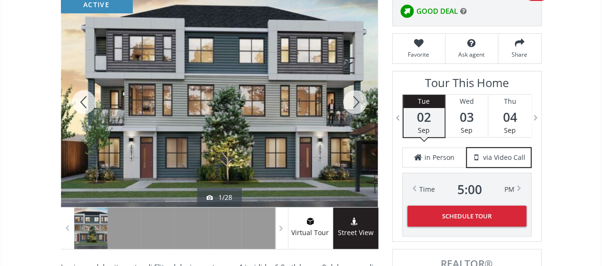
click at [364, 105] on div at bounding box center [355, 102] width 46 height 210
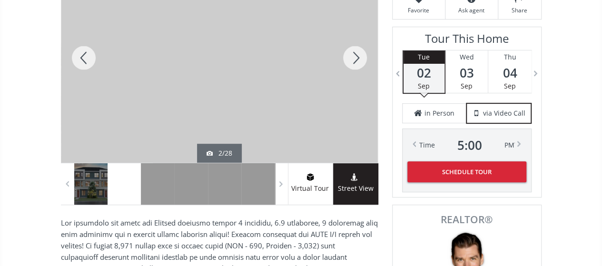
scroll to position [238, 0]
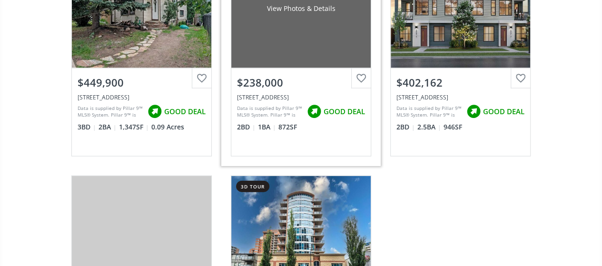
scroll to position [26258, 0]
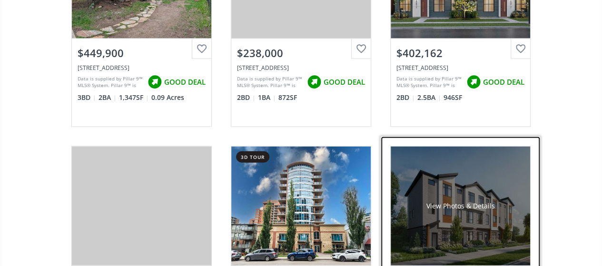
click at [449, 187] on div "View Photos & Details" at bounding box center [460, 206] width 139 height 119
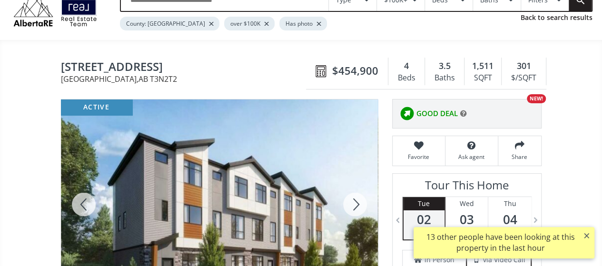
scroll to position [143, 0]
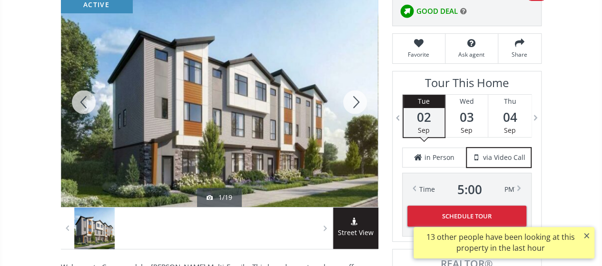
click at [360, 100] on div at bounding box center [355, 102] width 46 height 210
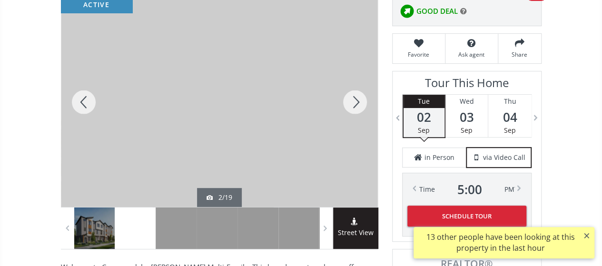
click at [360, 100] on div at bounding box center [355, 102] width 46 height 210
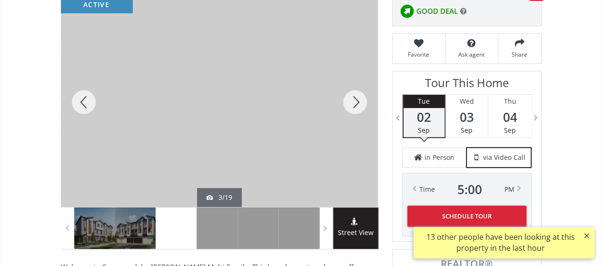
click at [360, 100] on div at bounding box center [355, 102] width 46 height 210
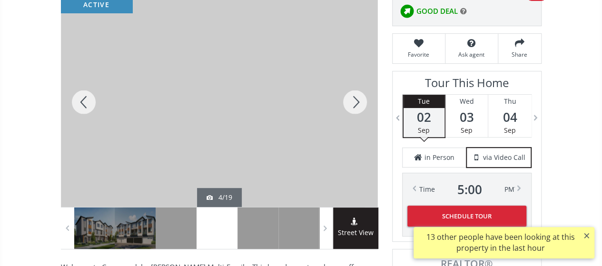
click at [360, 100] on div at bounding box center [355, 102] width 46 height 210
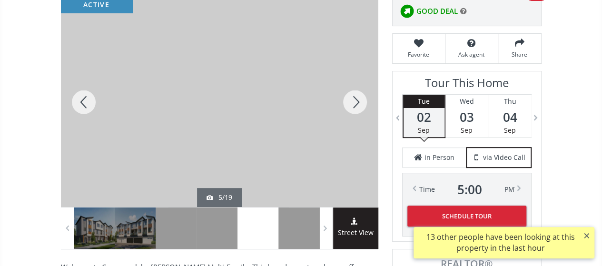
click at [360, 100] on div at bounding box center [355, 102] width 46 height 210
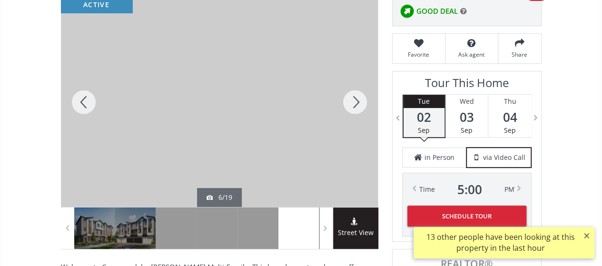
click at [360, 100] on div at bounding box center [355, 102] width 46 height 210
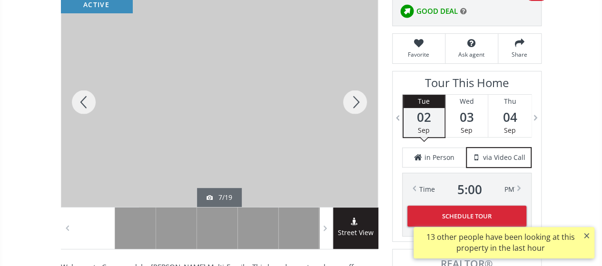
click at [360, 100] on div at bounding box center [355, 102] width 46 height 210
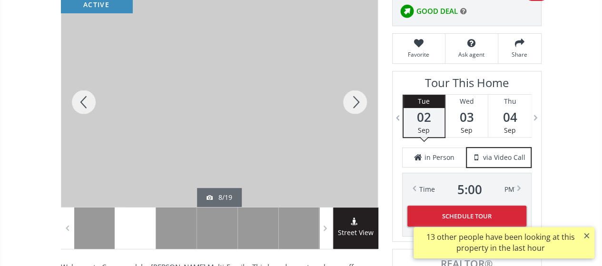
click at [360, 100] on div at bounding box center [355, 102] width 46 height 210
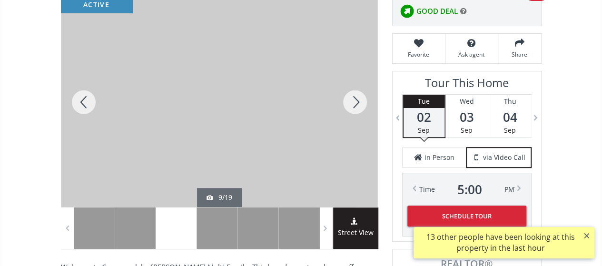
click at [360, 100] on div at bounding box center [355, 102] width 46 height 210
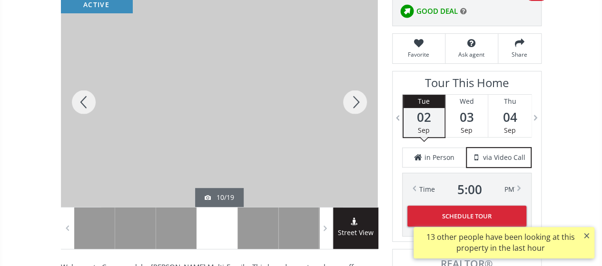
click at [360, 100] on div at bounding box center [355, 102] width 46 height 210
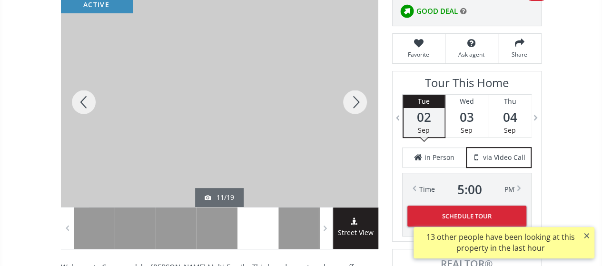
click at [360, 100] on div at bounding box center [355, 102] width 46 height 210
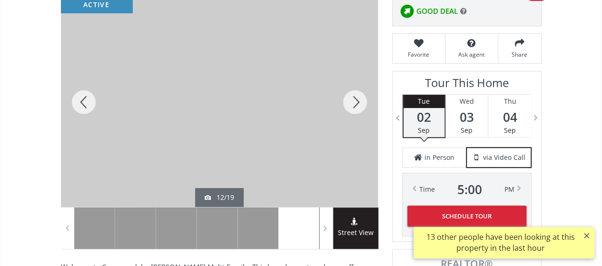
click at [79, 101] on div at bounding box center [84, 102] width 46 height 210
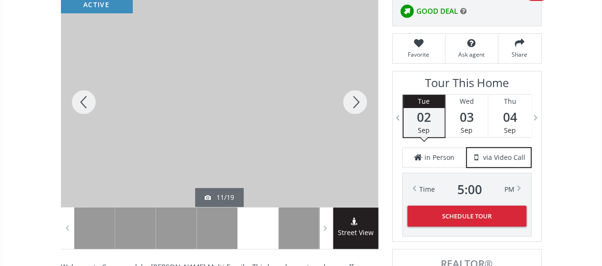
click at [357, 98] on div at bounding box center [355, 102] width 46 height 210
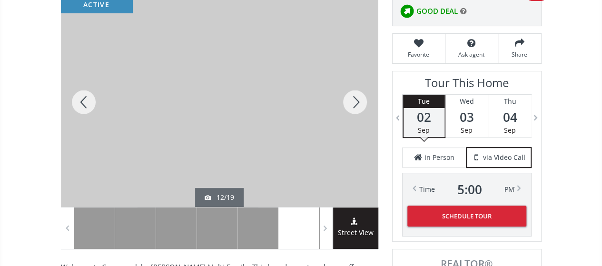
click at [357, 98] on div at bounding box center [355, 102] width 46 height 210
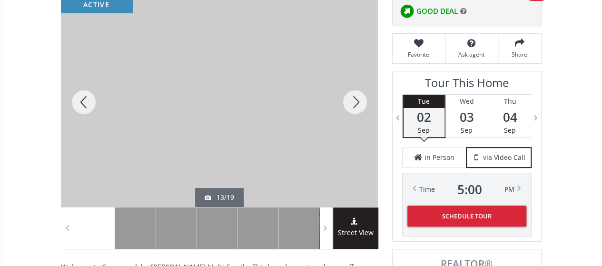
click at [357, 98] on div at bounding box center [355, 102] width 46 height 210
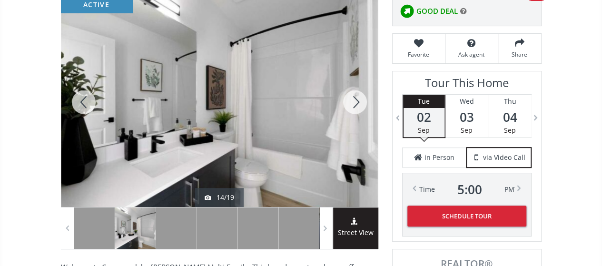
click at [357, 98] on div at bounding box center [355, 102] width 46 height 210
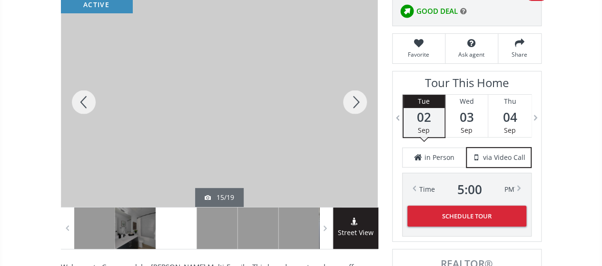
click at [357, 98] on div at bounding box center [355, 102] width 46 height 210
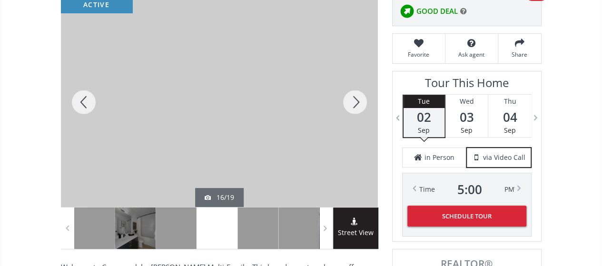
click at [358, 98] on div at bounding box center [355, 102] width 46 height 210
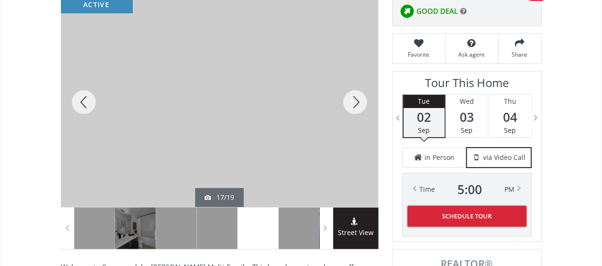
click at [358, 98] on div at bounding box center [355, 102] width 46 height 210
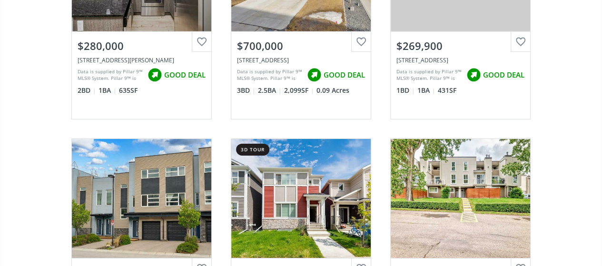
scroll to position [26734, 0]
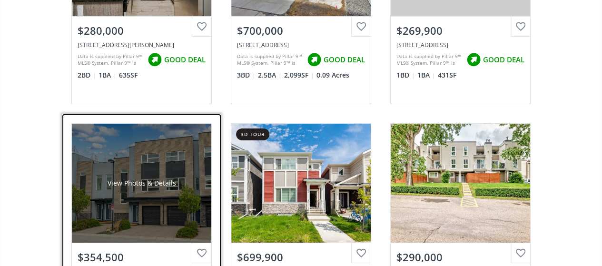
click at [137, 124] on div "View Photos & Details" at bounding box center [141, 183] width 139 height 119
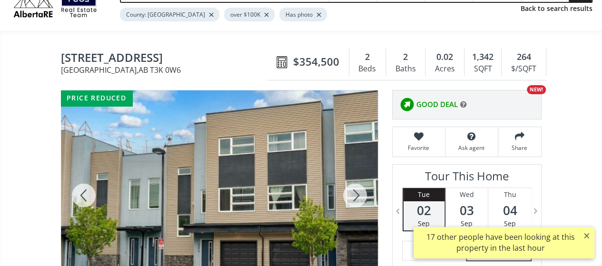
scroll to position [143, 0]
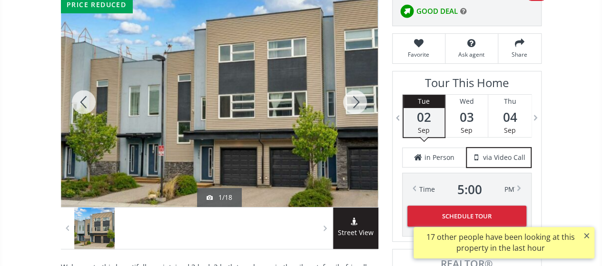
click at [357, 106] on div at bounding box center [355, 102] width 46 height 210
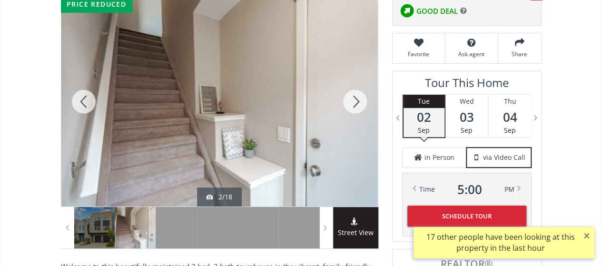
click at [357, 106] on div at bounding box center [355, 102] width 46 height 210
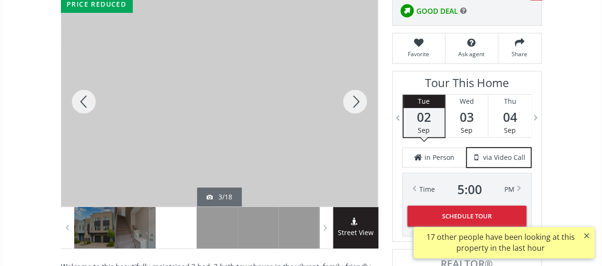
click at [357, 106] on div at bounding box center [355, 102] width 46 height 210
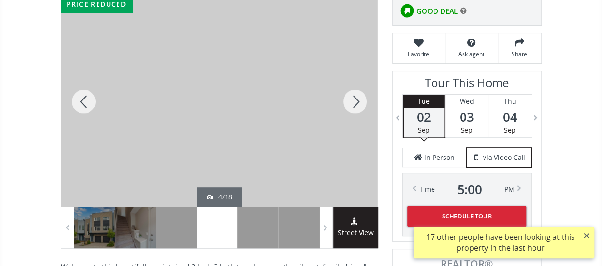
click at [357, 106] on div at bounding box center [355, 102] width 46 height 210
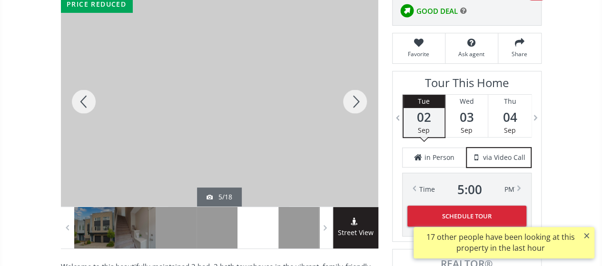
click at [357, 106] on div at bounding box center [355, 102] width 46 height 210
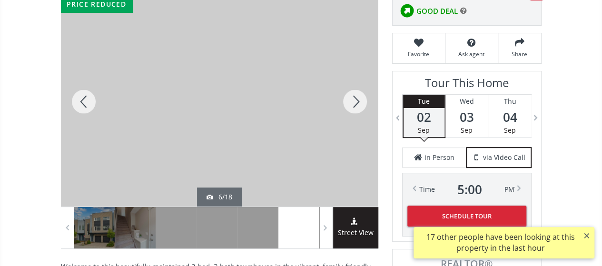
click at [357, 106] on div at bounding box center [355, 102] width 46 height 210
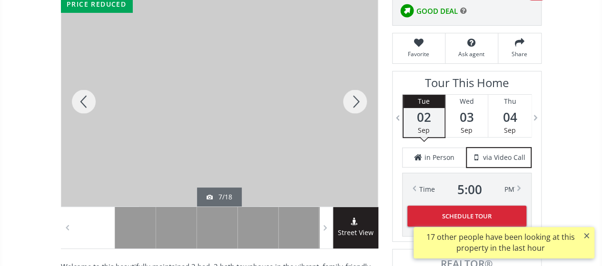
click at [357, 106] on div at bounding box center [355, 102] width 46 height 210
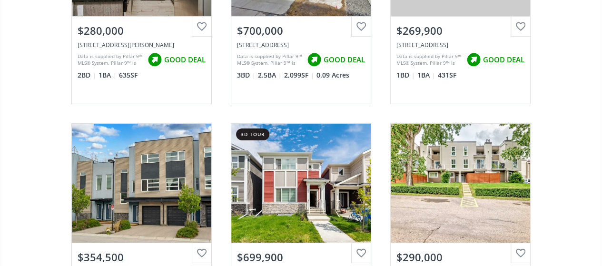
scroll to position [26972, 0]
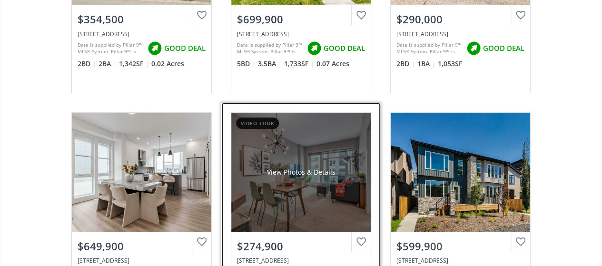
click at [289, 122] on div "View Photos & Details" at bounding box center [300, 172] width 139 height 119
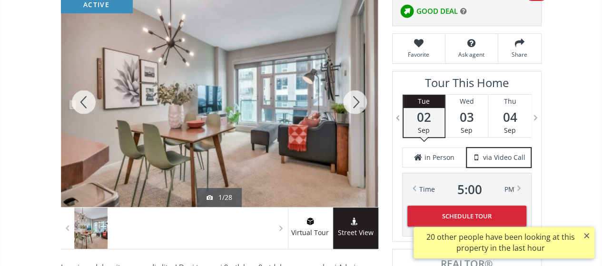
scroll to position [146, 0]
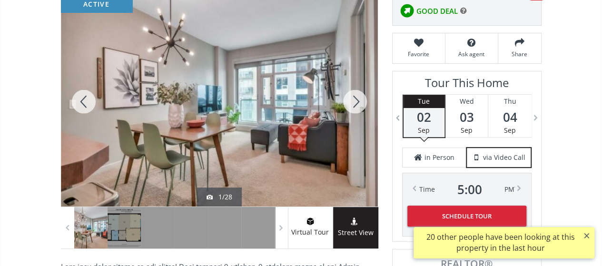
click at [353, 101] on div at bounding box center [355, 102] width 46 height 210
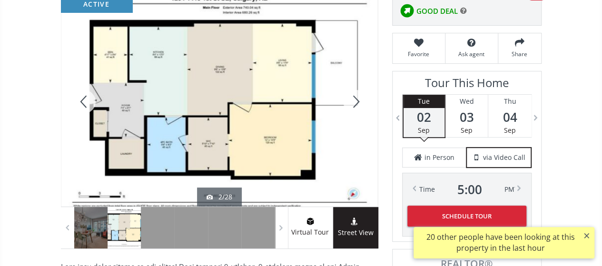
click at [353, 101] on div at bounding box center [355, 102] width 46 height 210
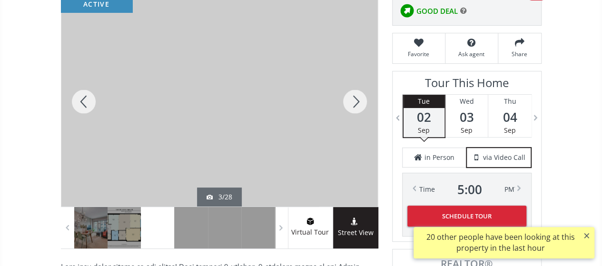
click at [353, 101] on div at bounding box center [355, 102] width 46 height 210
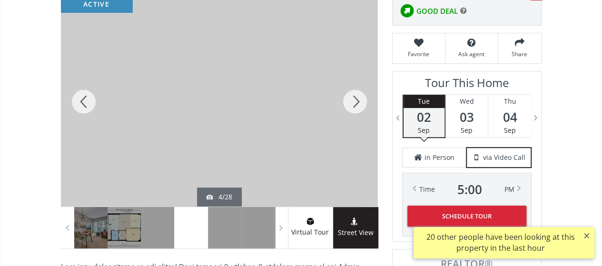
click at [353, 101] on div at bounding box center [355, 102] width 46 height 210
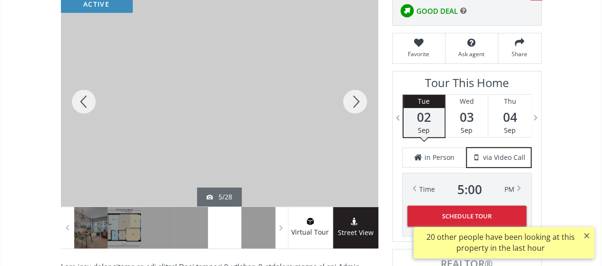
click at [353, 101] on div at bounding box center [355, 102] width 46 height 210
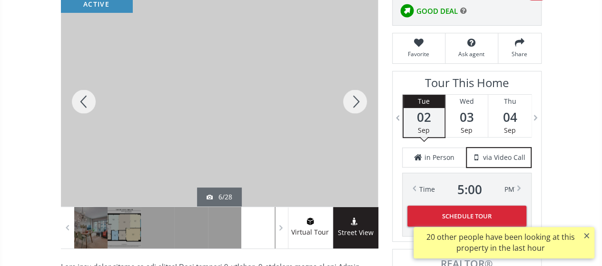
click at [353, 101] on div at bounding box center [355, 102] width 46 height 210
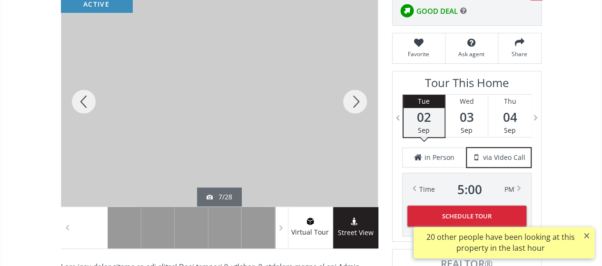
click at [353, 101] on div at bounding box center [355, 102] width 46 height 210
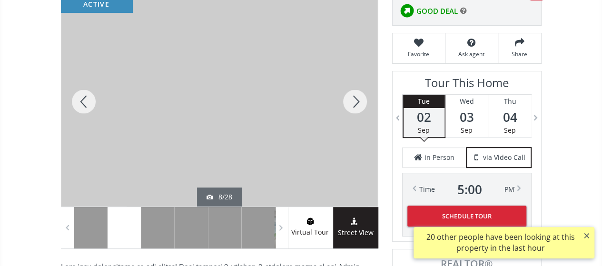
click at [354, 101] on div at bounding box center [355, 102] width 46 height 210
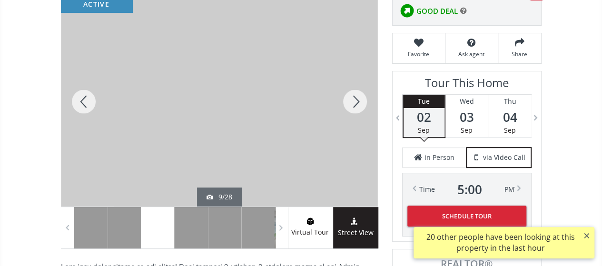
click at [354, 101] on div at bounding box center [355, 102] width 46 height 210
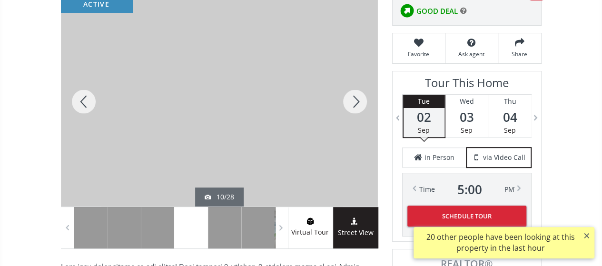
click at [354, 101] on div at bounding box center [355, 102] width 46 height 210
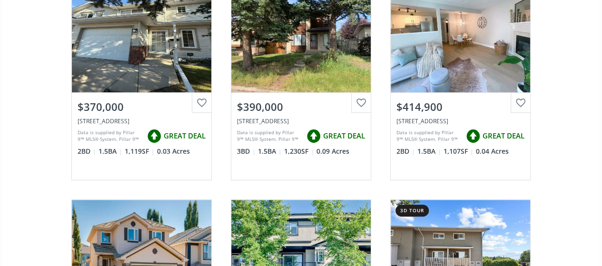
scroll to position [26972, 0]
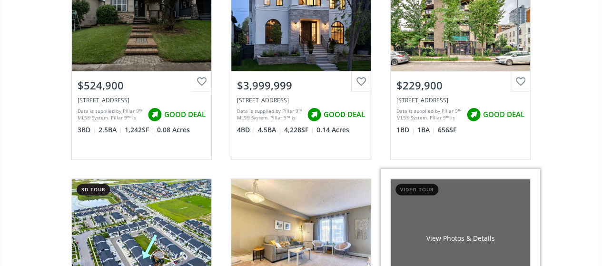
scroll to position [27637, 0]
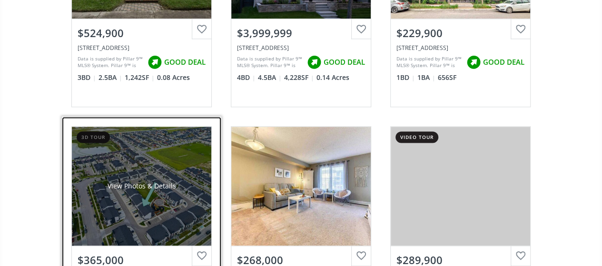
click at [130, 181] on div "View Photos & Details" at bounding box center [141, 186] width 68 height 10
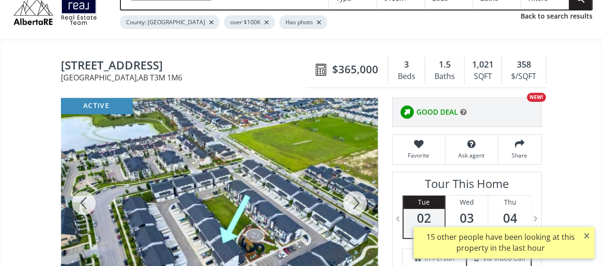
scroll to position [95, 0]
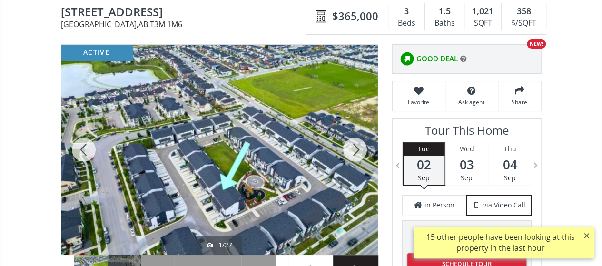
click at [355, 147] on div at bounding box center [355, 150] width 46 height 210
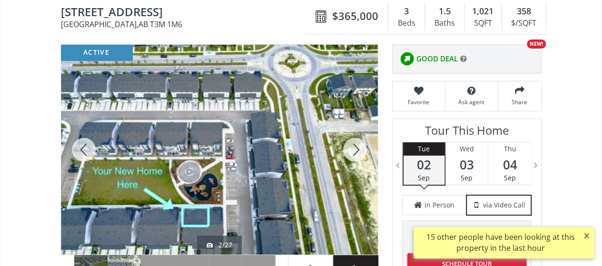
click at [355, 147] on div at bounding box center [355, 150] width 46 height 210
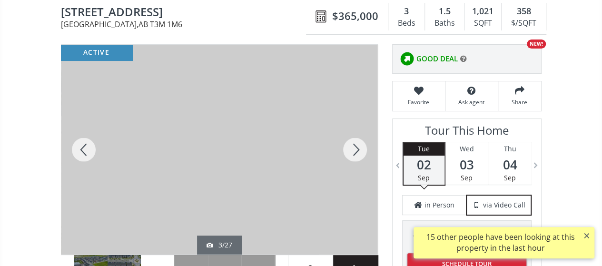
click at [356, 148] on div at bounding box center [355, 150] width 46 height 210
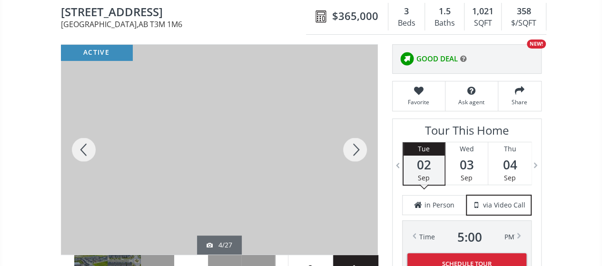
click at [356, 148] on div at bounding box center [355, 150] width 46 height 210
click at [87, 145] on div at bounding box center [84, 150] width 46 height 210
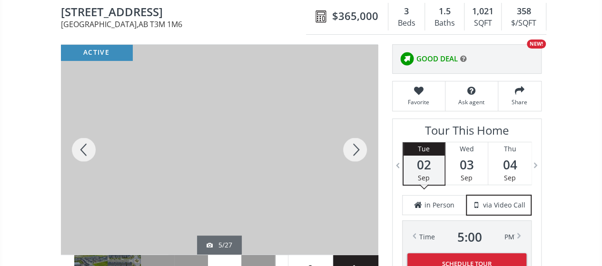
click at [87, 145] on div at bounding box center [84, 150] width 46 height 210
click at [359, 146] on div at bounding box center [355, 150] width 46 height 210
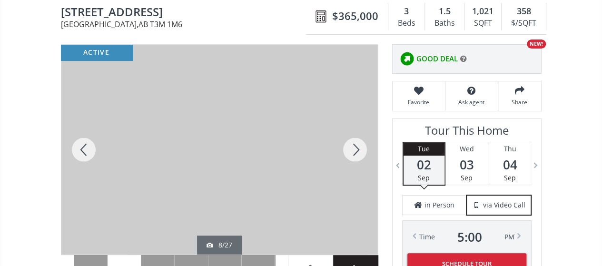
click at [359, 146] on div at bounding box center [355, 150] width 46 height 210
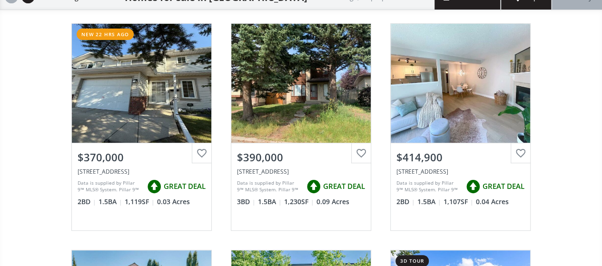
scroll to position [27637, 0]
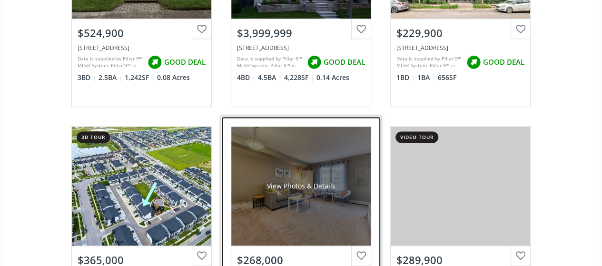
click at [283, 127] on div "View Photos & Details" at bounding box center [300, 186] width 139 height 119
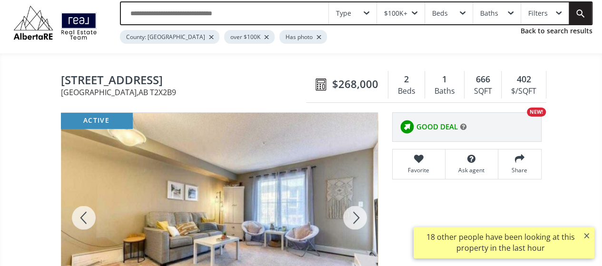
scroll to position [143, 0]
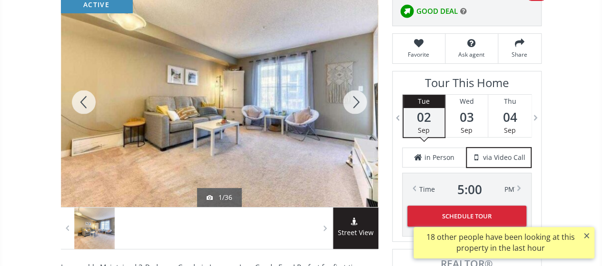
click at [358, 104] on div at bounding box center [355, 102] width 46 height 210
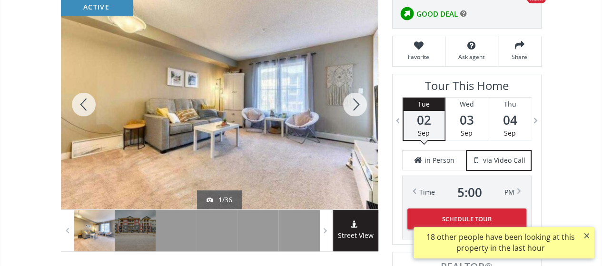
click at [358, 104] on div at bounding box center [355, 105] width 46 height 210
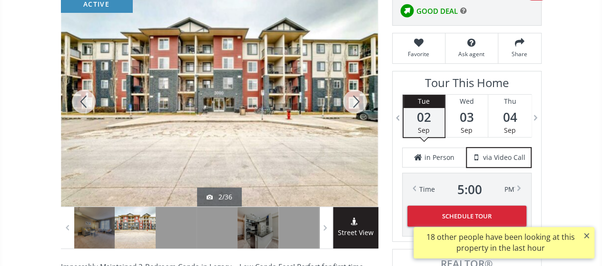
click at [358, 104] on div at bounding box center [355, 102] width 46 height 210
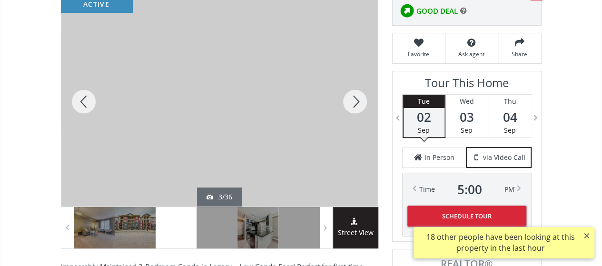
click at [358, 104] on div at bounding box center [355, 102] width 46 height 210
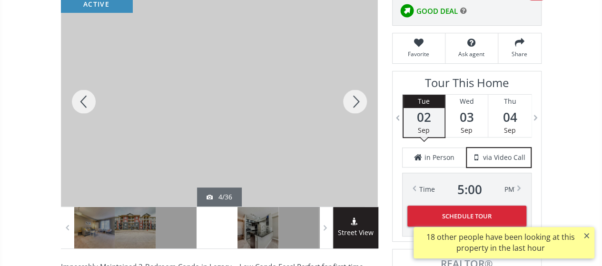
click at [358, 104] on div at bounding box center [355, 102] width 46 height 210
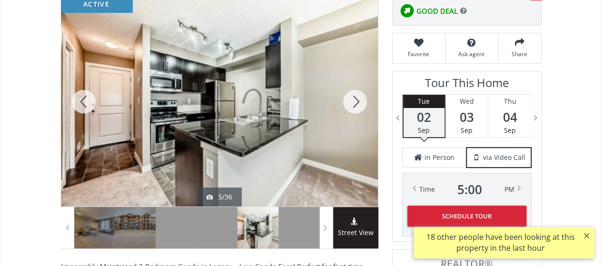
click at [358, 104] on div at bounding box center [355, 102] width 46 height 210
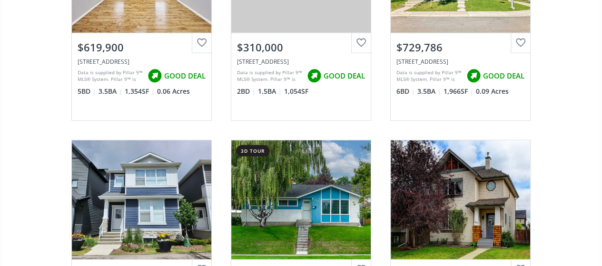
scroll to position [28589, 0]
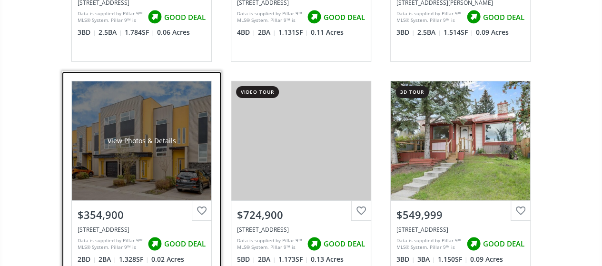
click at [114, 81] on div "View Photos & Details" at bounding box center [141, 140] width 139 height 119
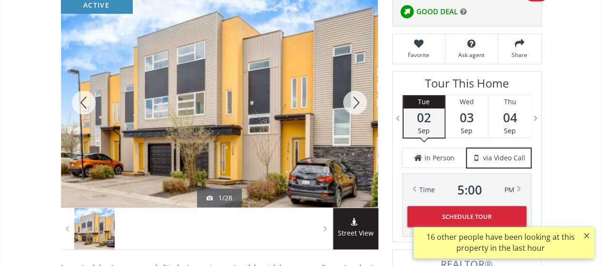
scroll to position [143, 0]
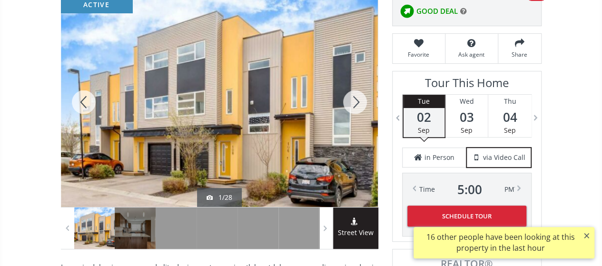
click at [356, 101] on div at bounding box center [355, 102] width 46 height 210
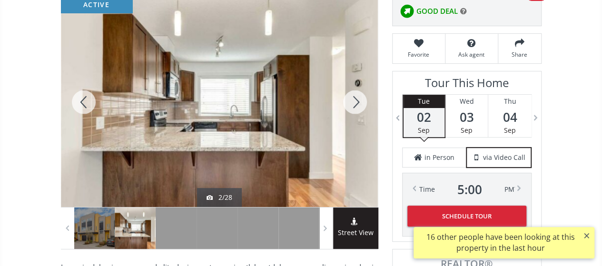
click at [356, 101] on div at bounding box center [355, 102] width 46 height 210
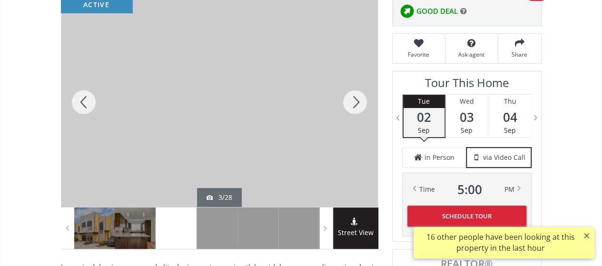
click at [356, 101] on div at bounding box center [355, 102] width 46 height 210
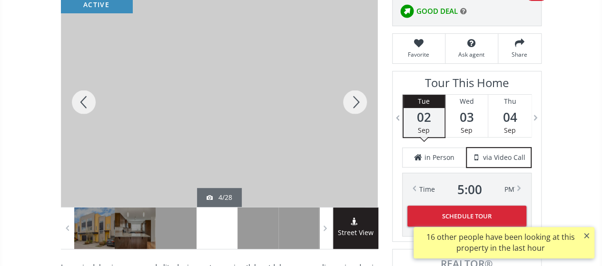
click at [356, 101] on div at bounding box center [355, 102] width 46 height 210
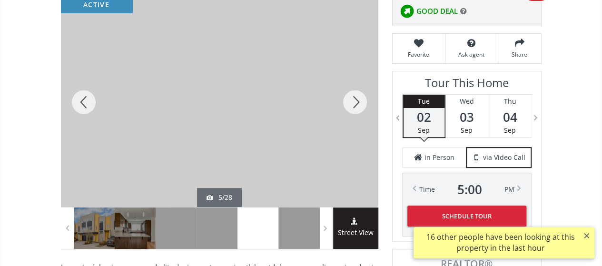
click at [356, 101] on div at bounding box center [355, 102] width 46 height 210
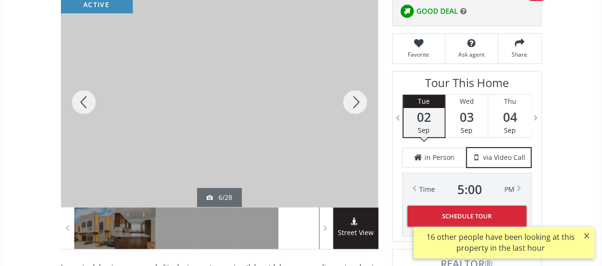
click at [356, 101] on div at bounding box center [355, 102] width 46 height 210
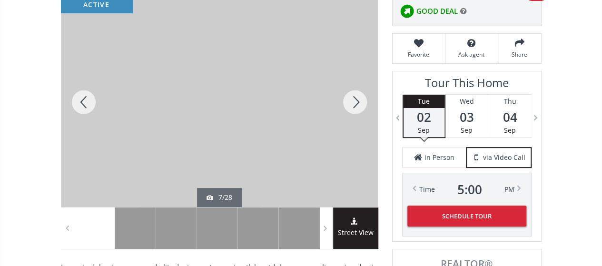
click at [356, 101] on div at bounding box center [355, 102] width 46 height 210
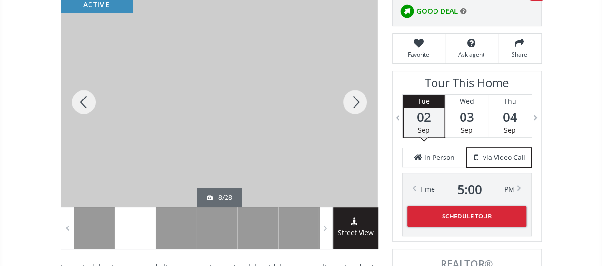
click at [84, 100] on div at bounding box center [84, 102] width 46 height 210
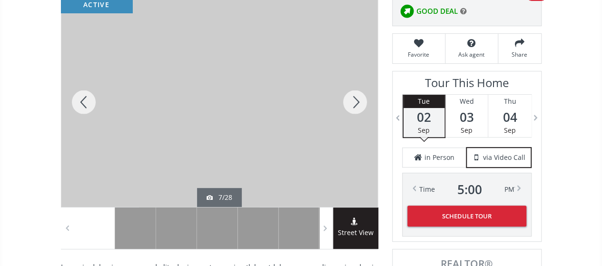
click at [358, 100] on div at bounding box center [355, 102] width 46 height 210
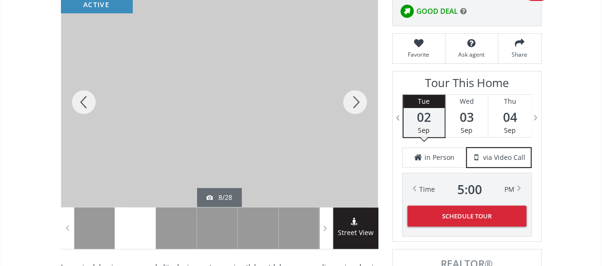
click at [80, 96] on div at bounding box center [84, 102] width 46 height 210
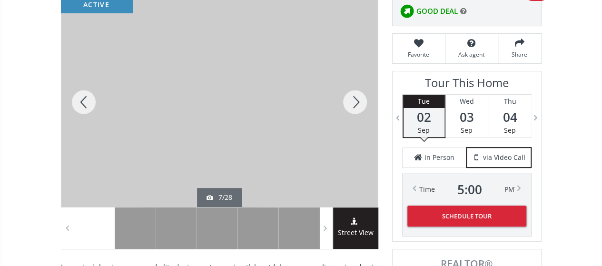
click at [80, 96] on div at bounding box center [84, 102] width 46 height 210
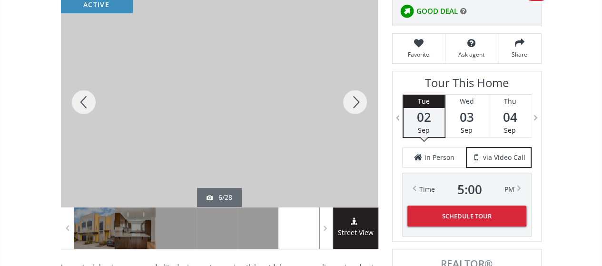
click at [80, 96] on div at bounding box center [84, 102] width 46 height 210
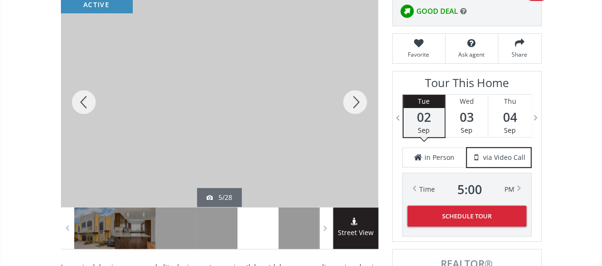
click at [80, 96] on div at bounding box center [84, 102] width 46 height 210
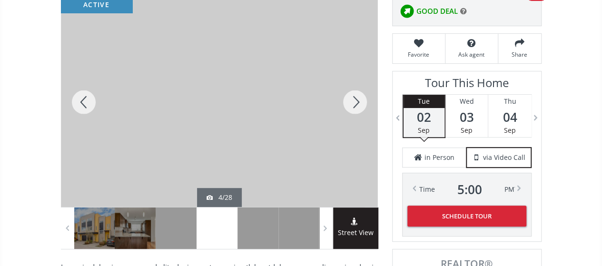
click at [80, 96] on div at bounding box center [84, 102] width 46 height 210
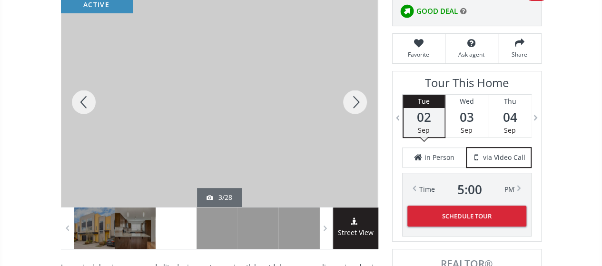
click at [80, 96] on div at bounding box center [84, 102] width 46 height 210
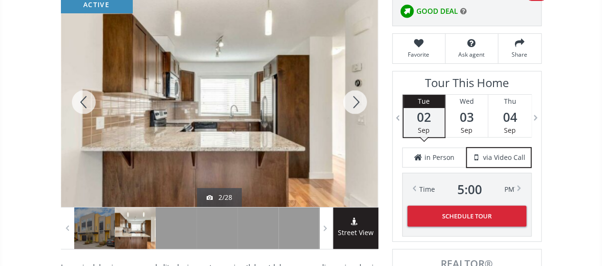
click at [80, 96] on div at bounding box center [84, 102] width 46 height 210
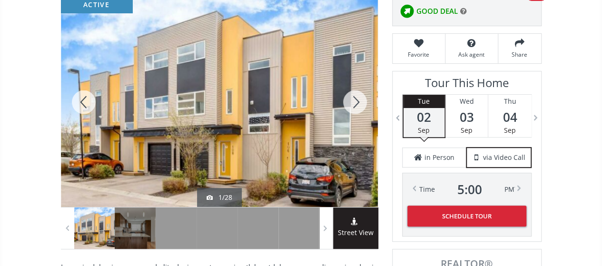
click at [357, 100] on div at bounding box center [355, 102] width 46 height 210
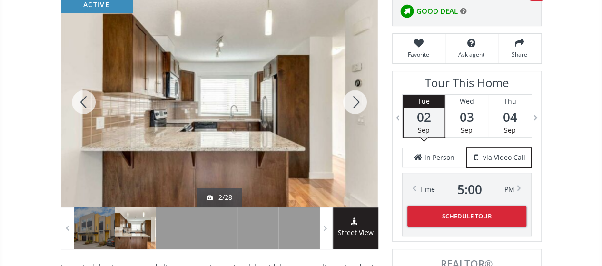
click at [358, 100] on div at bounding box center [355, 102] width 46 height 210
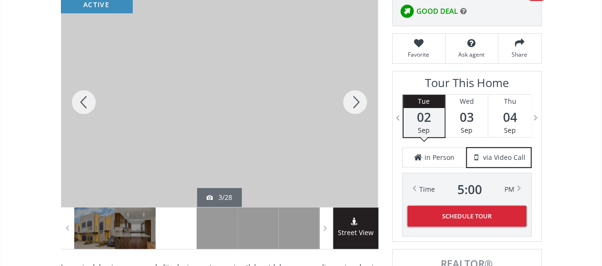
click at [358, 100] on div at bounding box center [355, 102] width 46 height 210
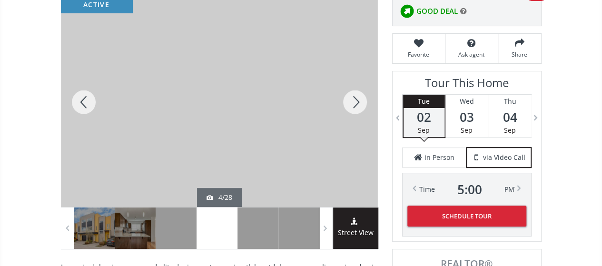
click at [358, 100] on div at bounding box center [355, 102] width 46 height 210
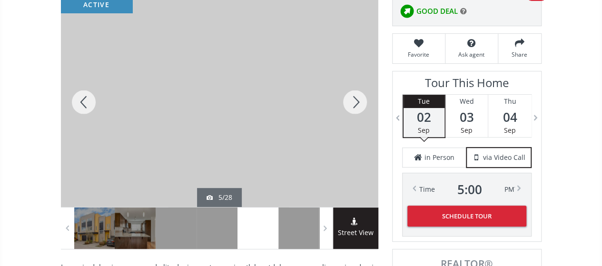
click at [358, 100] on div at bounding box center [355, 102] width 46 height 210
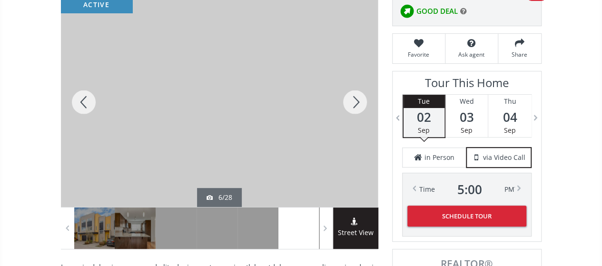
click at [358, 100] on div at bounding box center [355, 102] width 46 height 210
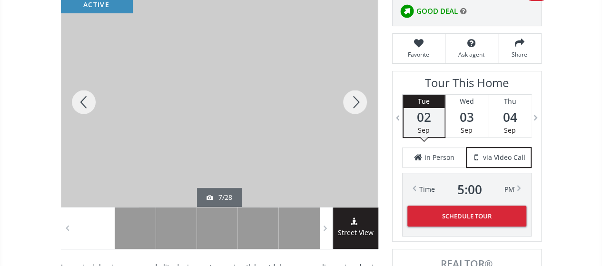
click at [358, 100] on div at bounding box center [355, 102] width 46 height 210
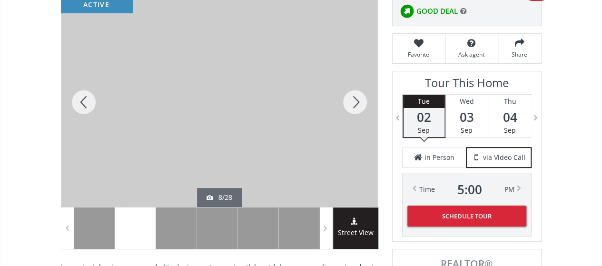
click at [358, 100] on div at bounding box center [355, 102] width 46 height 210
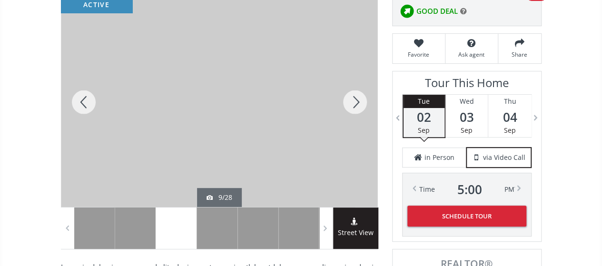
click at [358, 100] on div at bounding box center [355, 102] width 46 height 210
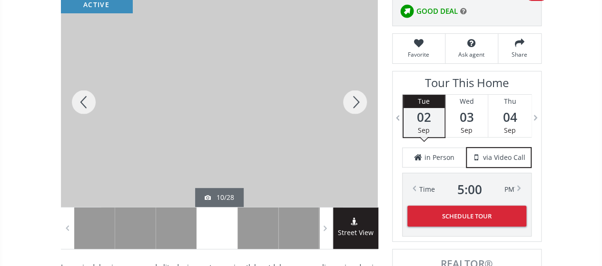
click at [358, 100] on div at bounding box center [355, 102] width 46 height 210
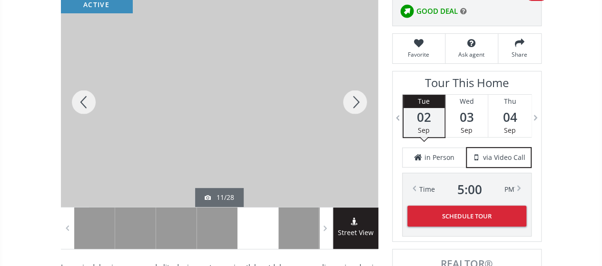
click at [358, 100] on div at bounding box center [355, 102] width 46 height 210
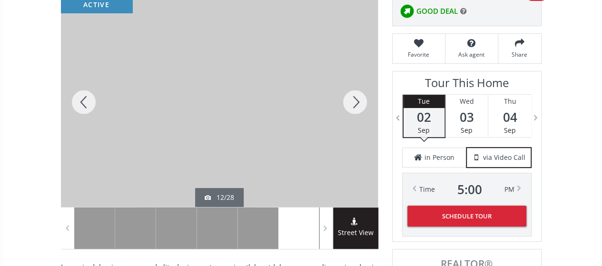
click at [358, 100] on div at bounding box center [355, 102] width 46 height 210
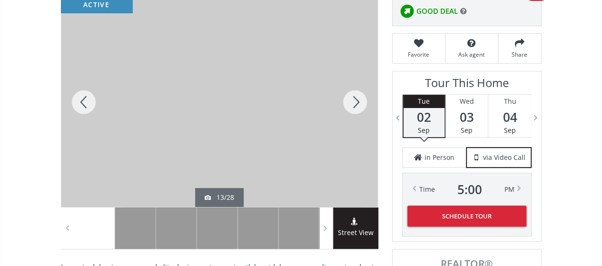
click at [358, 100] on div at bounding box center [355, 102] width 46 height 210
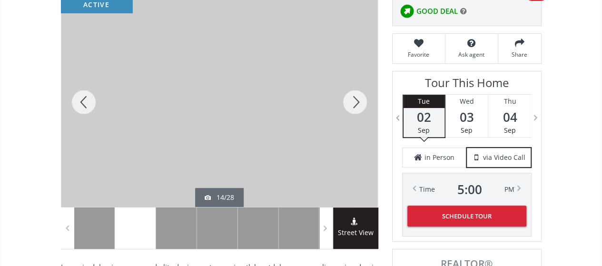
click at [358, 100] on div at bounding box center [355, 102] width 46 height 210
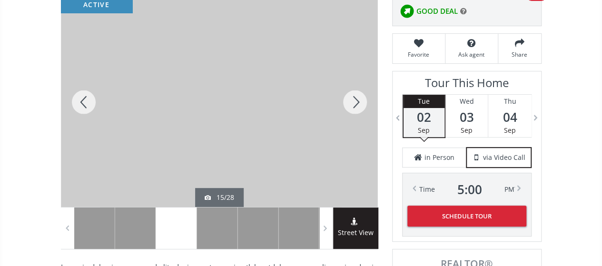
click at [358, 100] on div at bounding box center [355, 102] width 46 height 210
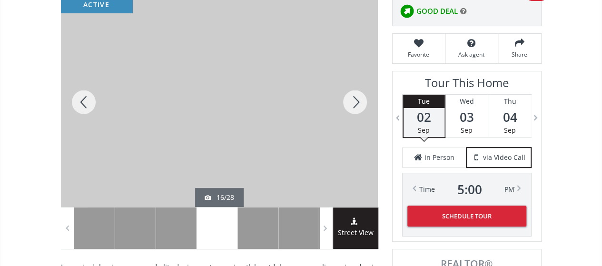
click at [358, 100] on div at bounding box center [355, 102] width 46 height 210
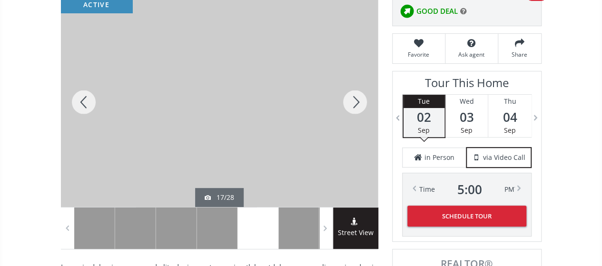
click at [358, 100] on div at bounding box center [355, 102] width 46 height 210
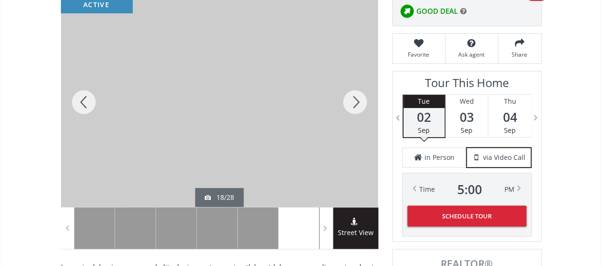
click at [358, 100] on div at bounding box center [355, 102] width 46 height 210
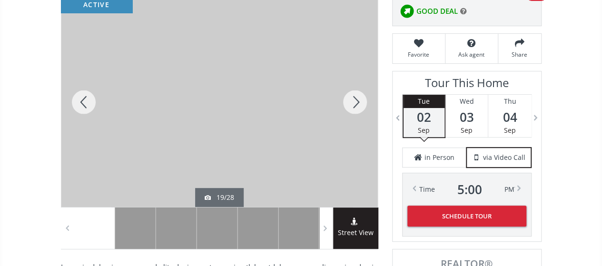
click at [358, 100] on div at bounding box center [355, 102] width 46 height 210
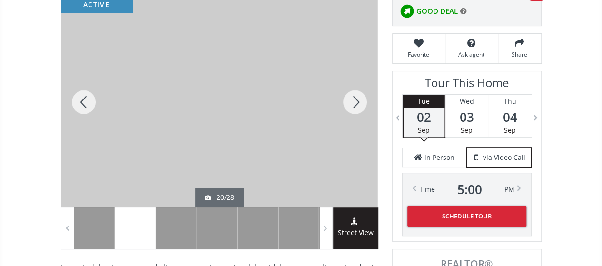
click at [358, 100] on div at bounding box center [355, 102] width 46 height 210
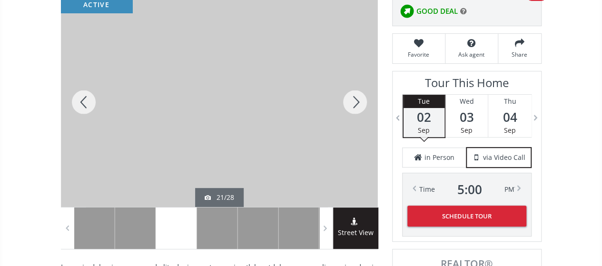
click at [363, 100] on div at bounding box center [355, 102] width 46 height 210
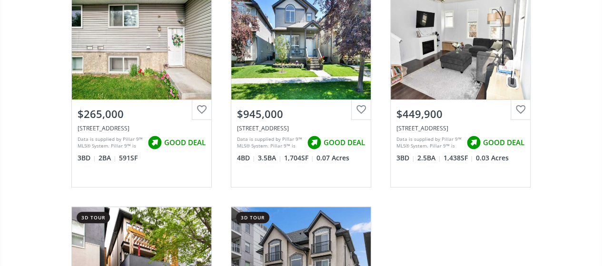
scroll to position [30825, 0]
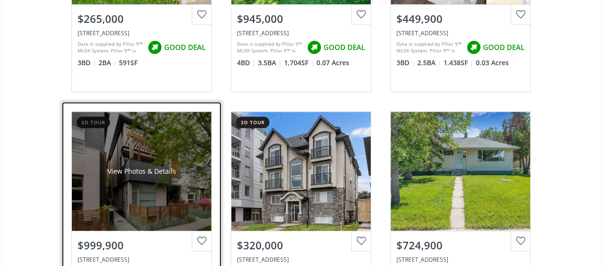
click at [135, 166] on div "View Photos & Details" at bounding box center [141, 171] width 68 height 10
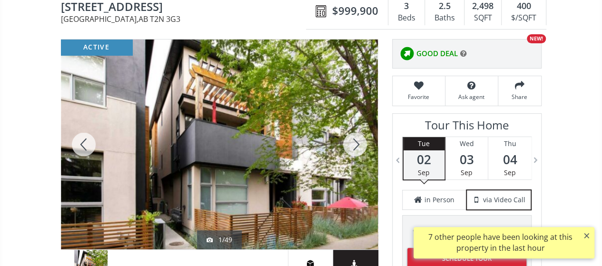
scroll to position [143, 0]
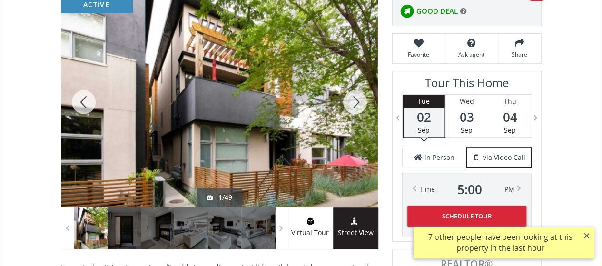
click at [360, 97] on div at bounding box center [355, 102] width 46 height 210
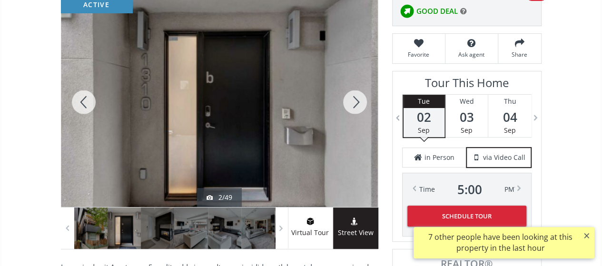
click at [360, 97] on div at bounding box center [355, 102] width 46 height 210
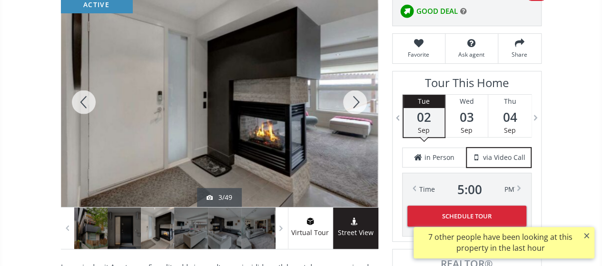
click at [360, 97] on div at bounding box center [355, 102] width 46 height 210
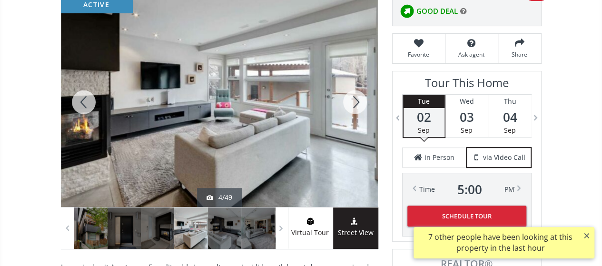
click at [360, 97] on div at bounding box center [355, 102] width 46 height 210
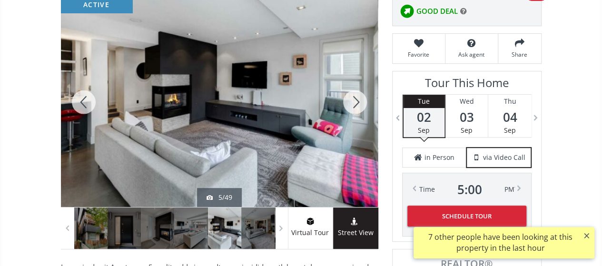
click at [360, 97] on div at bounding box center [355, 102] width 46 height 210
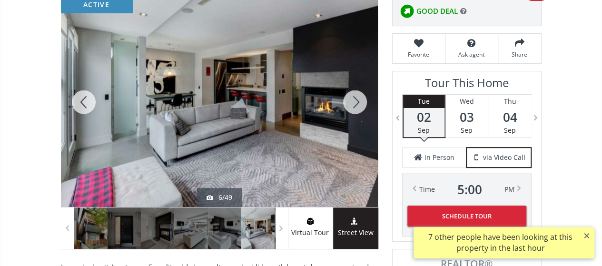
click at [360, 97] on div at bounding box center [355, 102] width 46 height 210
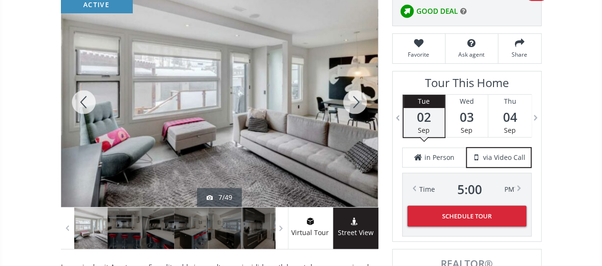
click at [360, 97] on div at bounding box center [355, 102] width 46 height 210
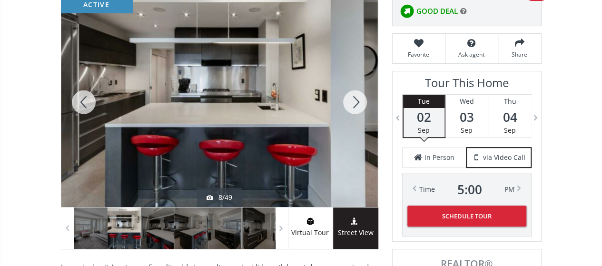
click at [360, 97] on div at bounding box center [355, 102] width 46 height 210
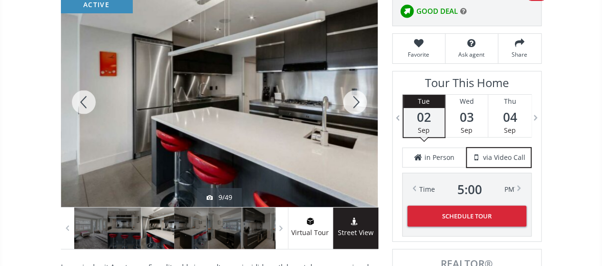
click at [360, 97] on div at bounding box center [355, 102] width 46 height 210
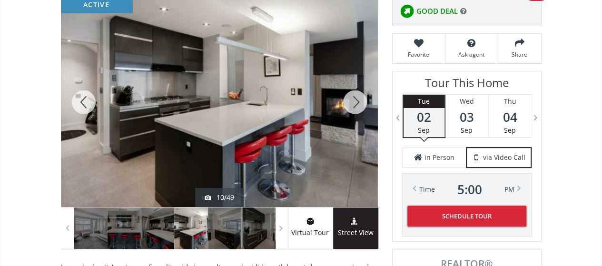
click at [360, 97] on div at bounding box center [355, 102] width 46 height 210
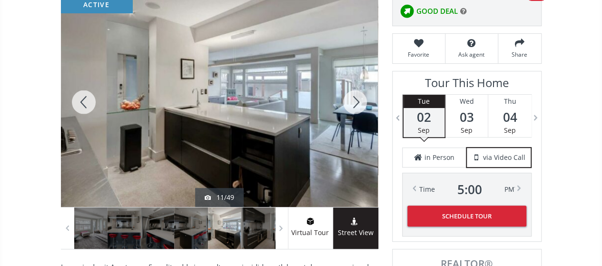
click at [360, 97] on div at bounding box center [355, 102] width 46 height 210
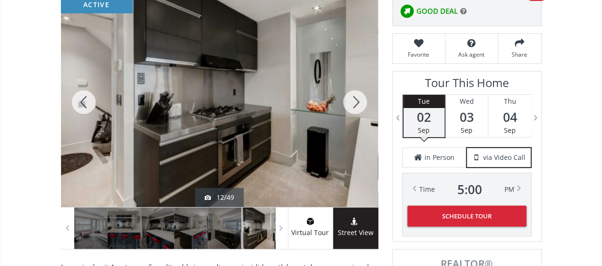
click at [360, 97] on div at bounding box center [355, 102] width 46 height 210
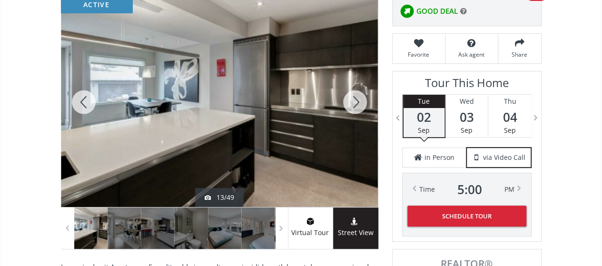
click at [360, 97] on div at bounding box center [355, 102] width 46 height 210
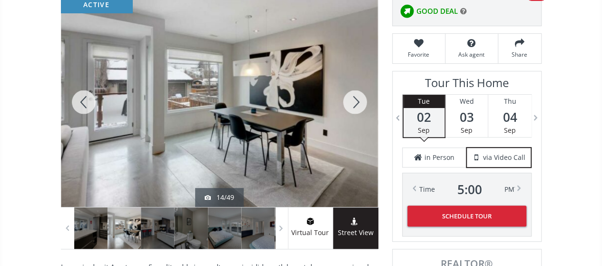
click at [360, 97] on div at bounding box center [355, 102] width 46 height 210
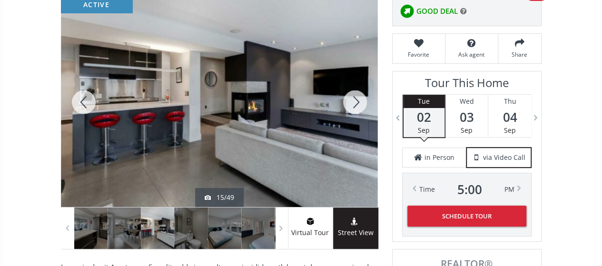
click at [360, 97] on div at bounding box center [355, 102] width 46 height 210
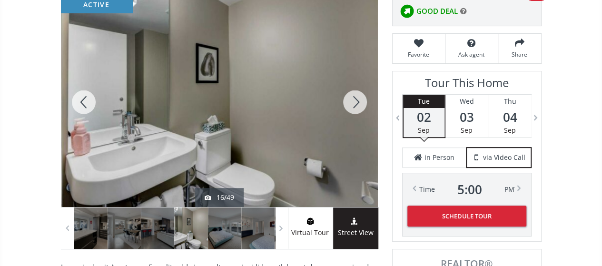
click at [360, 97] on div at bounding box center [355, 102] width 46 height 210
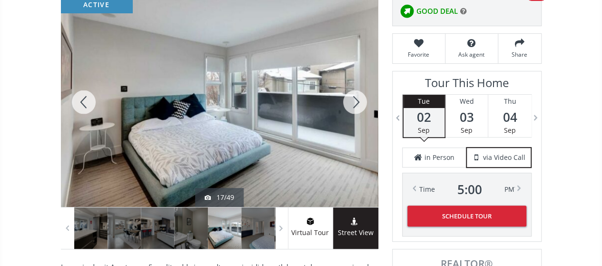
click at [360, 97] on div at bounding box center [355, 102] width 46 height 210
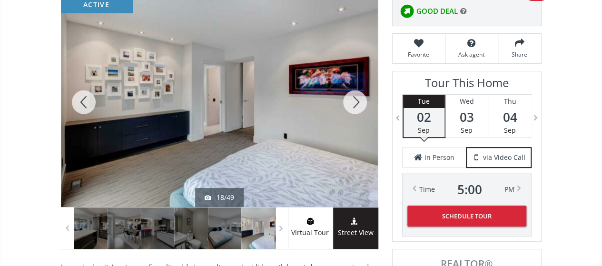
click at [360, 97] on div at bounding box center [355, 102] width 46 height 210
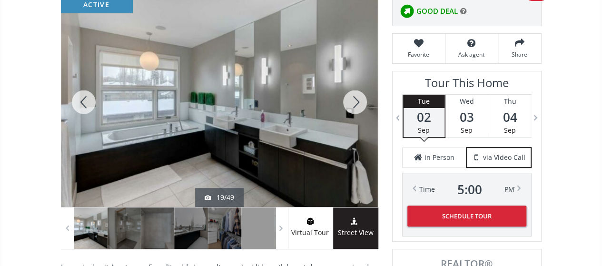
click at [360, 97] on div at bounding box center [355, 102] width 46 height 210
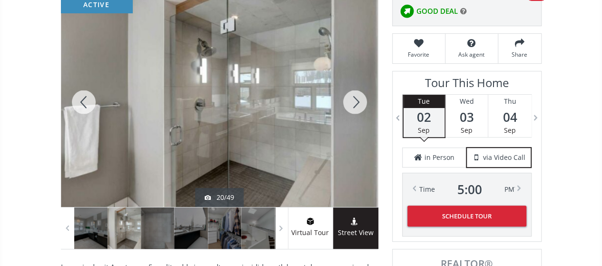
click at [360, 97] on div at bounding box center [355, 102] width 46 height 210
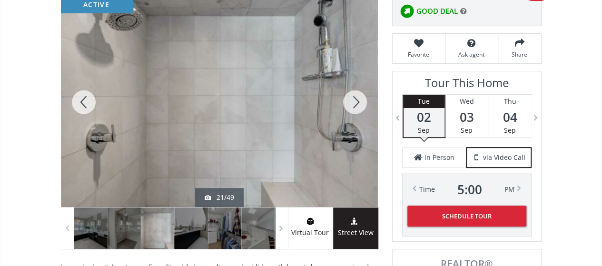
click at [360, 97] on div at bounding box center [355, 102] width 46 height 210
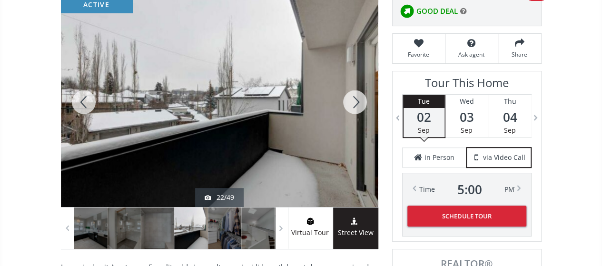
click at [360, 97] on div at bounding box center [355, 102] width 46 height 210
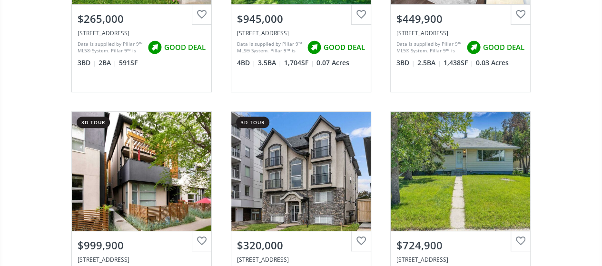
scroll to position [31015, 0]
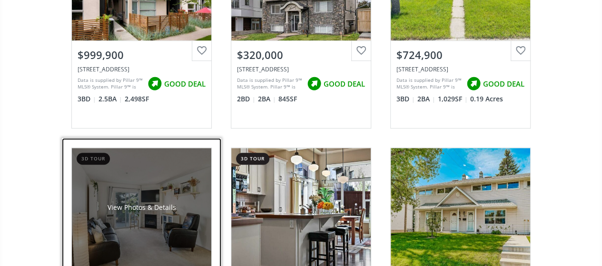
click at [137, 203] on div "View Photos & Details" at bounding box center [141, 208] width 68 height 10
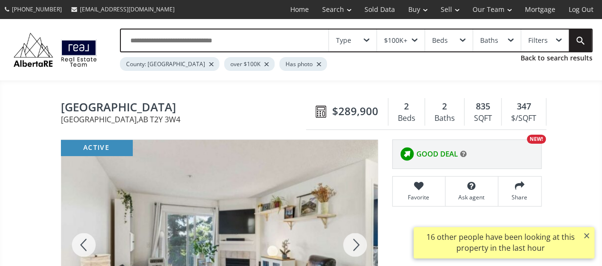
scroll to position [95, 0]
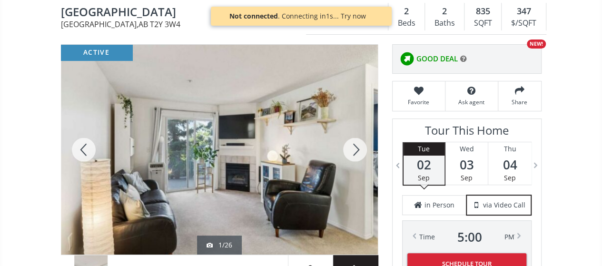
click at [362, 141] on div at bounding box center [355, 150] width 46 height 210
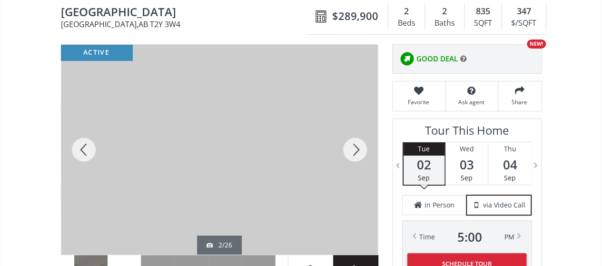
click at [362, 141] on div at bounding box center [355, 150] width 46 height 210
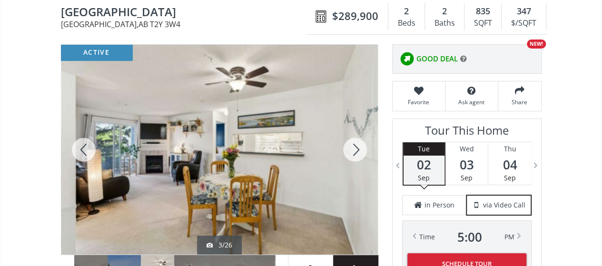
click at [362, 141] on div at bounding box center [355, 150] width 46 height 210
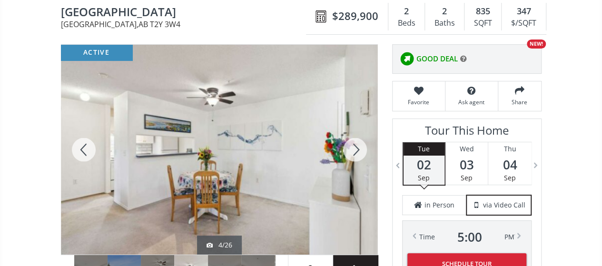
click at [362, 141] on div at bounding box center [355, 150] width 46 height 210
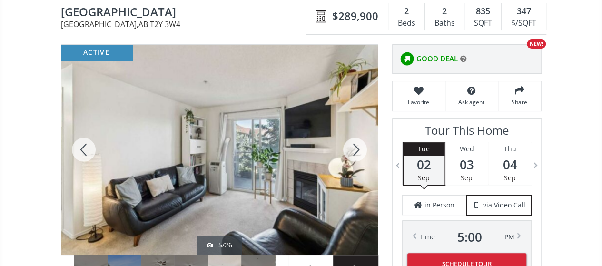
click at [362, 141] on div at bounding box center [355, 150] width 46 height 210
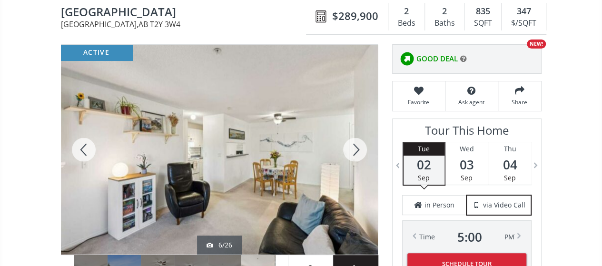
click at [361, 144] on div at bounding box center [355, 150] width 46 height 210
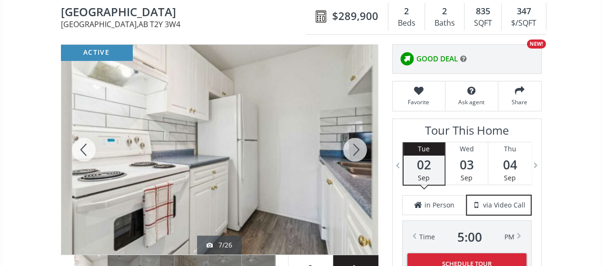
click at [361, 144] on div at bounding box center [355, 150] width 46 height 210
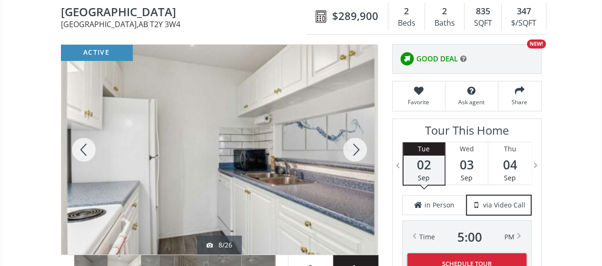
click at [359, 144] on div at bounding box center [355, 150] width 46 height 210
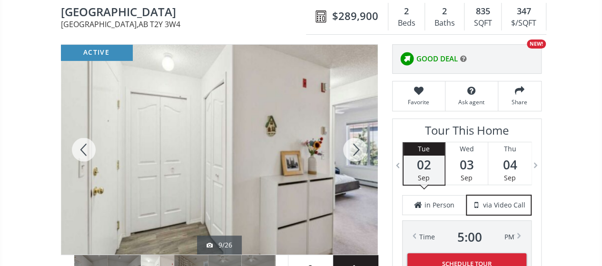
click at [359, 144] on div at bounding box center [355, 150] width 46 height 210
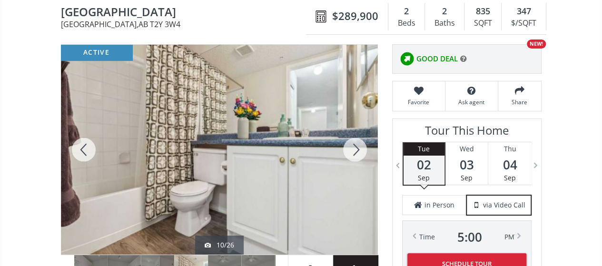
click at [359, 144] on div at bounding box center [355, 150] width 46 height 210
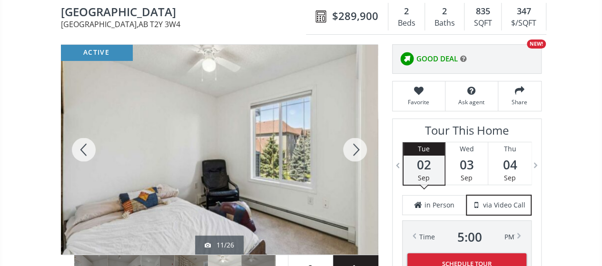
click at [359, 144] on div at bounding box center [355, 150] width 46 height 210
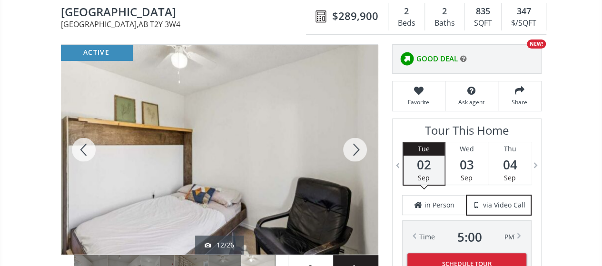
click at [359, 144] on div at bounding box center [355, 150] width 46 height 210
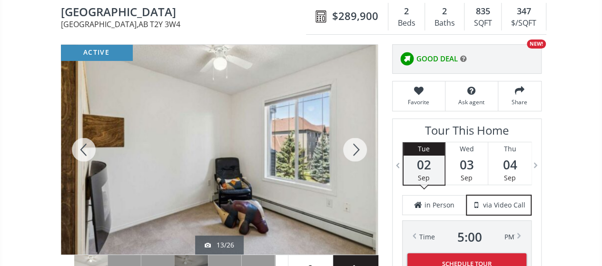
click at [359, 144] on div at bounding box center [355, 150] width 46 height 210
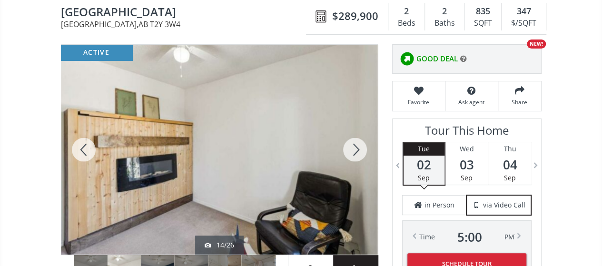
click at [359, 144] on div at bounding box center [355, 150] width 46 height 210
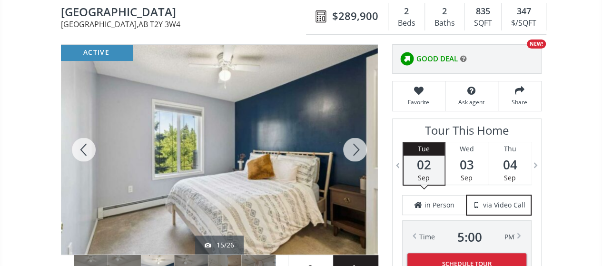
click at [359, 144] on div at bounding box center [355, 150] width 46 height 210
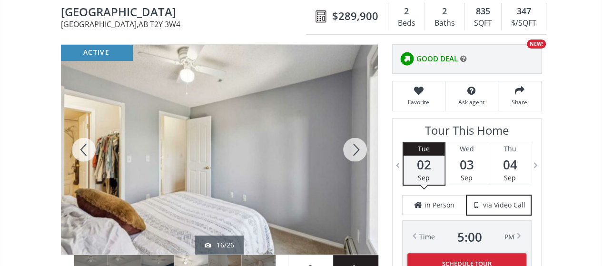
click at [359, 144] on div at bounding box center [355, 150] width 46 height 210
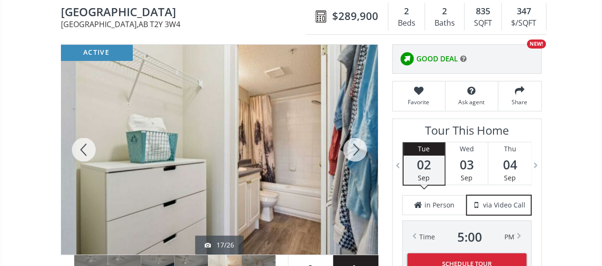
click at [359, 144] on div at bounding box center [355, 150] width 46 height 210
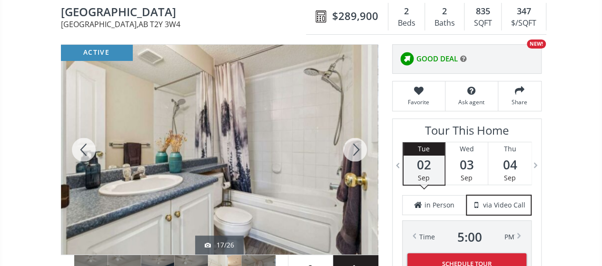
click at [359, 144] on div at bounding box center [355, 150] width 46 height 210
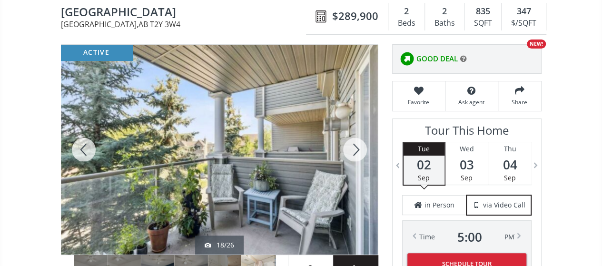
click at [359, 144] on div at bounding box center [355, 150] width 46 height 210
click at [354, 146] on div at bounding box center [355, 150] width 46 height 210
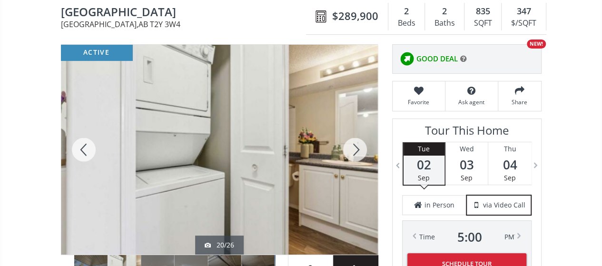
click at [354, 146] on div at bounding box center [355, 150] width 46 height 210
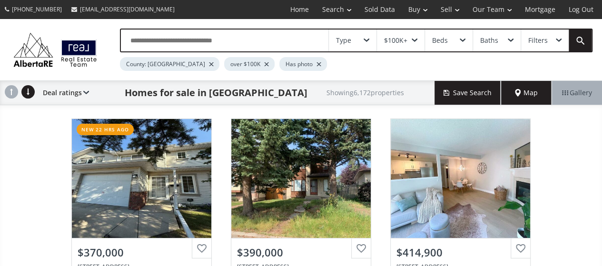
click at [198, 39] on input "text" at bounding box center [224, 40] width 207 height 22
type input "********"
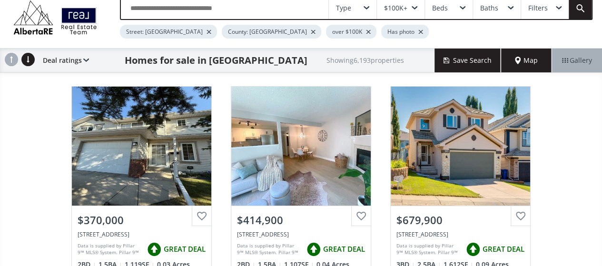
scroll to position [48, 0]
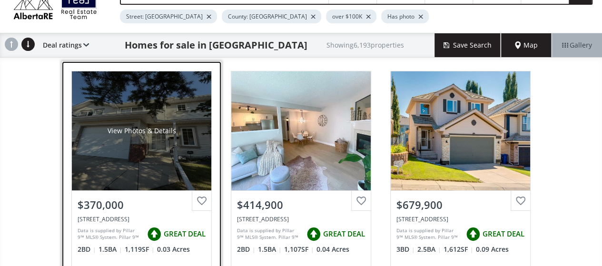
click at [127, 138] on div "View Photos & Details" at bounding box center [141, 130] width 139 height 119
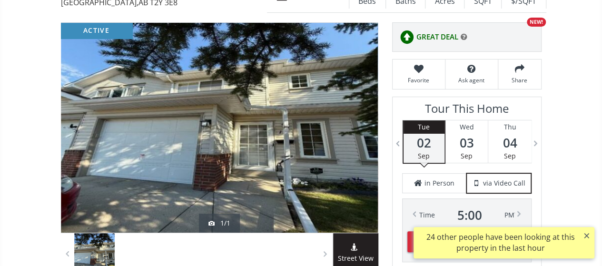
scroll to position [95, 0]
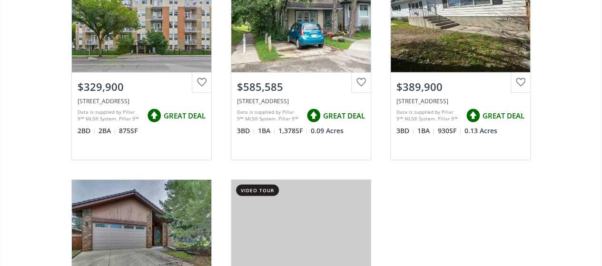
scroll to position [1427, 0]
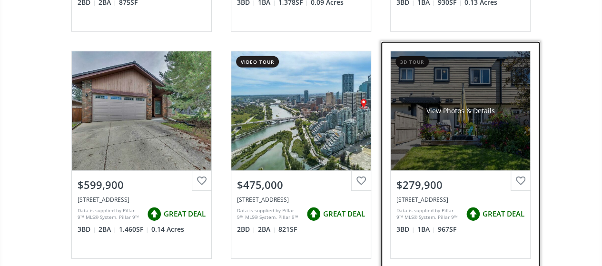
click at [462, 99] on div "View Photos & Details" at bounding box center [460, 110] width 139 height 119
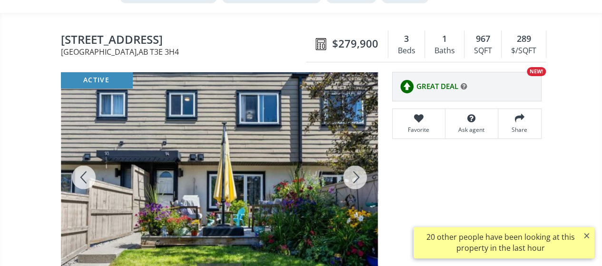
scroll to position [143, 0]
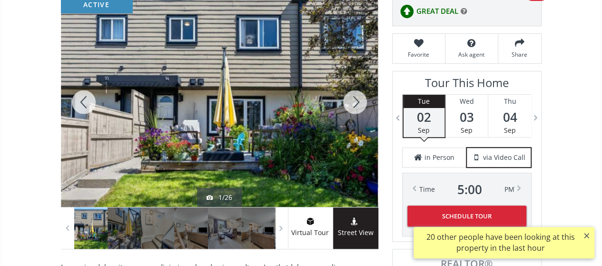
click at [345, 90] on div at bounding box center [355, 102] width 46 height 210
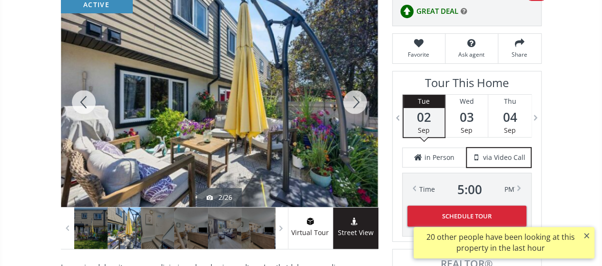
click at [345, 90] on div at bounding box center [355, 102] width 46 height 210
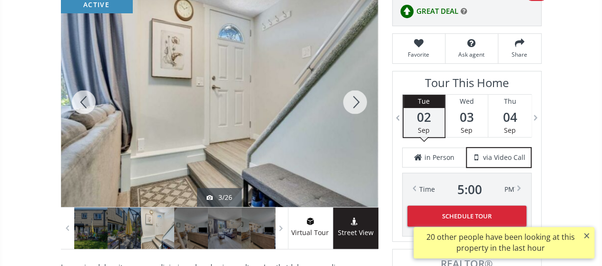
click at [345, 90] on div at bounding box center [355, 102] width 46 height 210
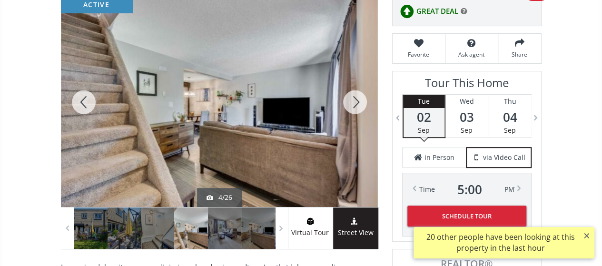
click at [345, 90] on div at bounding box center [355, 102] width 46 height 210
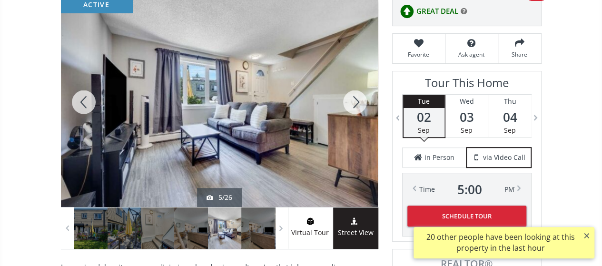
click at [353, 103] on div at bounding box center [355, 102] width 46 height 210
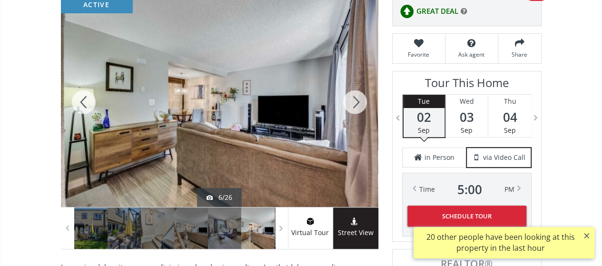
click at [354, 103] on div at bounding box center [355, 102] width 46 height 210
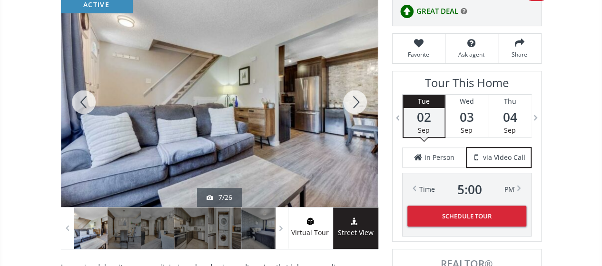
click at [353, 101] on div at bounding box center [355, 102] width 46 height 210
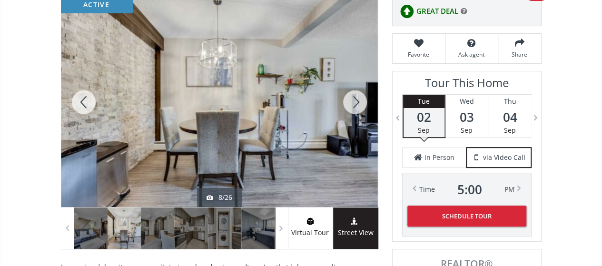
click at [353, 101] on div at bounding box center [355, 102] width 46 height 210
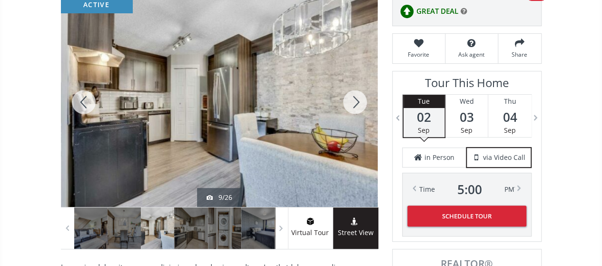
click at [353, 101] on div at bounding box center [355, 102] width 46 height 210
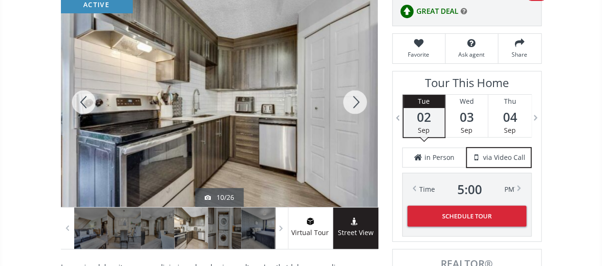
click at [353, 101] on div at bounding box center [355, 102] width 46 height 210
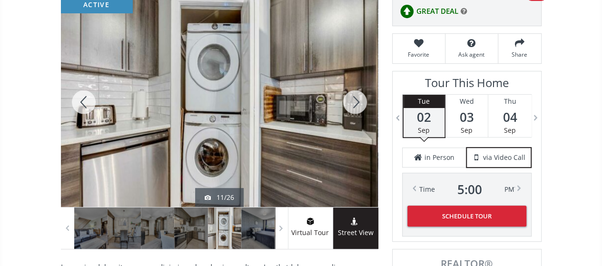
click at [353, 101] on div at bounding box center [355, 102] width 46 height 210
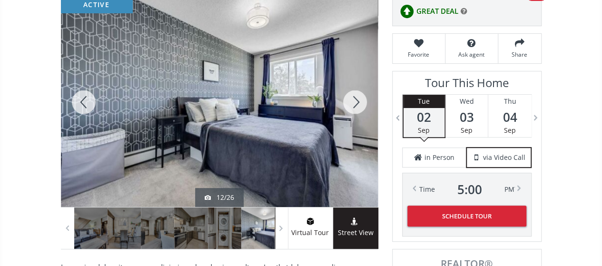
click at [353, 101] on div at bounding box center [355, 102] width 46 height 210
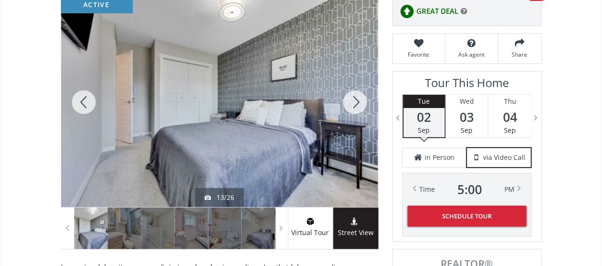
click at [353, 101] on div at bounding box center [355, 102] width 46 height 210
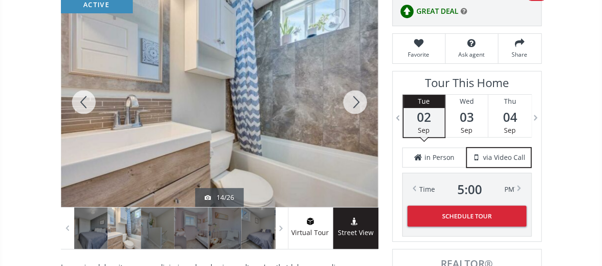
click at [353, 101] on div at bounding box center [355, 102] width 46 height 210
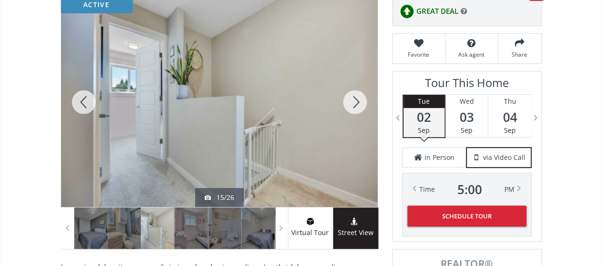
click at [352, 101] on div at bounding box center [355, 102] width 46 height 210
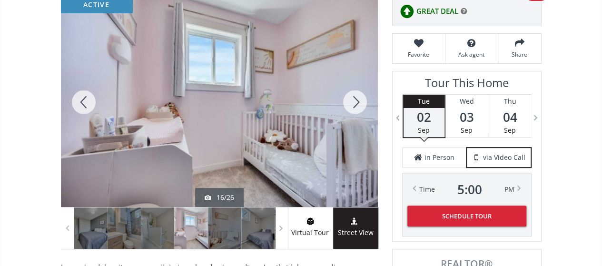
click at [352, 101] on div at bounding box center [355, 102] width 46 height 210
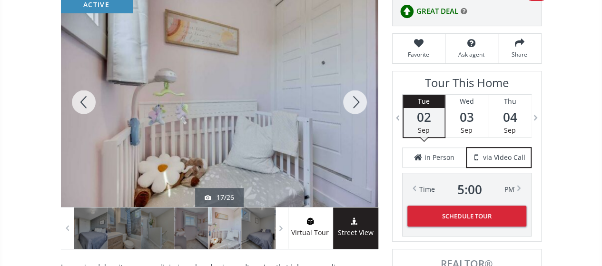
click at [352, 101] on div at bounding box center [355, 102] width 46 height 210
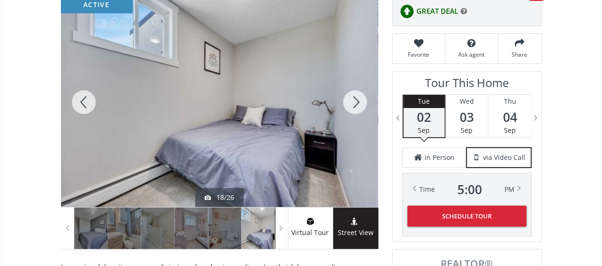
click at [352, 101] on div at bounding box center [355, 102] width 46 height 210
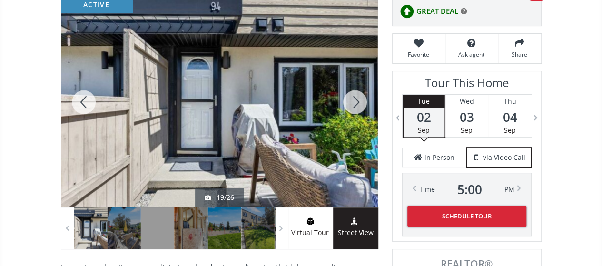
click at [354, 100] on div at bounding box center [355, 102] width 46 height 210
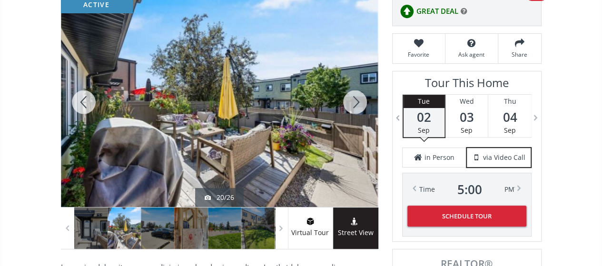
click at [354, 100] on div at bounding box center [355, 102] width 46 height 210
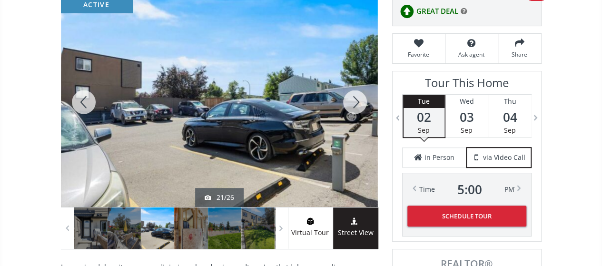
click at [354, 100] on div at bounding box center [355, 102] width 46 height 210
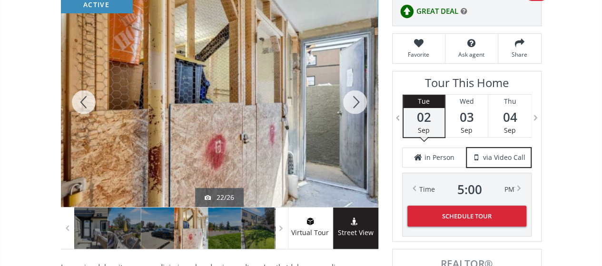
click at [354, 100] on div at bounding box center [355, 102] width 46 height 210
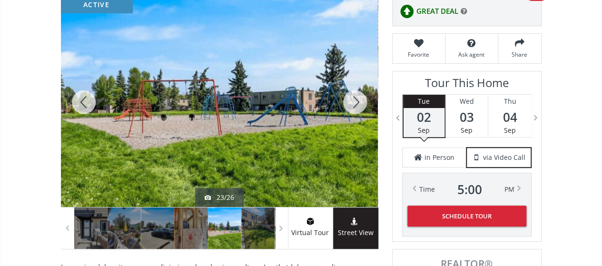
click at [354, 100] on div at bounding box center [355, 102] width 46 height 210
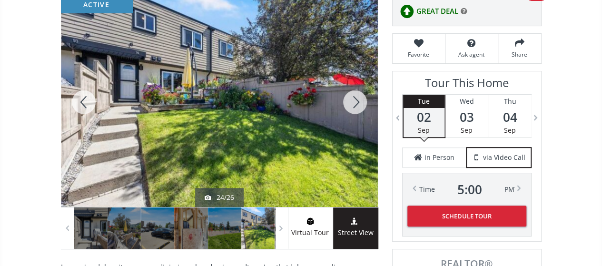
click at [354, 100] on div at bounding box center [355, 102] width 46 height 210
